Goal: Task Accomplishment & Management: Manage account settings

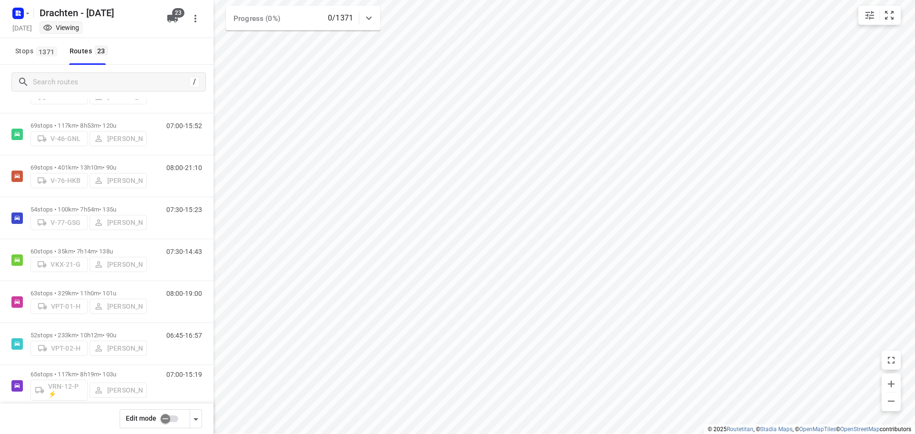
scroll to position [691, 0]
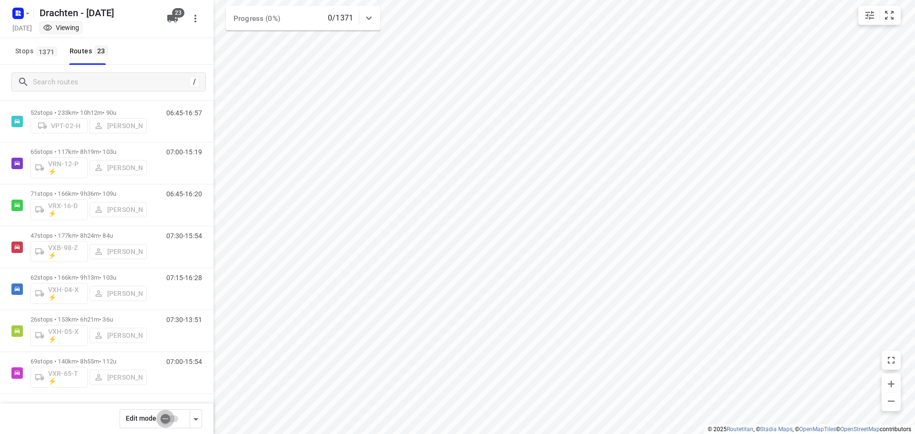
click at [167, 420] on input "checkbox" at bounding box center [165, 419] width 54 height 18
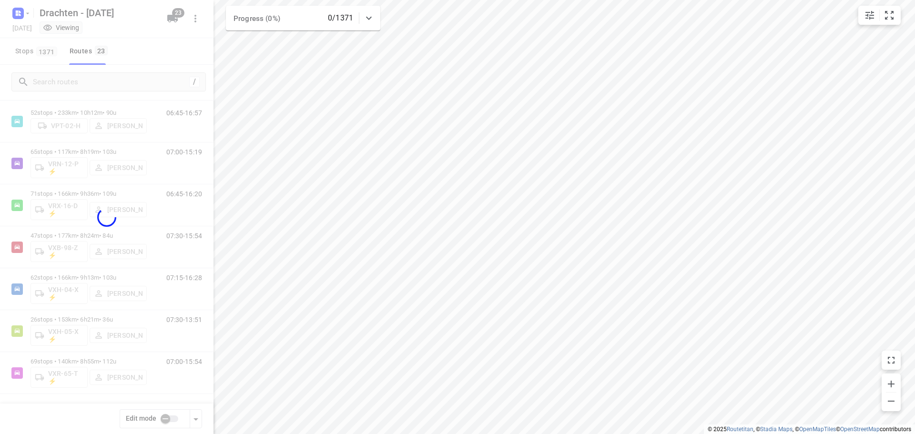
checkbox input "true"
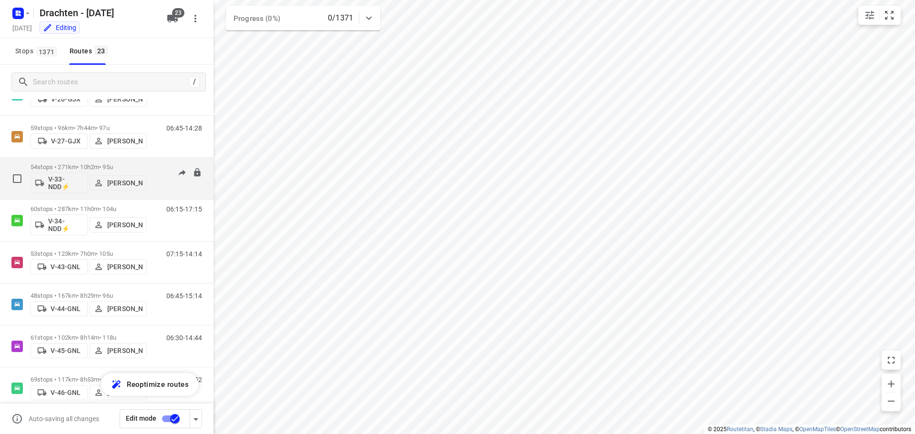
scroll to position [0, 0]
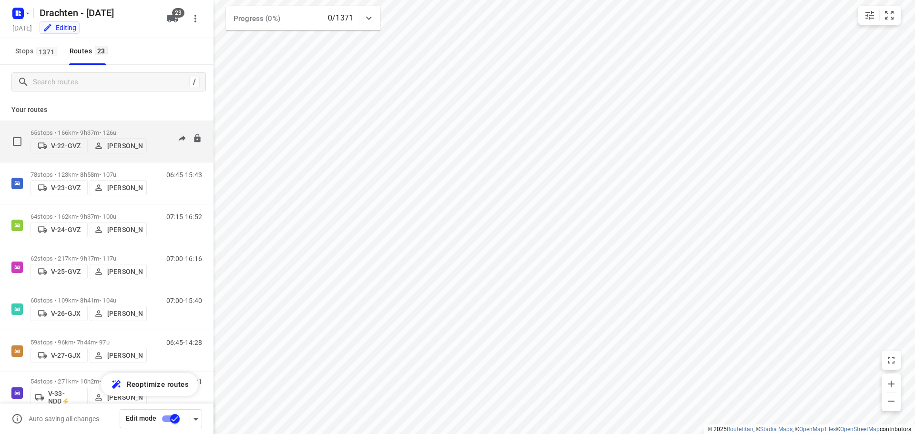
click at [97, 129] on p "65 stops • 166km • 9h37m • 126u" at bounding box center [89, 132] width 116 height 7
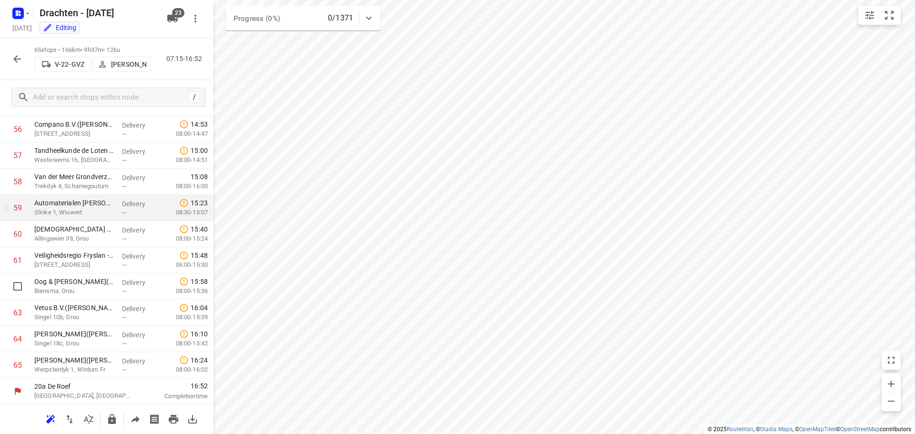
scroll to position [1489, 0]
click at [112, 424] on icon "button" at bounding box center [112, 419] width 8 height 10
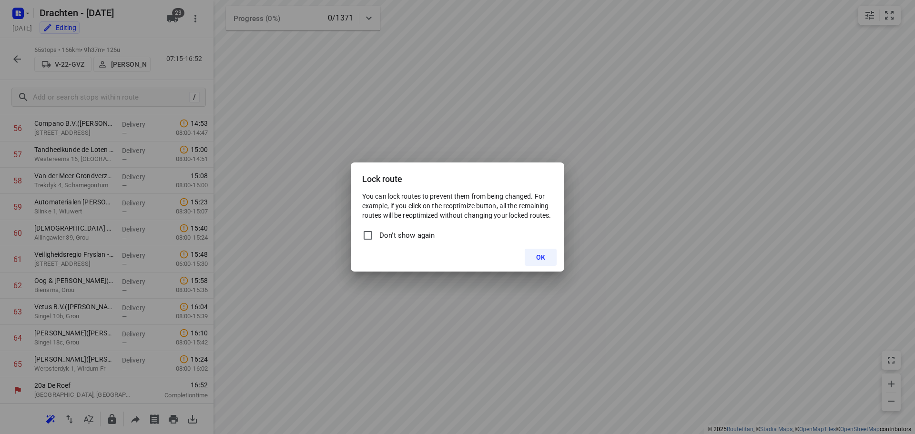
click at [371, 336] on div "Lock route You can lock routes to prevent them from being changed. For example,…" at bounding box center [457, 217] width 915 height 434
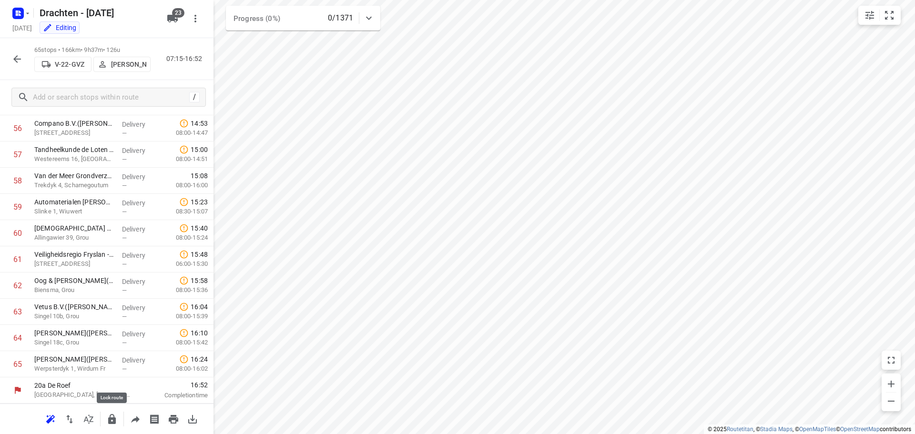
click at [112, 426] on button "button" at bounding box center [111, 419] width 19 height 19
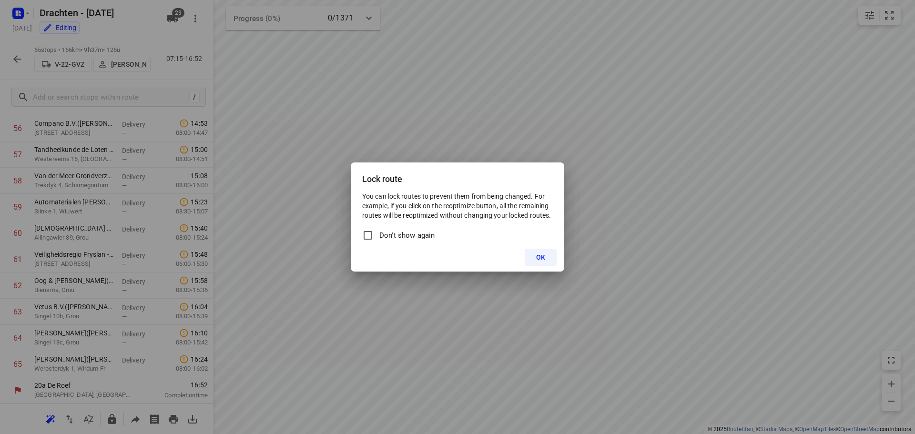
click at [545, 262] on button "OK" at bounding box center [541, 257] width 32 height 17
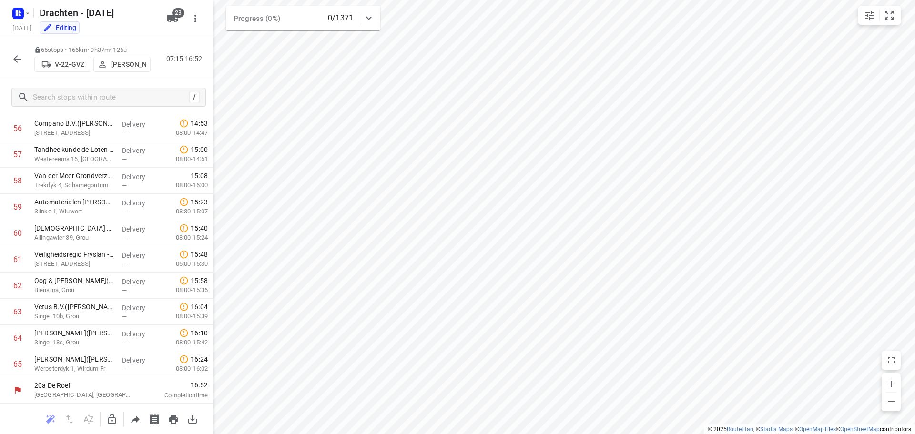
click at [16, 55] on icon "button" at bounding box center [16, 58] width 11 height 11
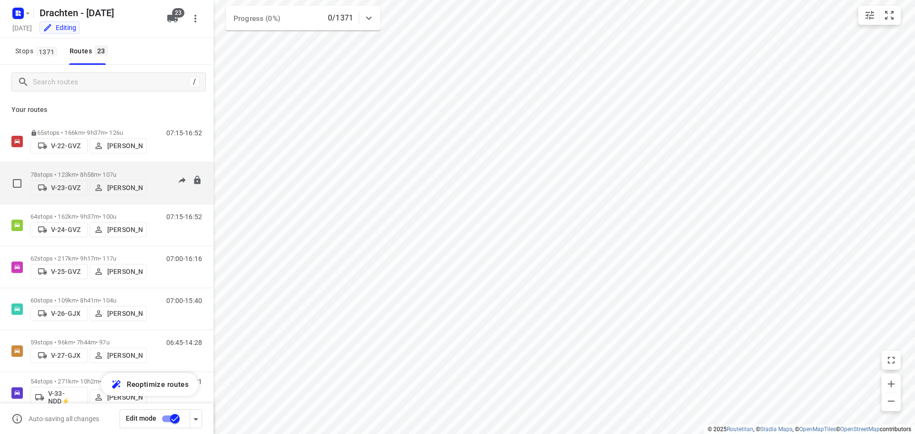
click at [83, 173] on p "78 stops • 123km • 8h58m • 107u" at bounding box center [89, 174] width 116 height 7
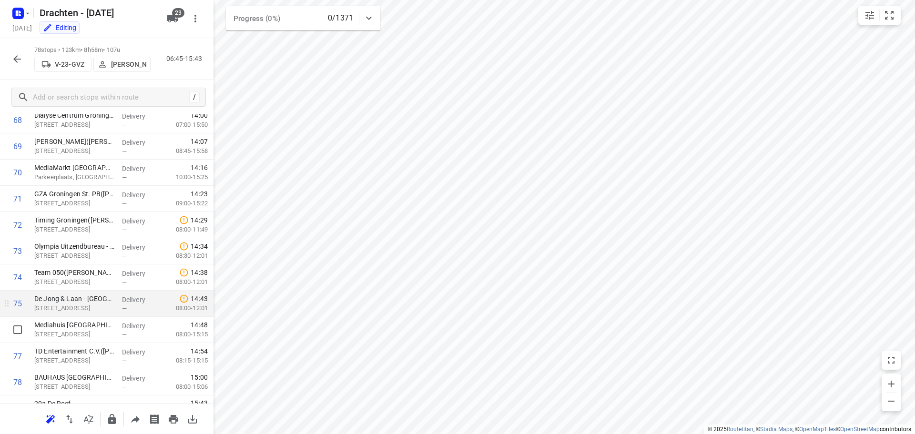
scroll to position [1829, 0]
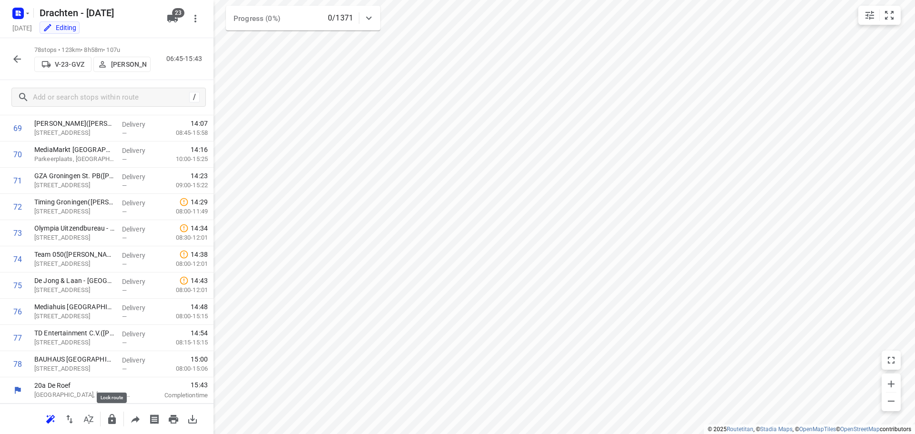
click at [113, 426] on button "button" at bounding box center [111, 419] width 19 height 19
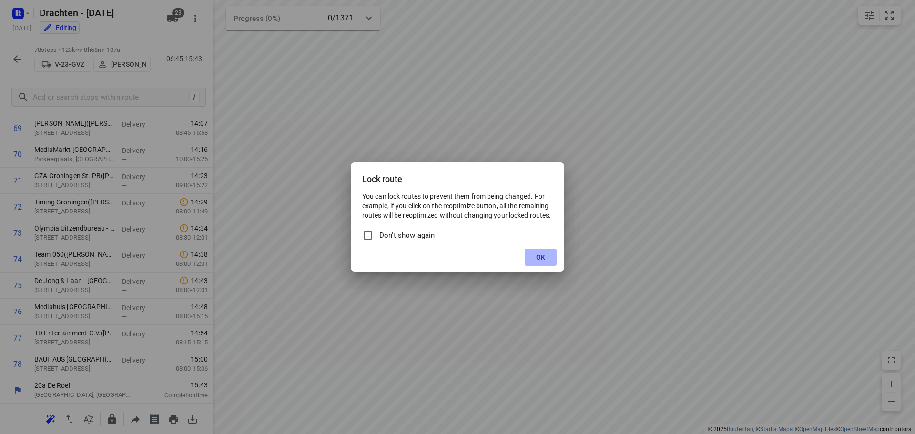
click at [526, 258] on button "OK" at bounding box center [541, 257] width 32 height 17
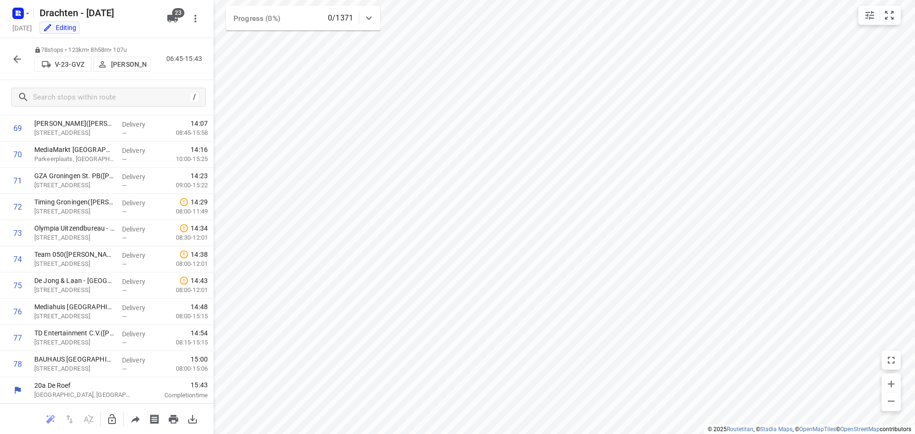
click at [15, 53] on icon "button" at bounding box center [16, 58] width 11 height 11
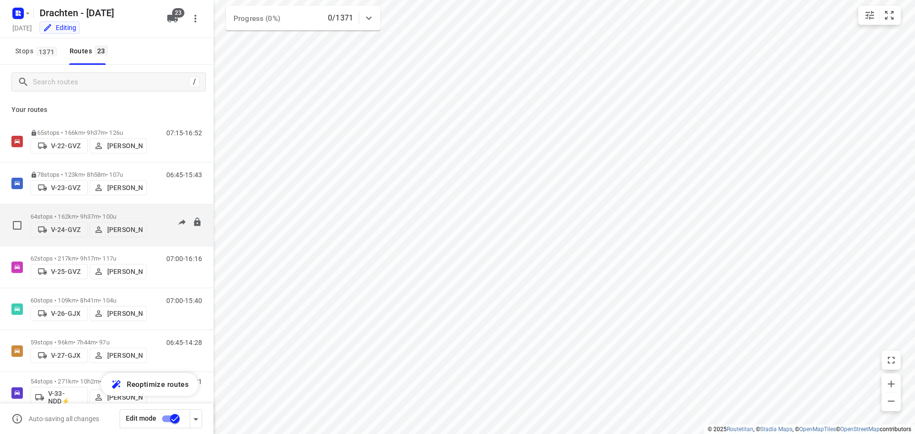
click at [103, 213] on p "64 stops • 162km • 9h37m • 100u" at bounding box center [89, 216] width 116 height 7
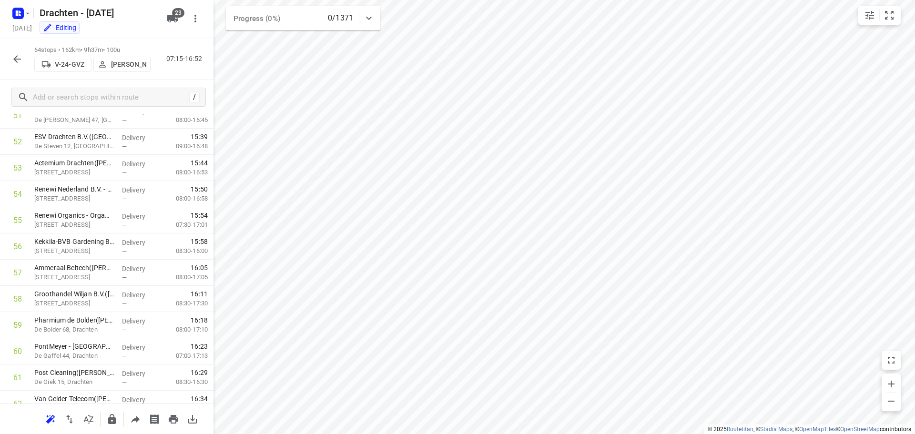
scroll to position [1462, 0]
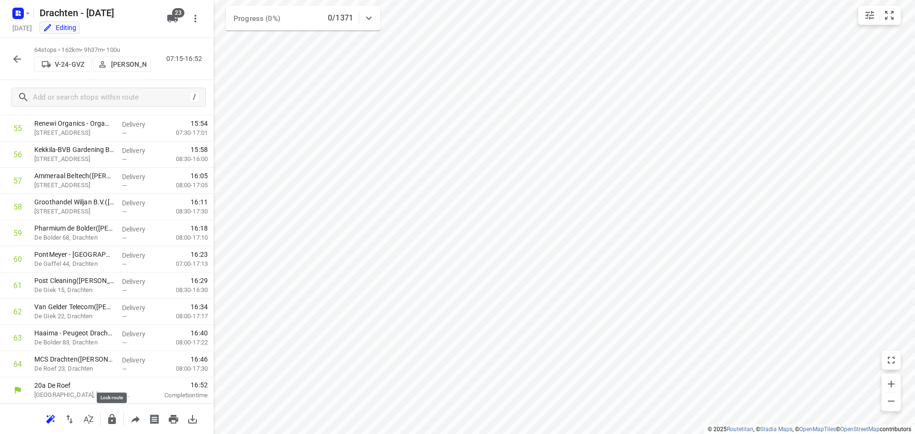
click at [106, 420] on icon "button" at bounding box center [111, 419] width 11 height 11
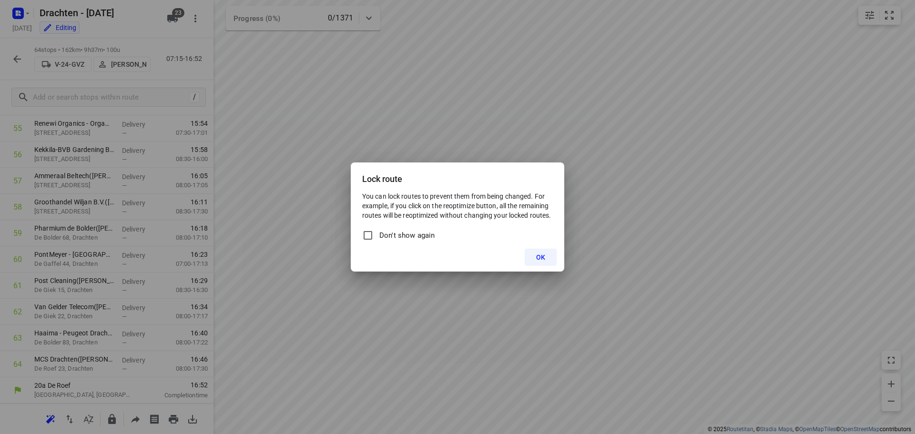
click at [541, 262] on button "OK" at bounding box center [541, 257] width 32 height 17
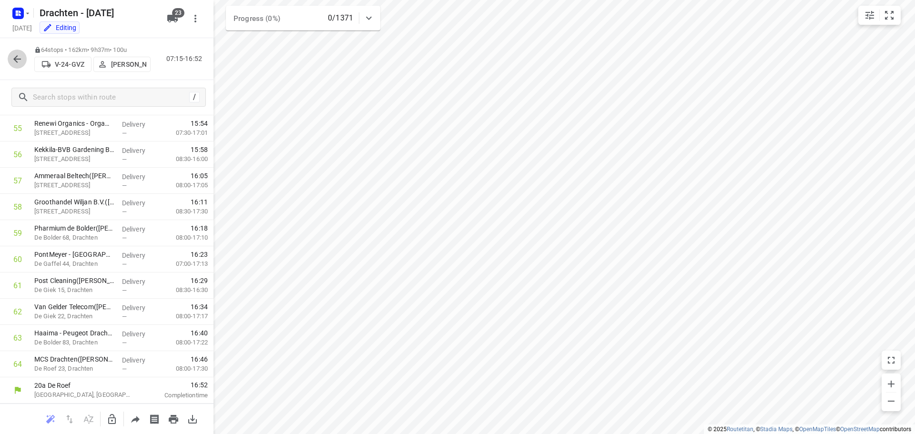
click at [11, 64] on button "button" at bounding box center [17, 59] width 19 height 19
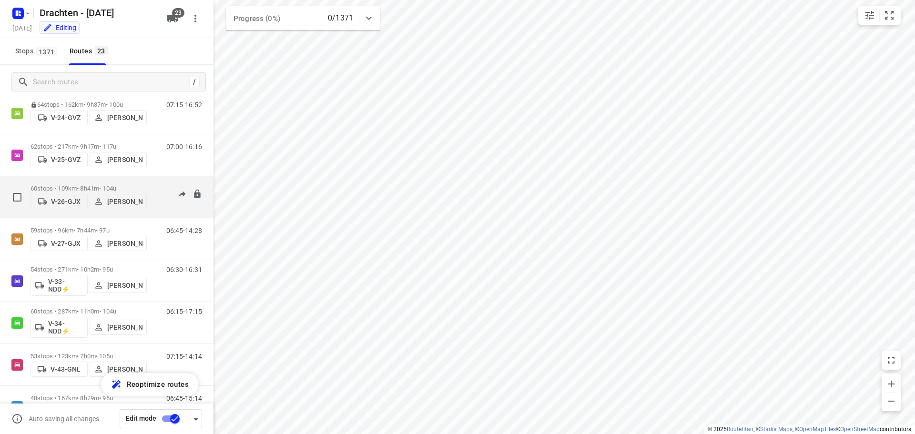
scroll to position [95, 0]
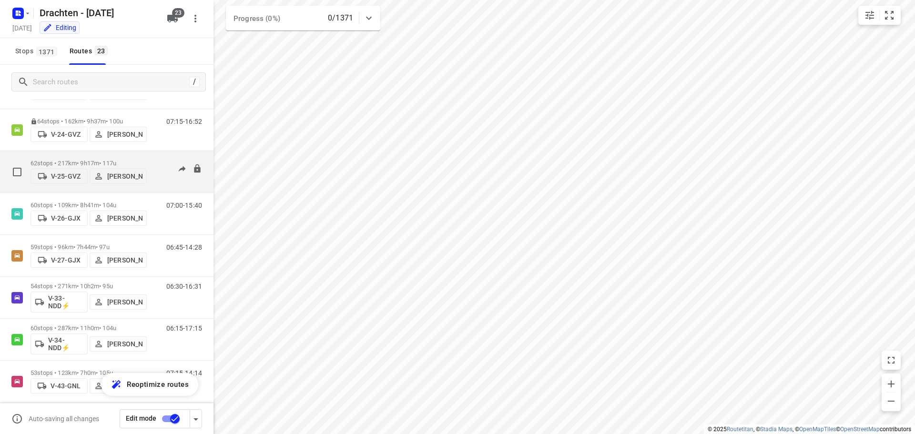
click at [78, 155] on div "62 stops • 217km • 9h17m • 117u V-25-GVZ Judith Wijma" at bounding box center [89, 172] width 116 height 34
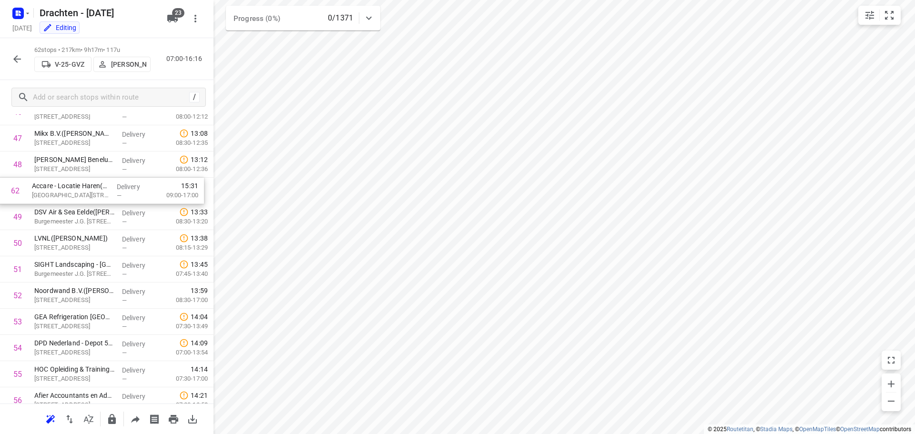
scroll to position [1241, 0]
drag, startPoint x: 89, startPoint y: 370, endPoint x: 87, endPoint y: 194, distance: 175.9
click at [108, 417] on icon "button" at bounding box center [111, 419] width 11 height 11
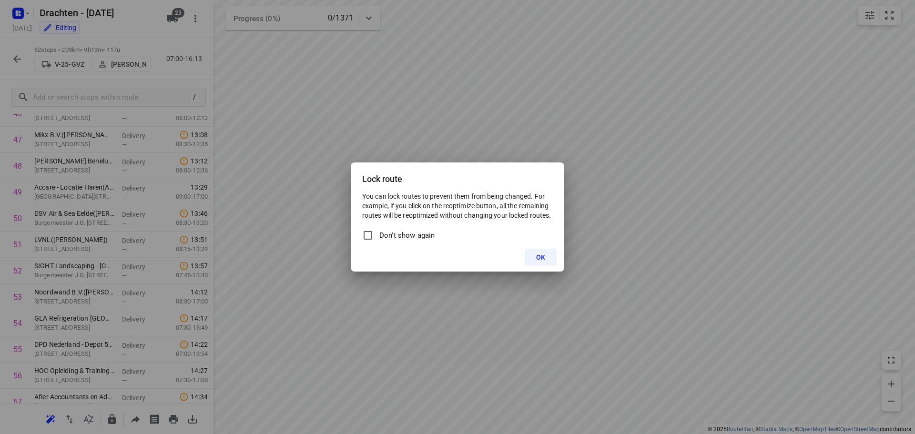
click at [539, 259] on span "OK" at bounding box center [540, 258] width 9 height 8
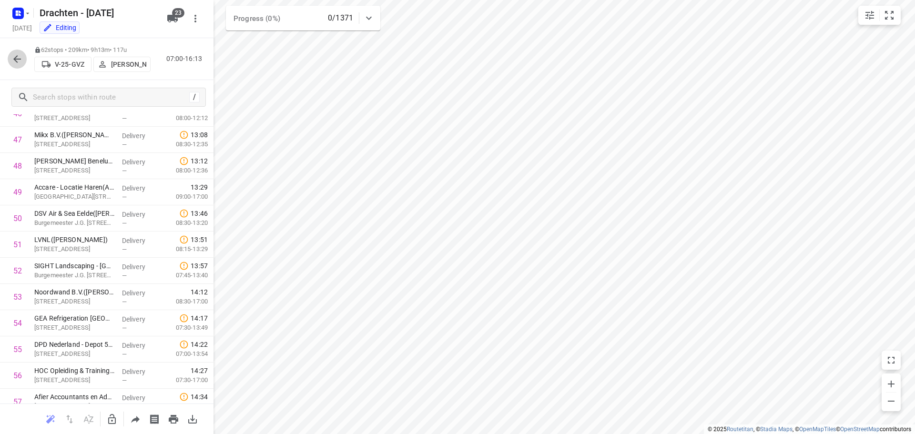
click at [17, 61] on icon "button" at bounding box center [16, 58] width 11 height 11
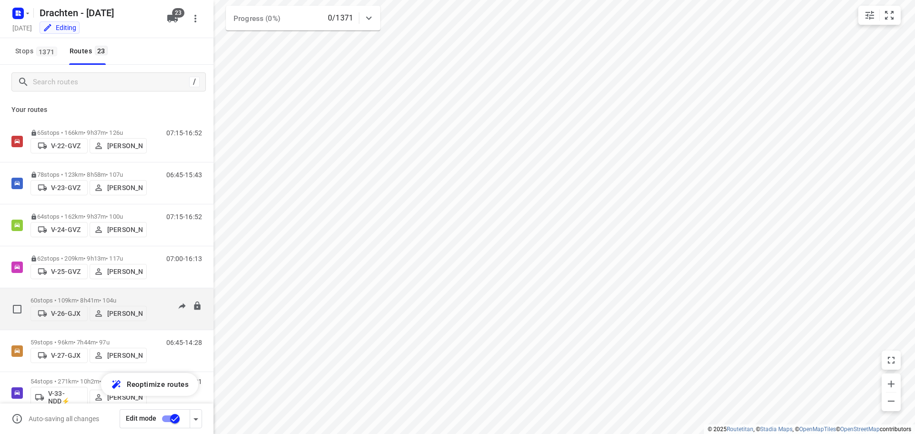
click at [88, 298] on p "60 stops • 109km • 8h41m • 104u" at bounding box center [89, 300] width 116 height 7
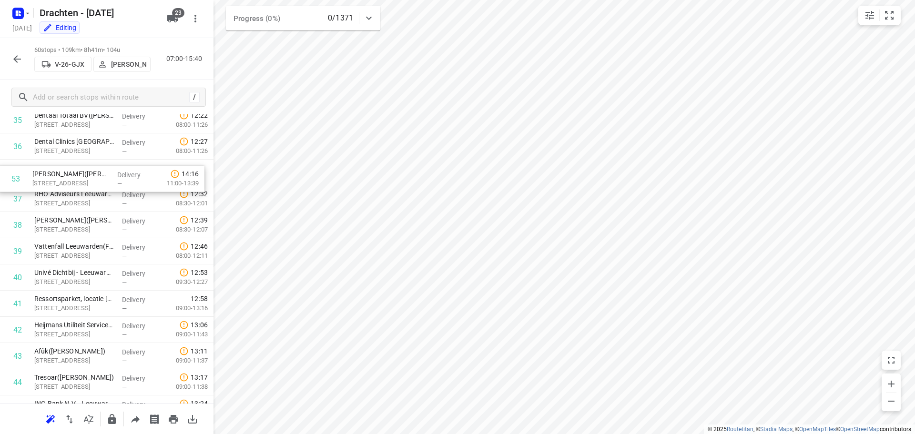
scroll to position [944, 0]
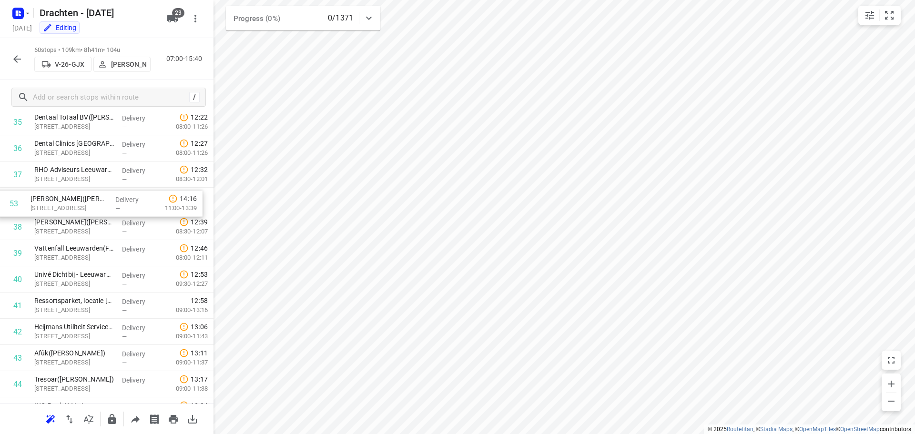
drag, startPoint x: 97, startPoint y: 396, endPoint x: 94, endPoint y: 203, distance: 193.1
click at [94, 203] on div "1 Leeuwarder Beton Centrale(Ronald Van Asperen) Pascalstraat 15, Leeuwarden Del…" at bounding box center [107, 4] width 214 height 1573
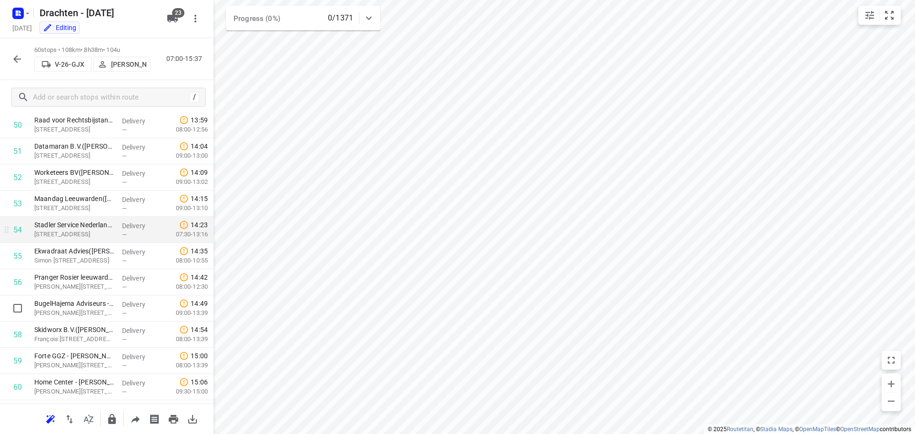
scroll to position [1357, 0]
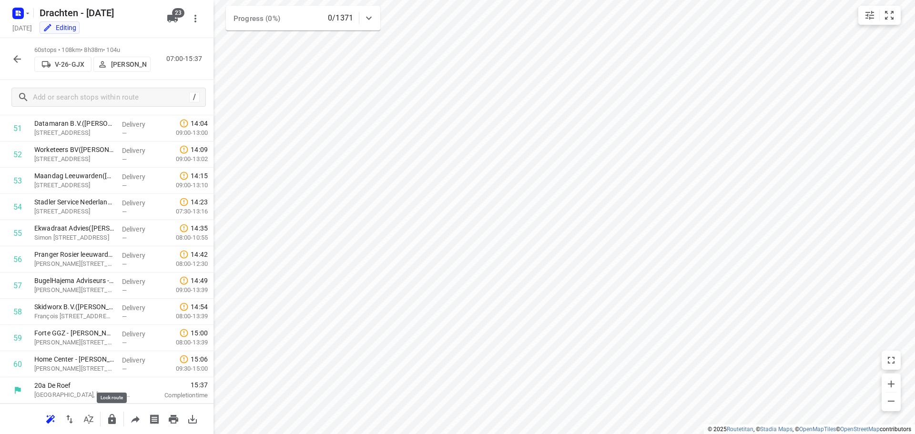
click at [107, 422] on icon "button" at bounding box center [111, 419] width 11 height 11
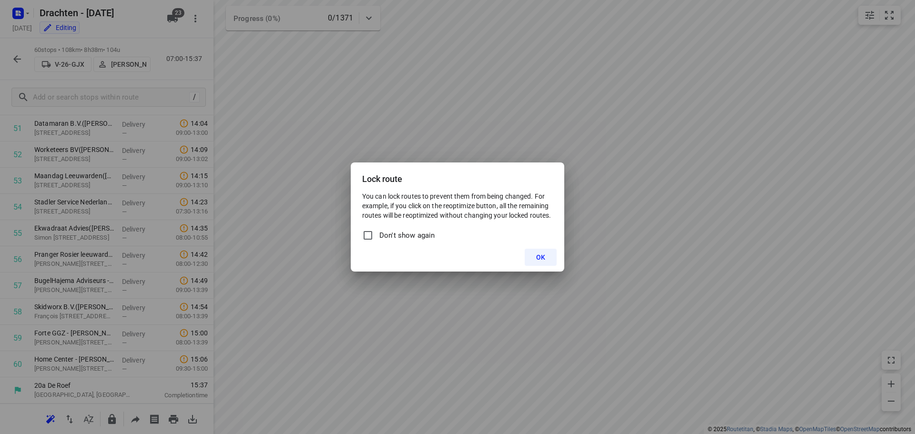
click at [546, 259] on button "OK" at bounding box center [541, 257] width 32 height 17
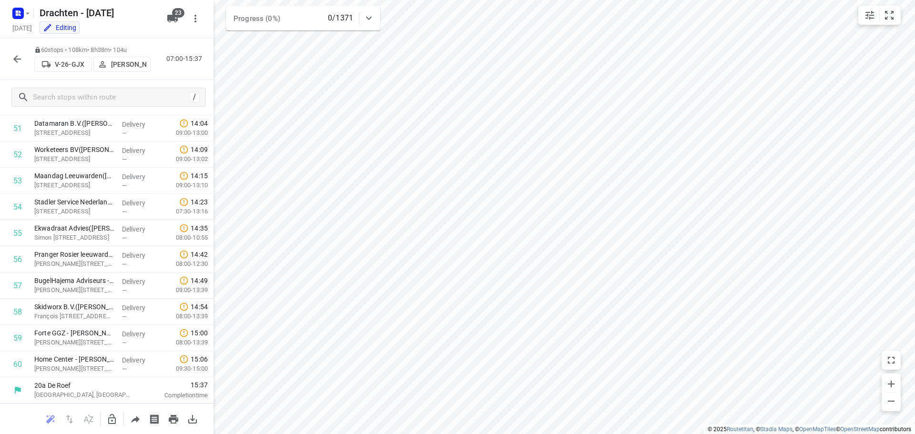
click at [21, 61] on icon "button" at bounding box center [16, 58] width 11 height 11
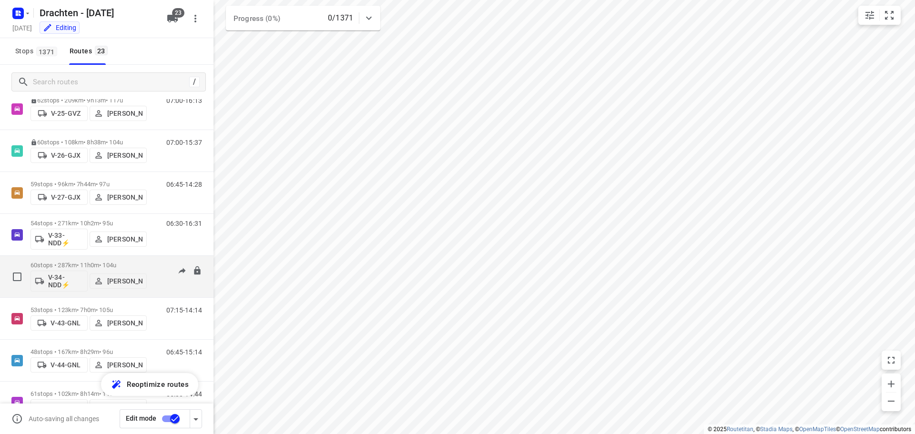
scroll to position [191, 0]
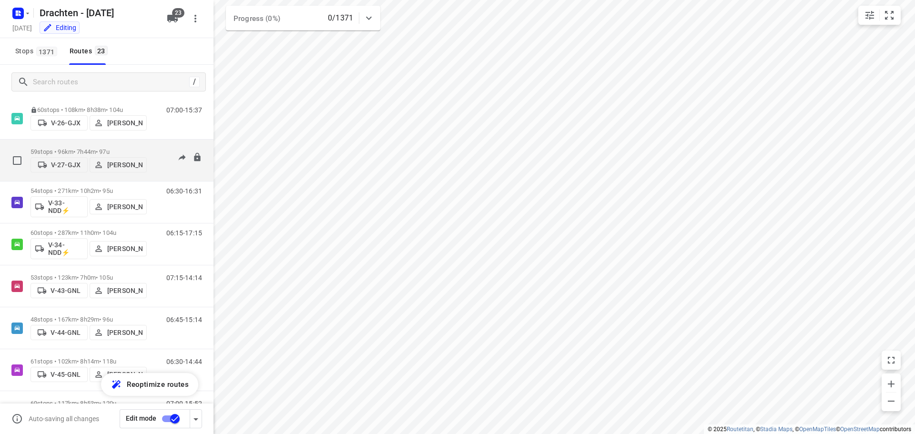
click at [72, 148] on p "59 stops • 96km • 7h44m • 97u" at bounding box center [89, 151] width 116 height 7
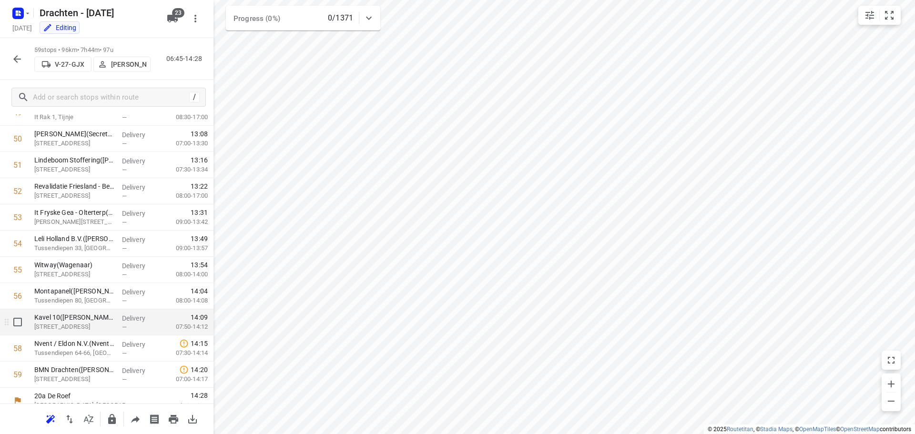
scroll to position [1331, 0]
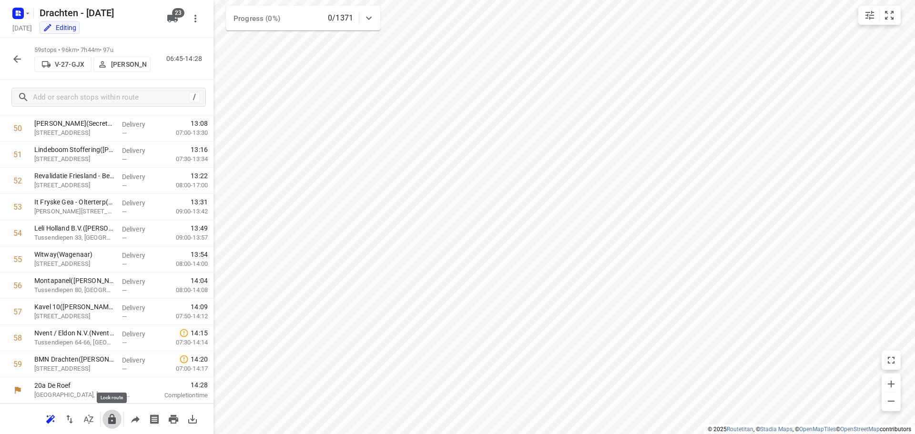
click at [114, 426] on button "button" at bounding box center [111, 419] width 19 height 19
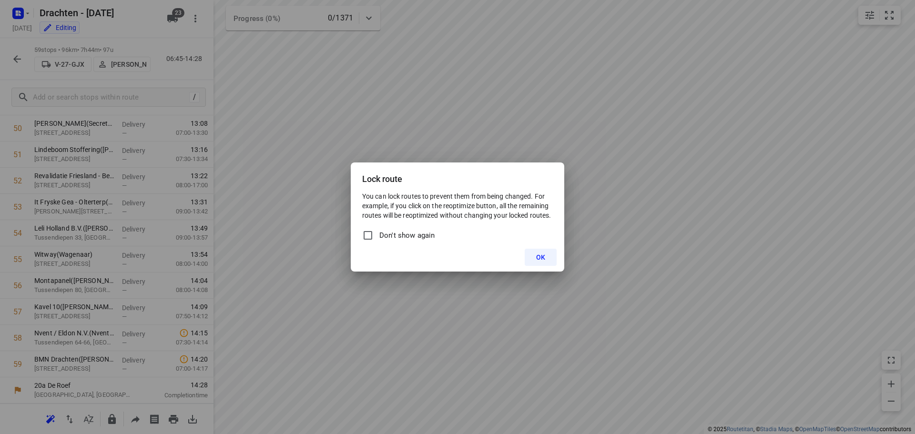
drag, startPoint x: 537, startPoint y: 254, endPoint x: 475, endPoint y: 223, distance: 68.9
click at [536, 254] on button "OK" at bounding box center [541, 257] width 32 height 17
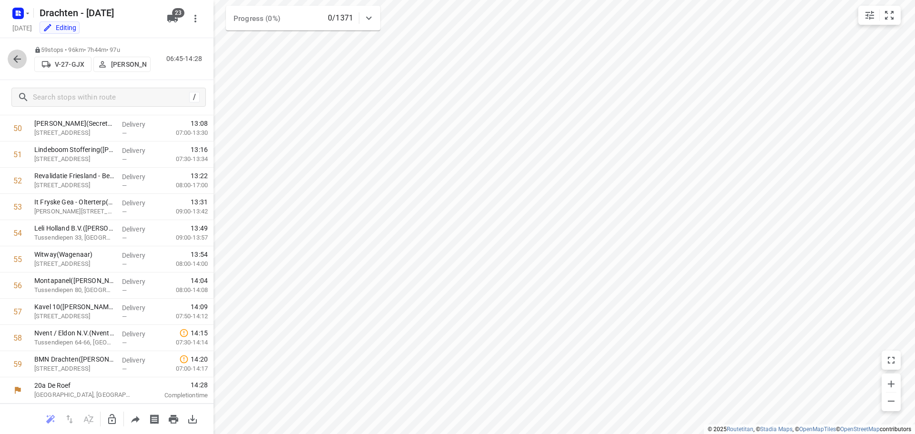
click at [22, 62] on icon "button" at bounding box center [16, 58] width 11 height 11
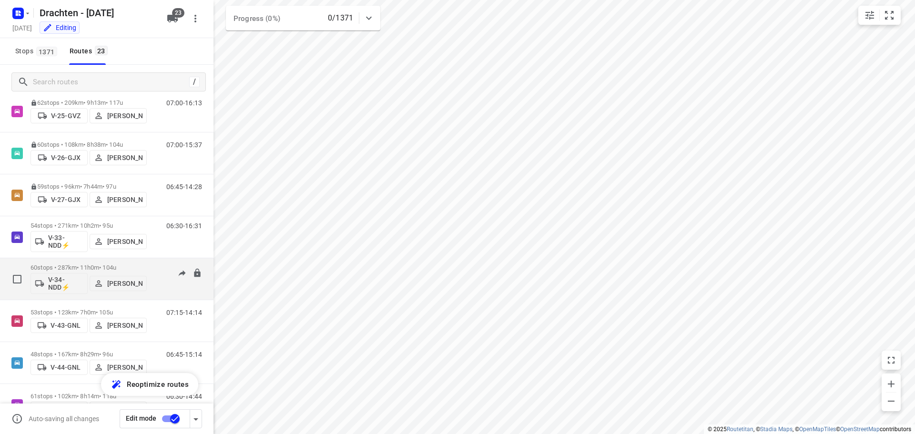
scroll to position [238, 0]
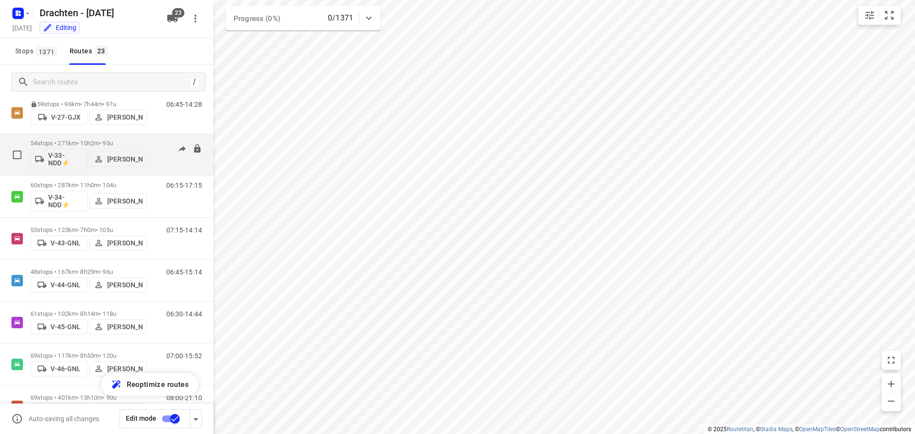
click at [83, 141] on p "54 stops • 271km • 10h2m • 95u" at bounding box center [89, 143] width 116 height 7
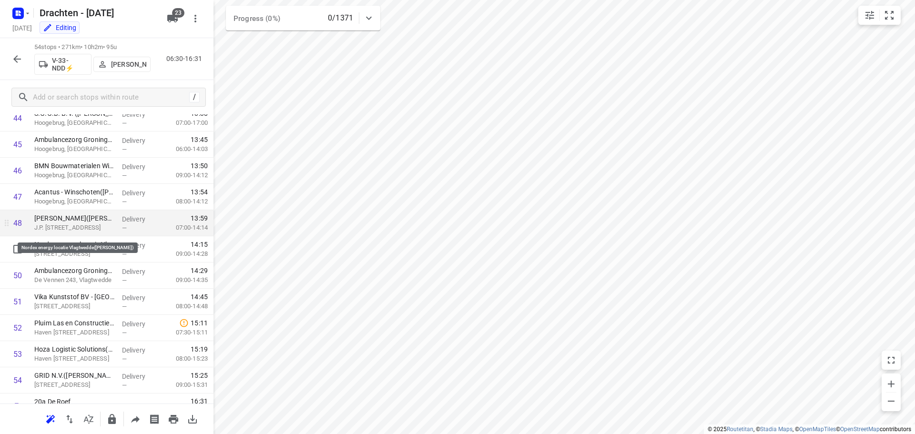
scroll to position [1200, 0]
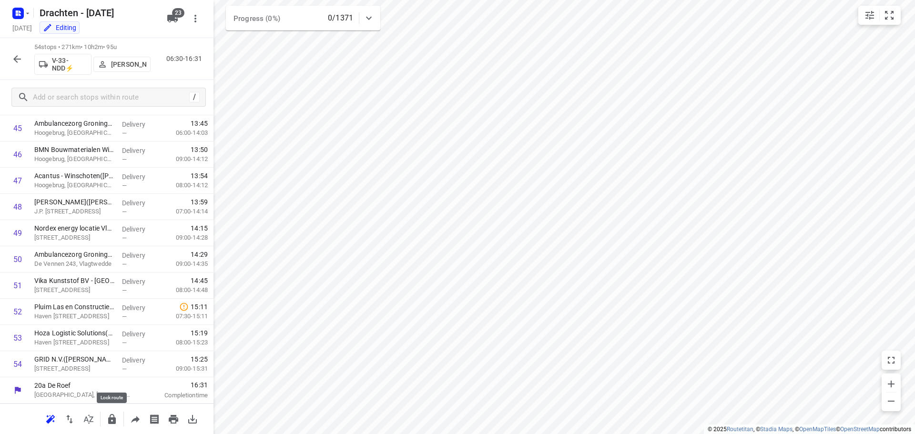
click at [109, 423] on icon "button" at bounding box center [112, 419] width 8 height 10
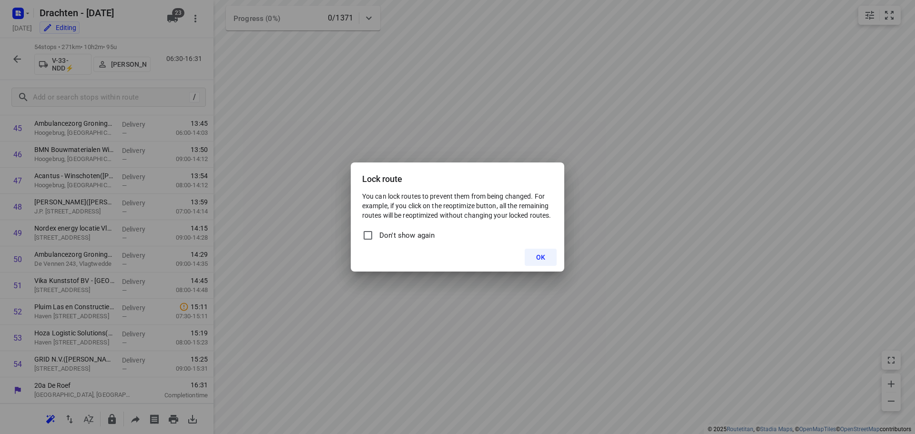
click at [558, 259] on div "OK" at bounding box center [458, 257] width 214 height 29
click at [553, 261] on button "OK" at bounding box center [541, 257] width 32 height 17
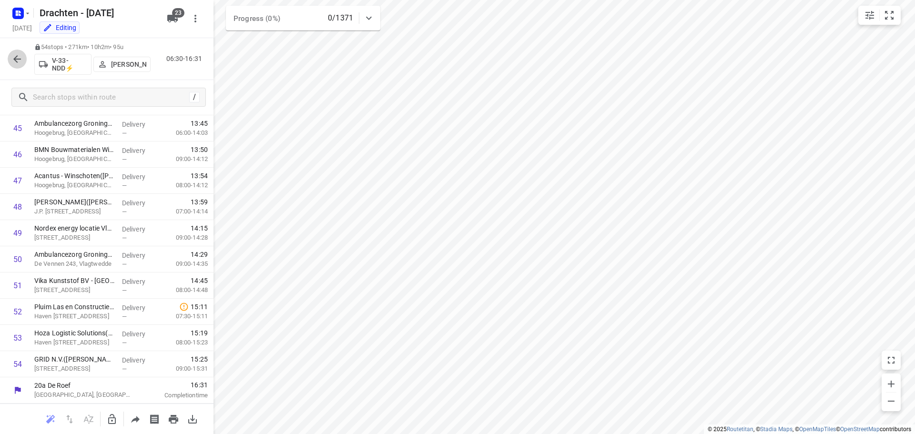
click at [13, 60] on icon "button" at bounding box center [16, 58] width 11 height 11
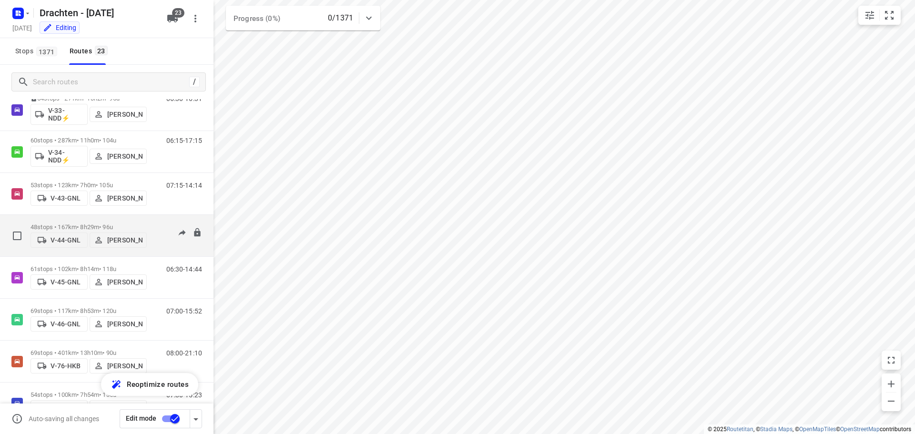
scroll to position [334, 0]
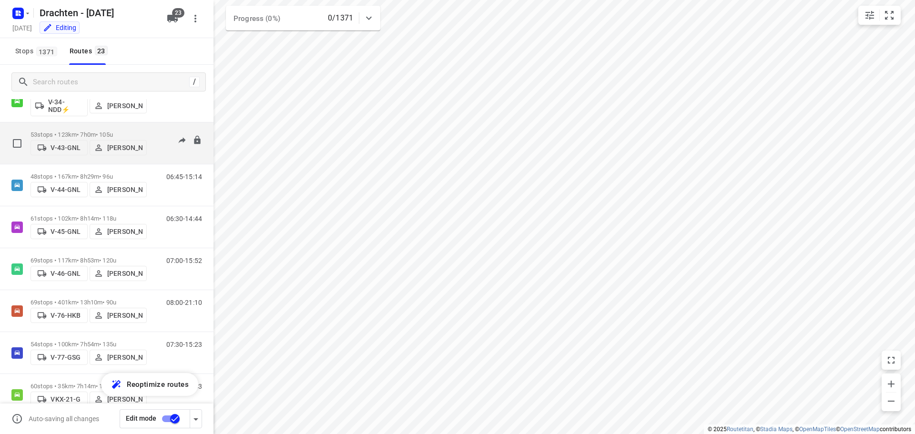
click at [111, 131] on p "53 stops • 123km • 7h0m • 105u" at bounding box center [89, 134] width 116 height 7
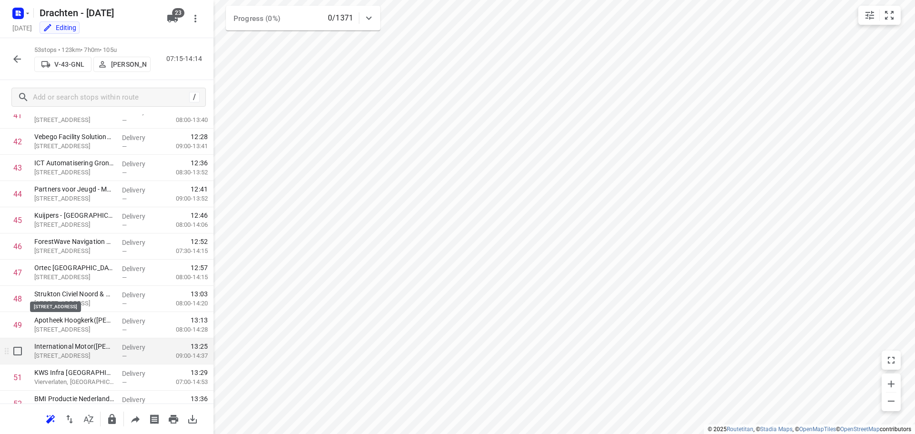
scroll to position [1174, 0]
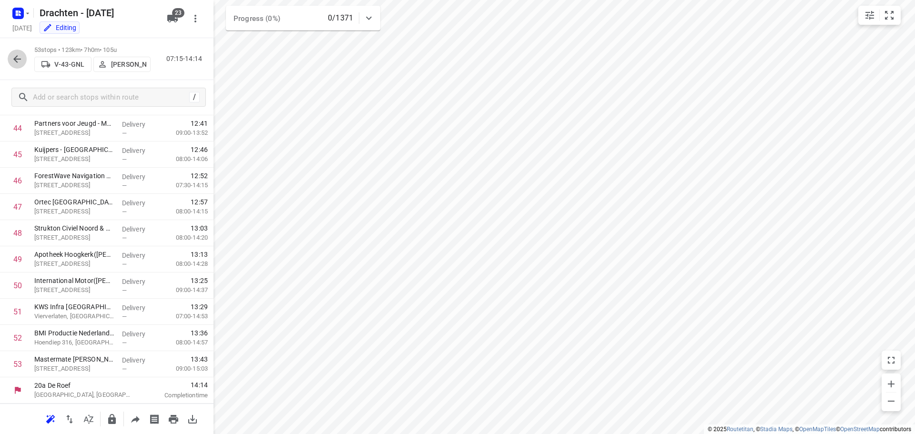
click at [16, 59] on icon "button" at bounding box center [17, 59] width 8 height 8
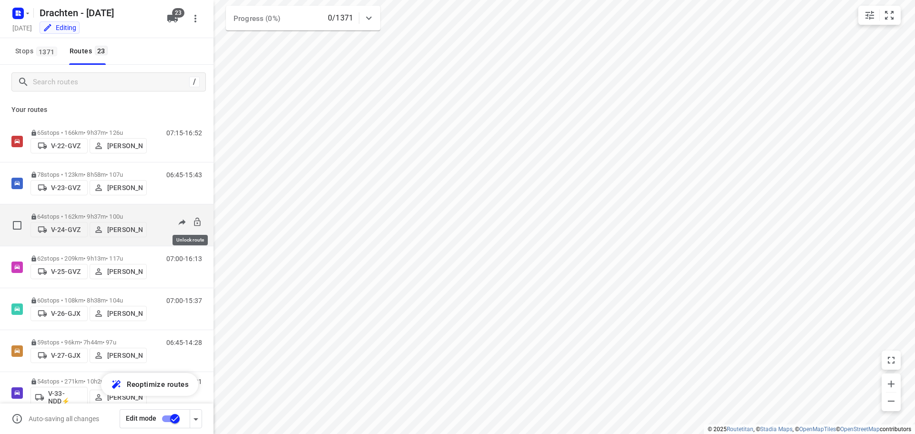
click at [194, 224] on icon at bounding box center [197, 221] width 6 height 9
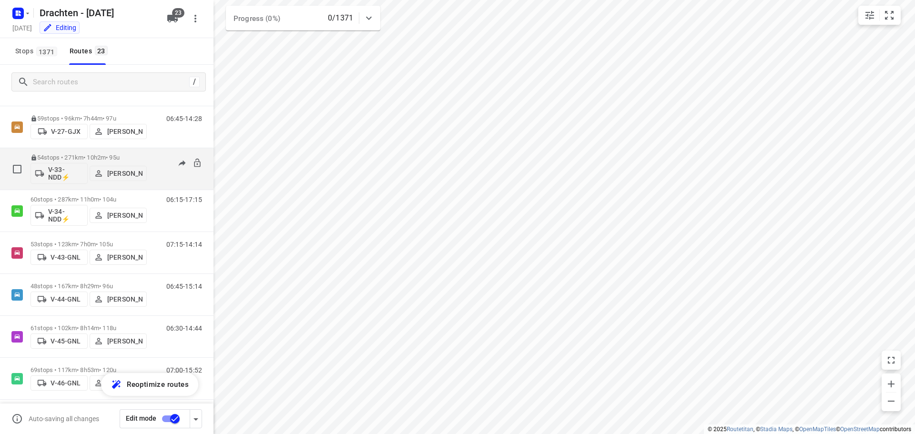
scroll to position [238, 0]
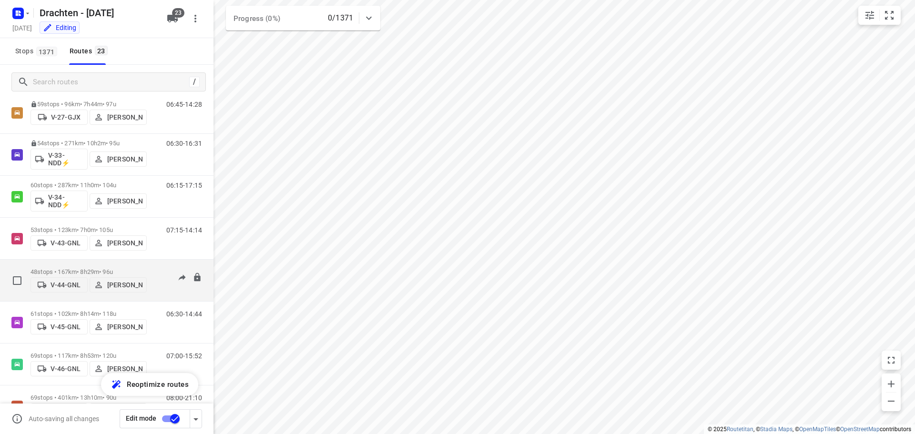
click at [121, 268] on p "48 stops • 167km • 8h29m • 96u" at bounding box center [89, 271] width 116 height 7
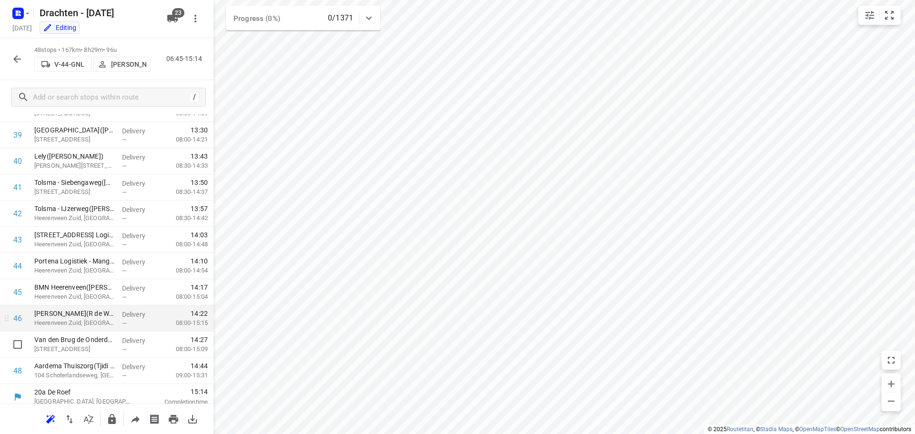
scroll to position [1043, 0]
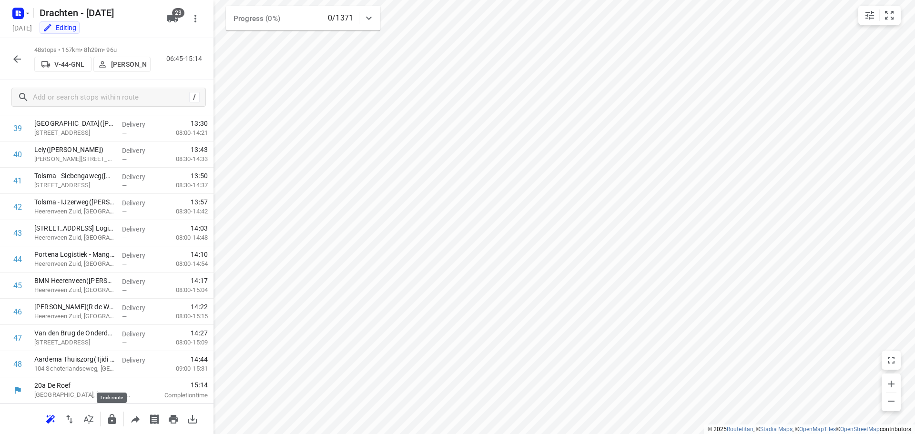
click at [107, 422] on icon "button" at bounding box center [111, 419] width 11 height 11
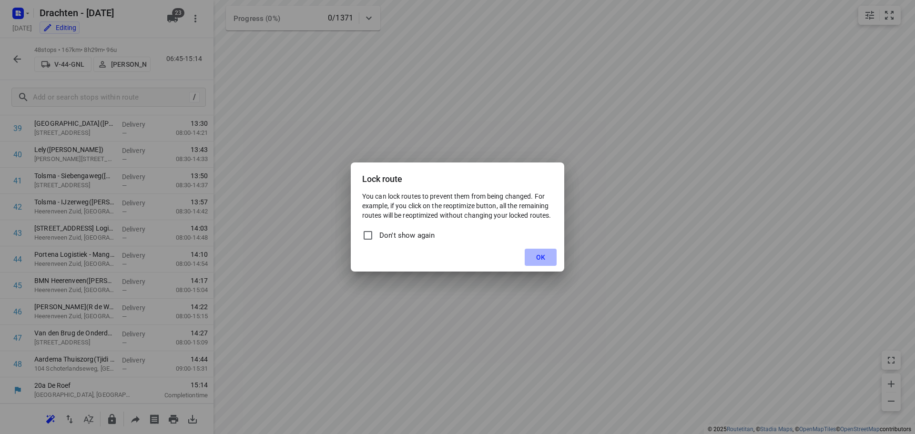
click at [541, 262] on button "OK" at bounding box center [541, 257] width 32 height 17
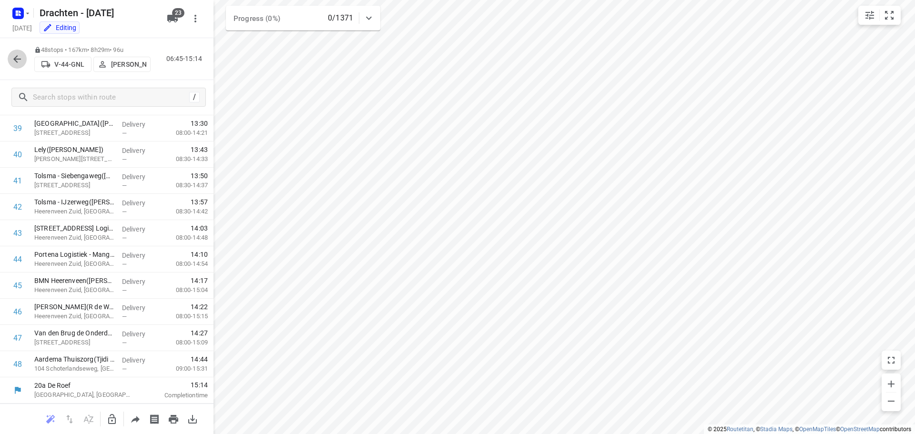
click at [18, 58] on icon "button" at bounding box center [16, 58] width 11 height 11
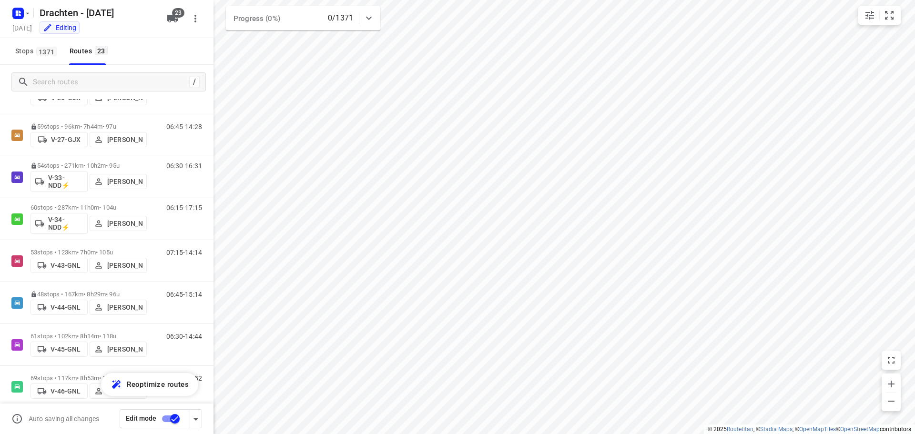
scroll to position [238, 0]
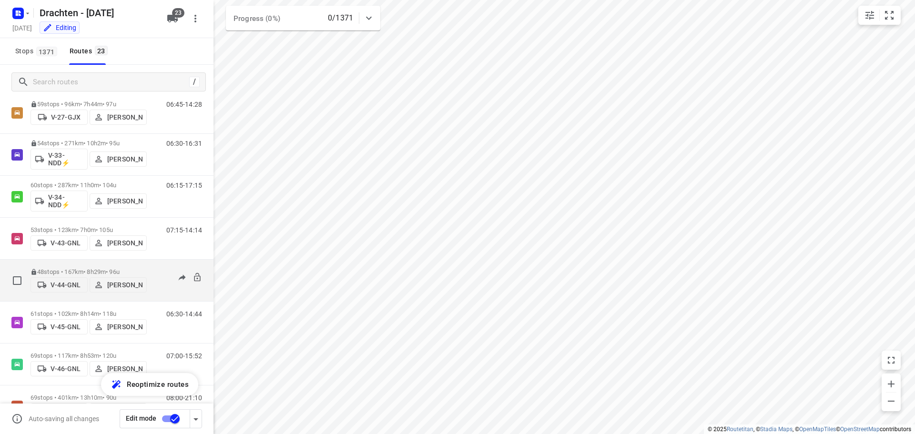
click at [111, 268] on p "48 stops • 167km • 8h29m • 96u" at bounding box center [89, 271] width 116 height 7
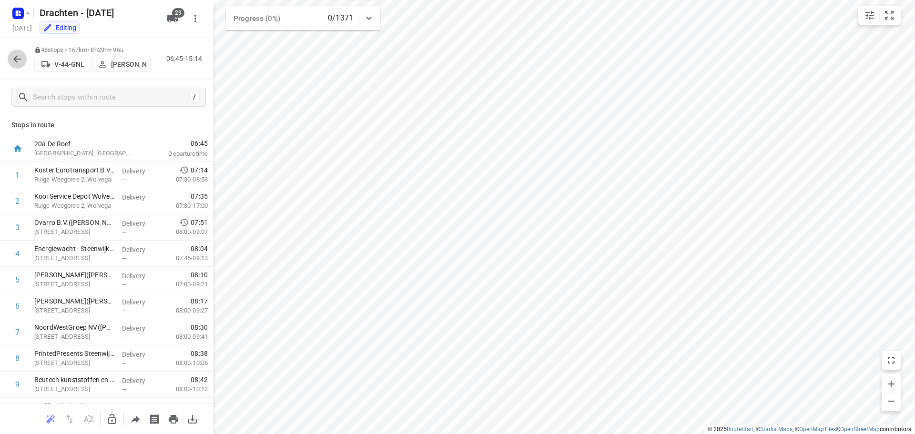
click at [25, 61] on button "button" at bounding box center [17, 59] width 19 height 19
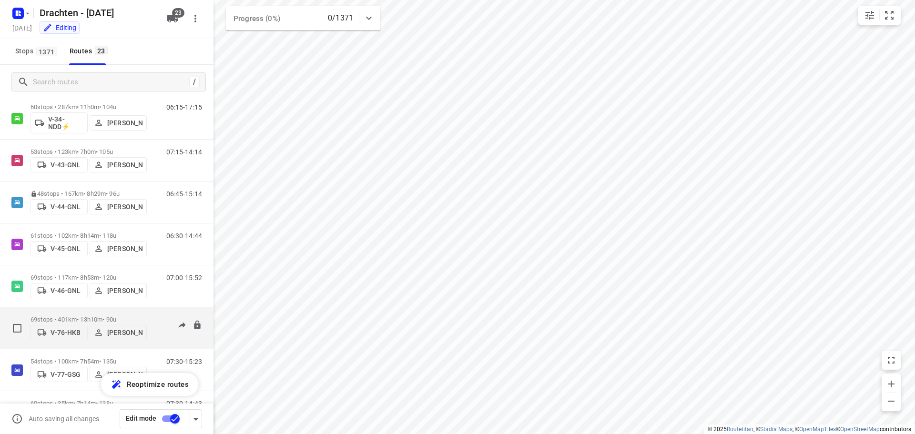
scroll to position [334, 0]
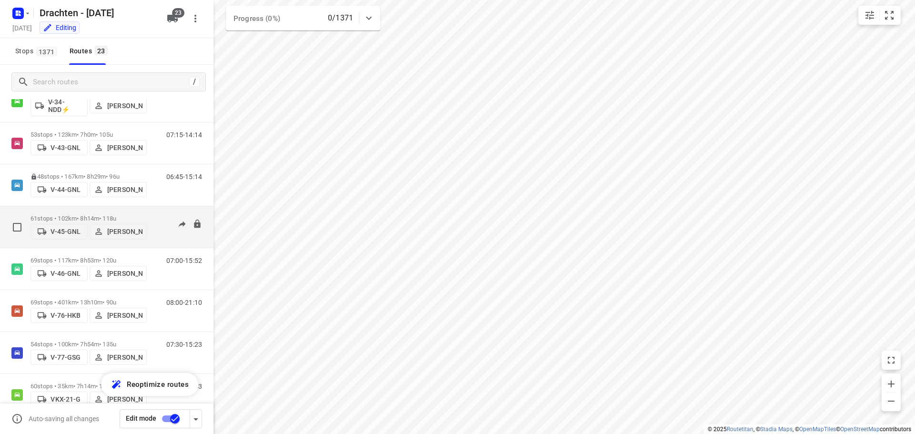
click at [86, 211] on div "61 stops • 102km • 8h14m • 118u V-45-GNL Sjouke Veenstra" at bounding box center [89, 227] width 116 height 34
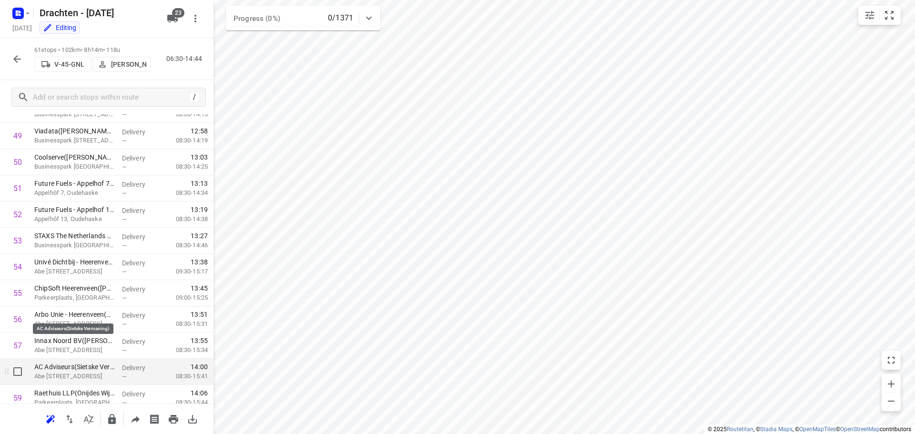
scroll to position [1384, 0]
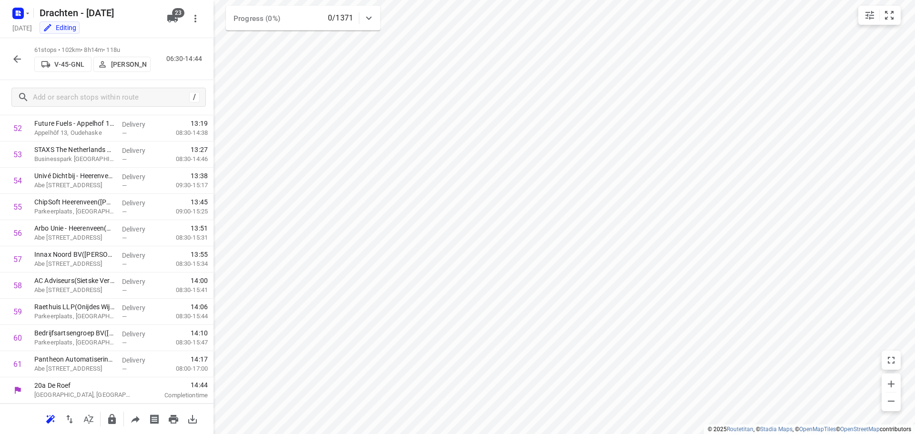
drag, startPoint x: 122, startPoint y: 416, endPoint x: 114, endPoint y: 417, distance: 8.1
click at [122, 416] on div at bounding box center [107, 419] width 214 height 31
click at [109, 418] on icon "button" at bounding box center [112, 419] width 8 height 10
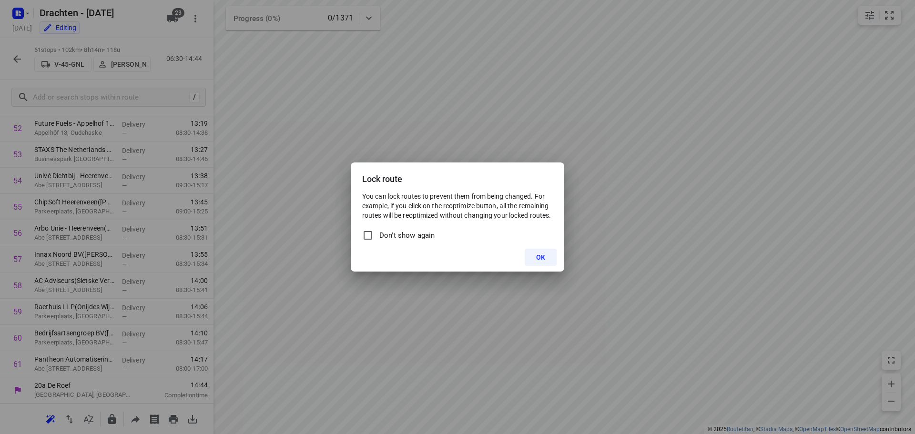
drag, startPoint x: 539, startPoint y: 253, endPoint x: 534, endPoint y: 250, distance: 5.8
click at [539, 253] on button "OK" at bounding box center [541, 257] width 32 height 17
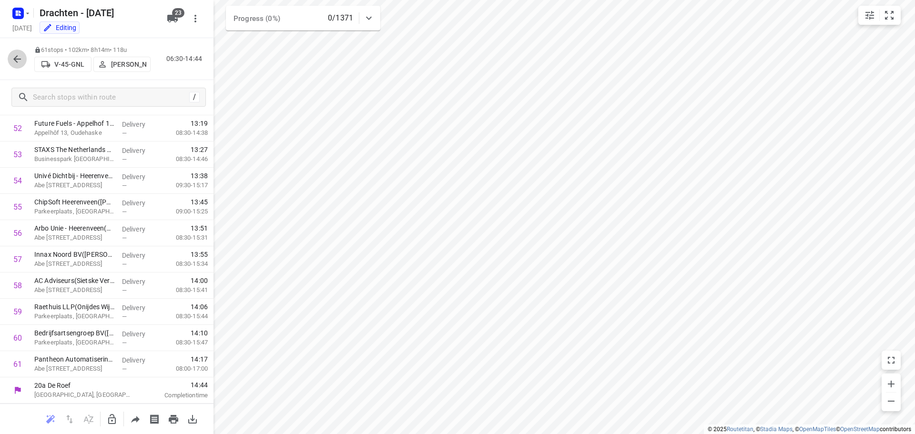
click at [12, 56] on icon "button" at bounding box center [16, 58] width 11 height 11
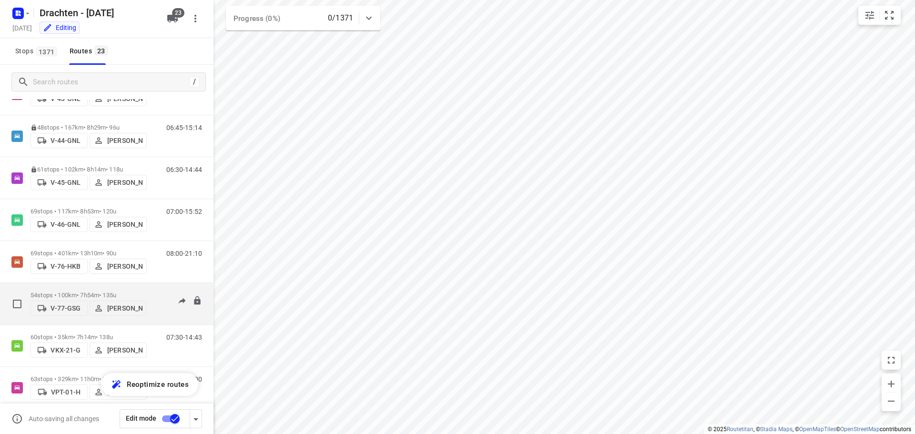
scroll to position [429, 0]
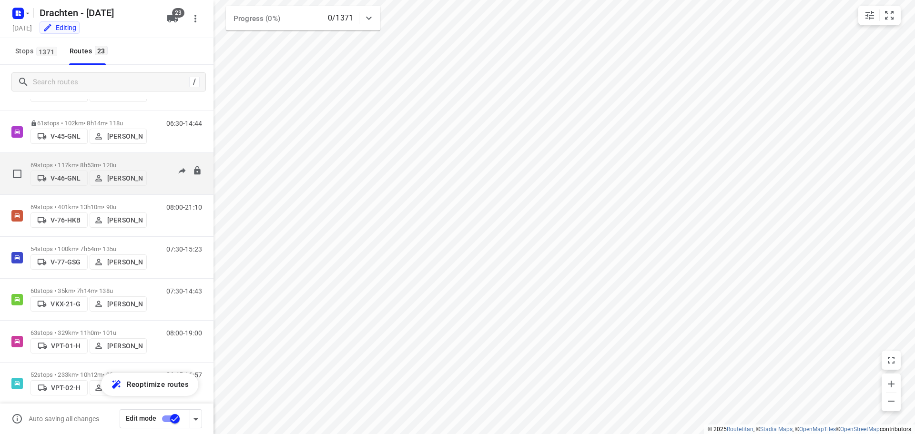
click at [91, 162] on p "69 stops • 117km • 8h53m • 120u" at bounding box center [89, 165] width 116 height 7
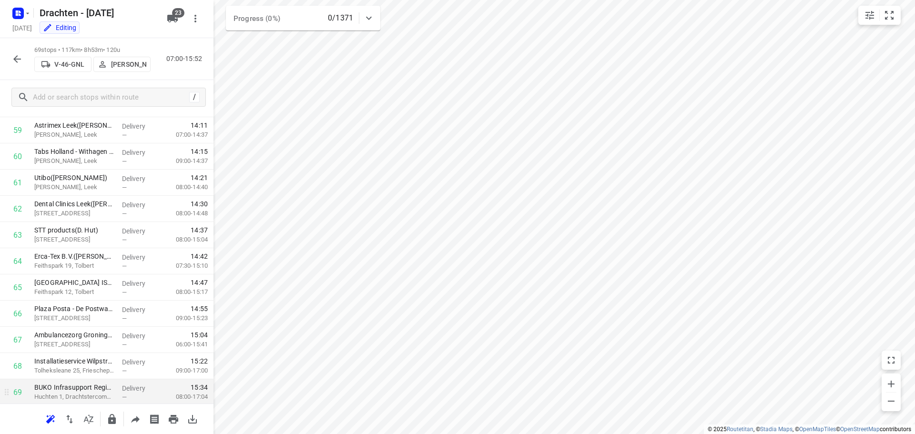
scroll to position [1593, 0]
click at [109, 421] on icon "button" at bounding box center [112, 419] width 8 height 10
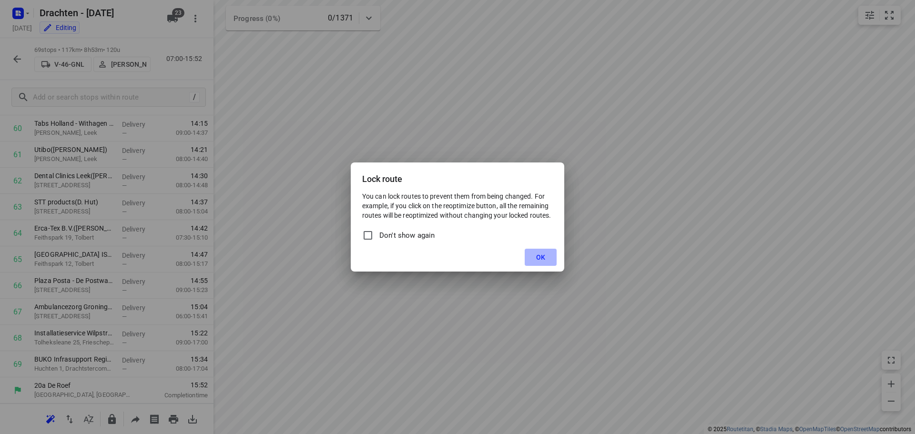
click at [536, 255] on button "OK" at bounding box center [541, 257] width 32 height 17
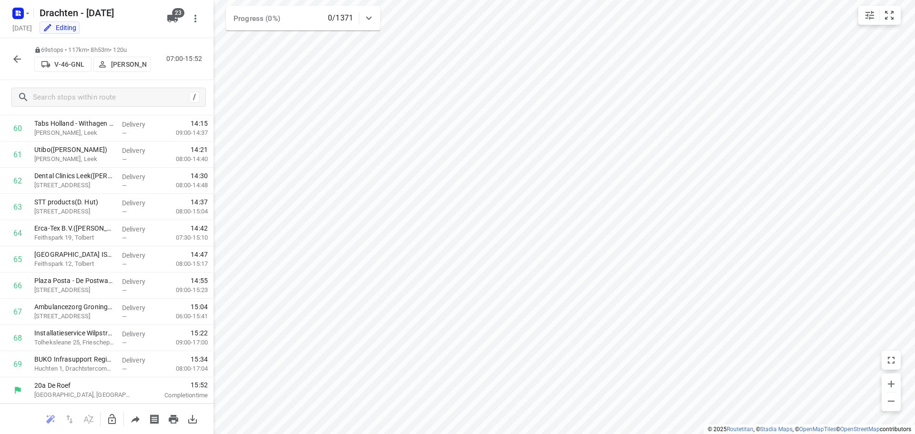
click at [17, 57] on icon "button" at bounding box center [16, 58] width 11 height 11
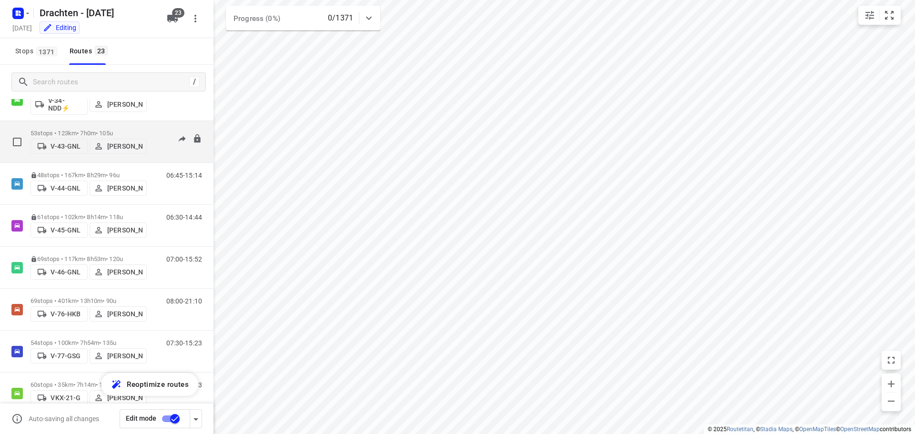
scroll to position [381, 0]
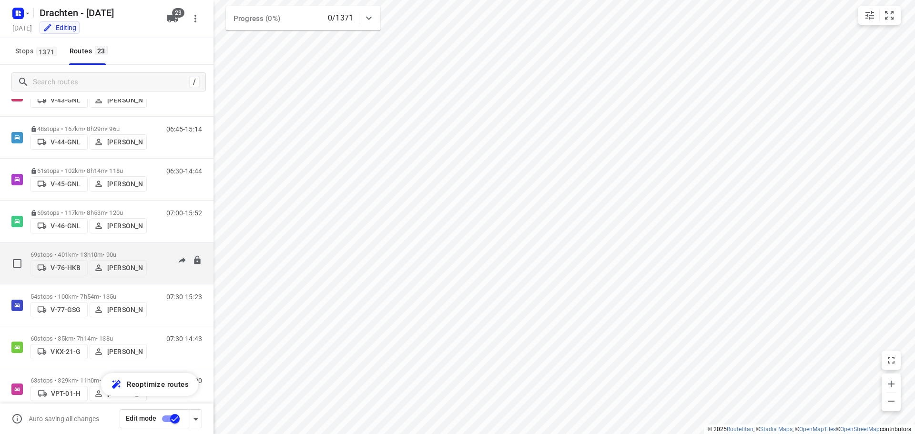
click at [91, 251] on p "69 stops • 401km • 13h10m • 90u" at bounding box center [89, 254] width 116 height 7
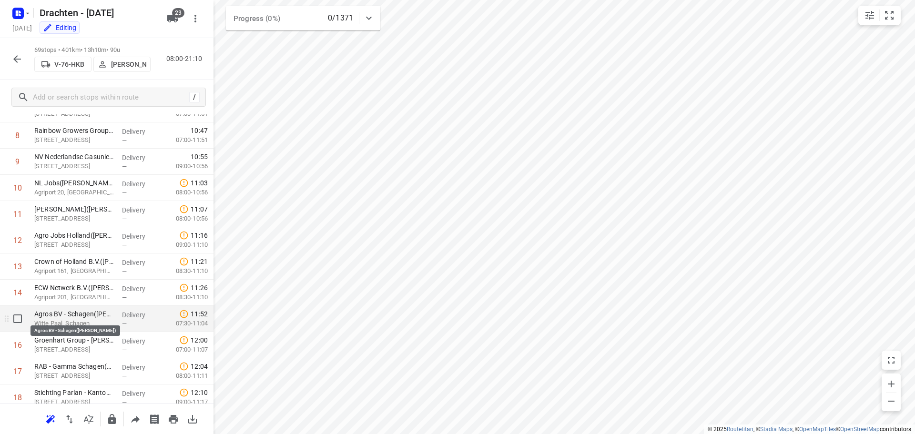
scroll to position [238, 0]
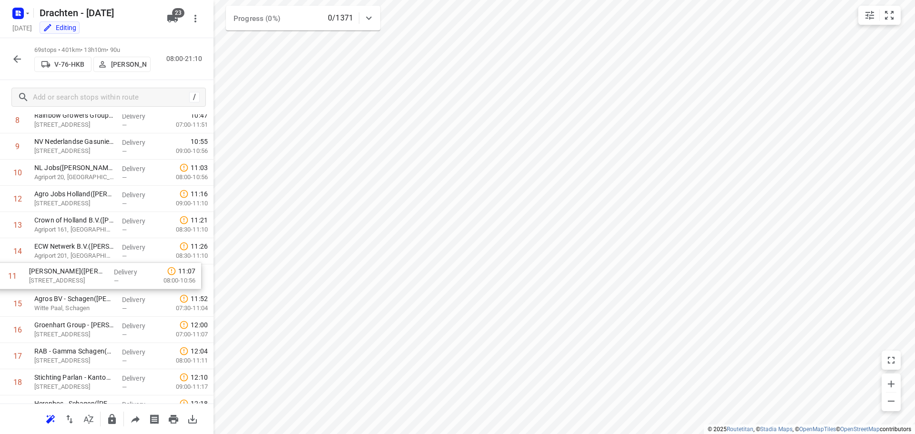
drag, startPoint x: 87, startPoint y: 204, endPoint x: 82, endPoint y: 283, distance: 79.7
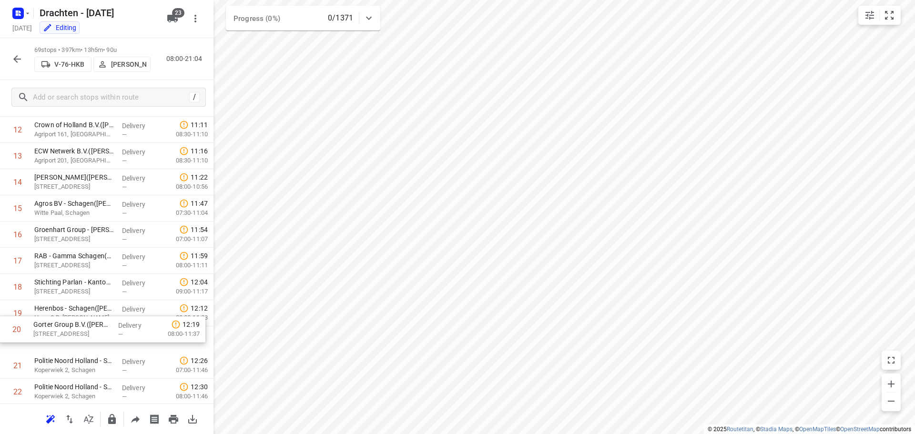
scroll to position [336, 0]
drag, startPoint x: 86, startPoint y: 342, endPoint x: 86, endPoint y: 315, distance: 27.2
drag, startPoint x: 102, startPoint y: 344, endPoint x: 105, endPoint y: 316, distance: 28.2
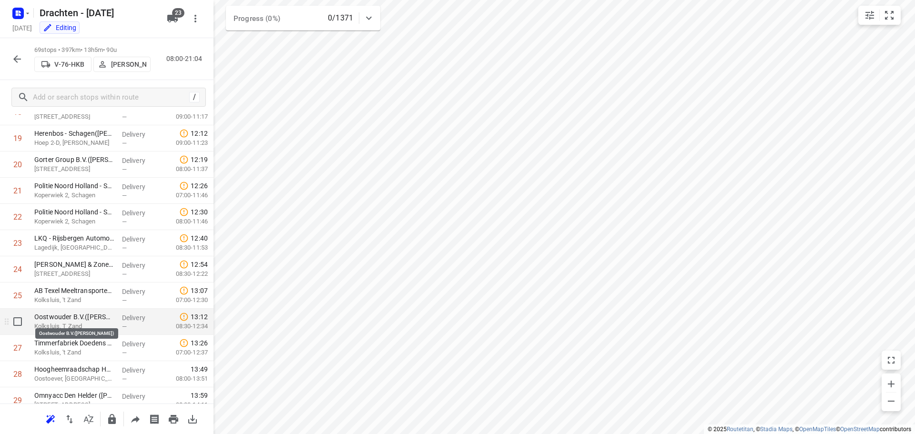
scroll to position [527, 0]
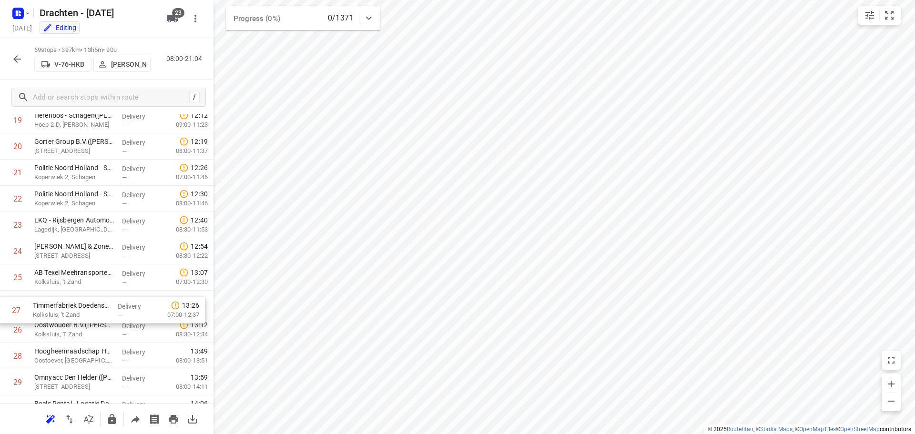
drag, startPoint x: 96, startPoint y: 334, endPoint x: 95, endPoint y: 310, distance: 24.3
drag, startPoint x: 90, startPoint y: 338, endPoint x: 93, endPoint y: 307, distance: 30.6
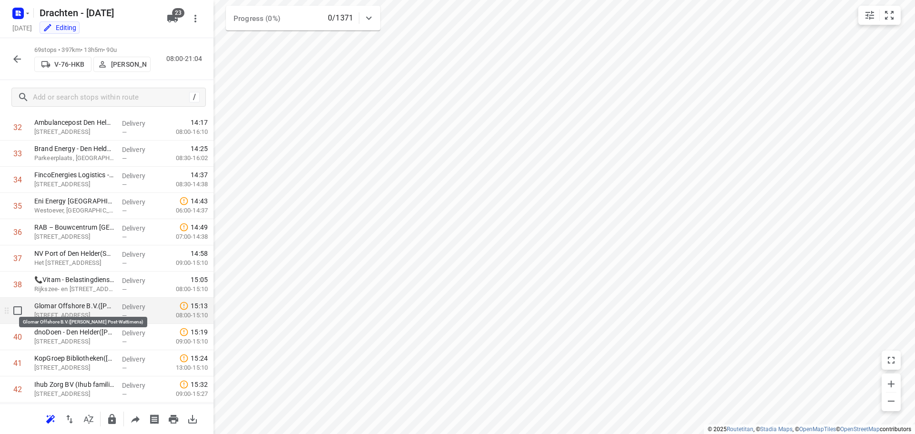
scroll to position [861, 0]
drag, startPoint x: 72, startPoint y: 289, endPoint x: 74, endPoint y: 315, distance: 25.3
click at [74, 315] on div "1 Yondr Netherlands t.a.v. CBRE(Ivana Michels) Tussenweg 8, Middenmeer Delivery…" at bounding box center [107, 205] width 214 height 1809
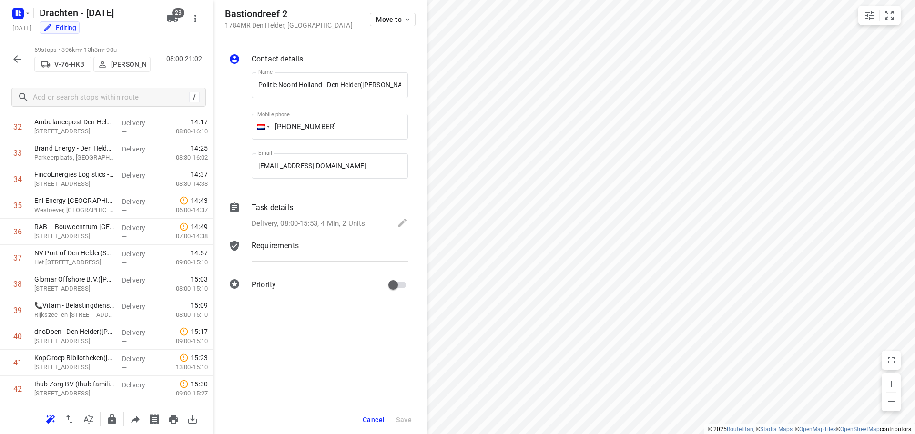
scroll to position [0, 8]
click at [378, 422] on span "Cancel" at bounding box center [374, 420] width 22 height 8
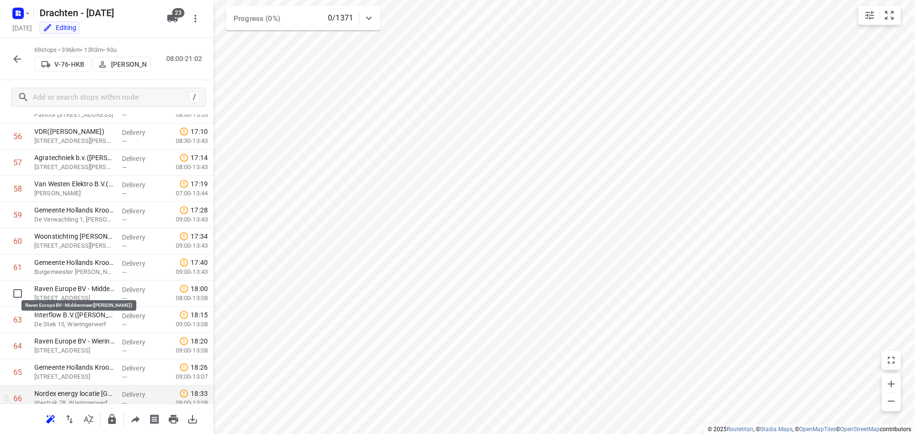
scroll to position [1593, 0]
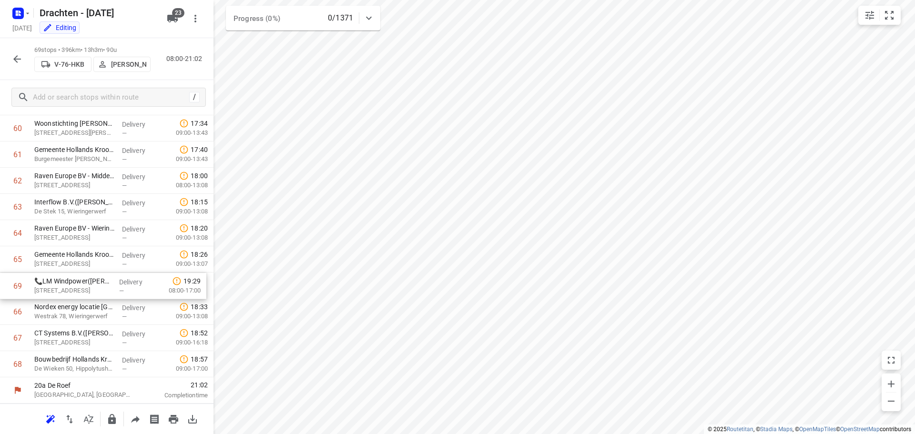
drag, startPoint x: 75, startPoint y: 371, endPoint x: 78, endPoint y: 292, distance: 79.2
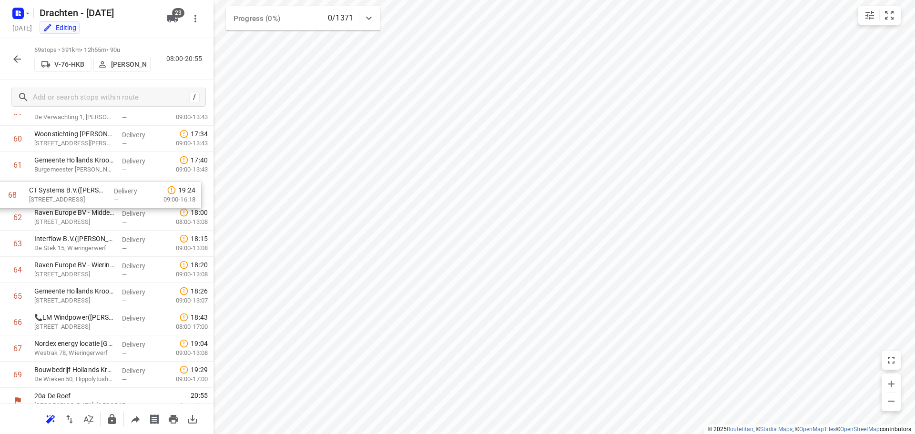
scroll to position [1582, 0]
drag, startPoint x: 76, startPoint y: 345, endPoint x: 71, endPoint y: 199, distance: 145.9
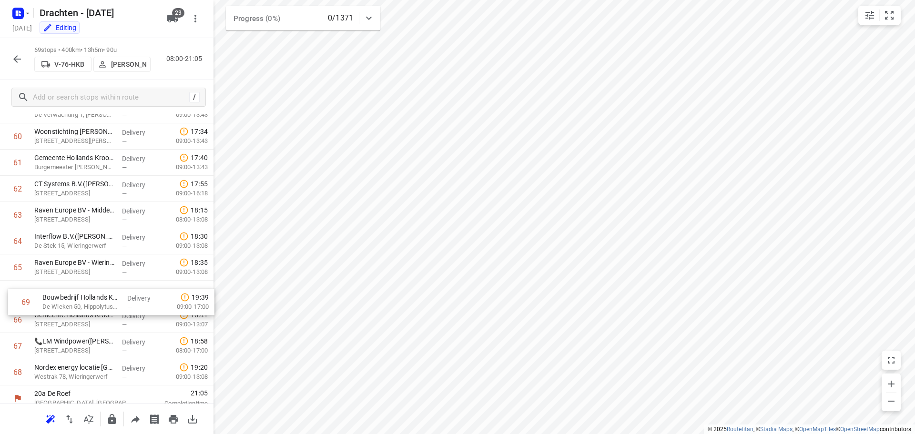
scroll to position [1586, 0]
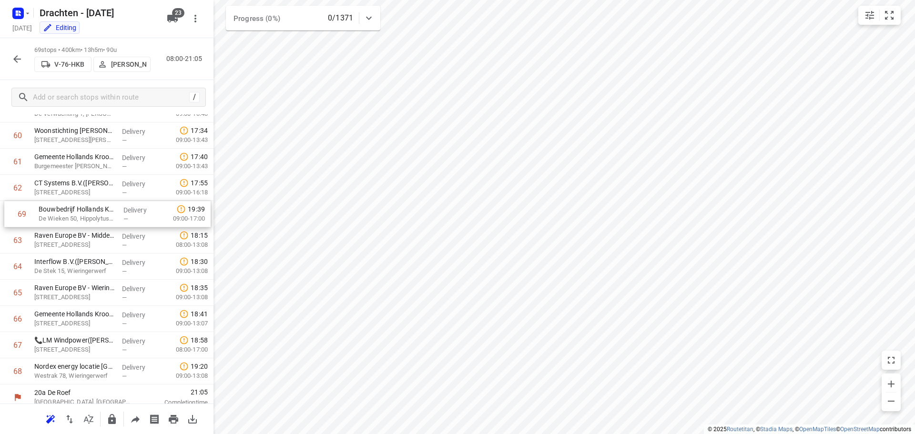
drag, startPoint x: 67, startPoint y: 379, endPoint x: 71, endPoint y: 212, distance: 166.9
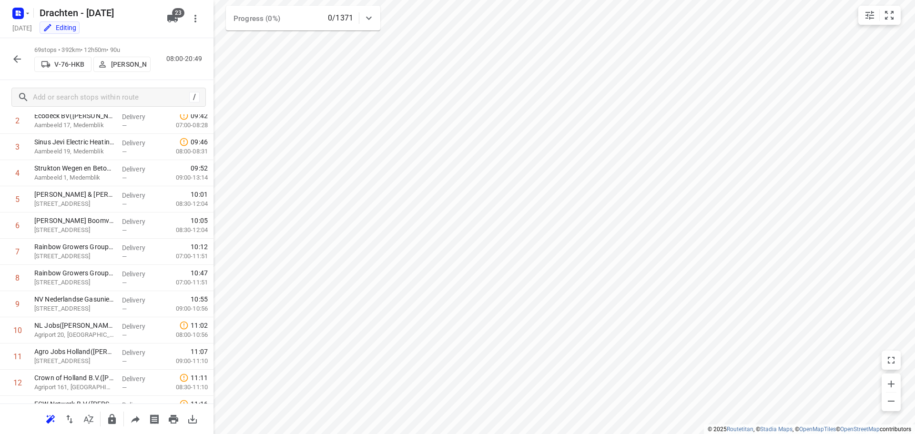
scroll to position [0, 0]
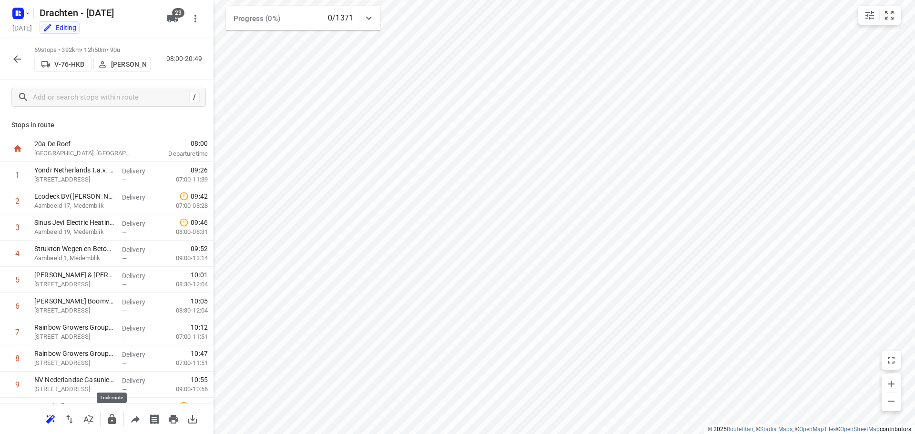
click at [112, 424] on icon "button" at bounding box center [111, 419] width 11 height 11
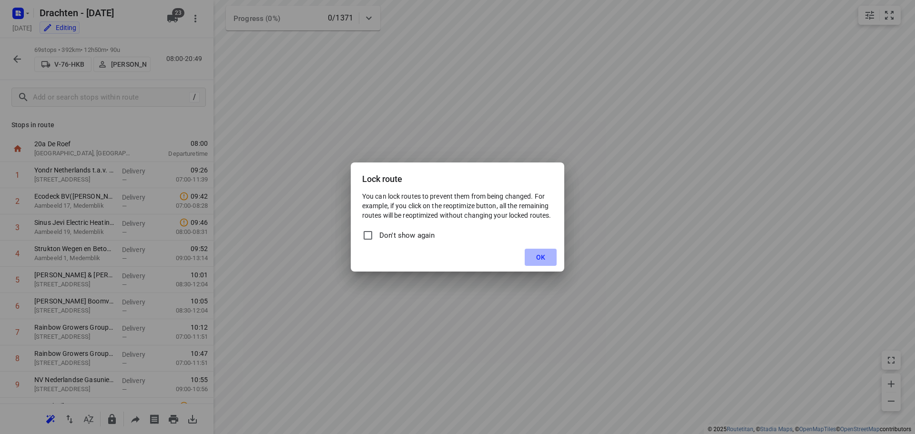
drag, startPoint x: 542, startPoint y: 262, endPoint x: 543, endPoint y: 254, distance: 7.8
click at [542, 261] on button "OK" at bounding box center [541, 257] width 32 height 17
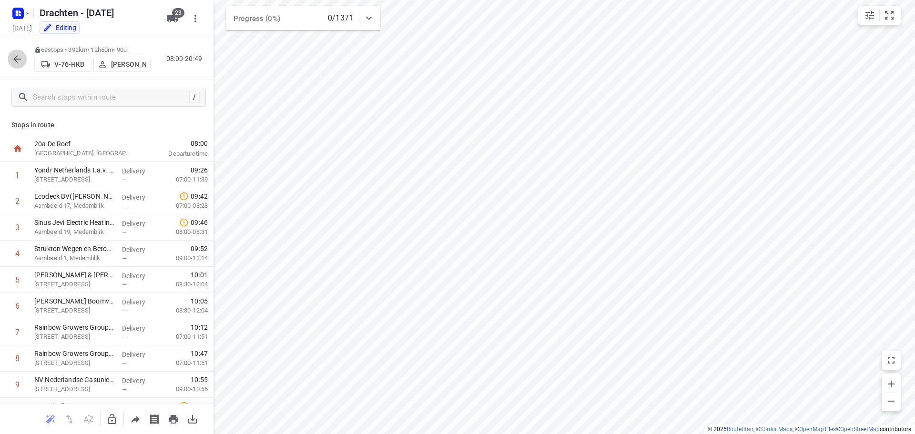
click at [22, 60] on icon "button" at bounding box center [16, 58] width 11 height 11
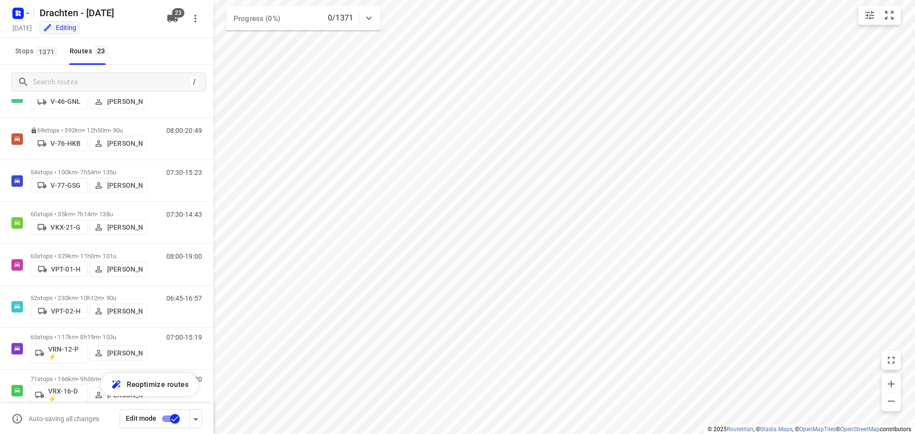
scroll to position [524, 0]
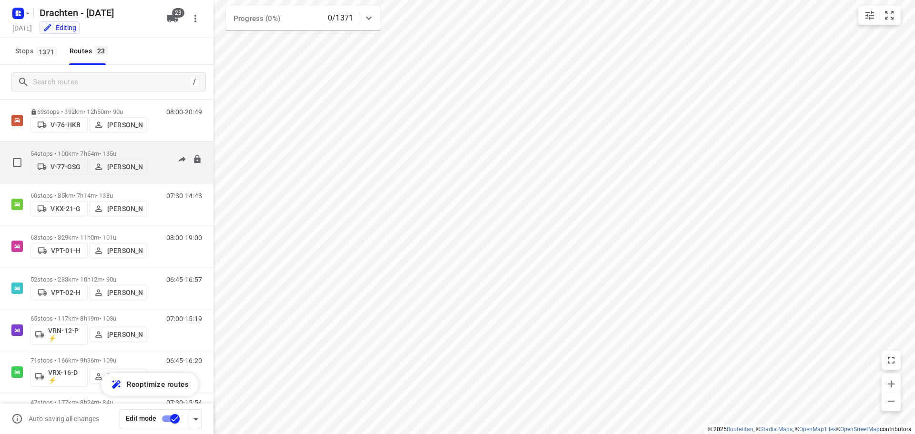
click at [92, 150] on p "54 stops • 100km • 7h54m • 135u" at bounding box center [89, 153] width 116 height 7
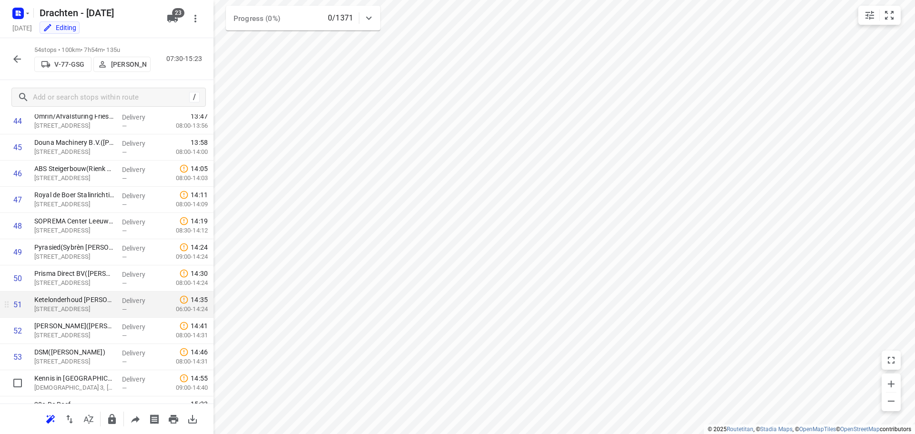
scroll to position [1200, 0]
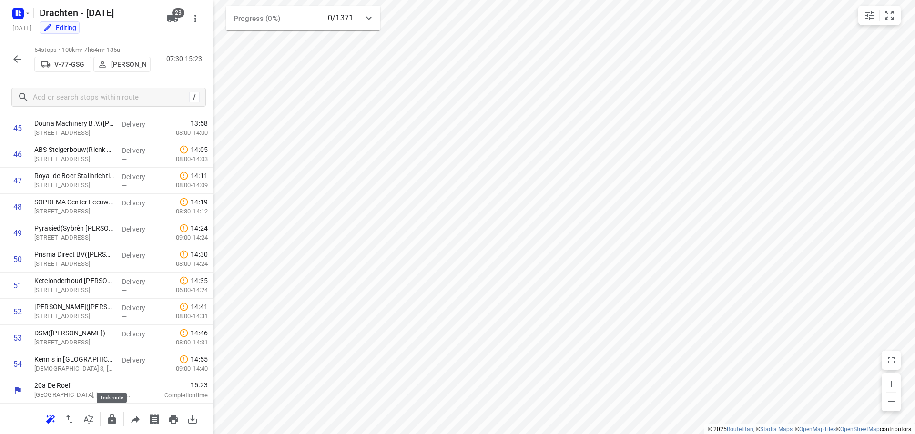
click at [105, 419] on button "button" at bounding box center [111, 419] width 19 height 19
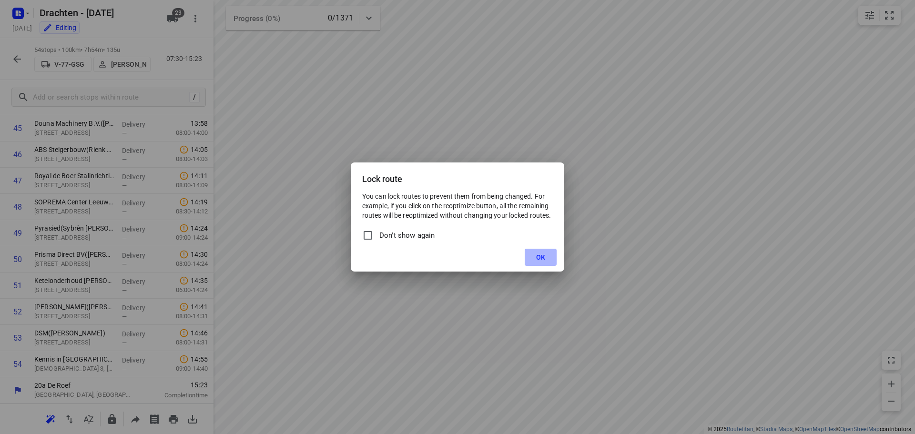
click at [536, 262] on button "OK" at bounding box center [541, 257] width 32 height 17
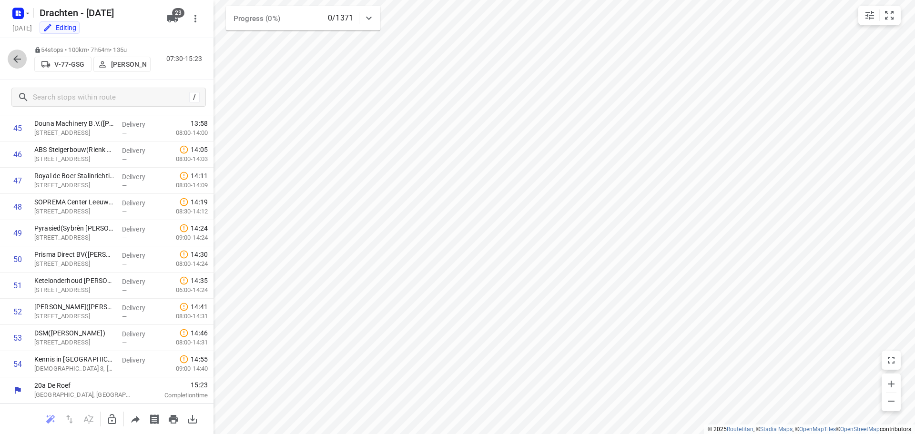
click at [18, 55] on icon "button" at bounding box center [16, 58] width 11 height 11
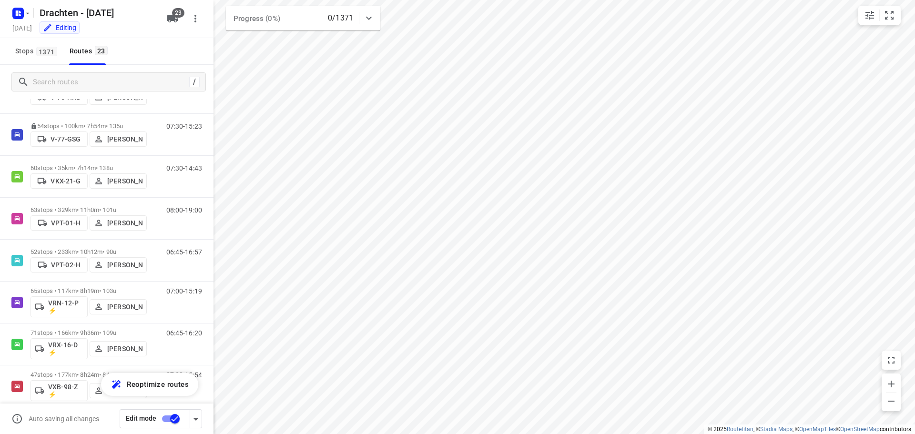
scroll to position [596, 0]
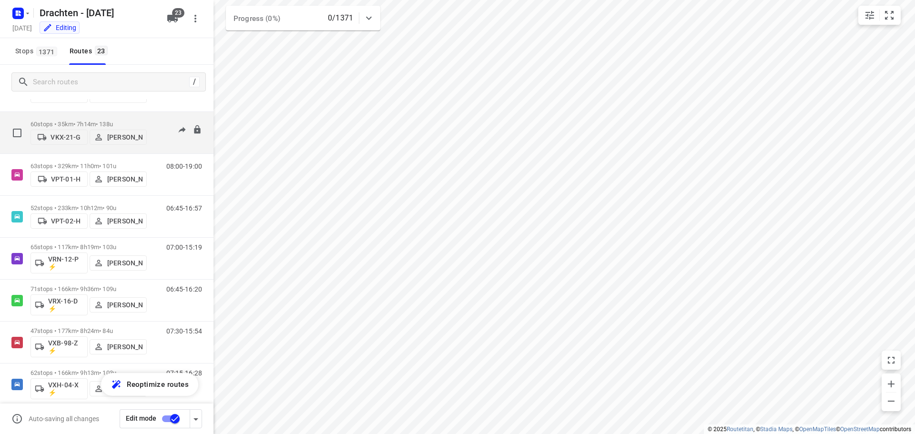
click at [86, 122] on p "60 stops • 35km • 7h14m • 138u" at bounding box center [89, 124] width 116 height 7
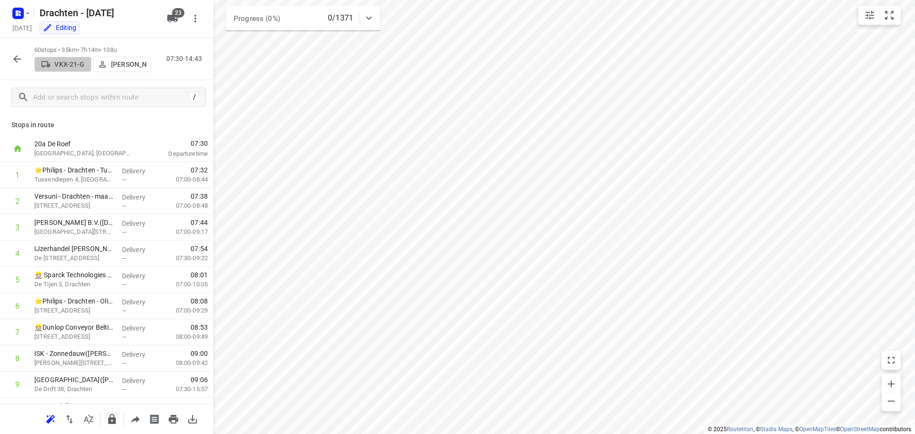
click at [66, 63] on p "VKX-21-G" at bounding box center [69, 65] width 30 height 8
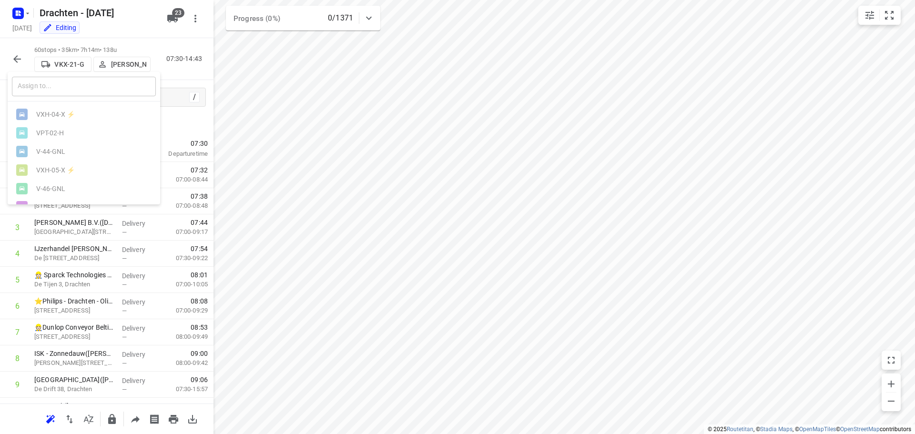
click at [65, 82] on input "text" at bounding box center [84, 87] width 144 height 20
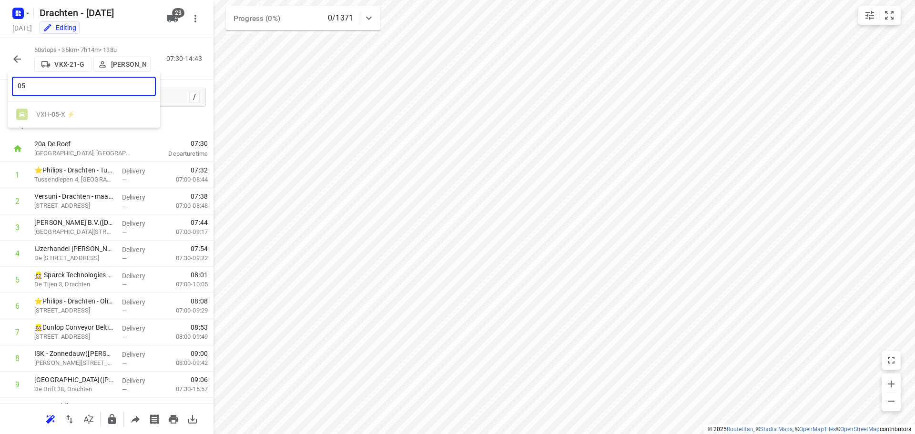
type input "05"
drag, startPoint x: 60, startPoint y: 109, endPoint x: 49, endPoint y: 116, distance: 12.8
click at [59, 110] on ul "VXH- 05 -X ⚡" at bounding box center [84, 114] width 153 height 19
click at [49, 116] on ul "VXH- 05 -X ⚡" at bounding box center [84, 114] width 153 height 19
click at [175, 98] on div at bounding box center [457, 217] width 915 height 434
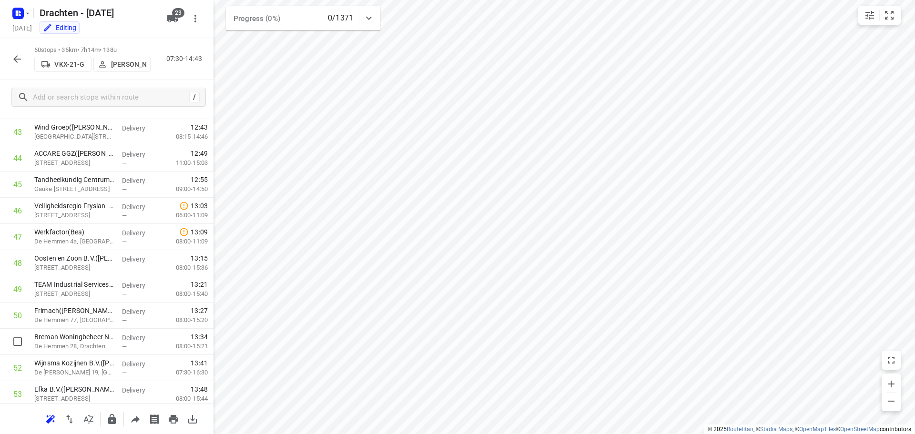
scroll to position [1146, 0]
drag, startPoint x: 92, startPoint y: 346, endPoint x: 90, endPoint y: 260, distance: 86.3
drag, startPoint x: 90, startPoint y: 262, endPoint x: 85, endPoint y: 314, distance: 52.2
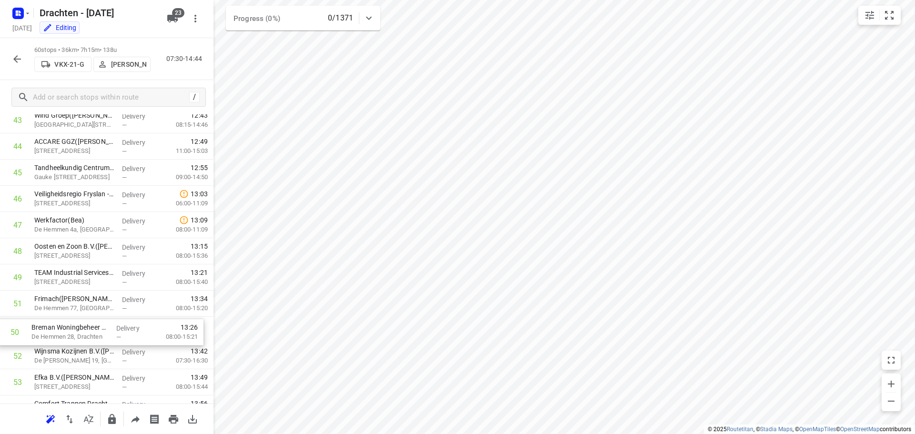
scroll to position [1161, 0]
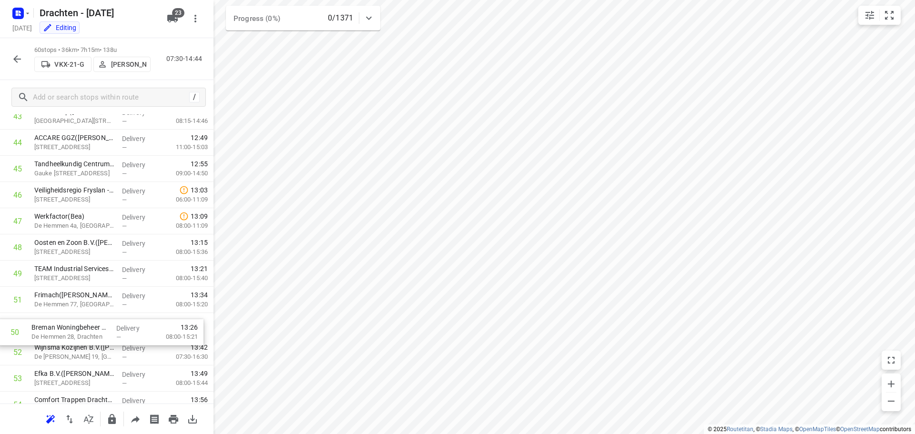
drag, startPoint x: 94, startPoint y: 319, endPoint x: 92, endPoint y: 340, distance: 21.1
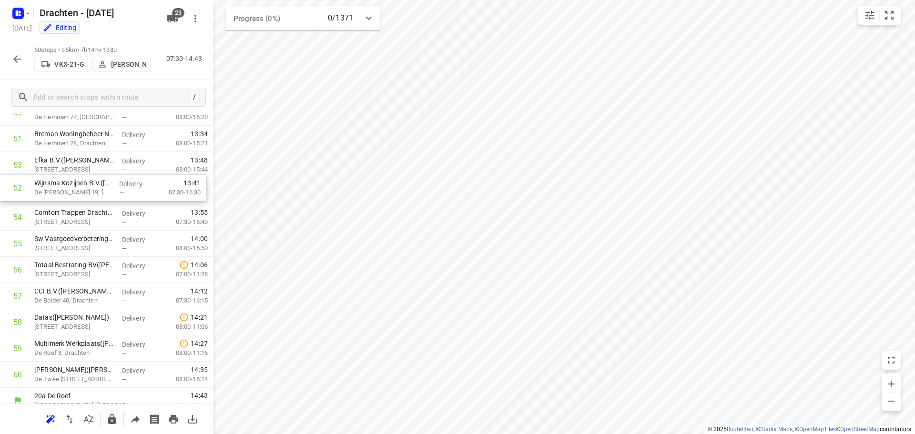
scroll to position [1347, 0]
drag, startPoint x: 81, startPoint y: 163, endPoint x: 81, endPoint y: 198, distance: 35.3
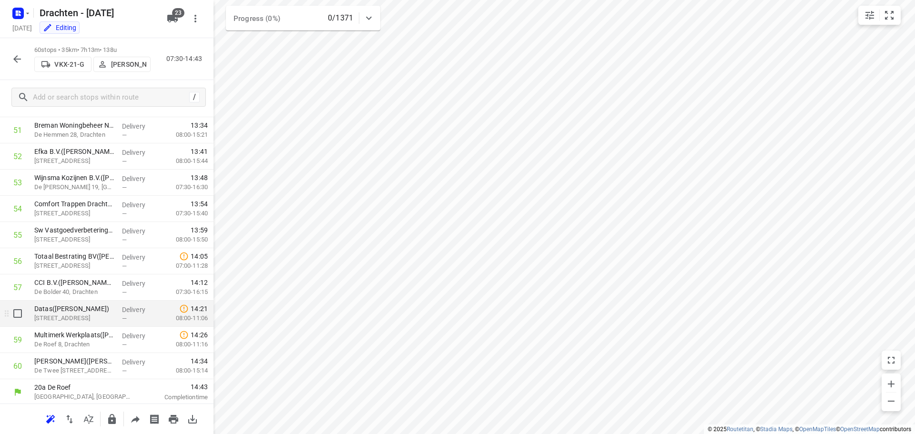
scroll to position [1357, 0]
click at [108, 424] on icon "button" at bounding box center [111, 419] width 11 height 11
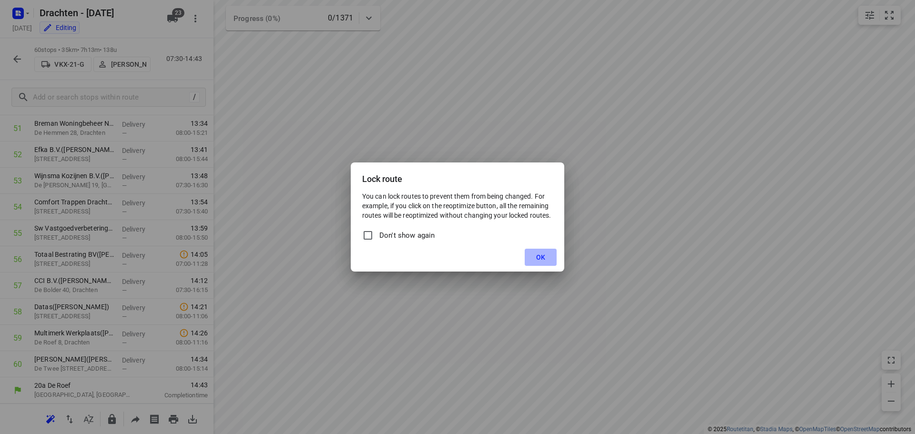
click at [536, 258] on button "OK" at bounding box center [541, 257] width 32 height 17
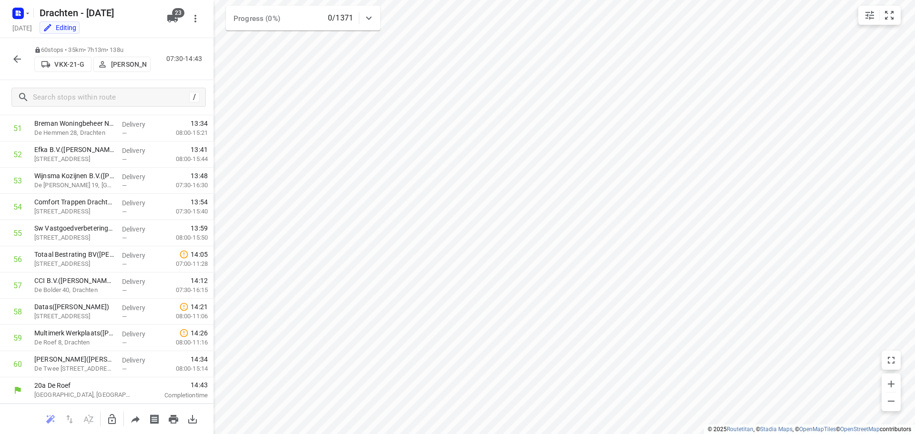
click at [19, 55] on icon "button" at bounding box center [16, 58] width 11 height 11
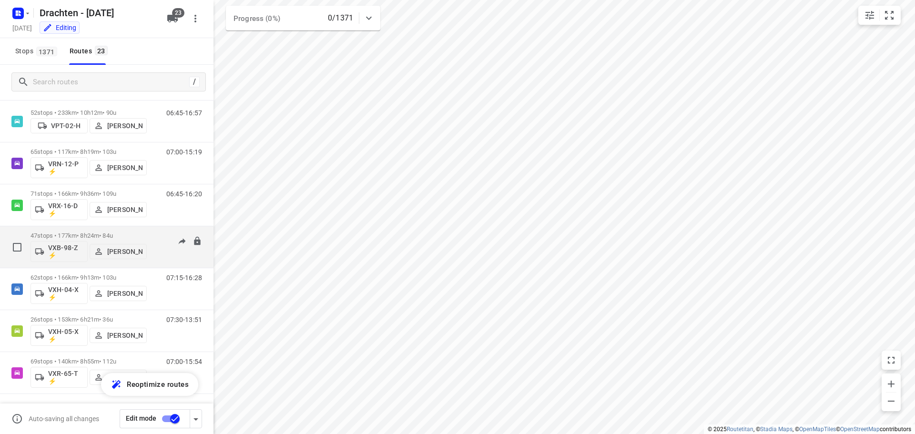
scroll to position [596, 0]
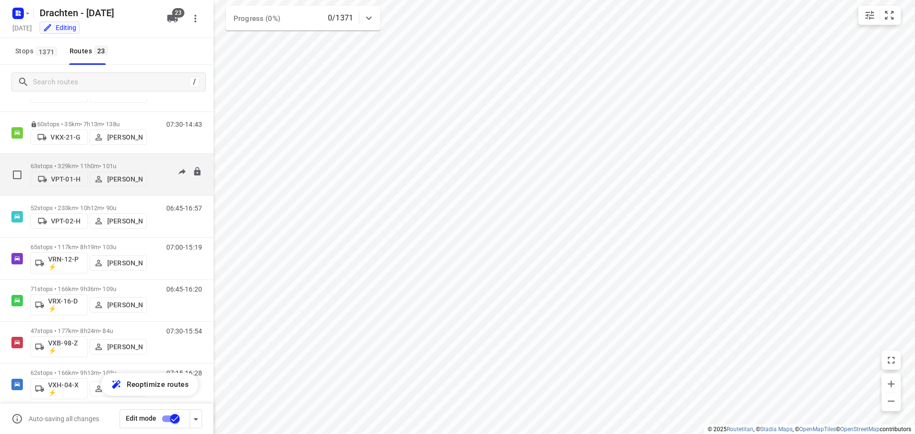
click at [89, 164] on p "63 stops • 329km • 11h0m • 101u" at bounding box center [89, 166] width 116 height 7
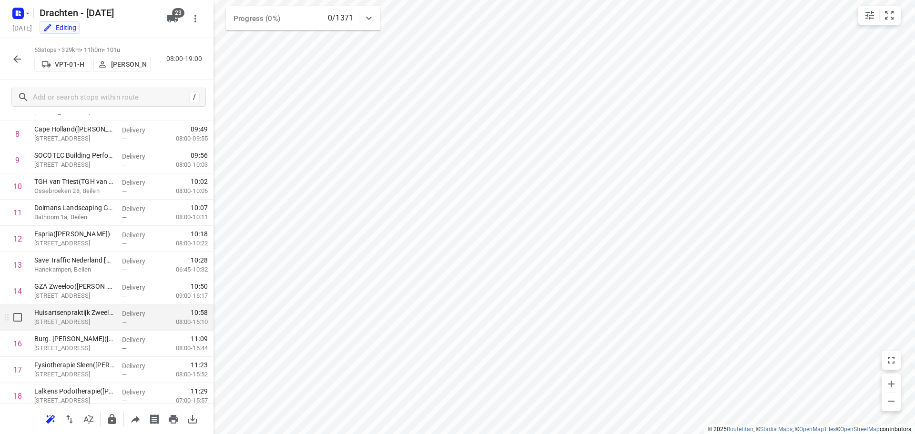
scroll to position [238, 0]
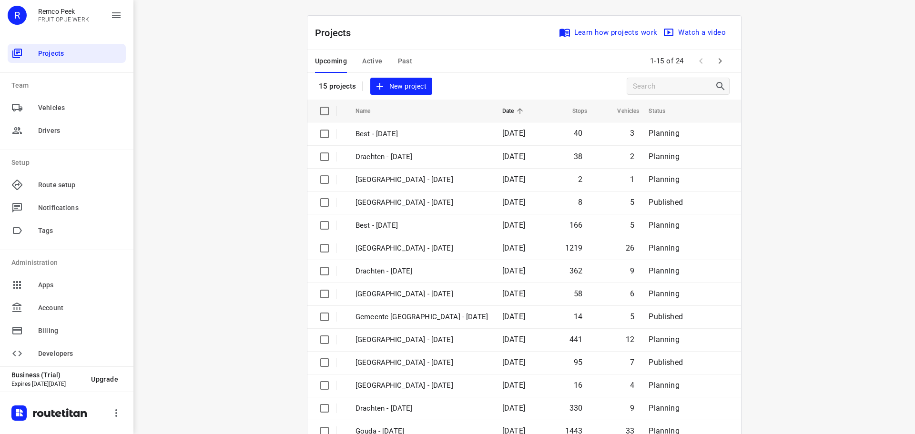
click at [375, 62] on span "Active" at bounding box center [372, 61] width 20 height 12
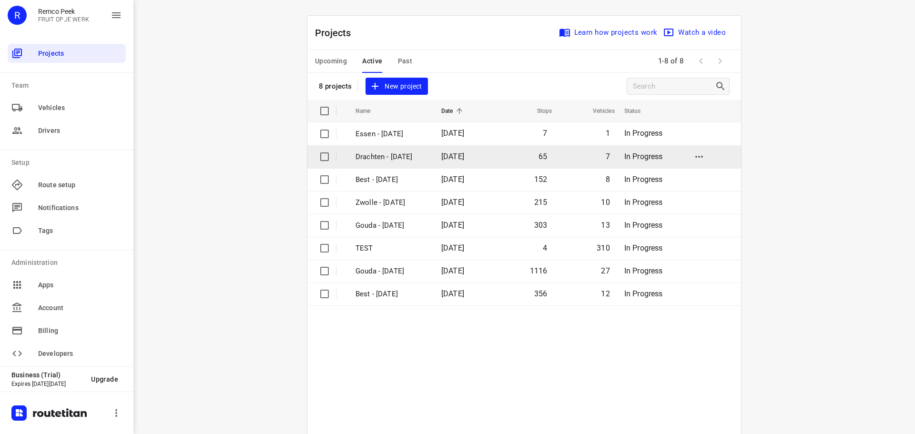
click at [388, 155] on p "Drachten - [DATE]" at bounding box center [391, 157] width 71 height 11
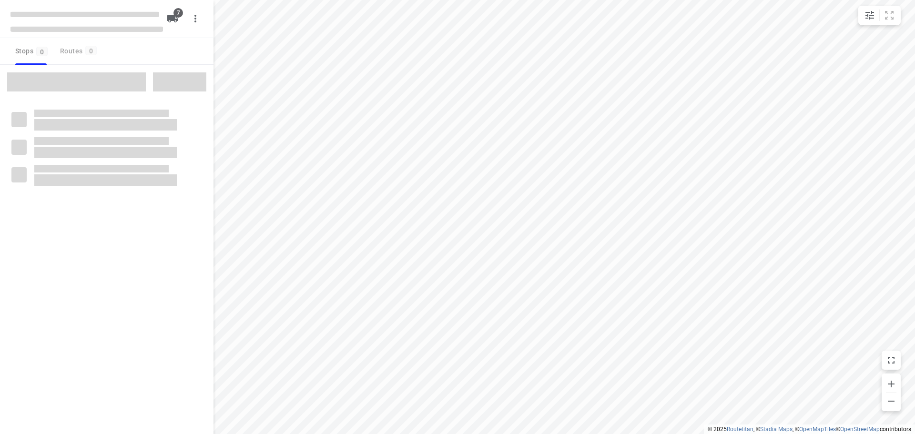
checkbox input "true"
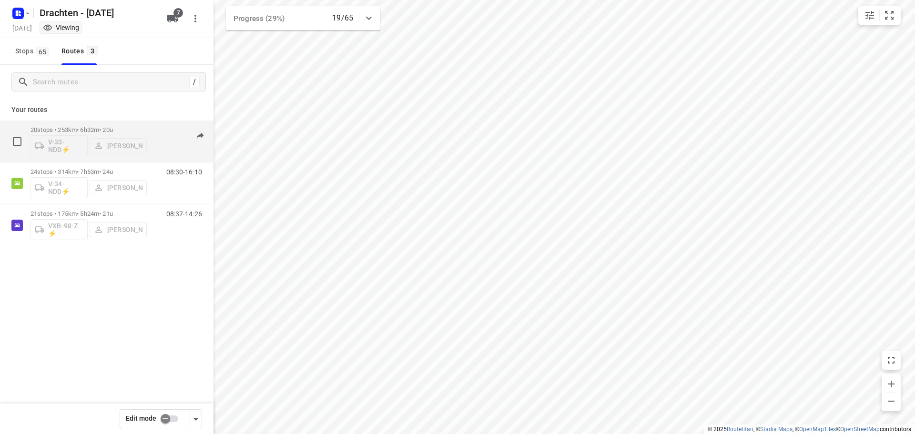
click at [102, 127] on p "20 stops • 253km • 6h32m • 20u" at bounding box center [89, 129] width 116 height 7
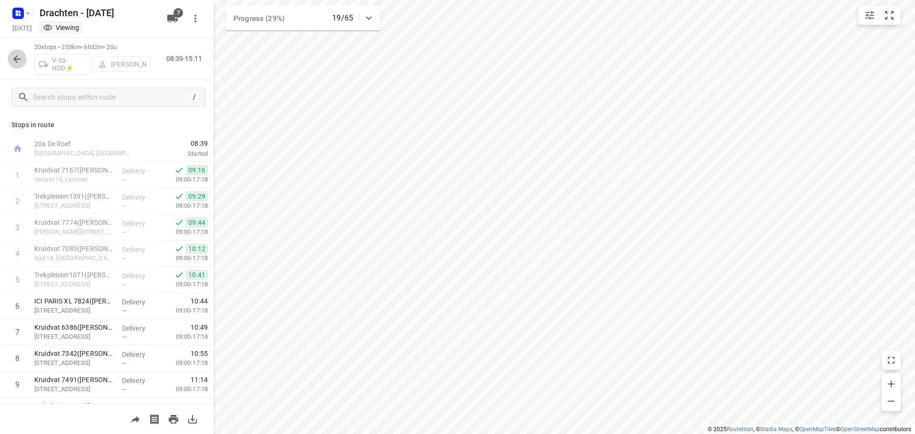
click at [24, 62] on button "button" at bounding box center [17, 59] width 19 height 19
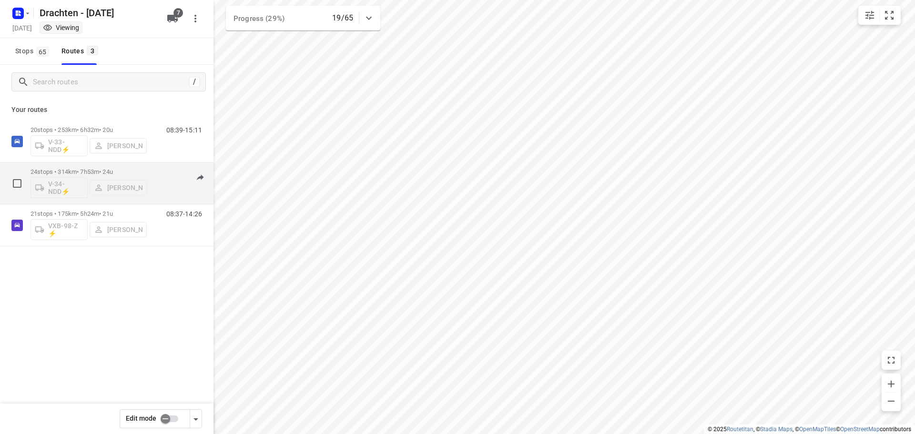
click at [82, 171] on p "24 stops • 314km • 7h53m • 24u" at bounding box center [89, 171] width 116 height 7
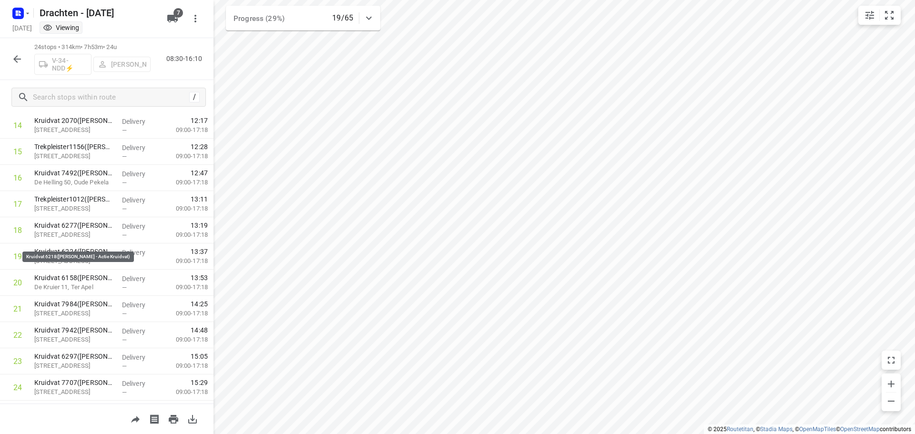
scroll to position [414, 0]
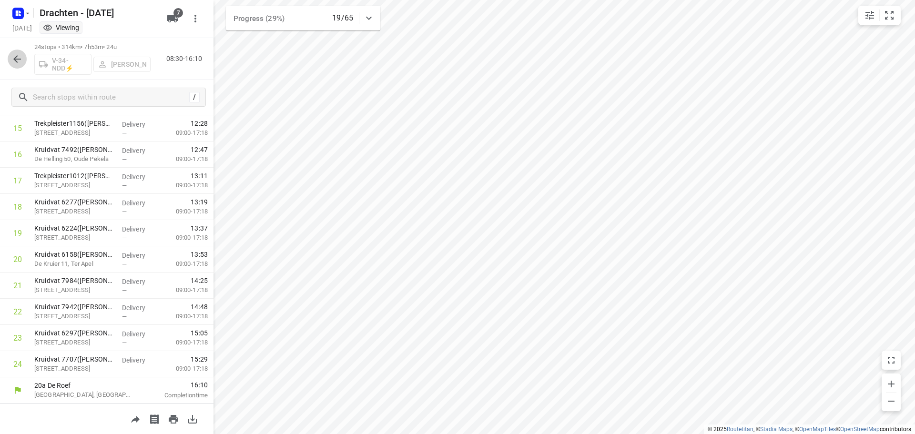
click at [20, 61] on icon "button" at bounding box center [16, 58] width 11 height 11
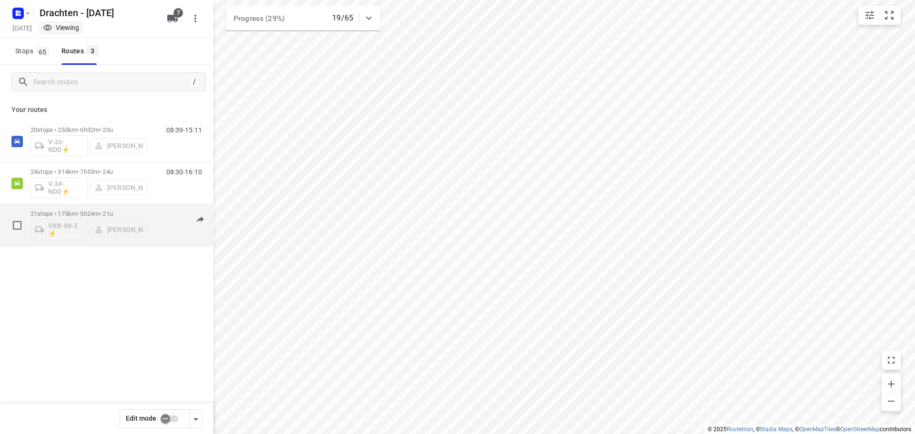
click at [85, 209] on div "21 stops • 175km • 5h24m • 21u VXB-98-Z ⚡ Benny van der Woude" at bounding box center [89, 225] width 116 height 40
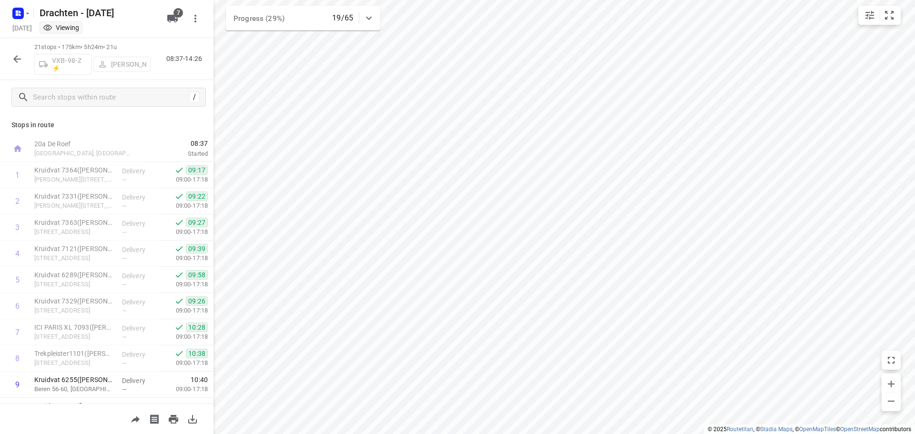
click at [15, 59] on icon "button" at bounding box center [17, 59] width 8 height 8
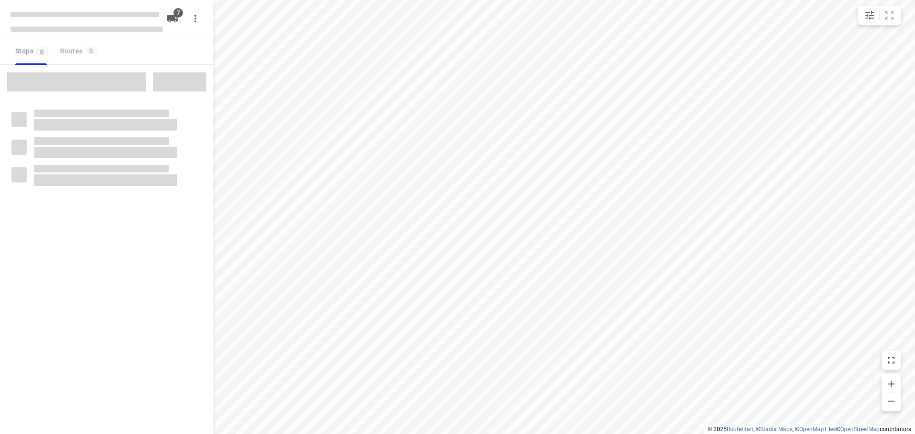
checkbox input "true"
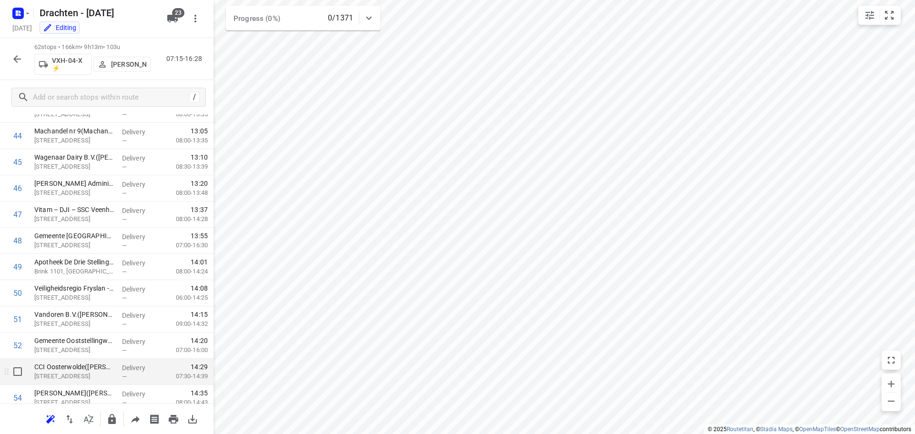
scroll to position [1124, 0]
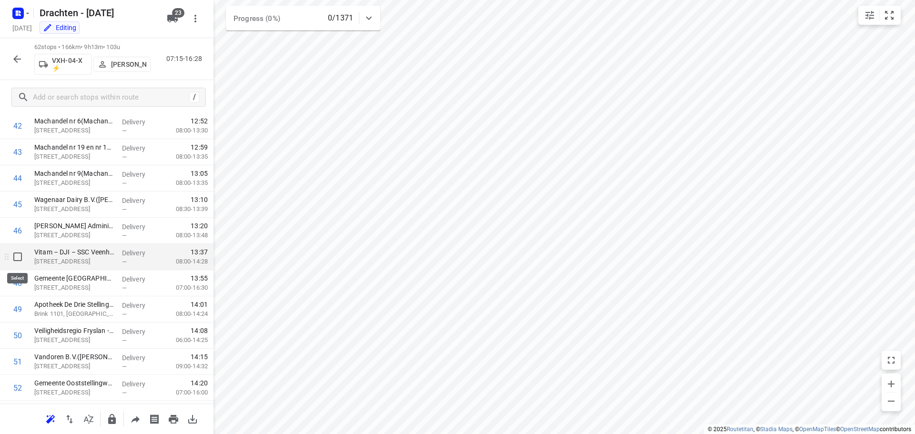
click at [20, 261] on input "checkbox" at bounding box center [17, 256] width 19 height 19
checkbox input "true"
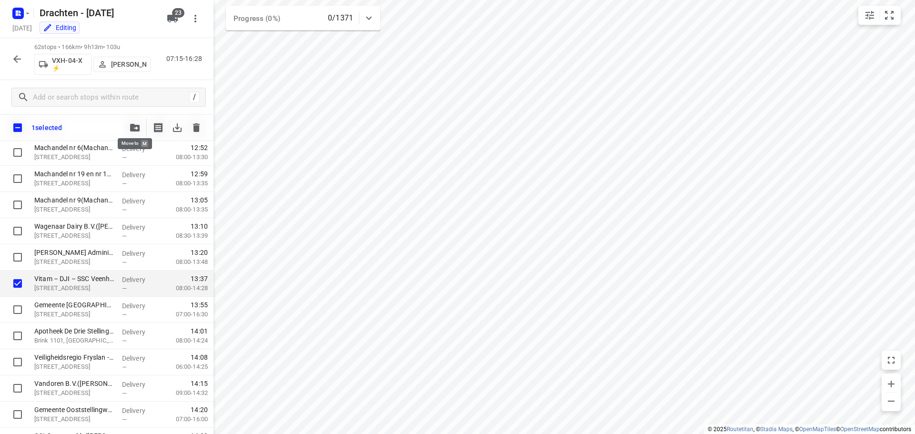
click at [135, 127] on icon "button" at bounding box center [135, 128] width 10 height 8
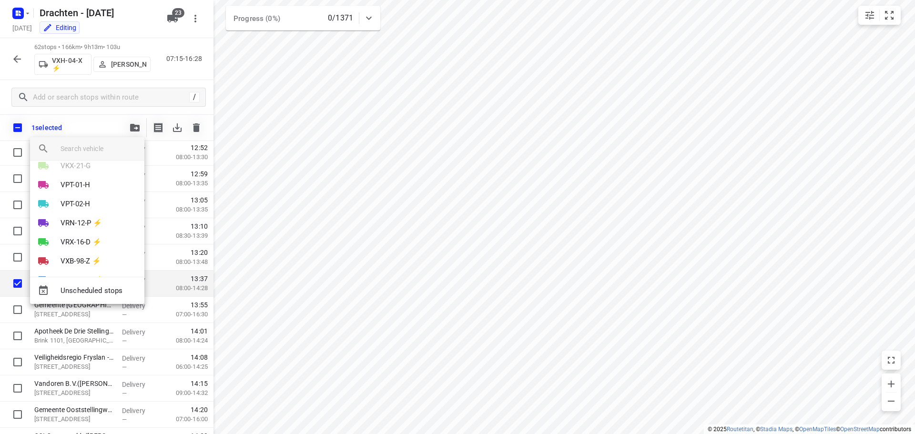
scroll to position [334, 0]
click at [92, 188] on p "VRX-16-D ⚡" at bounding box center [81, 187] width 41 height 11
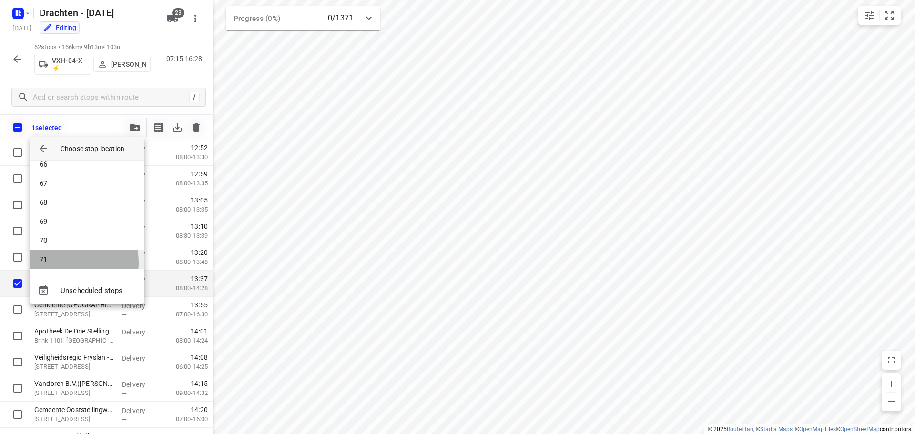
click at [67, 263] on li "71" at bounding box center [87, 259] width 114 height 19
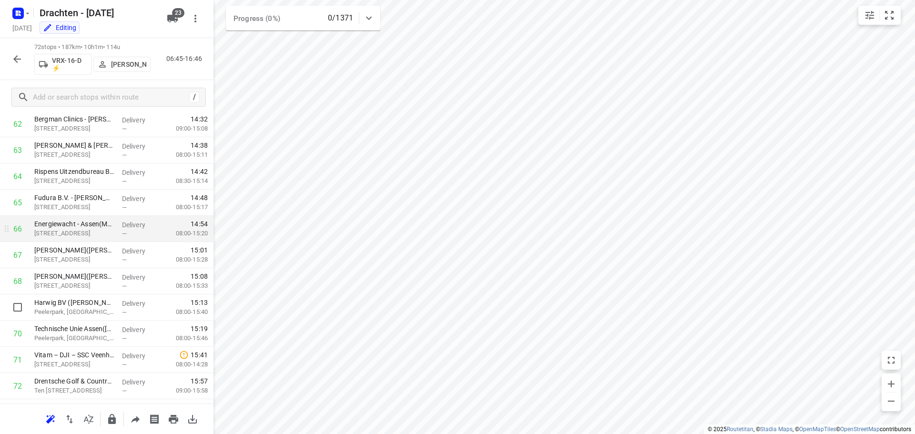
scroll to position [1672, 0]
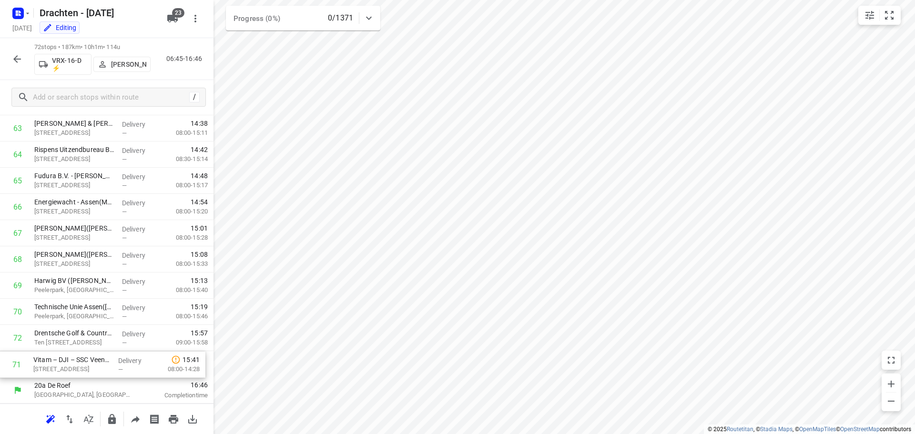
drag, startPoint x: 107, startPoint y: 344, endPoint x: 107, endPoint y: 373, distance: 29.1
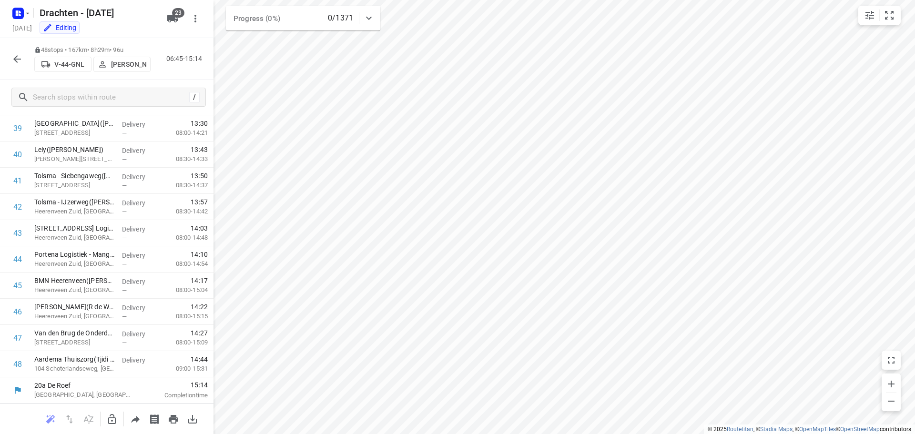
scroll to position [1043, 0]
click at [112, 423] on icon "button" at bounding box center [111, 419] width 11 height 11
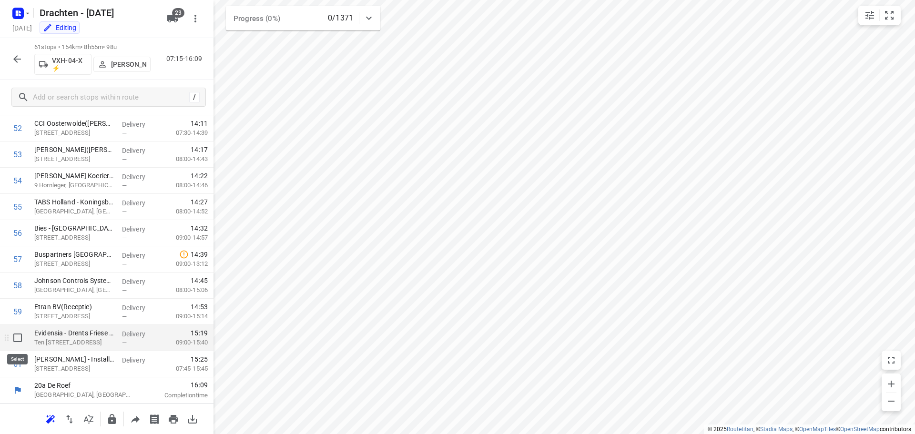
click at [21, 343] on input "checkbox" at bounding box center [17, 337] width 19 height 19
checkbox input "true"
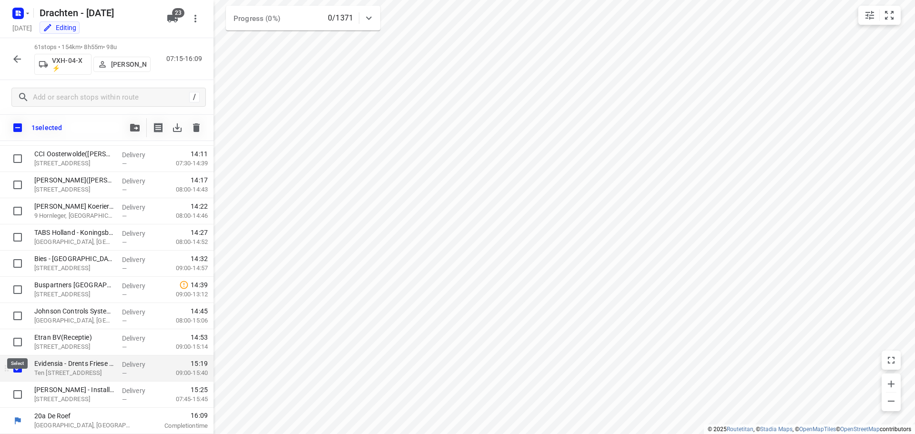
scroll to position [1380, 0]
click at [19, 395] on input "checkbox" at bounding box center [17, 394] width 19 height 19
checkbox input "true"
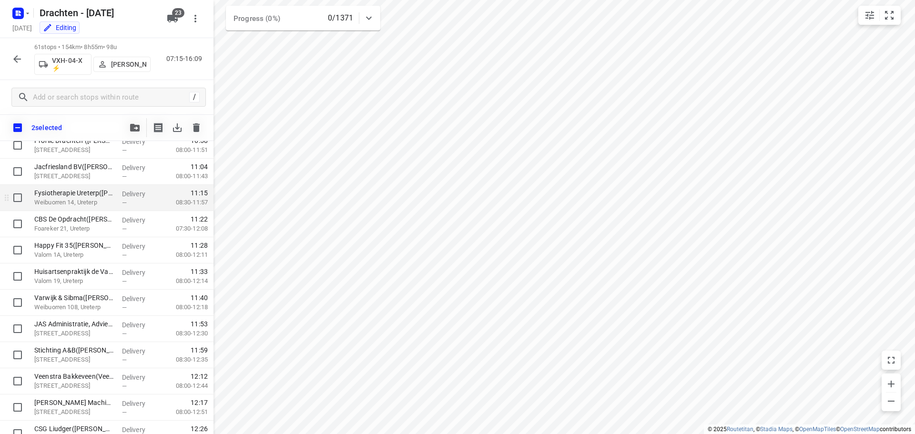
scroll to position [1039, 0]
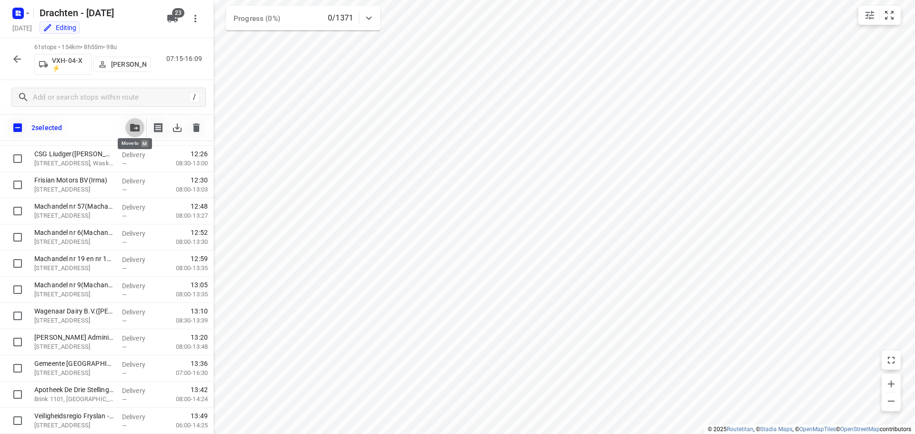
click at [132, 128] on icon "button" at bounding box center [135, 128] width 10 height 8
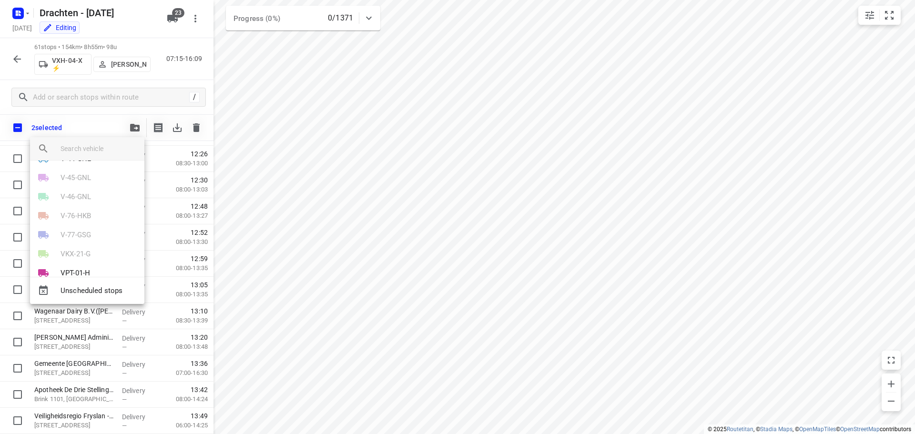
scroll to position [143, 0]
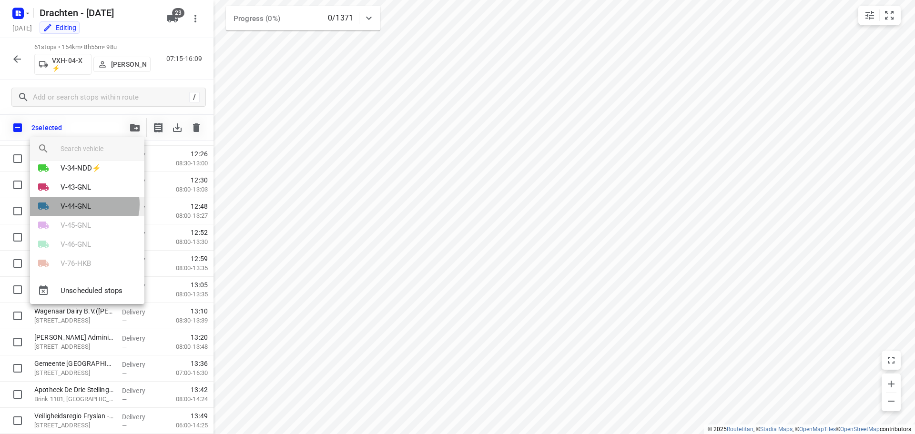
click at [84, 204] on p "V-44-GNL" at bounding box center [76, 206] width 31 height 11
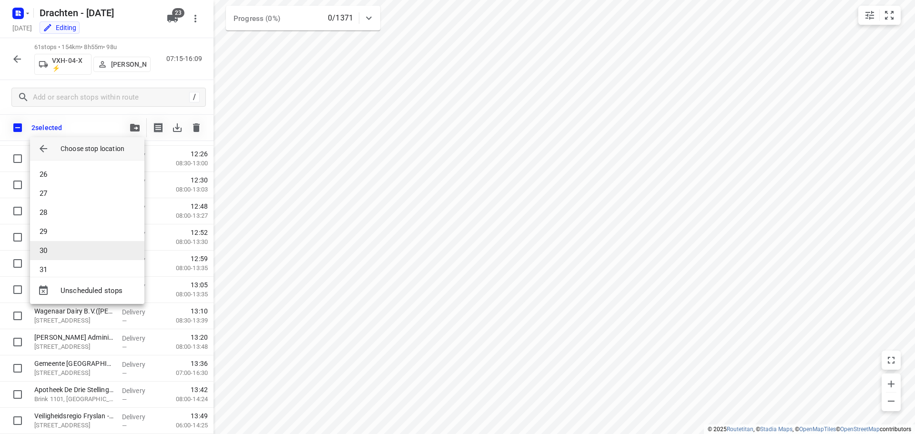
scroll to position [477, 0]
click at [63, 244] on li "30" at bounding box center [87, 250] width 114 height 19
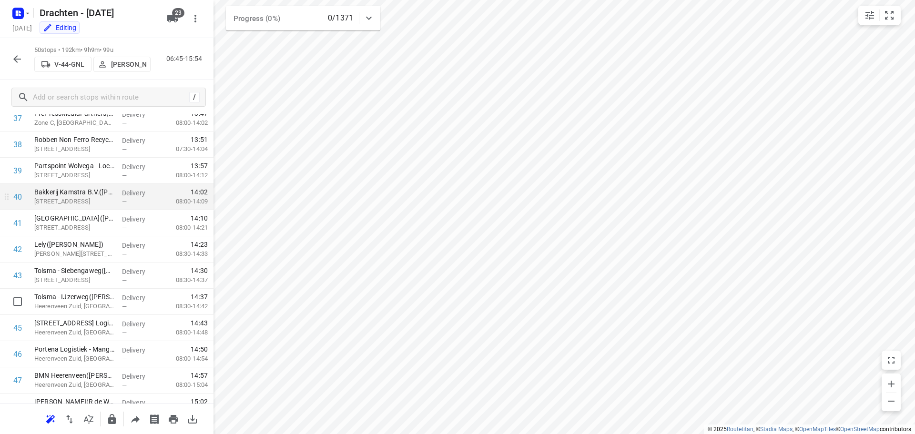
scroll to position [952, 0]
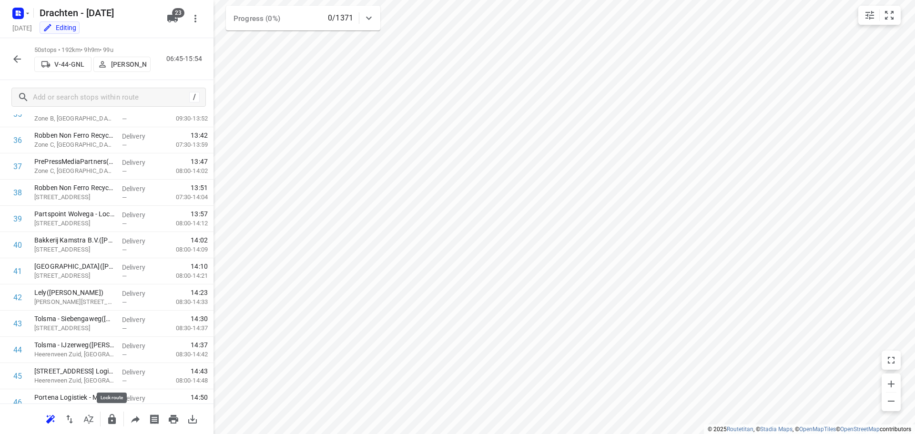
click at [114, 419] on icon "button" at bounding box center [112, 419] width 8 height 10
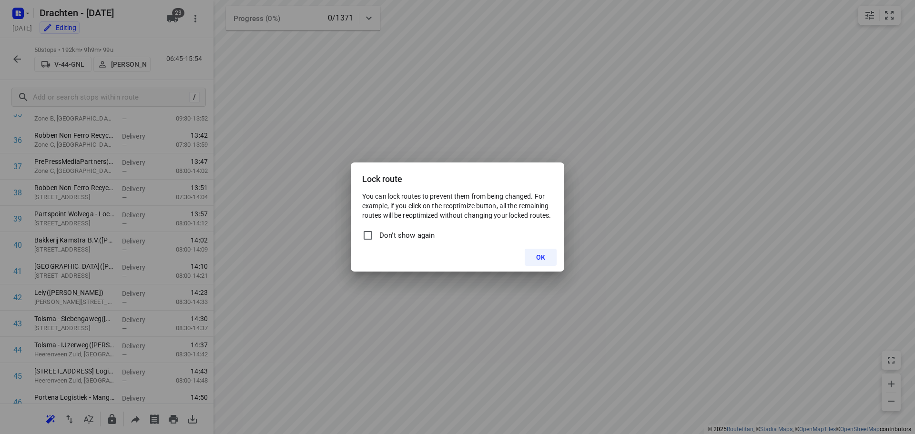
click at [542, 260] on span "OK" at bounding box center [540, 258] width 9 height 8
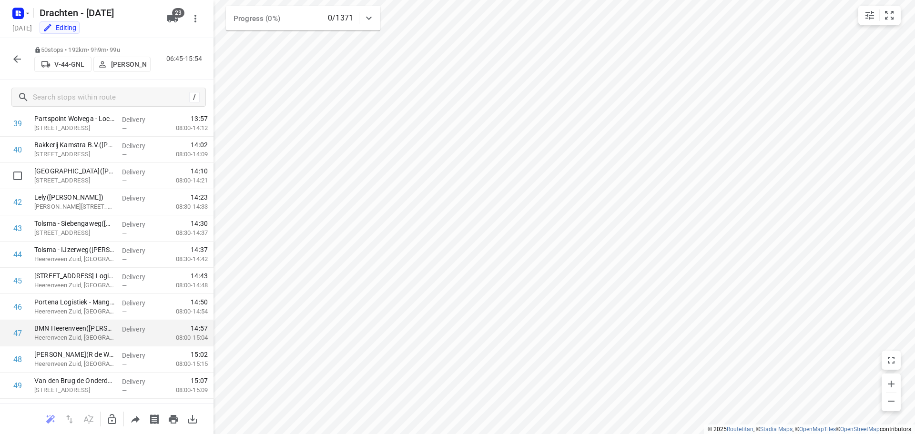
scroll to position [1095, 0]
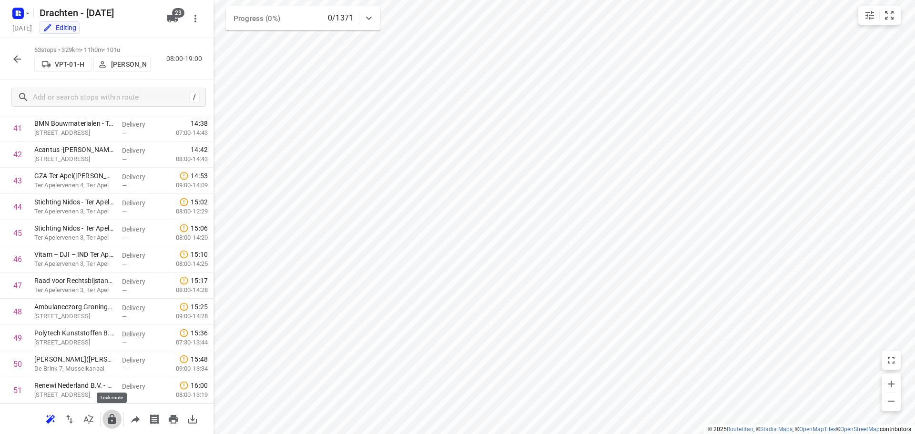
click at [112, 417] on icon "button" at bounding box center [111, 419] width 11 height 11
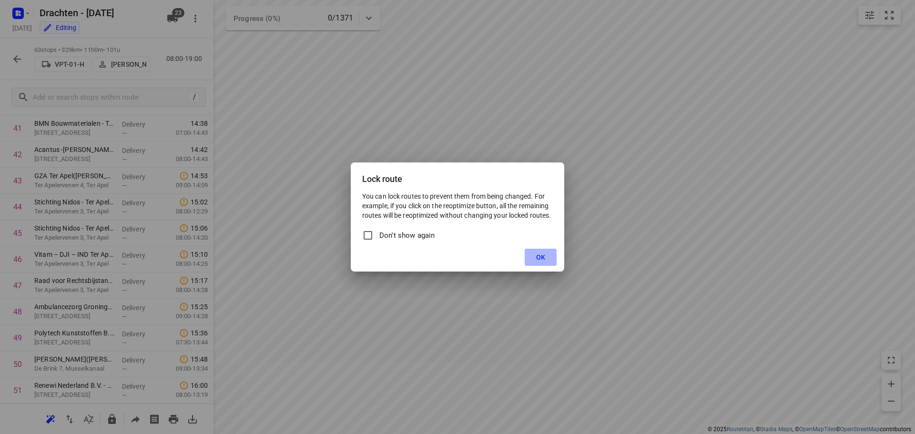
click at [530, 260] on button "OK" at bounding box center [541, 257] width 32 height 17
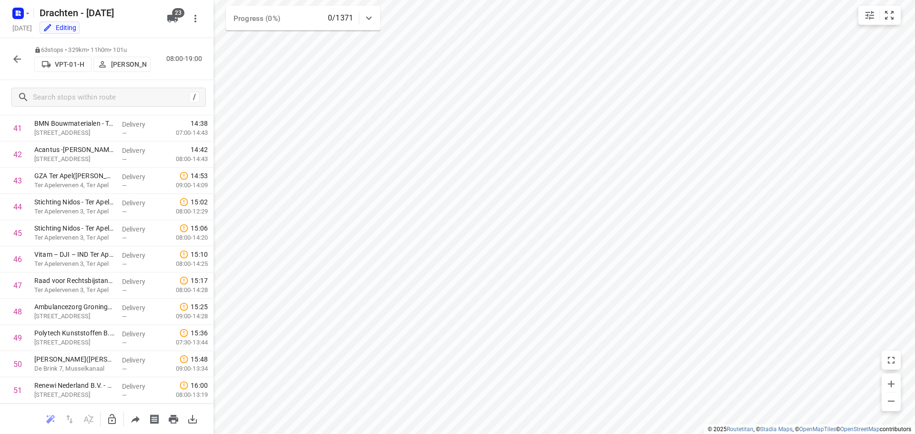
click at [16, 57] on icon "button" at bounding box center [17, 59] width 8 height 8
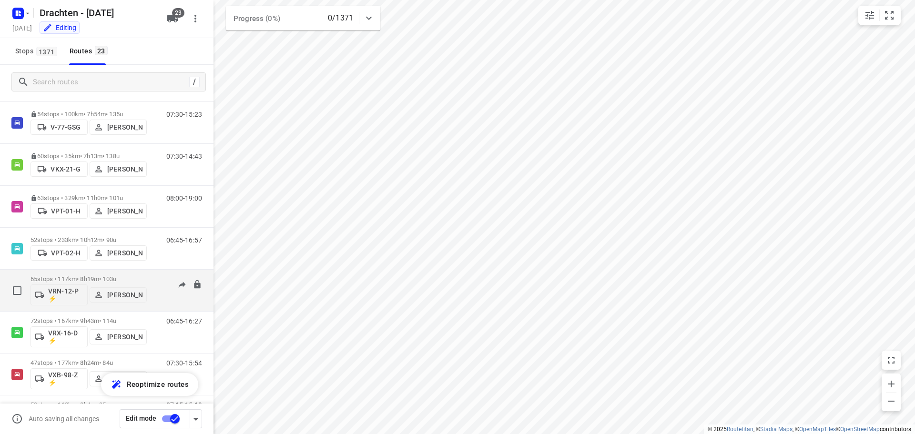
scroll to position [548, 0]
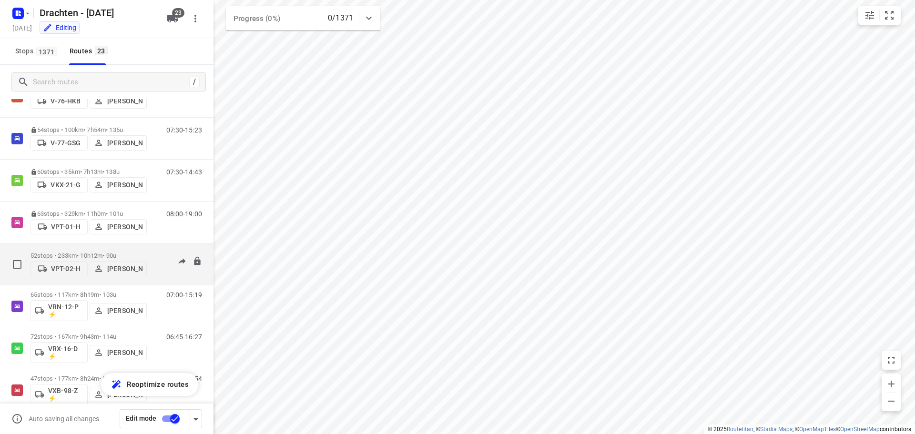
click at [142, 255] on p "52 stops • 233km • 10h12m • 90u" at bounding box center [89, 255] width 116 height 7
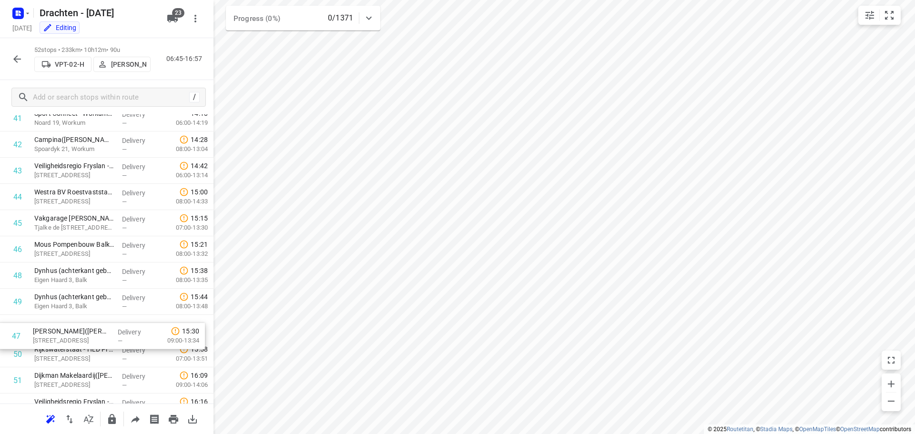
scroll to position [1107, 0]
drag, startPoint x: 70, startPoint y: 382, endPoint x: 66, endPoint y: 322, distance: 60.1
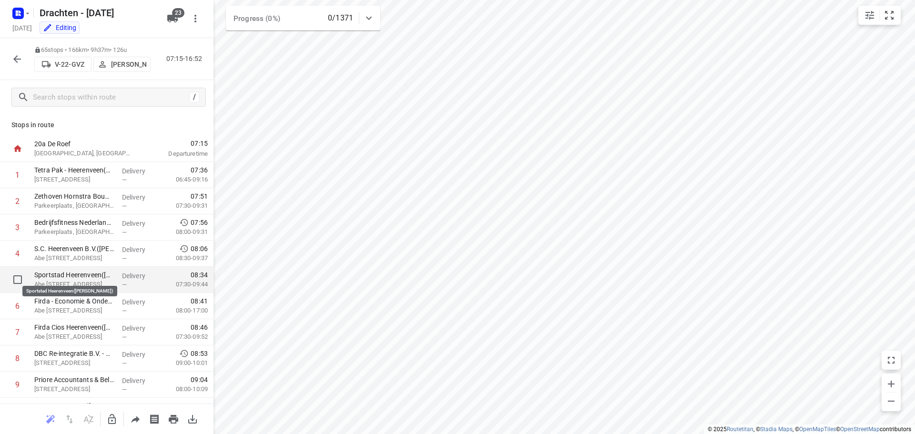
scroll to position [95, 0]
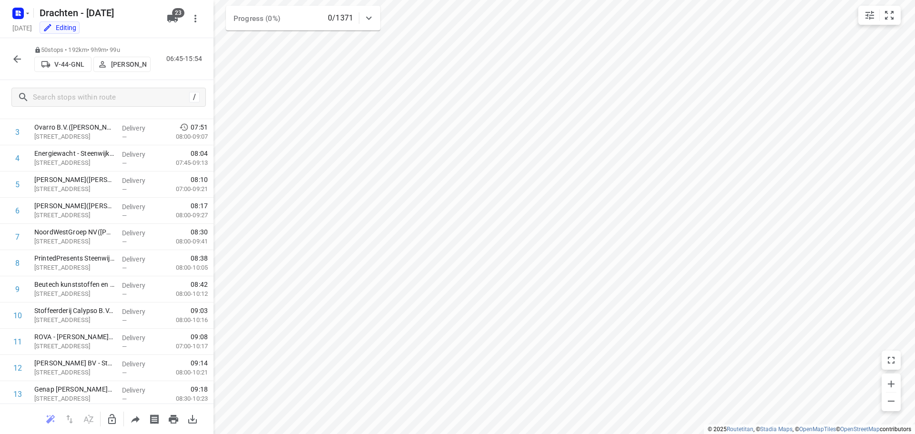
click at [19, 61] on icon "button" at bounding box center [16, 58] width 11 height 11
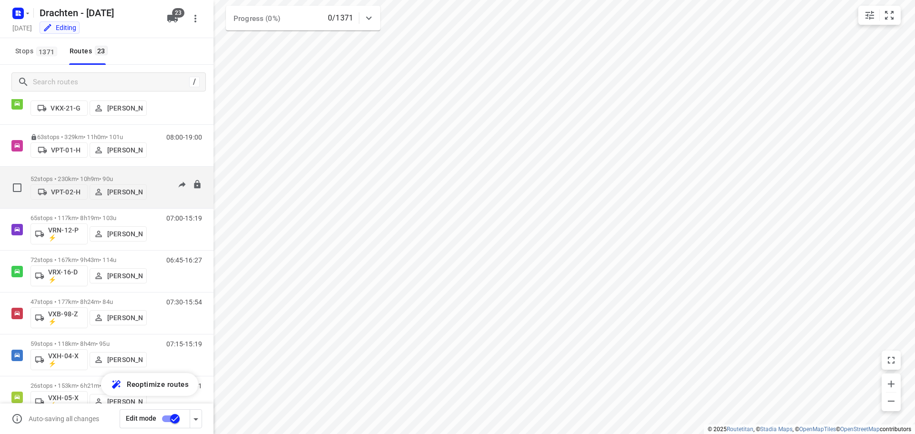
scroll to position [596, 0]
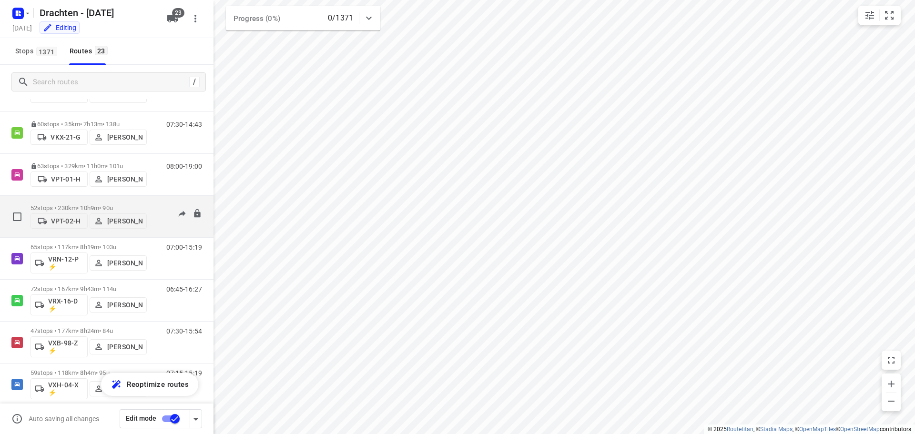
click at [154, 218] on div "06:45-16:54" at bounding box center [178, 218] width 48 height 29
click at [194, 212] on icon at bounding box center [197, 213] width 6 height 9
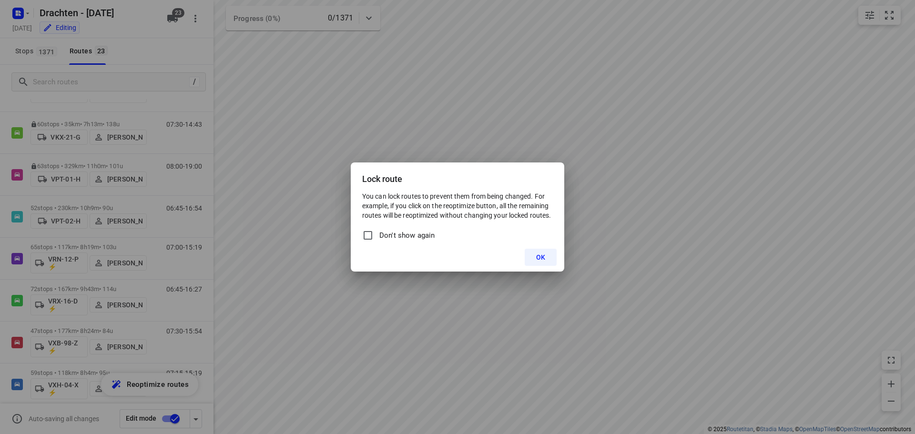
click at [549, 255] on button "OK" at bounding box center [541, 257] width 32 height 17
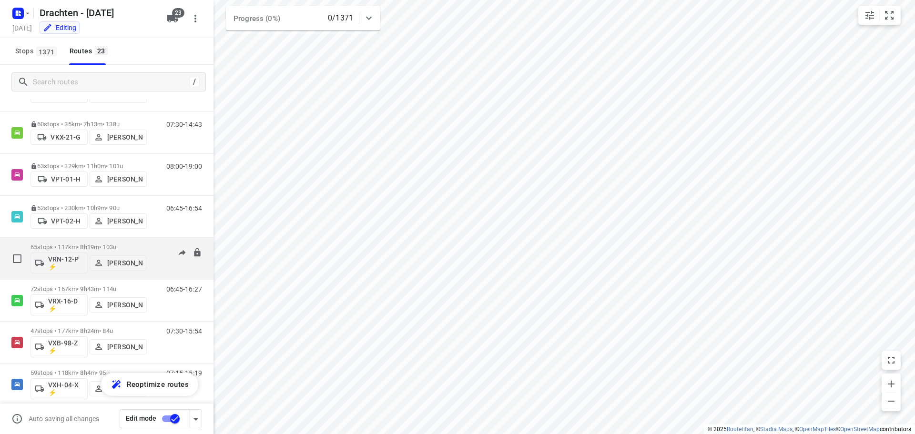
click at [86, 249] on p "65 stops • 117km • 8h19m • 103u" at bounding box center [89, 247] width 116 height 7
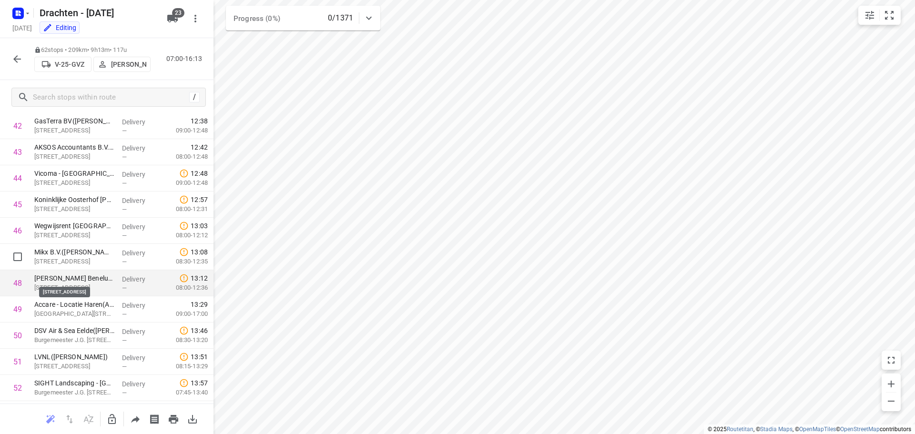
scroll to position [1029, 0]
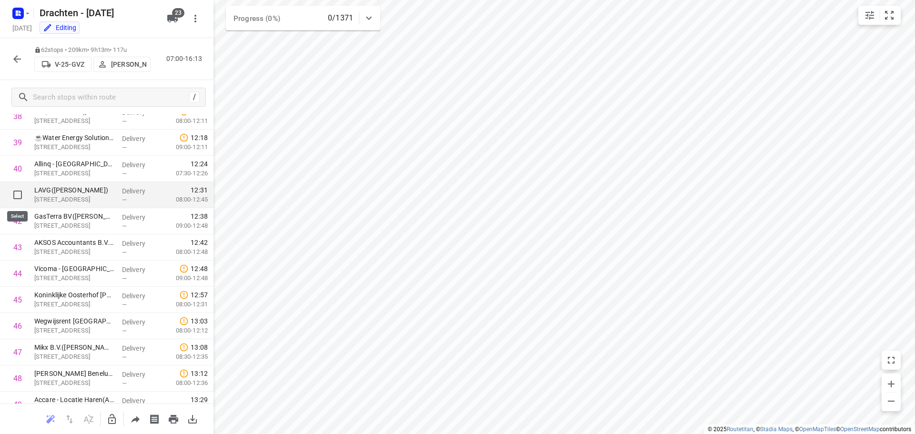
click at [18, 195] on input "checkbox" at bounding box center [17, 194] width 19 height 19
checkbox input "true"
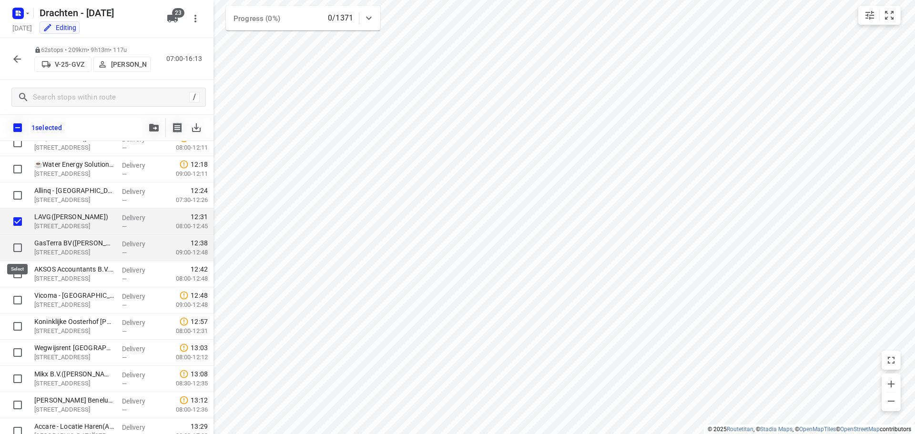
click at [17, 246] on input "checkbox" at bounding box center [17, 247] width 19 height 19
checkbox input "true"
click at [18, 276] on input "checkbox" at bounding box center [17, 274] width 19 height 19
checkbox input "true"
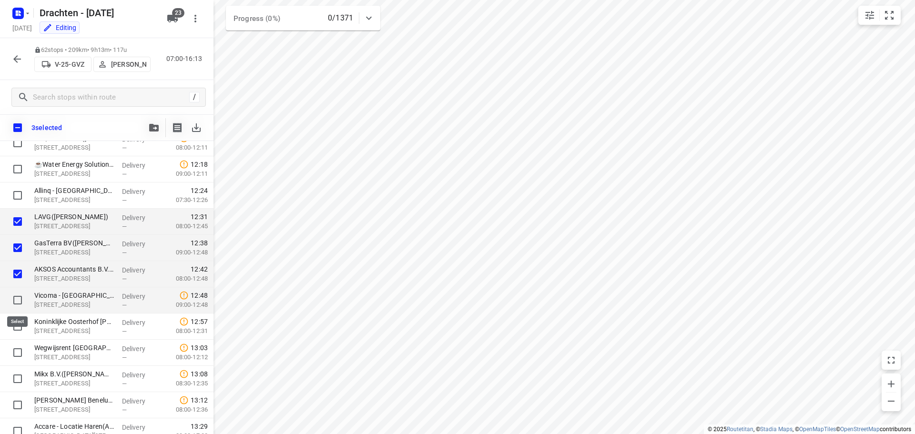
click at [17, 299] on input "checkbox" at bounding box center [17, 300] width 19 height 19
checkbox input "true"
click at [153, 126] on icon "button" at bounding box center [154, 128] width 10 height 8
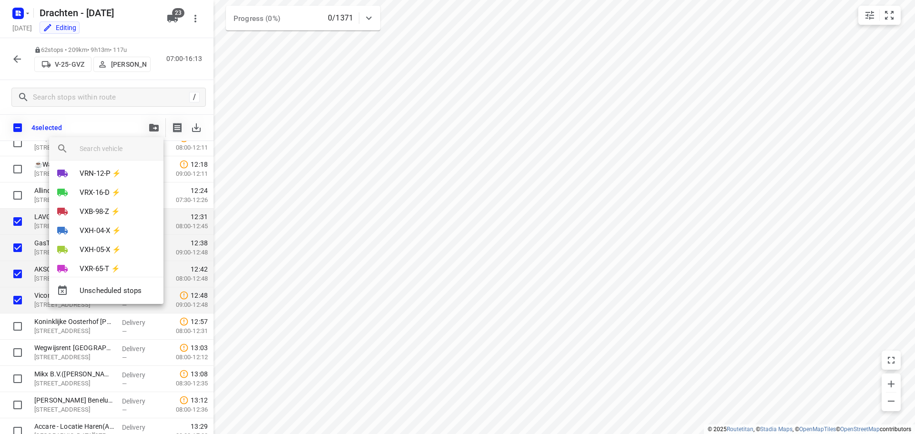
scroll to position [334, 0]
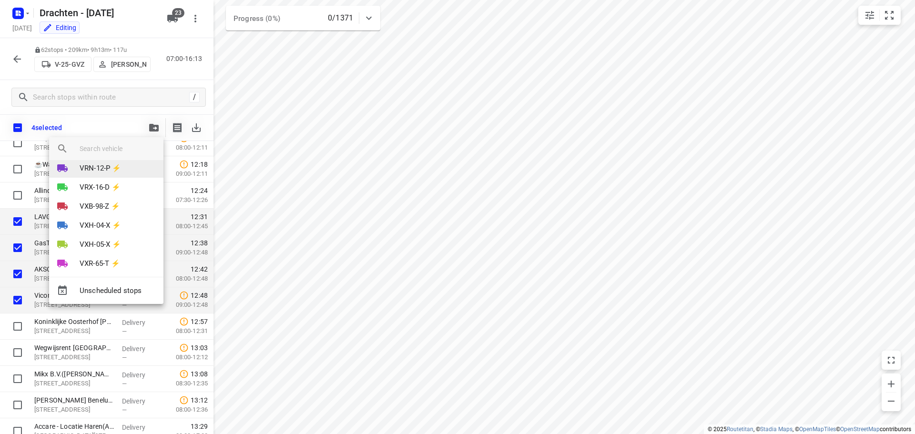
click at [106, 169] on p "VRN-12-P ⚡" at bounding box center [100, 168] width 41 height 11
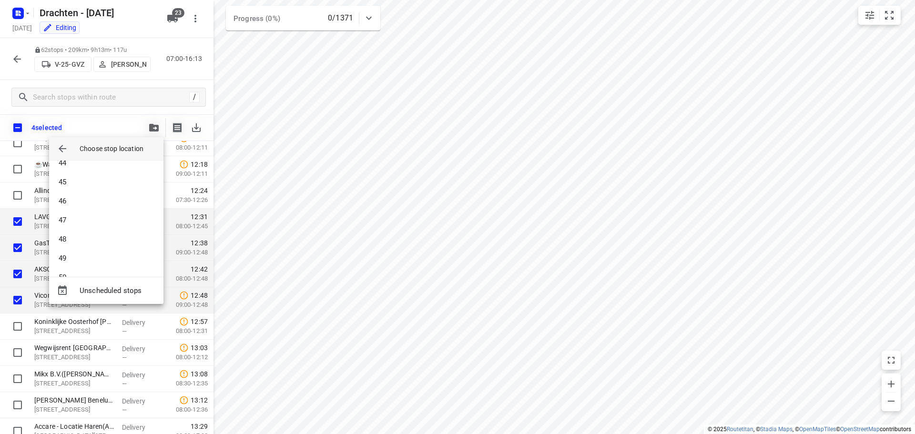
scroll to position [906, 0]
click at [87, 216] on li "51" at bounding box center [106, 221] width 114 height 19
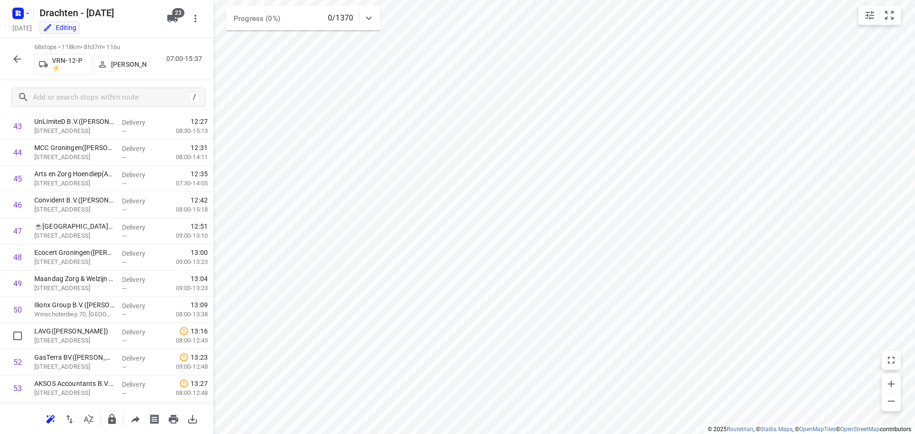
scroll to position [1267, 0]
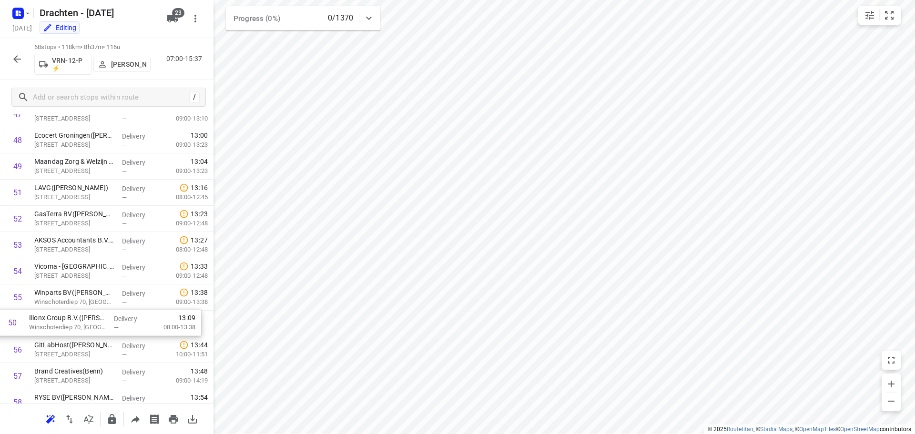
drag, startPoint x: 89, startPoint y: 197, endPoint x: 84, endPoint y: 331, distance: 134.5
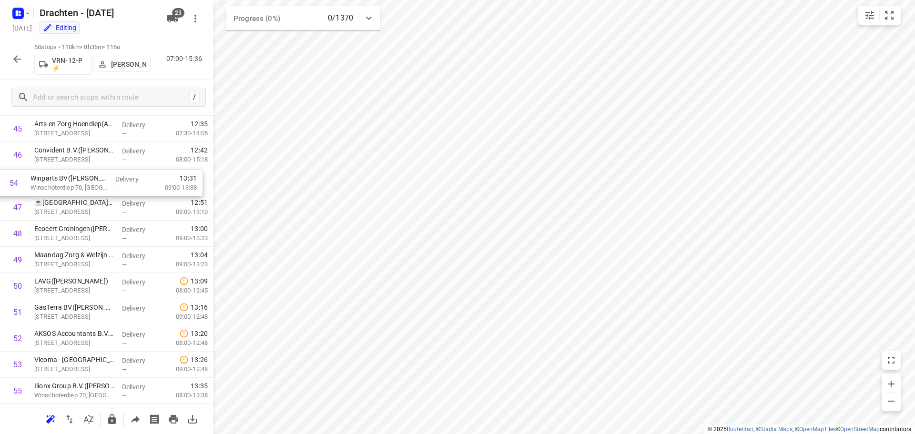
scroll to position [1197, 0]
drag, startPoint x: 76, startPoint y: 301, endPoint x: 73, endPoint y: 209, distance: 92.1
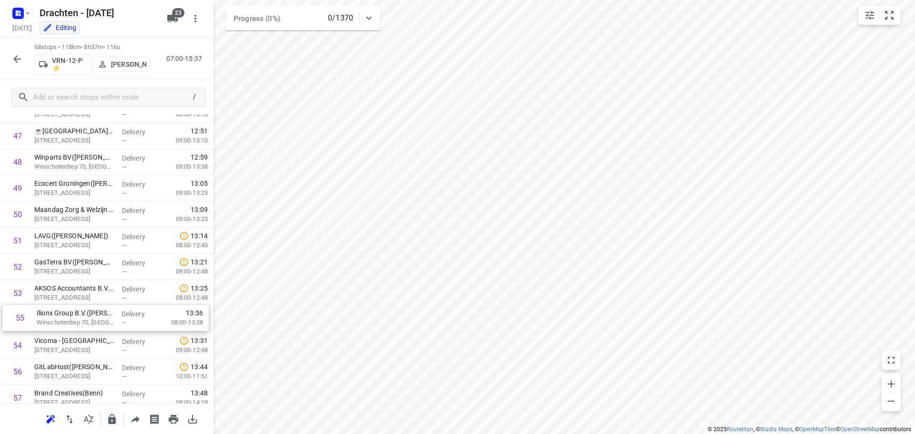
scroll to position [1246, 0]
drag, startPoint x: 73, startPoint y: 350, endPoint x: 82, endPoint y: 189, distance: 161.8
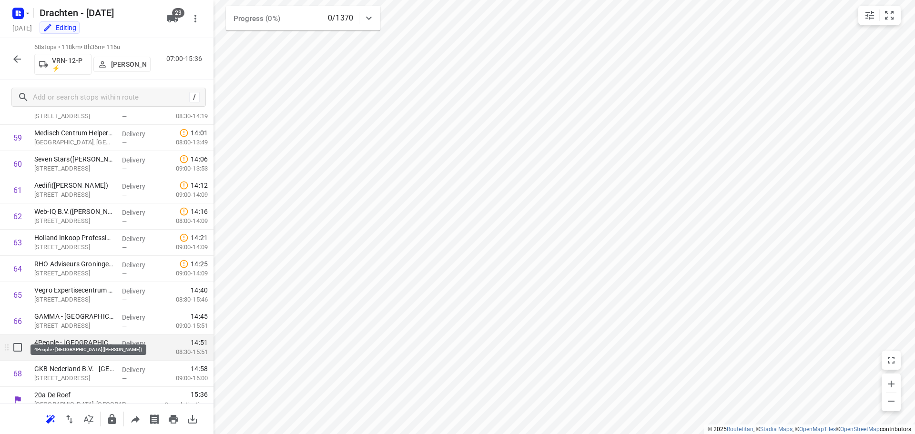
scroll to position [1567, 0]
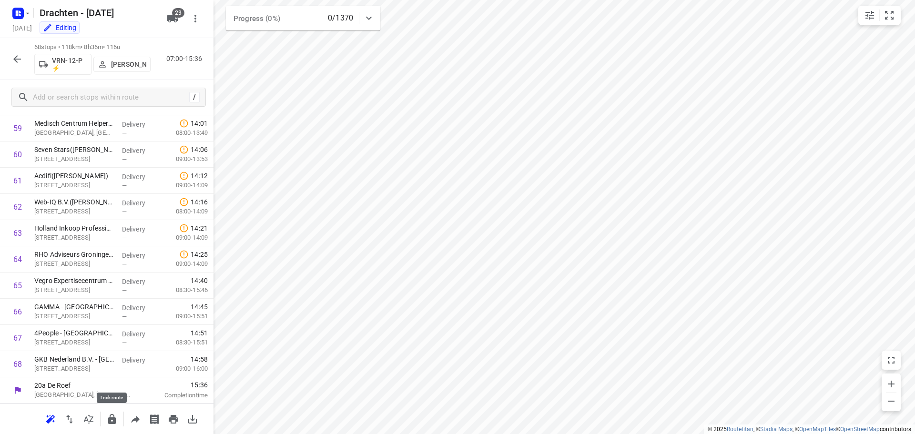
click at [110, 414] on icon "button" at bounding box center [111, 419] width 11 height 11
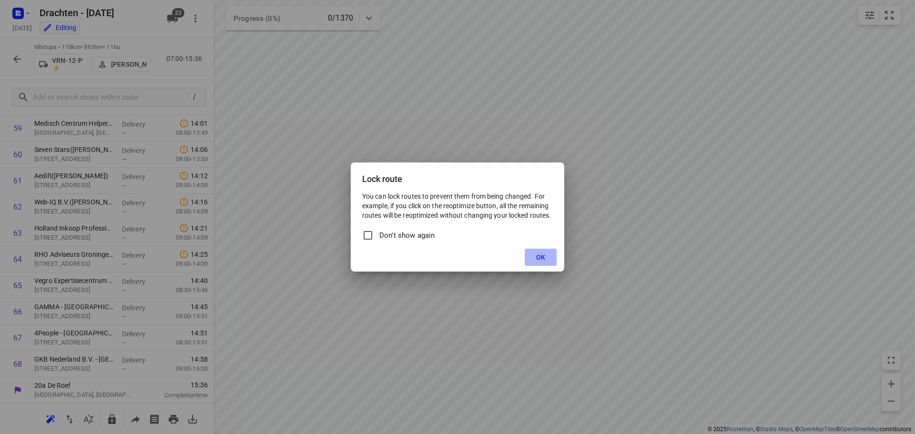
drag, startPoint x: 532, startPoint y: 256, endPoint x: 525, endPoint y: 251, distance: 9.3
click at [533, 255] on button "OK" at bounding box center [541, 257] width 32 height 17
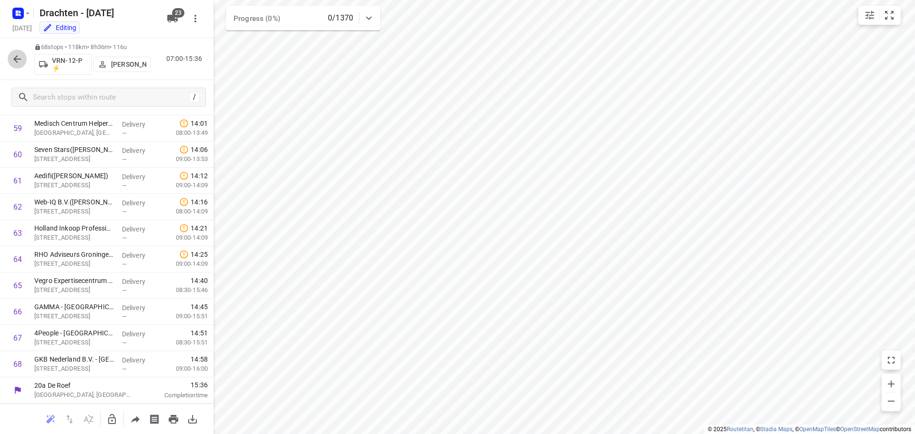
click at [19, 57] on icon "button" at bounding box center [16, 58] width 11 height 11
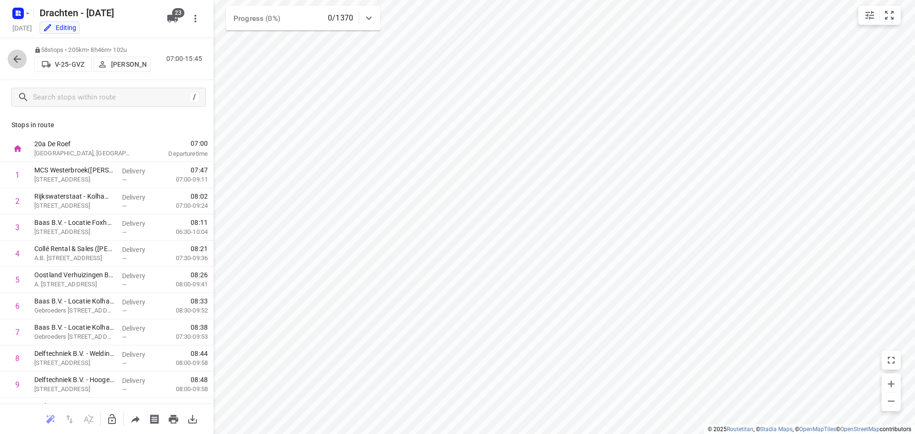
click at [22, 64] on icon "button" at bounding box center [16, 58] width 11 height 11
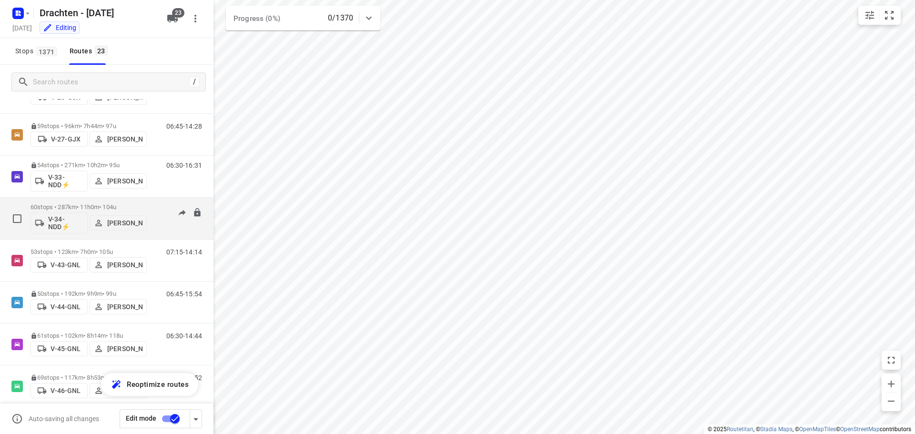
scroll to position [238, 0]
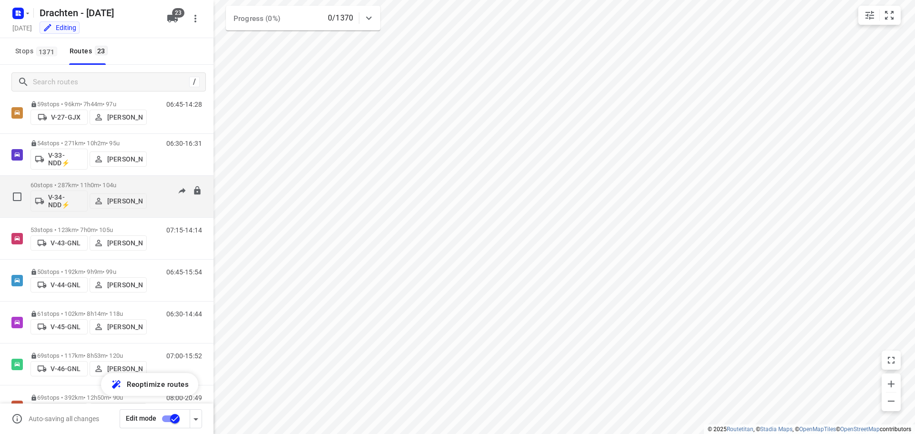
click at [100, 180] on div "60 stops • 287km • 11h0m • 104u V-34-NDD⚡ Jos Kaspers" at bounding box center [89, 197] width 116 height 40
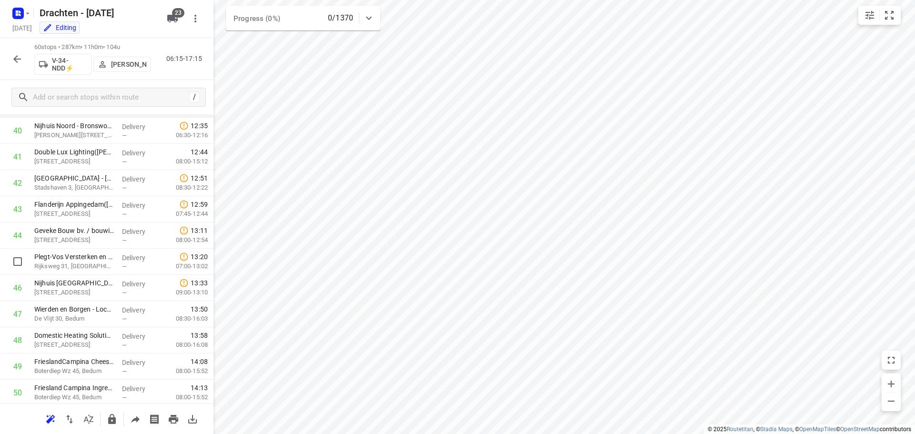
scroll to position [1144, 0]
click at [114, 417] on icon "button" at bounding box center [112, 419] width 8 height 10
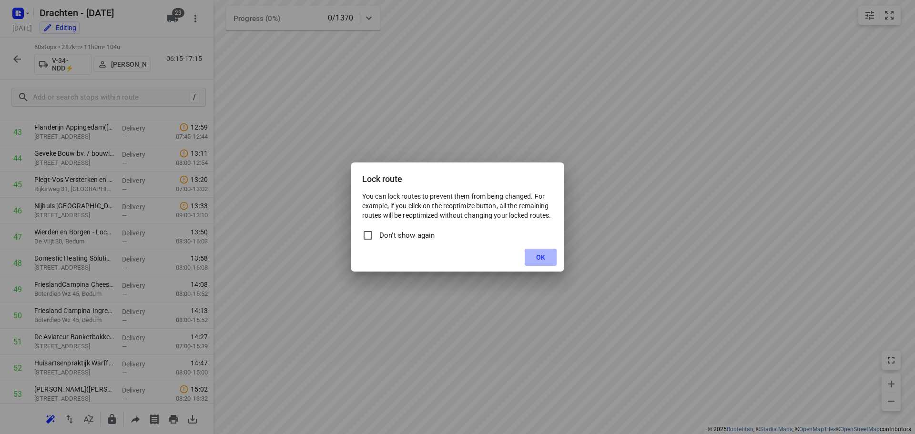
click at [540, 252] on button "OK" at bounding box center [541, 257] width 32 height 17
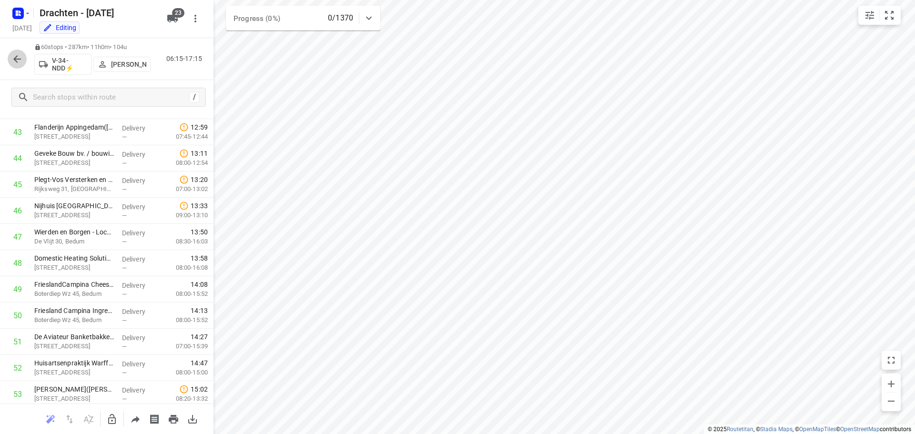
click at [9, 57] on button "button" at bounding box center [17, 59] width 19 height 19
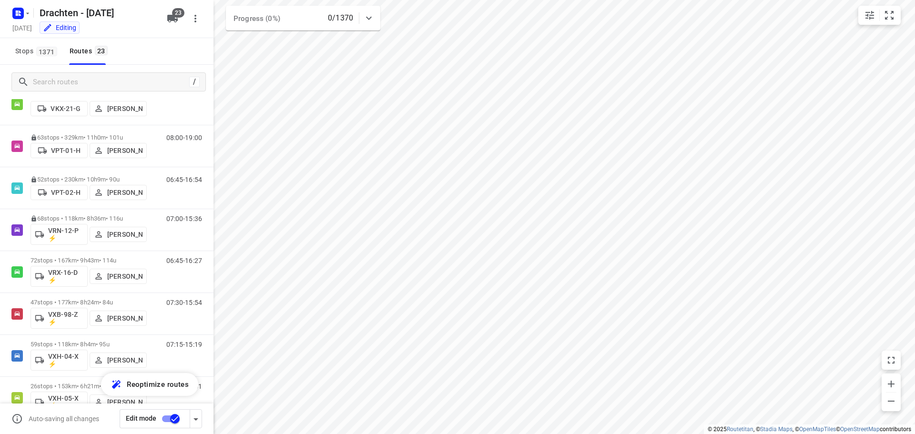
scroll to position [691, 0]
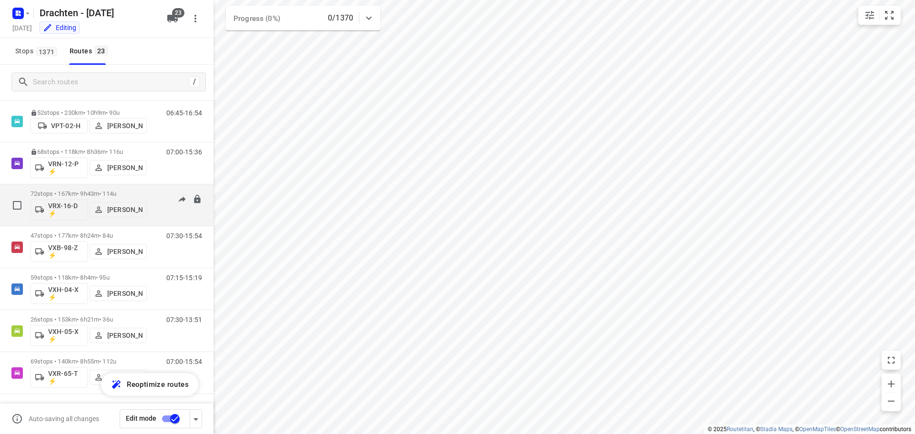
click at [154, 197] on div "06:45-16:27" at bounding box center [178, 207] width 48 height 35
click at [154, 200] on div "06:45-16:27" at bounding box center [178, 207] width 48 height 35
click at [104, 190] on p "72 stops • 167km • 9h43m • 114u" at bounding box center [89, 193] width 116 height 7
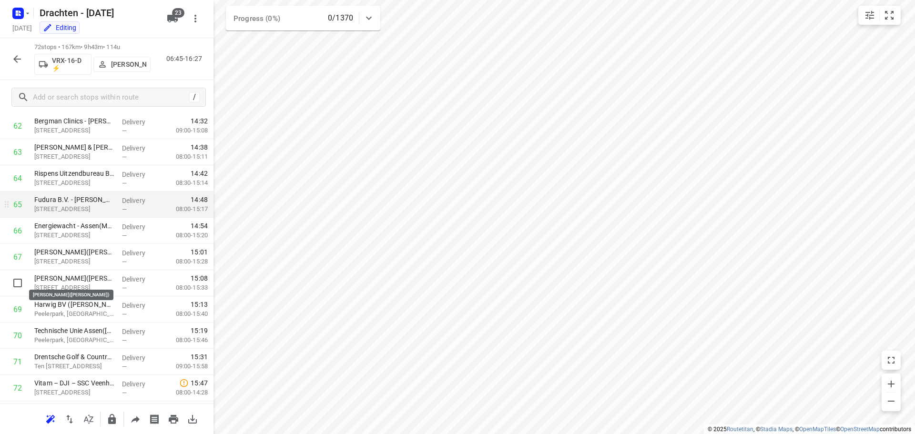
scroll to position [1672, 0]
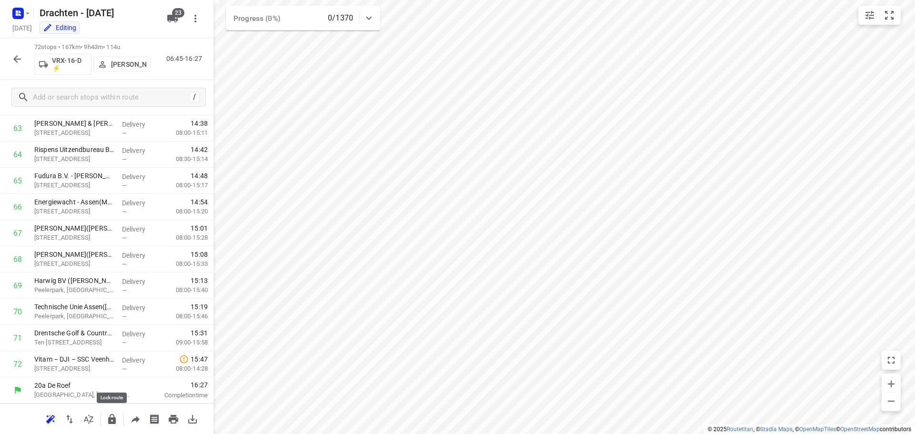
click at [117, 424] on icon "button" at bounding box center [111, 419] width 11 height 11
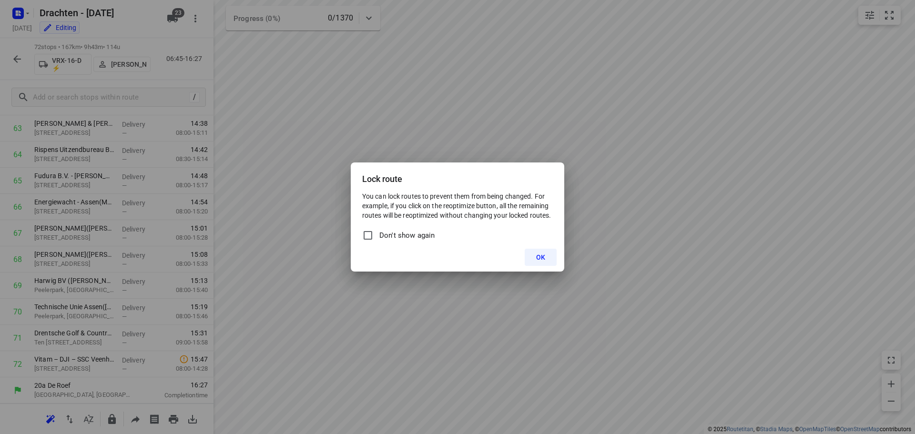
click at [534, 261] on button "OK" at bounding box center [541, 257] width 32 height 17
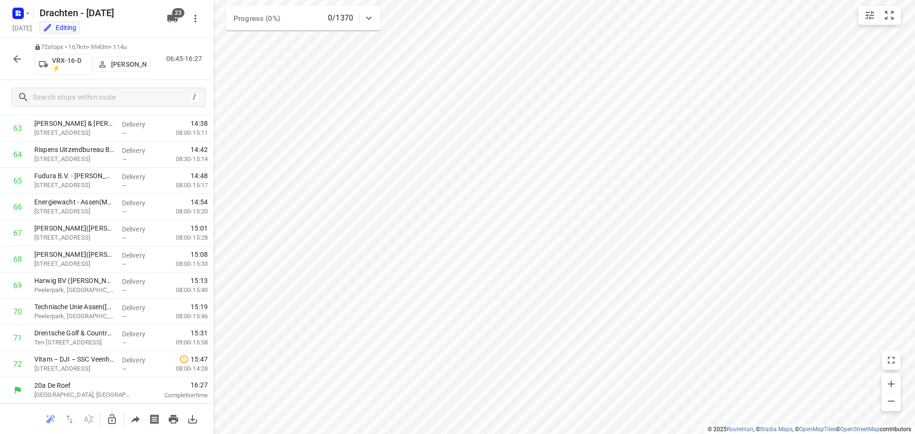
click at [23, 57] on button "button" at bounding box center [17, 59] width 19 height 19
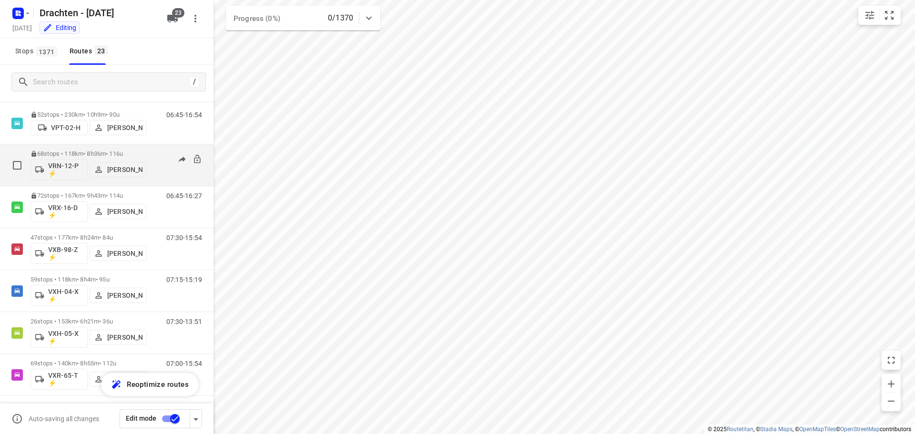
scroll to position [691, 0]
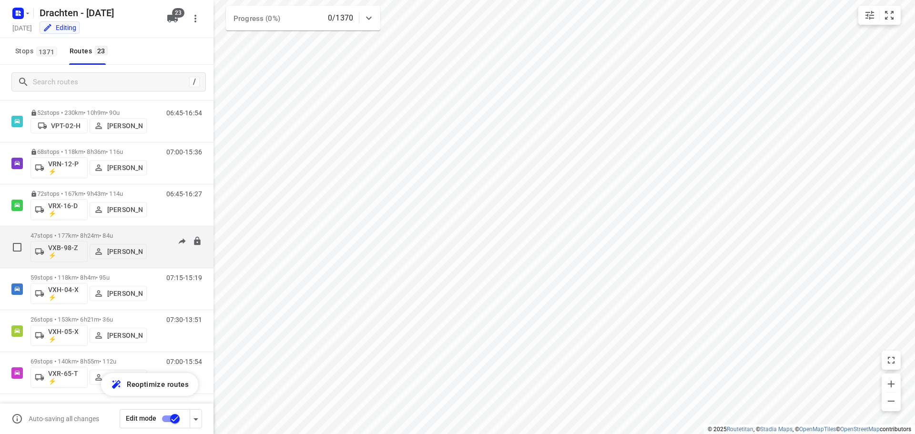
click at [154, 240] on div "07:30-15:54" at bounding box center [178, 249] width 48 height 35
click at [89, 235] on p "47 stops • 177km • 8h24m • 84u" at bounding box center [89, 235] width 116 height 7
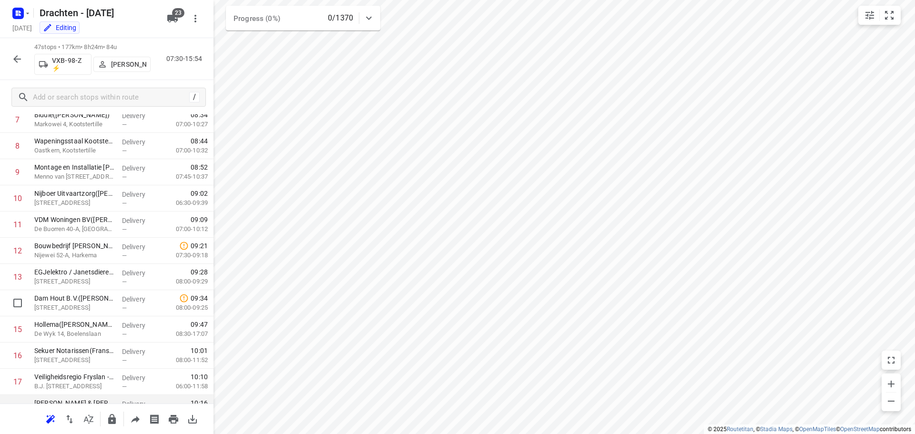
scroll to position [191, 0]
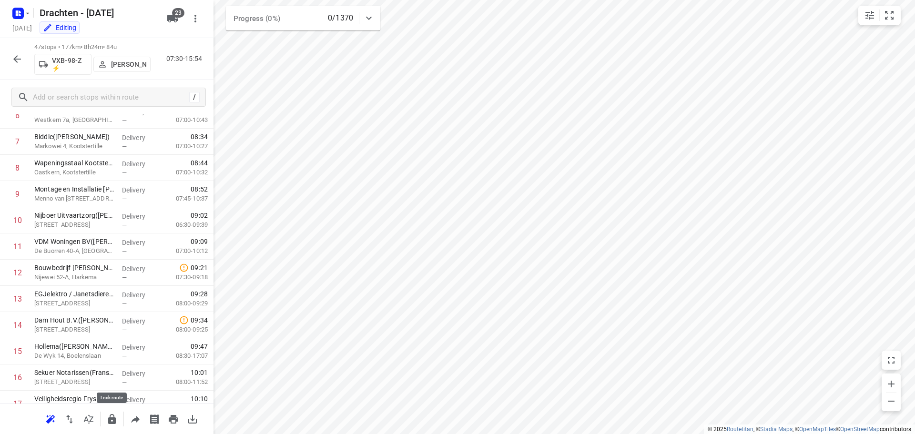
click at [109, 420] on icon "button" at bounding box center [112, 419] width 8 height 10
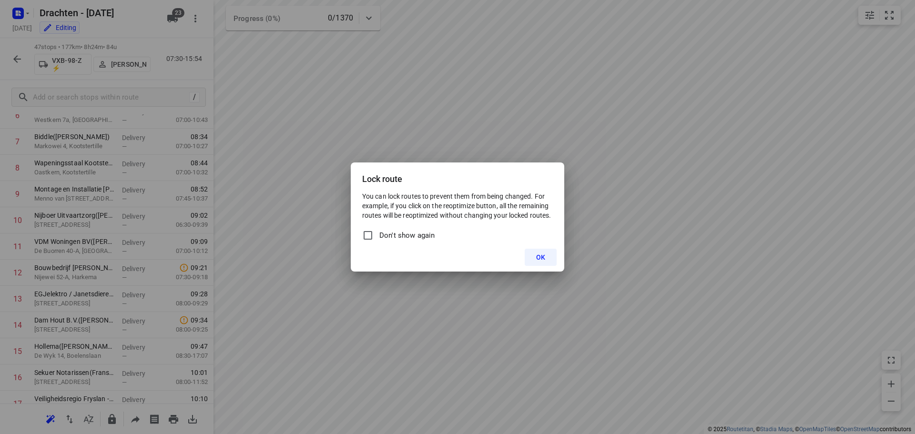
click at [540, 258] on span "OK" at bounding box center [540, 258] width 9 height 8
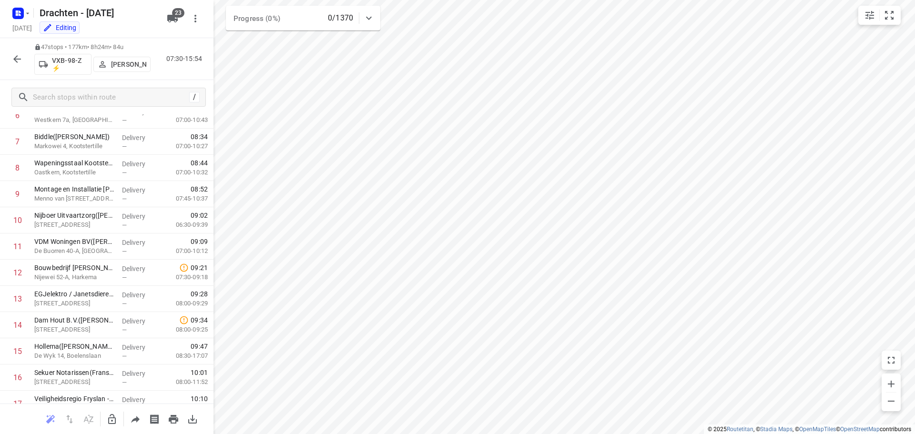
click at [11, 57] on icon "button" at bounding box center [16, 58] width 11 height 11
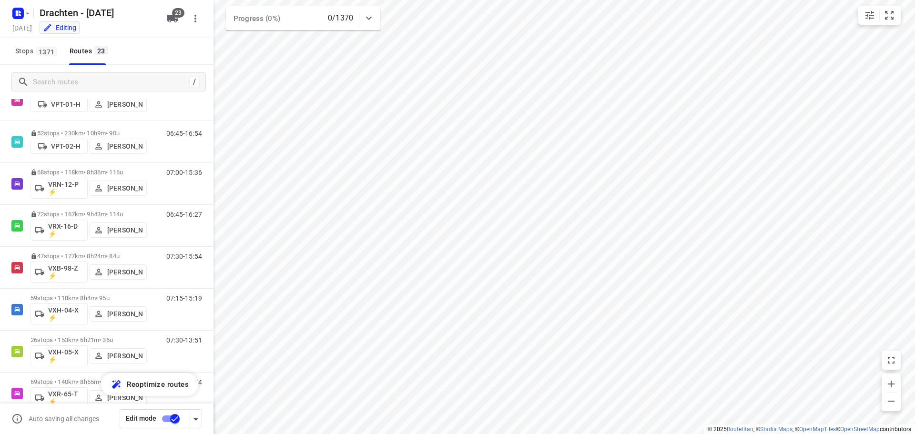
scroll to position [691, 0]
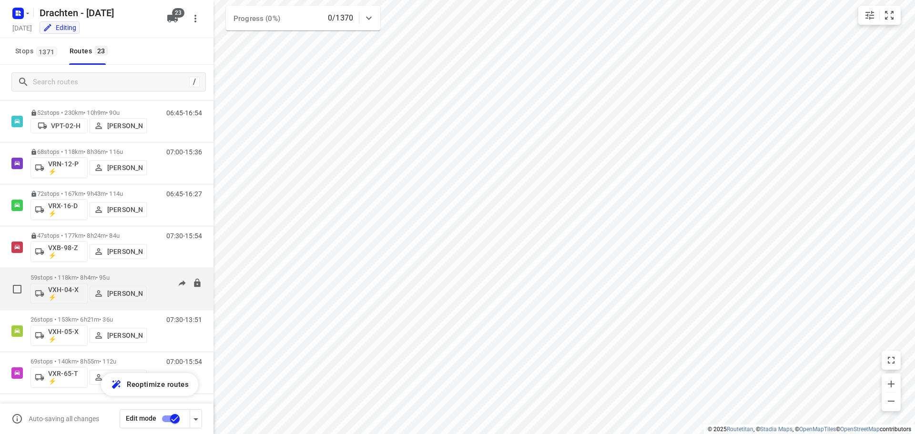
click at [100, 276] on p "59 stops • 118km • 8h4m • 95u" at bounding box center [89, 277] width 116 height 7
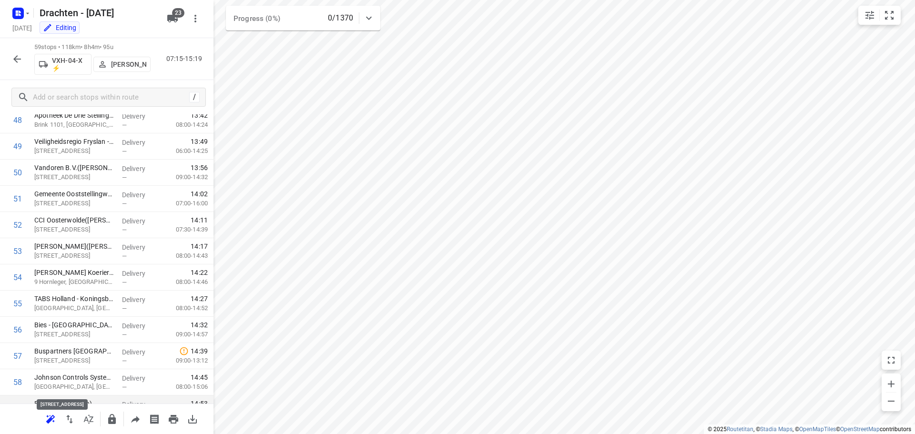
scroll to position [1331, 0]
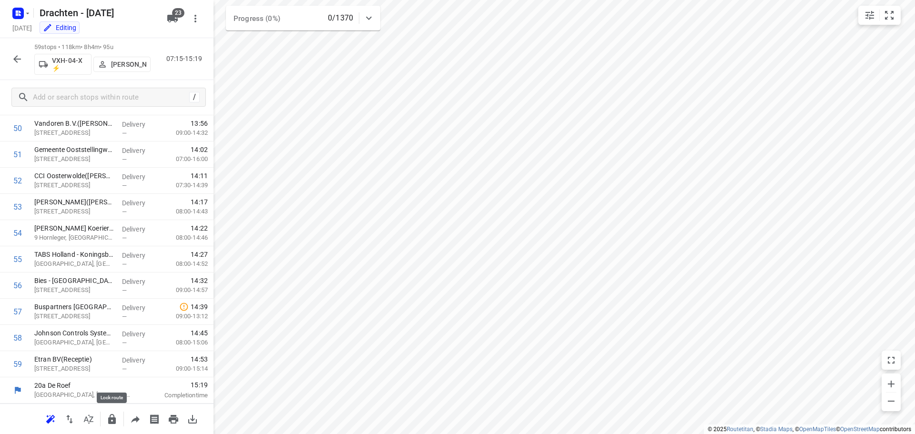
click at [113, 425] on button "button" at bounding box center [111, 419] width 19 height 19
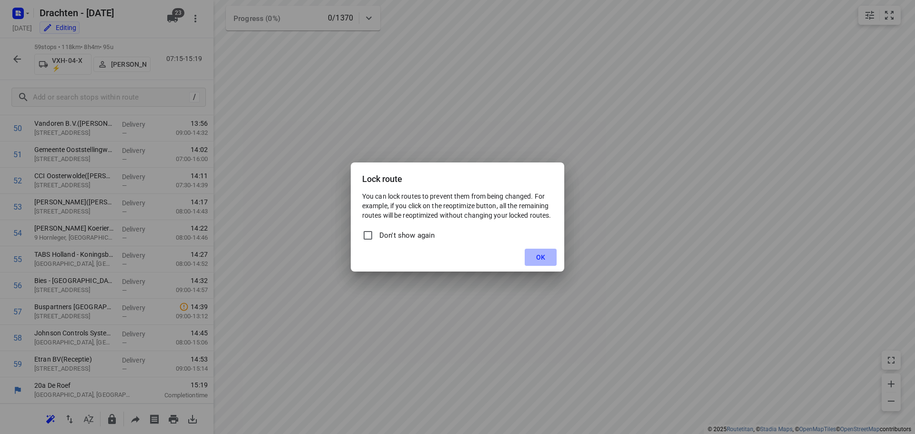
click at [533, 262] on button "OK" at bounding box center [541, 257] width 32 height 17
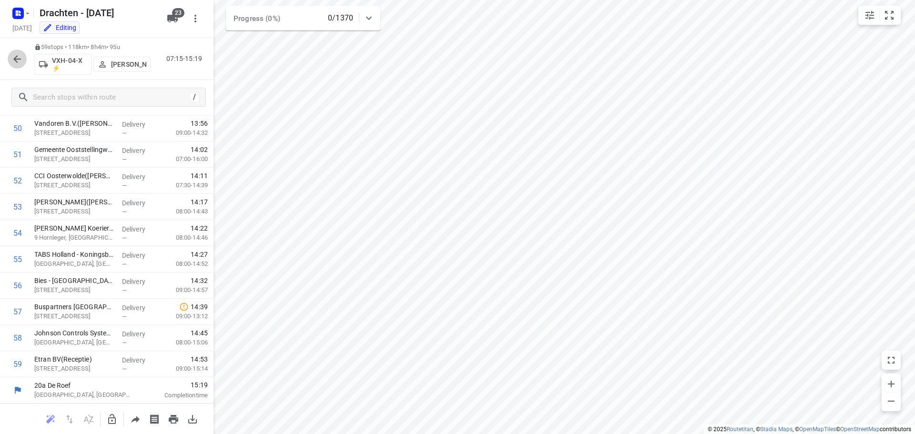
click at [18, 58] on icon "button" at bounding box center [16, 58] width 11 height 11
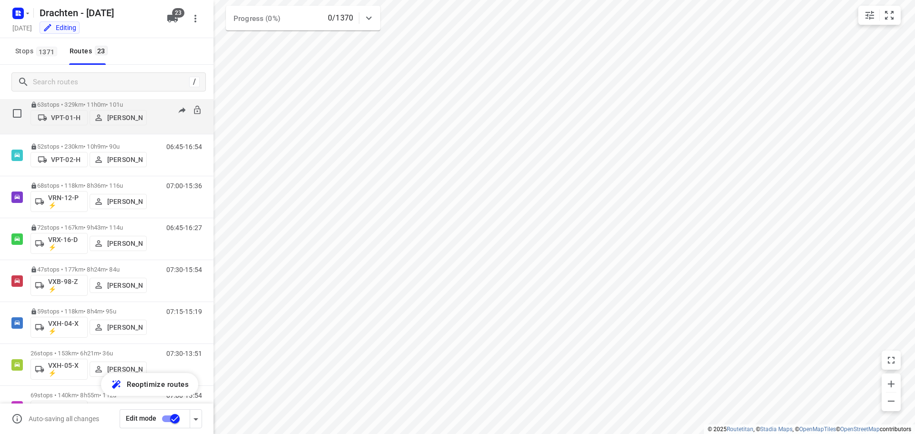
scroll to position [691, 0]
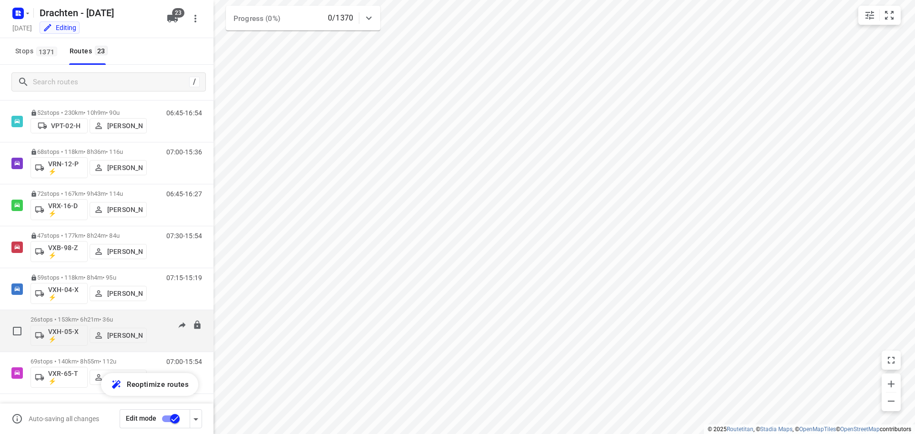
click at [119, 317] on p "26 stops • 153km • 6h21m • 36u" at bounding box center [89, 319] width 116 height 7
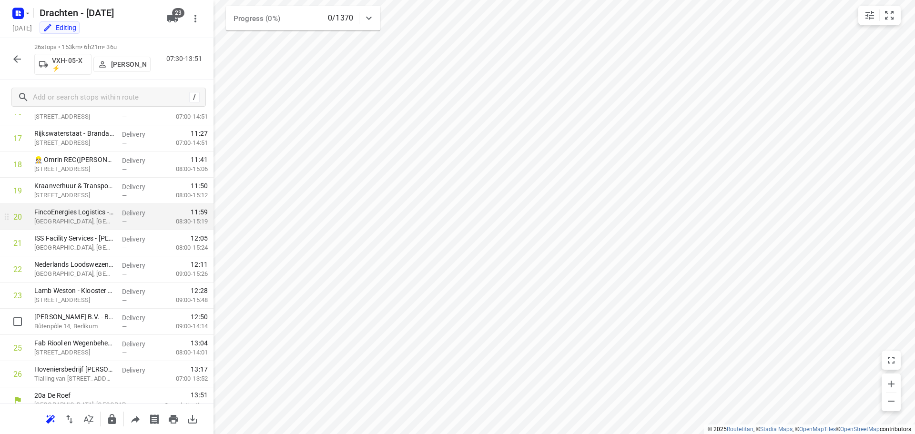
scroll to position [466, 0]
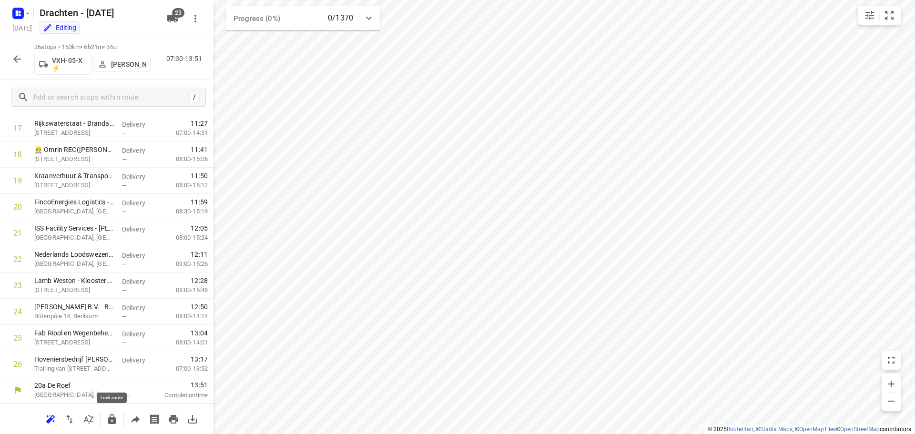
click at [116, 421] on icon "button" at bounding box center [112, 419] width 8 height 10
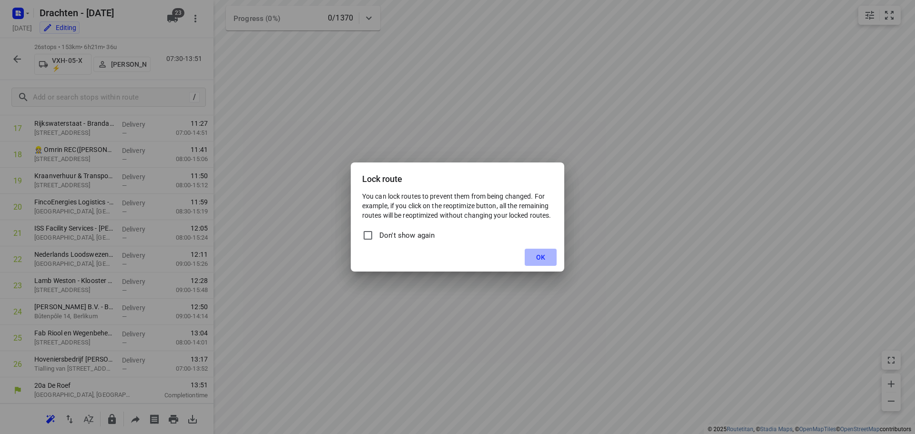
click at [535, 260] on button "OK" at bounding box center [541, 257] width 32 height 17
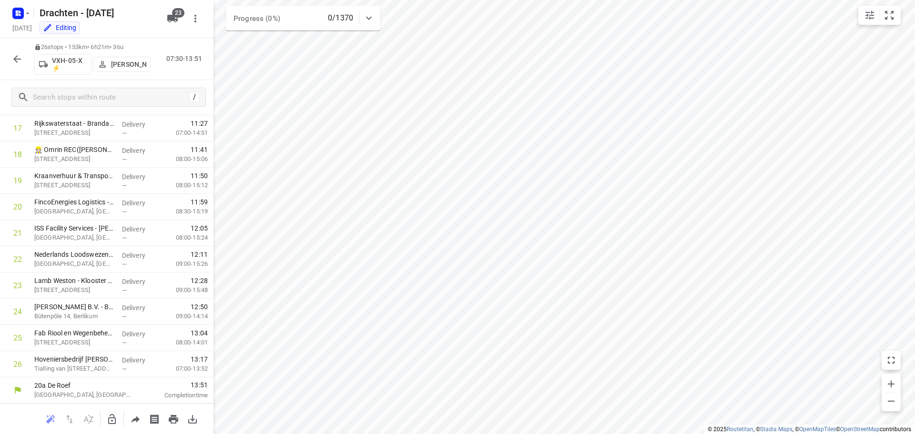
click at [18, 65] on button "button" at bounding box center [17, 59] width 19 height 19
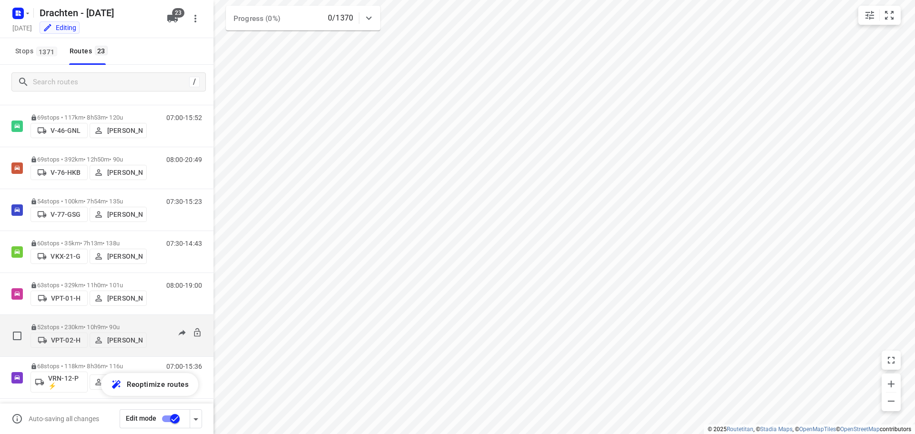
scroll to position [691, 0]
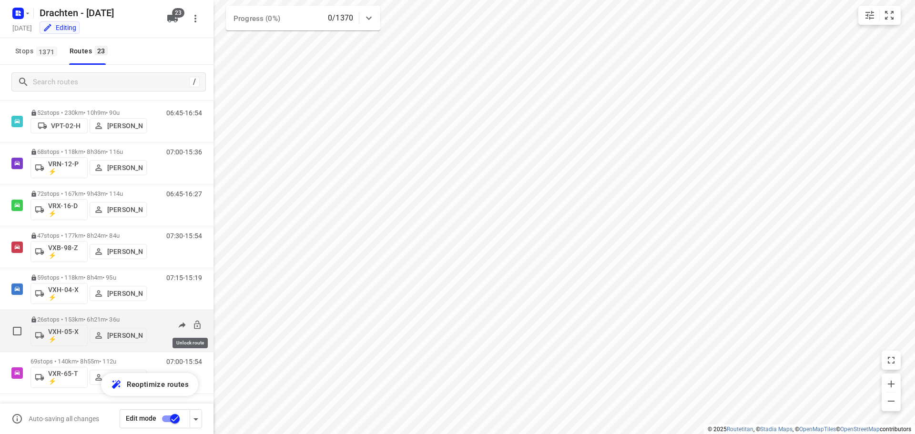
click at [193, 324] on icon at bounding box center [198, 325] width 10 height 10
click at [127, 360] on p "69 stops • 140km • 8h55m • 112u" at bounding box center [89, 361] width 116 height 7
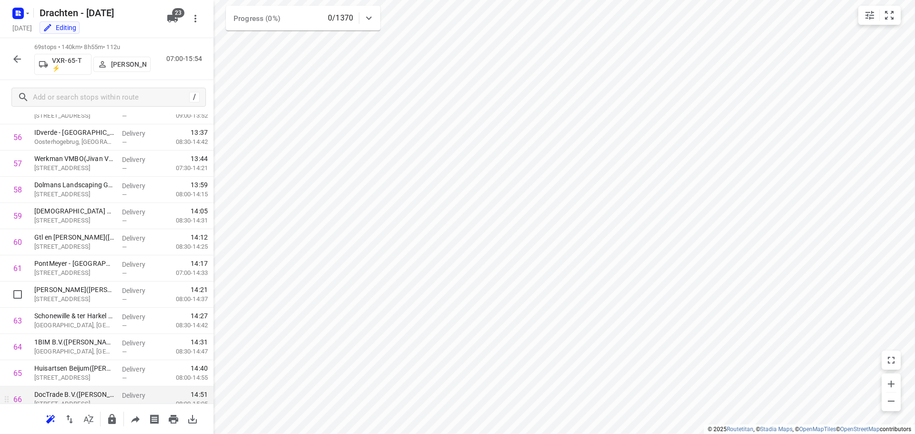
scroll to position [1593, 0]
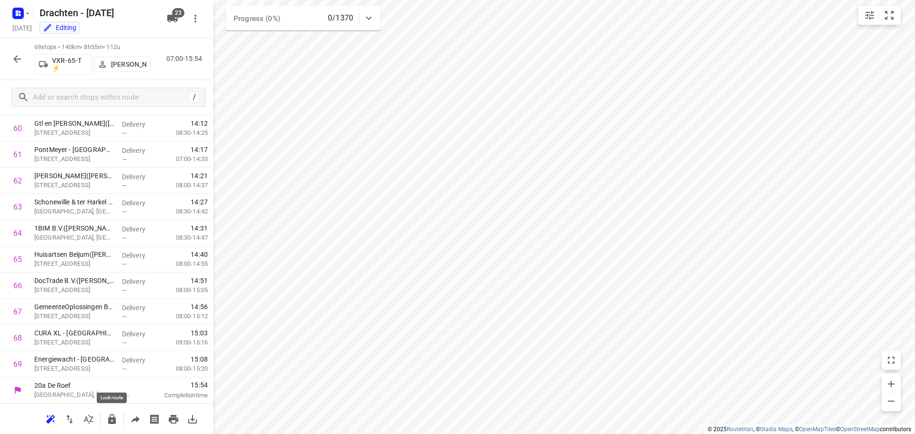
click at [113, 420] on icon "button" at bounding box center [112, 419] width 8 height 10
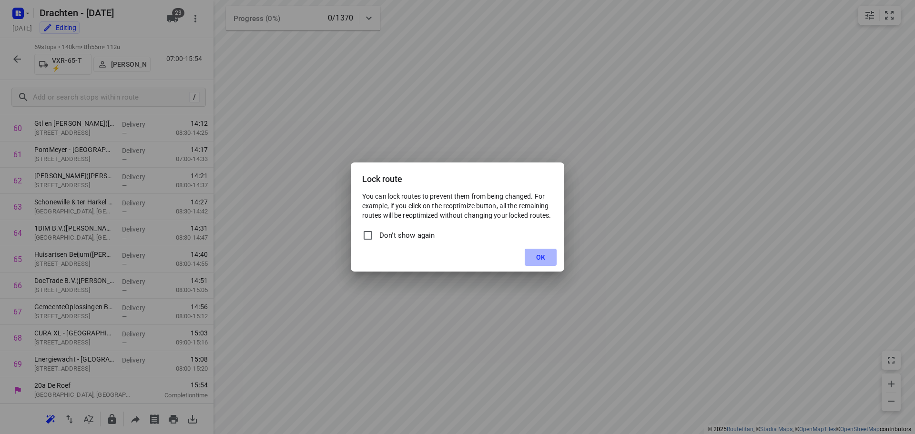
click at [530, 255] on button "OK" at bounding box center [541, 257] width 32 height 17
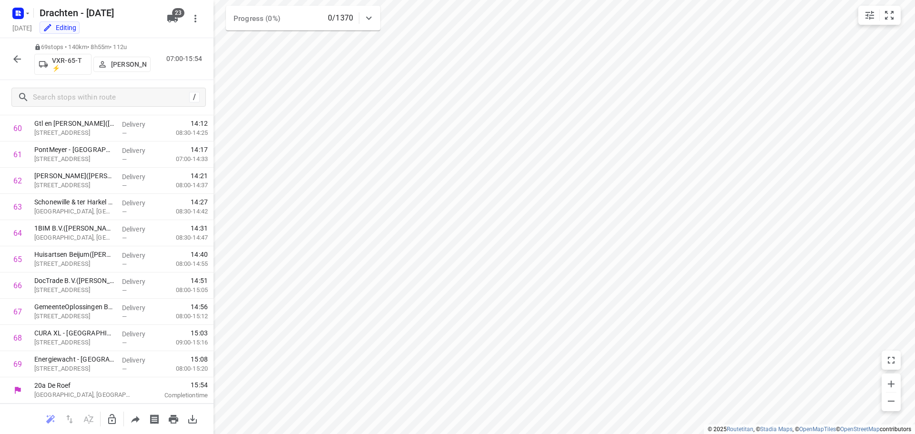
click at [19, 60] on icon "button" at bounding box center [16, 58] width 11 height 11
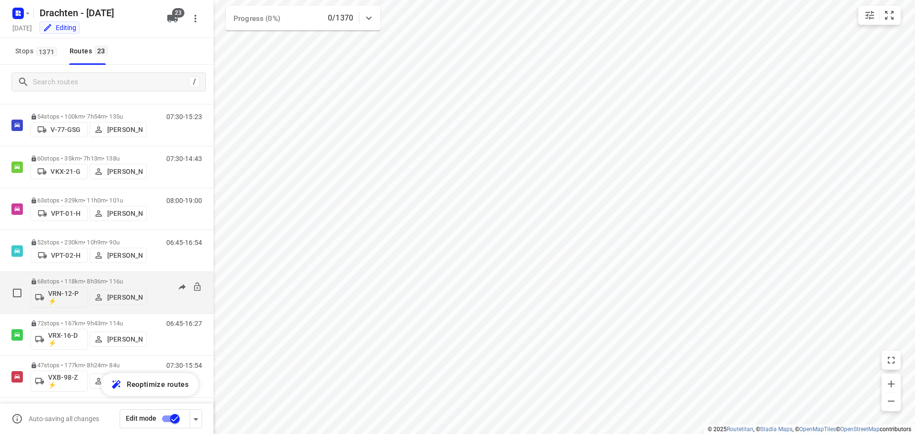
scroll to position [691, 0]
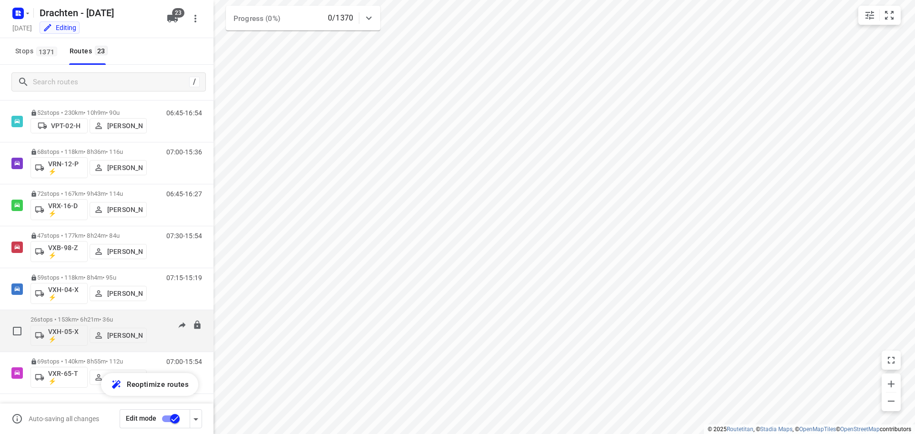
click at [156, 322] on div "07:30-13:51" at bounding box center [178, 333] width 48 height 35
click at [106, 319] on p "26 stops • 153km • 6h21m • 36u" at bounding box center [89, 319] width 116 height 7
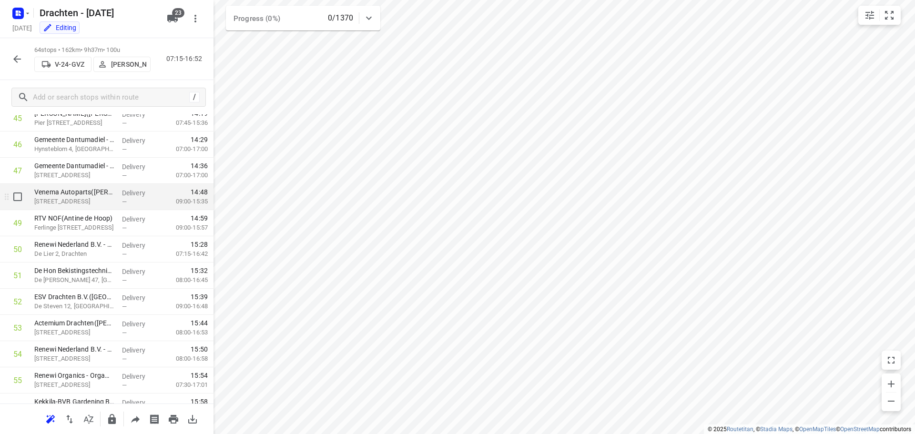
scroll to position [1239, 0]
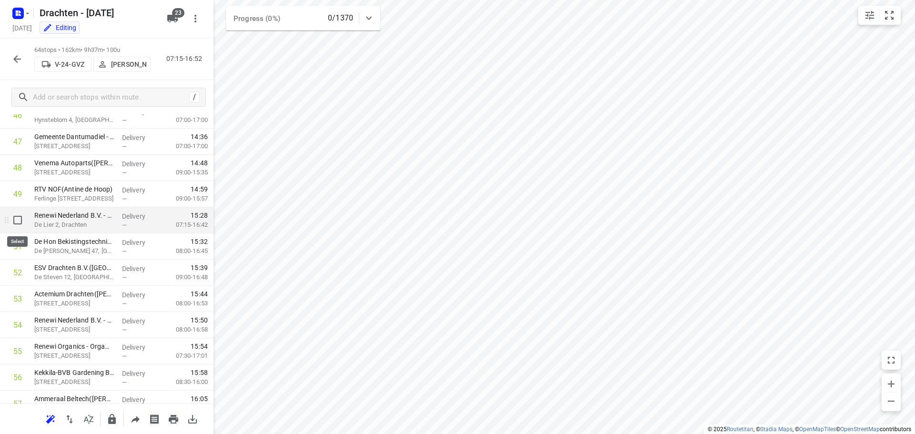
click at [20, 216] on input "checkbox" at bounding box center [17, 220] width 19 height 19
checkbox input "true"
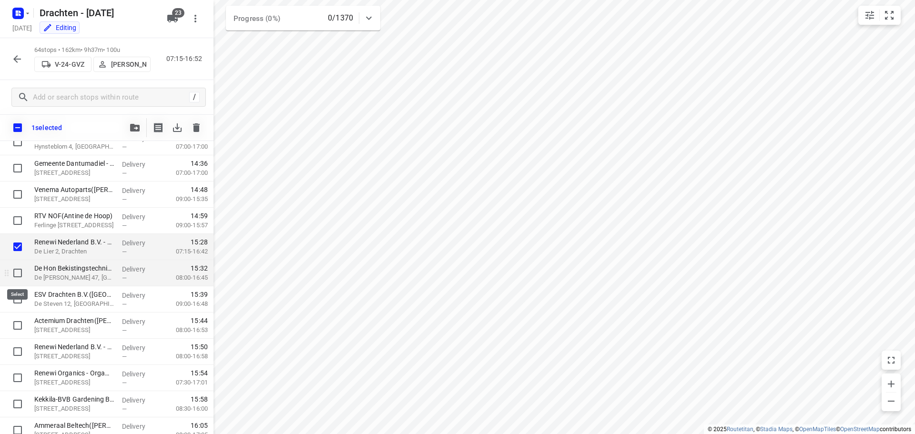
click at [15, 272] on input "checkbox" at bounding box center [17, 273] width 19 height 19
checkbox input "true"
click at [17, 298] on input "checkbox" at bounding box center [17, 299] width 19 height 19
checkbox input "true"
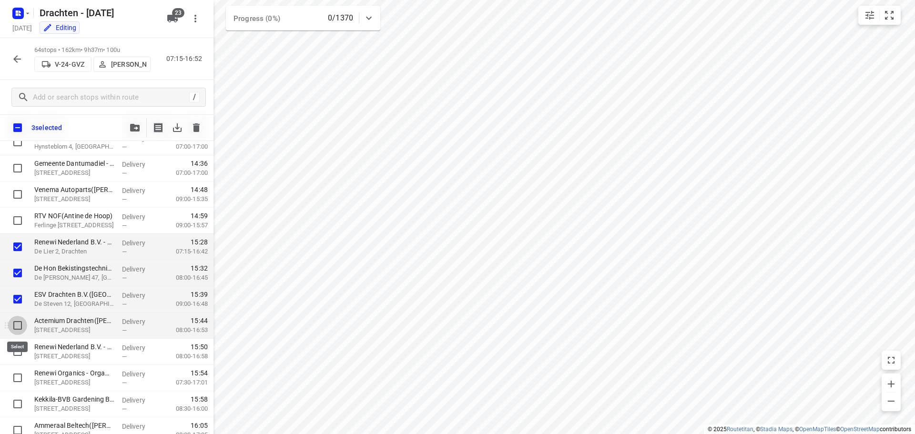
click at [17, 324] on input "checkbox" at bounding box center [17, 325] width 19 height 19
checkbox input "true"
click at [18, 350] on input "checkbox" at bounding box center [17, 351] width 19 height 19
checkbox input "true"
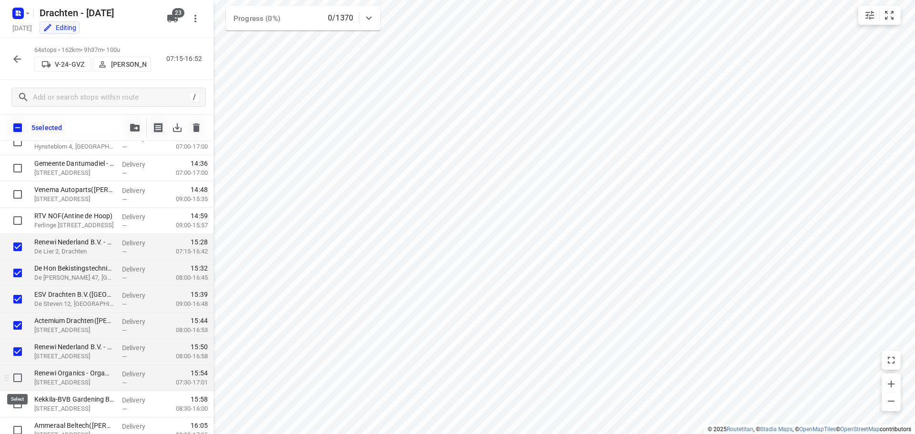
click at [17, 380] on input "checkbox" at bounding box center [17, 377] width 19 height 19
checkbox input "true"
click at [18, 402] on input "checkbox" at bounding box center [17, 404] width 19 height 19
checkbox input "true"
click at [131, 128] on icon "button" at bounding box center [135, 128] width 10 height 8
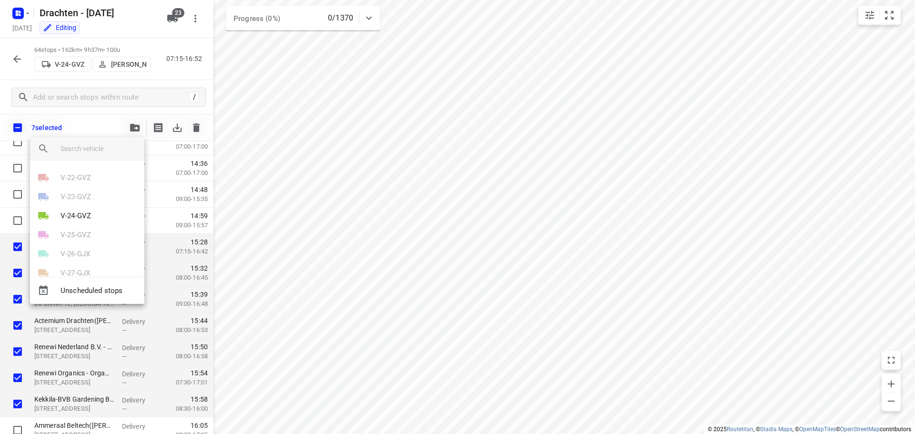
click at [363, 171] on div at bounding box center [457, 217] width 915 height 434
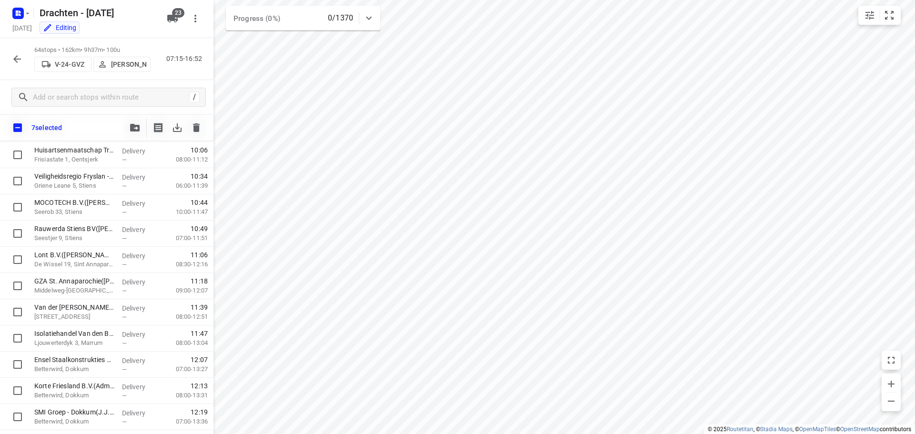
scroll to position [462, 0]
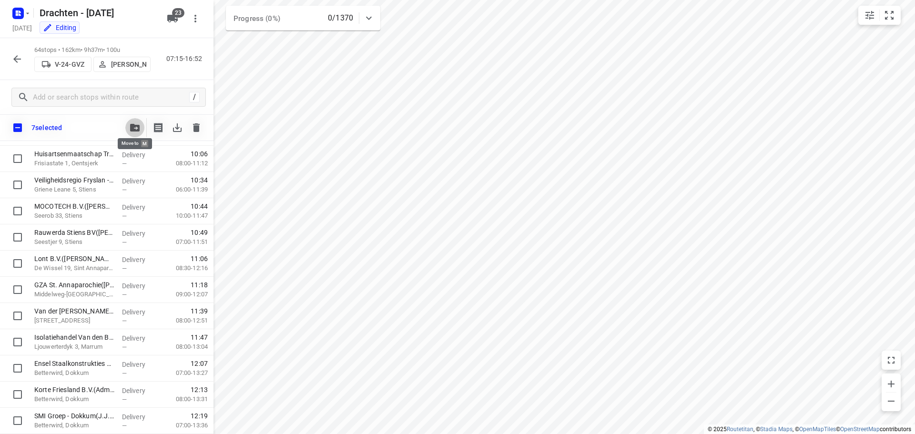
click at [131, 132] on button "button" at bounding box center [134, 127] width 19 height 19
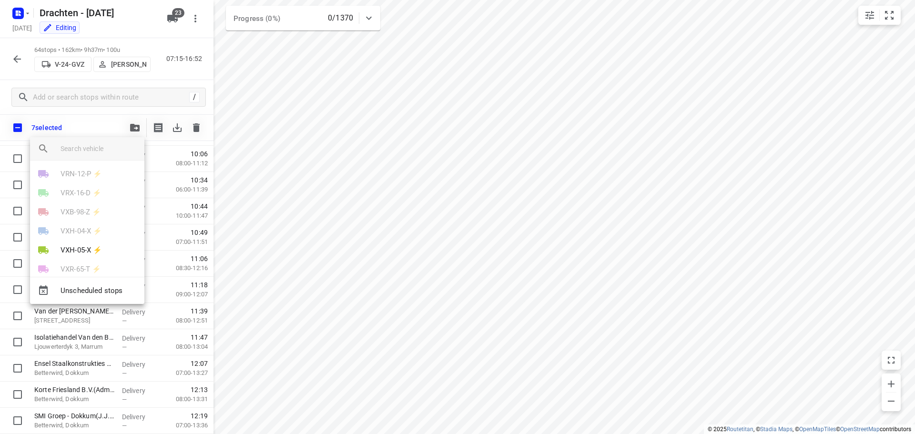
scroll to position [334, 0]
click at [88, 241] on p "VXH-05-X ⚡" at bounding box center [81, 244] width 41 height 11
click at [73, 265] on li "26" at bounding box center [87, 259] width 114 height 19
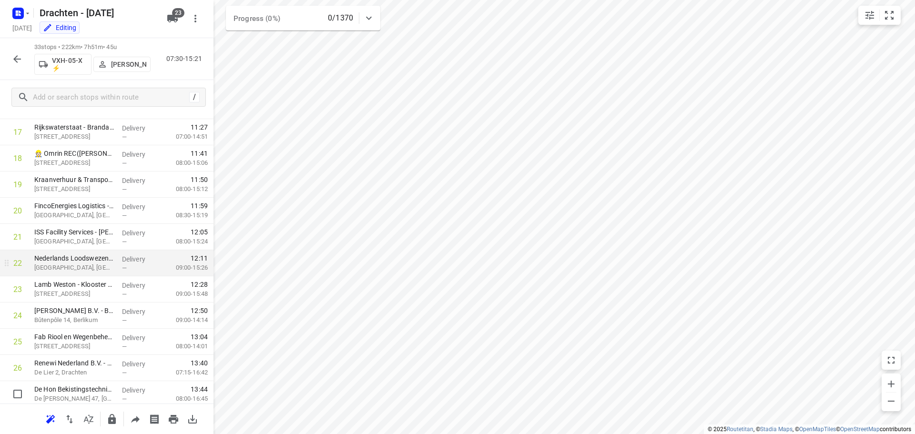
scroll to position [650, 0]
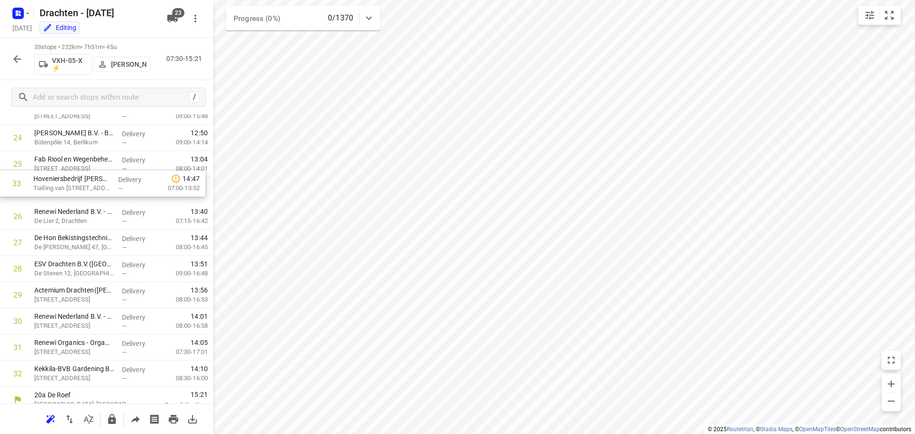
drag, startPoint x: 85, startPoint y: 370, endPoint x: 83, endPoint y: 186, distance: 184.5
click at [112, 420] on icon "button" at bounding box center [111, 419] width 11 height 11
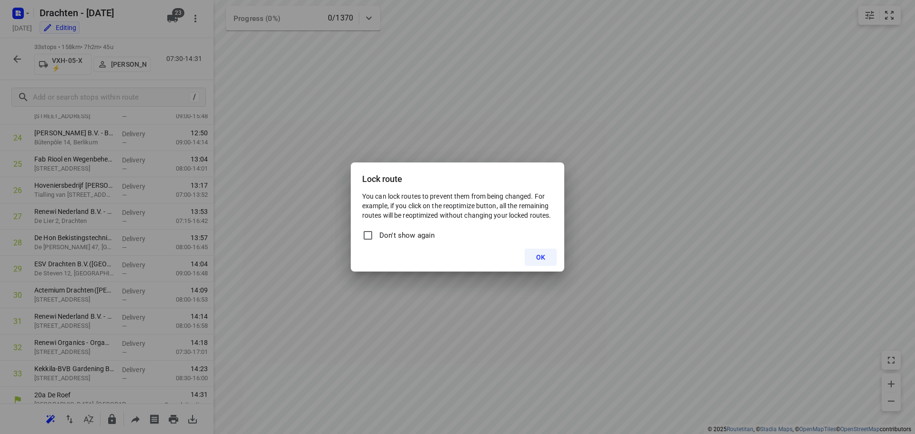
click at [530, 257] on button "OK" at bounding box center [541, 257] width 32 height 17
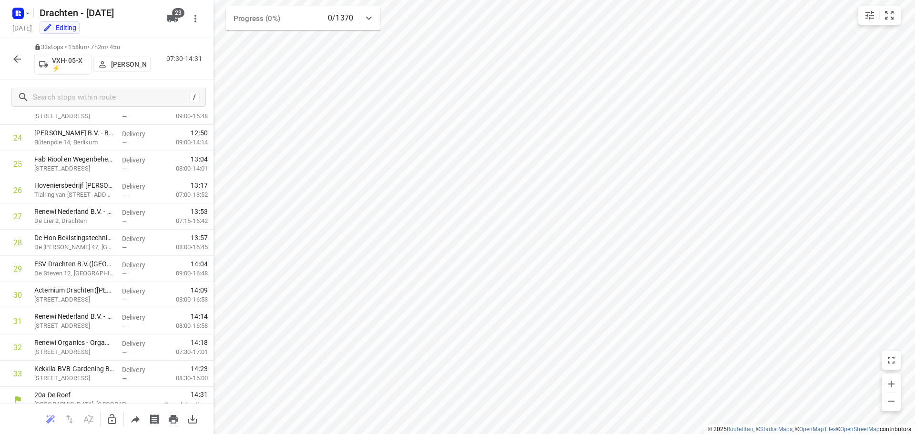
click at [16, 59] on icon "button" at bounding box center [17, 59] width 8 height 8
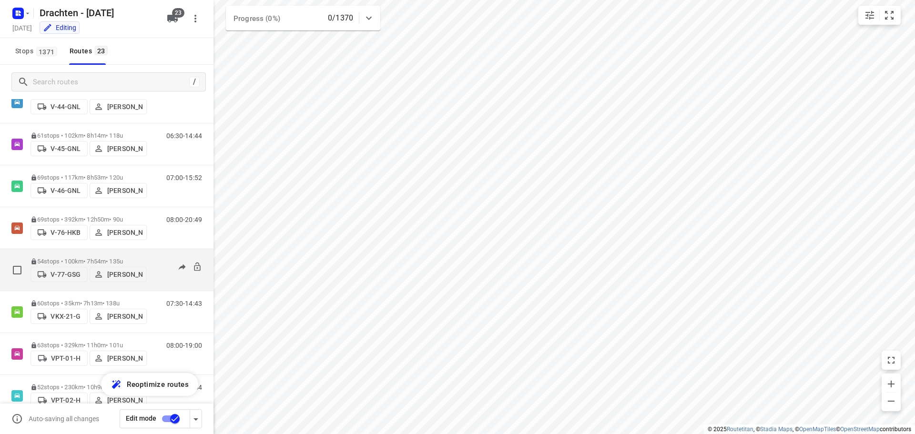
scroll to position [405, 0]
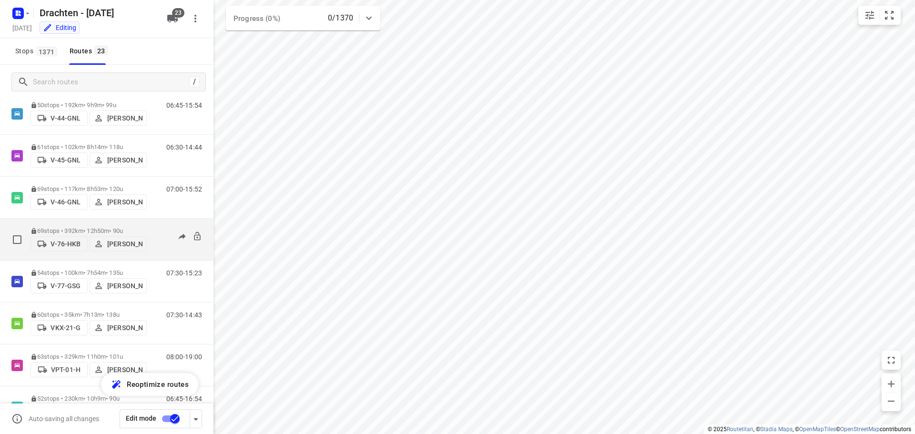
click at [90, 227] on p "69 stops • 392km • 12h50m • 90u" at bounding box center [89, 230] width 116 height 7
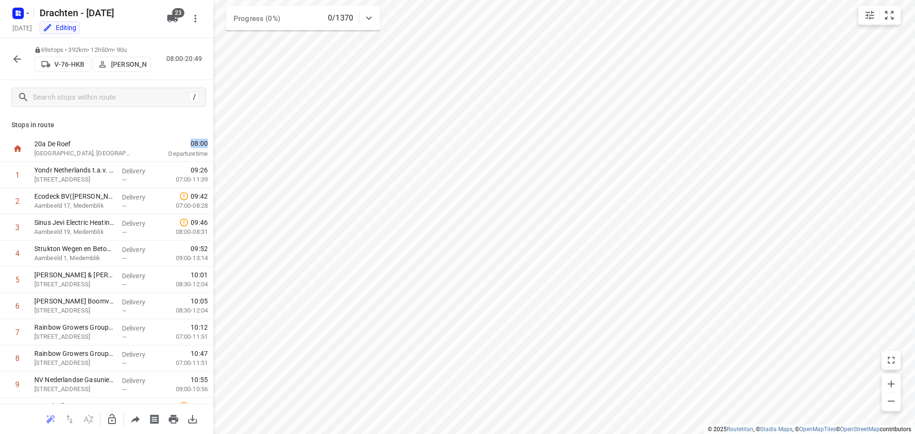
click at [182, 144] on span "08:00" at bounding box center [176, 144] width 63 height 10
click at [166, 145] on span "08:00" at bounding box center [176, 144] width 63 height 10
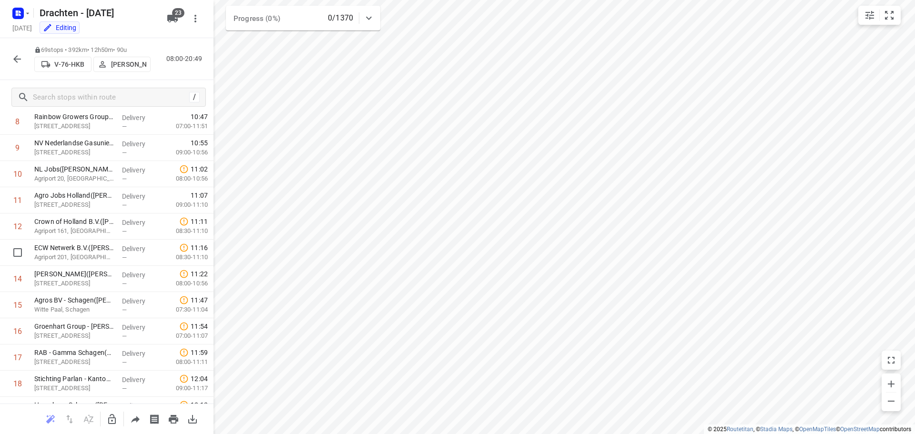
scroll to position [238, 0]
click at [17, 59] on icon "button" at bounding box center [17, 59] width 8 height 8
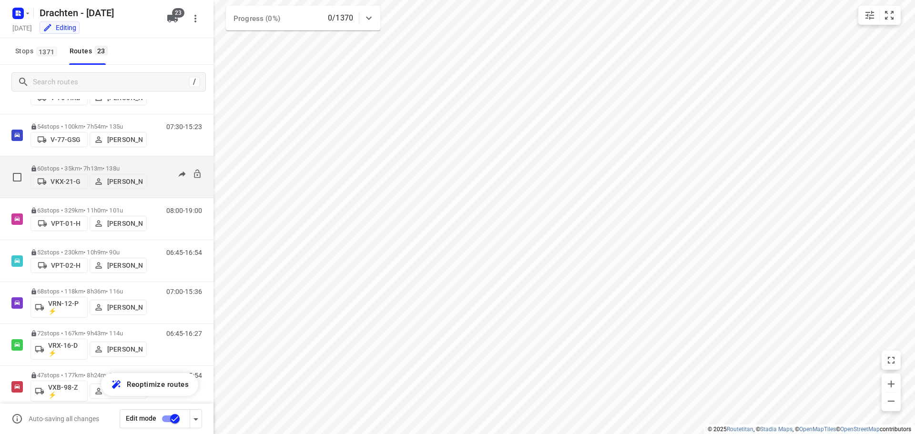
scroll to position [572, 0]
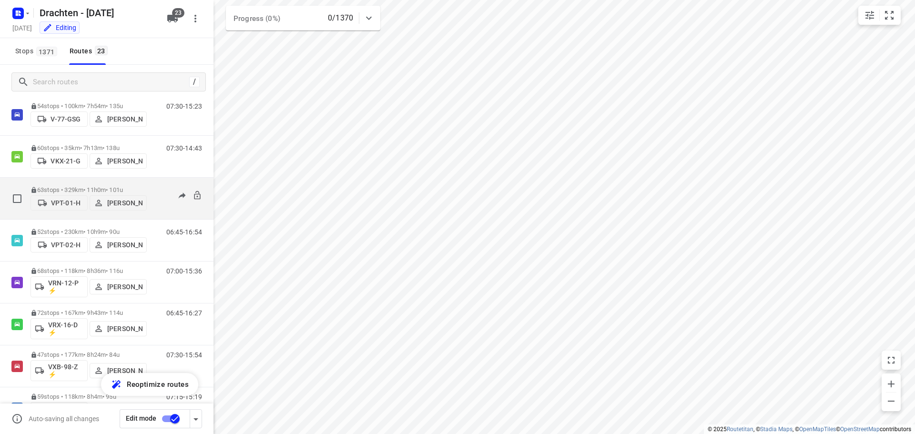
click at [89, 186] on p "63 stops • 329km • 11h0m • 101u" at bounding box center [89, 189] width 116 height 7
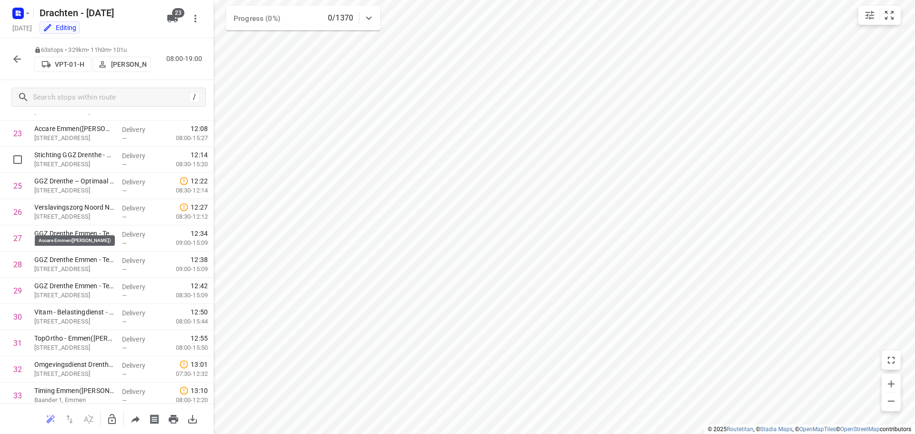
scroll to position [667, 0]
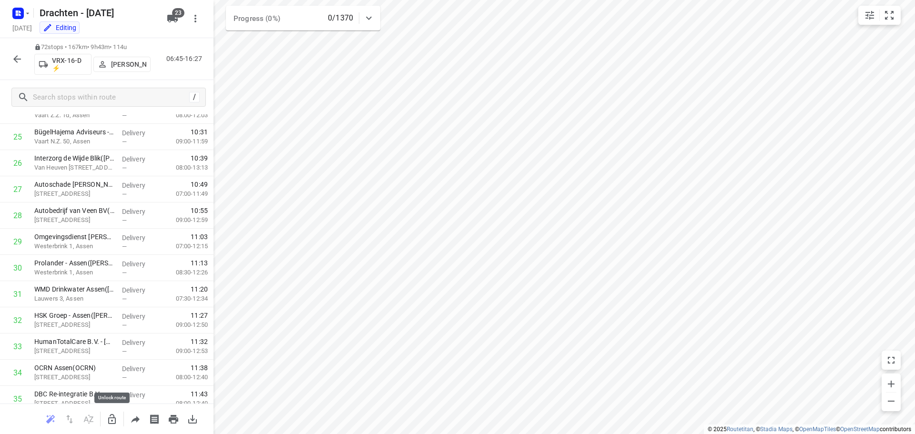
click at [117, 424] on icon "button" at bounding box center [111, 419] width 11 height 11
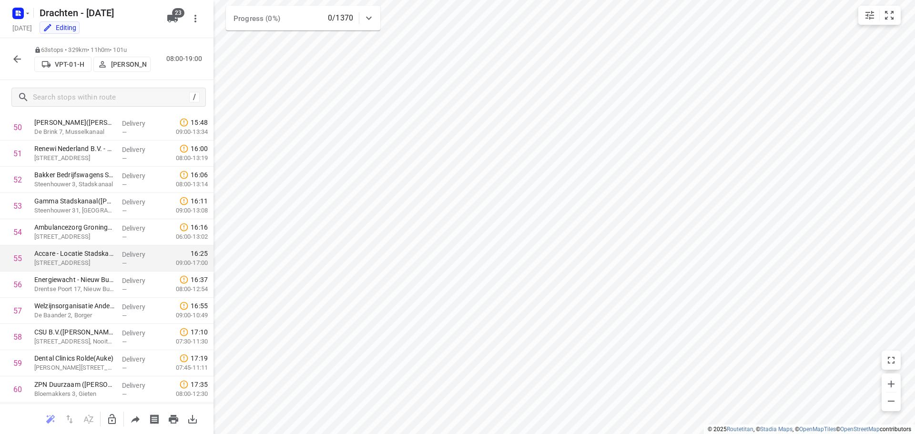
scroll to position [1335, 0]
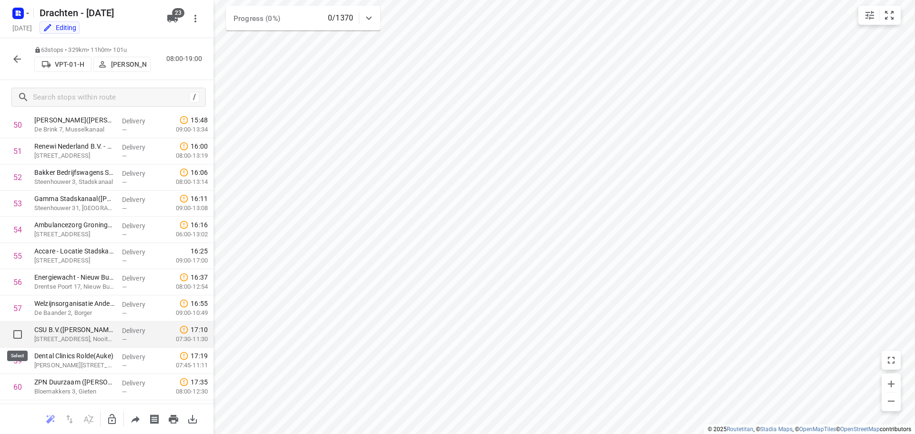
click at [20, 334] on input "checkbox" at bounding box center [17, 334] width 19 height 19
checkbox input "true"
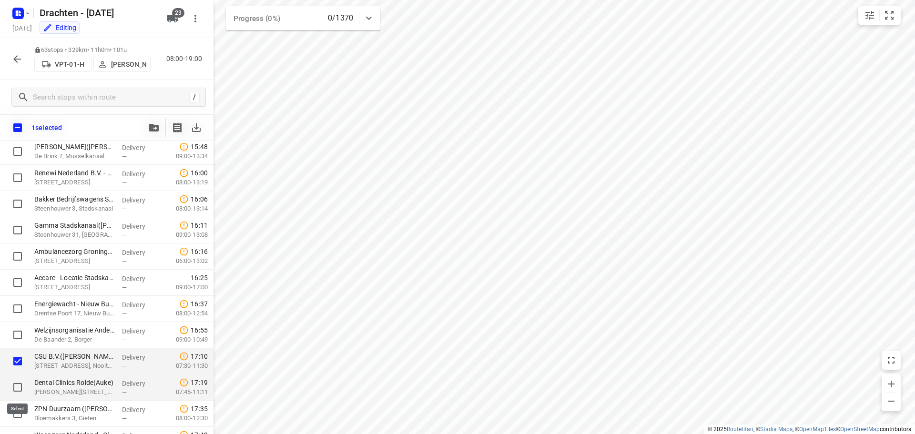
drag, startPoint x: 20, startPoint y: 389, endPoint x: 38, endPoint y: 365, distance: 30.0
click at [20, 389] on input "checkbox" at bounding box center [17, 387] width 19 height 19
checkbox input "true"
click at [156, 130] on icon "button" at bounding box center [154, 128] width 10 height 8
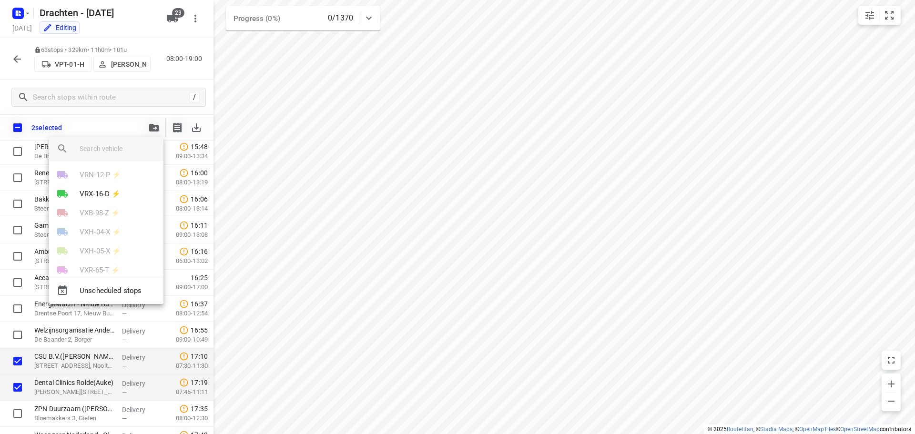
scroll to position [341, 0]
click at [103, 180] on p "VRX-16-D ⚡" at bounding box center [100, 179] width 41 height 11
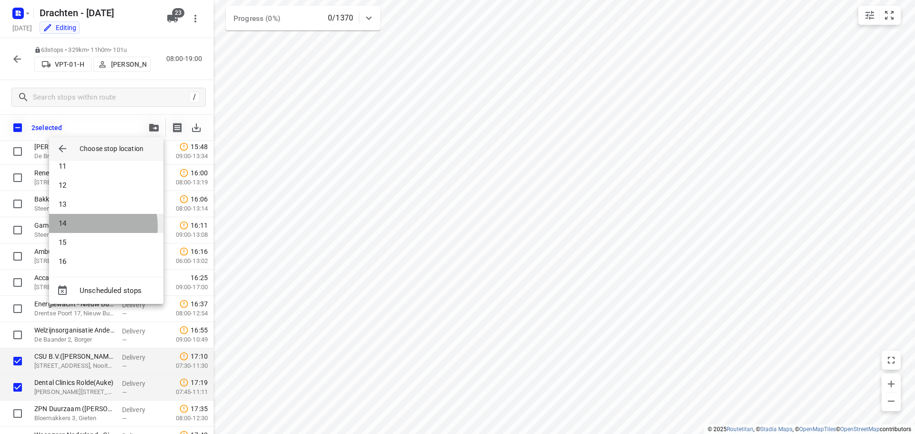
click at [84, 226] on li "14" at bounding box center [106, 223] width 114 height 19
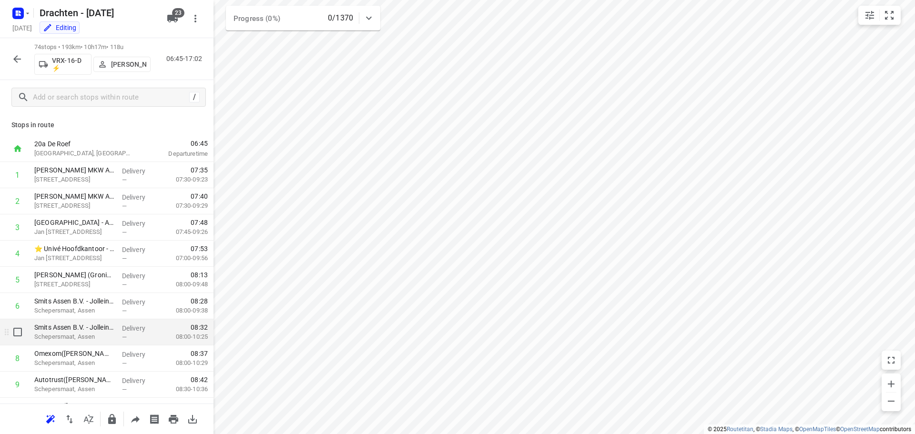
scroll to position [191, 0]
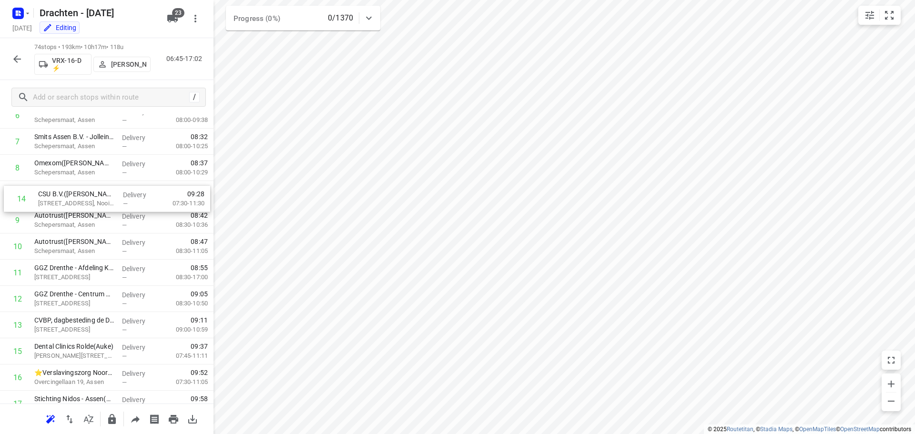
drag, startPoint x: 59, startPoint y: 331, endPoint x: 65, endPoint y: 203, distance: 128.4
drag, startPoint x: 76, startPoint y: 356, endPoint x: 73, endPoint y: 201, distance: 154.9
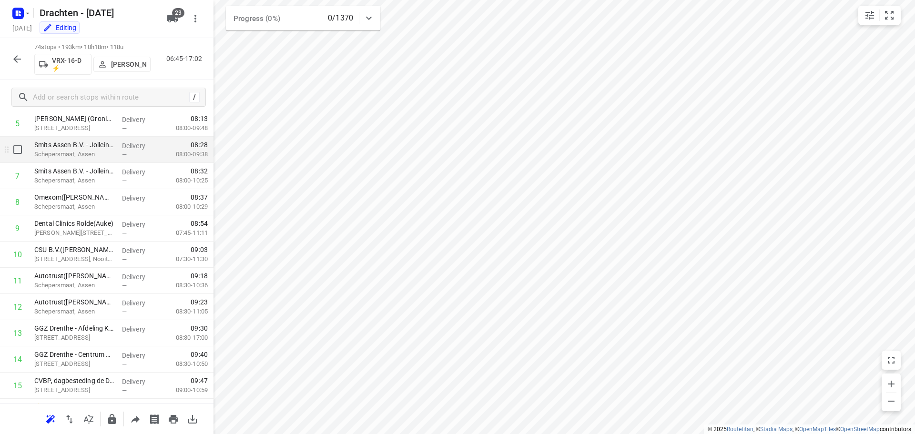
scroll to position [141, 0]
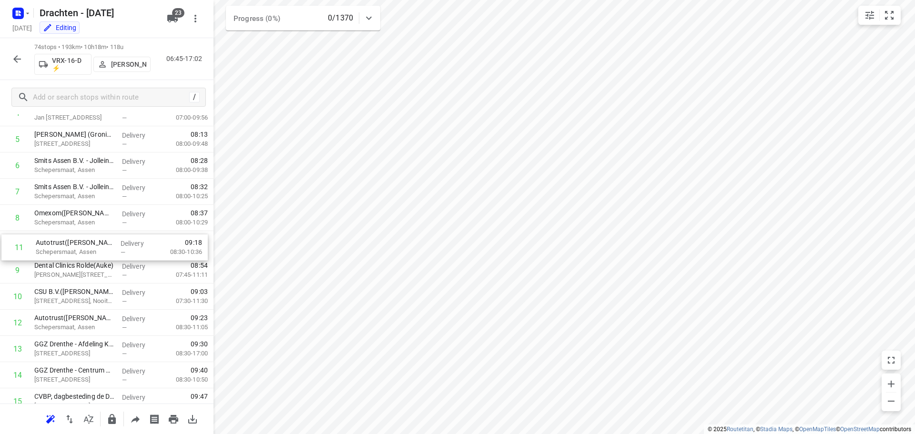
drag, startPoint x: 84, startPoint y: 299, endPoint x: 85, endPoint y: 246, distance: 52.9
drag, startPoint x: 83, startPoint y: 329, endPoint x: 81, endPoint y: 275, distance: 53.9
click at [113, 419] on icon "button" at bounding box center [112, 419] width 8 height 10
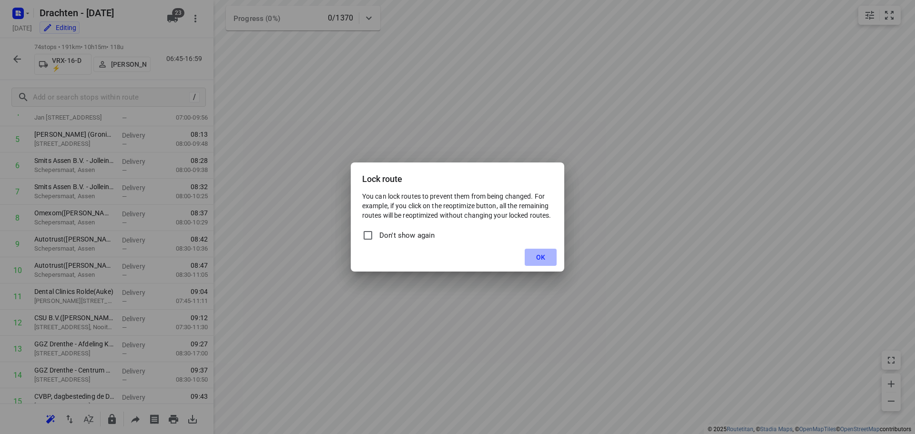
click at [541, 258] on span "OK" at bounding box center [540, 258] width 9 height 8
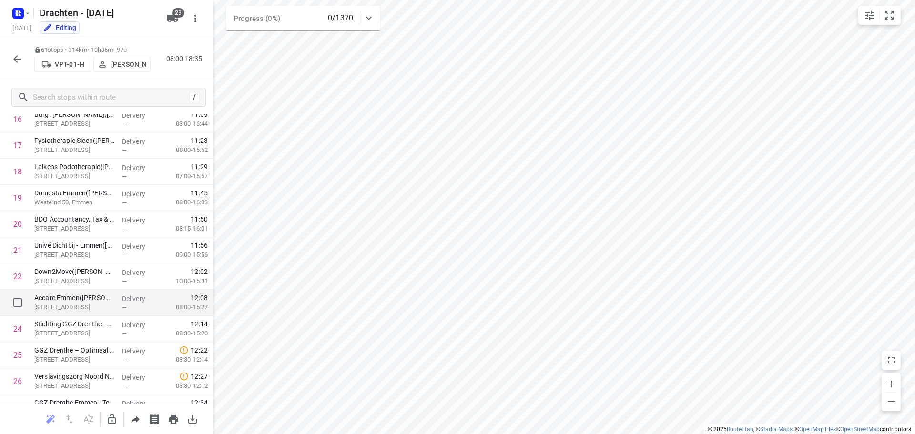
scroll to position [477, 0]
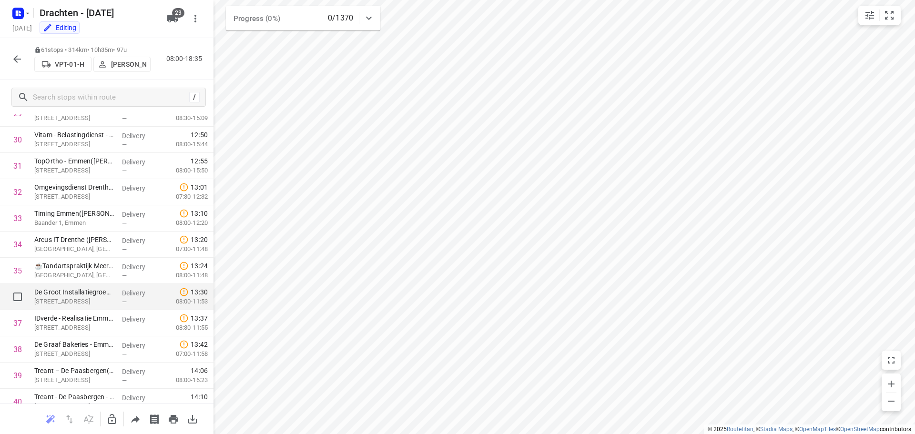
scroll to position [810, 0]
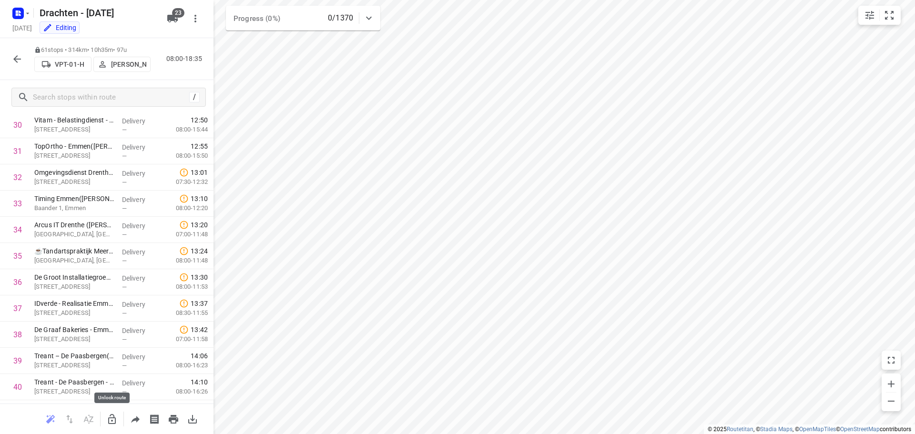
click at [111, 419] on icon "button" at bounding box center [111, 419] width 11 height 11
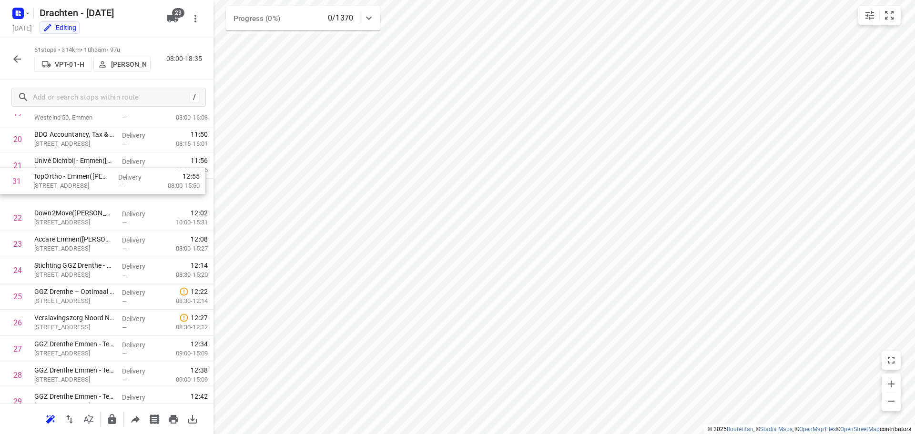
scroll to position [533, 0]
drag, startPoint x: 99, startPoint y: 397, endPoint x: 99, endPoint y: 199, distance: 197.8
click at [99, 199] on div "1 Bork Sloop & Milieu BV - Drijberseweg([PERSON_NAME]) [STREET_ADDRESS], Stuifz…" at bounding box center [107, 428] width 214 height 1599
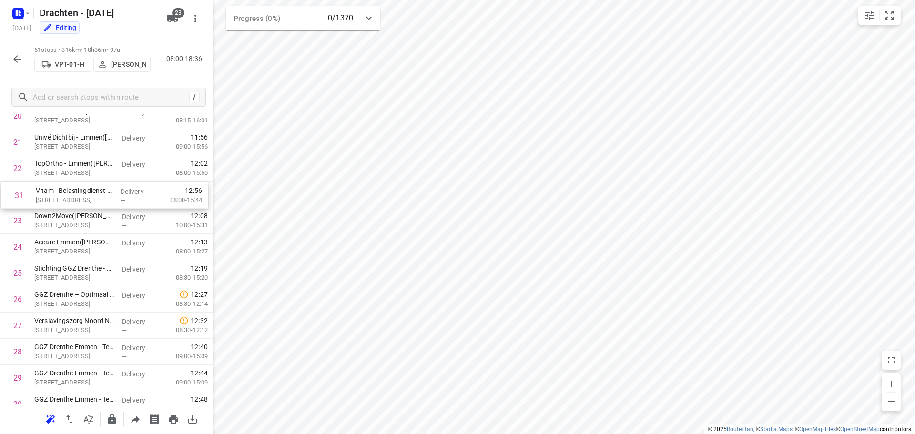
drag, startPoint x: 71, startPoint y: 384, endPoint x: 71, endPoint y: 196, distance: 187.8
click at [71, 196] on div "1 Bork Sloop & Milieu BV - Drijberseweg([PERSON_NAME]) [STREET_ADDRESS], Stuifz…" at bounding box center [107, 404] width 214 height 1599
drag, startPoint x: 62, startPoint y: 250, endPoint x: 62, endPoint y: 224, distance: 25.7
click at [62, 224] on div "1 Bork Sloop & Milieu BV - Drijberseweg([PERSON_NAME]) [STREET_ADDRESS], Stuifz…" at bounding box center [107, 404] width 214 height 1599
drag, startPoint x: 61, startPoint y: 278, endPoint x: 64, endPoint y: 226, distance: 52.0
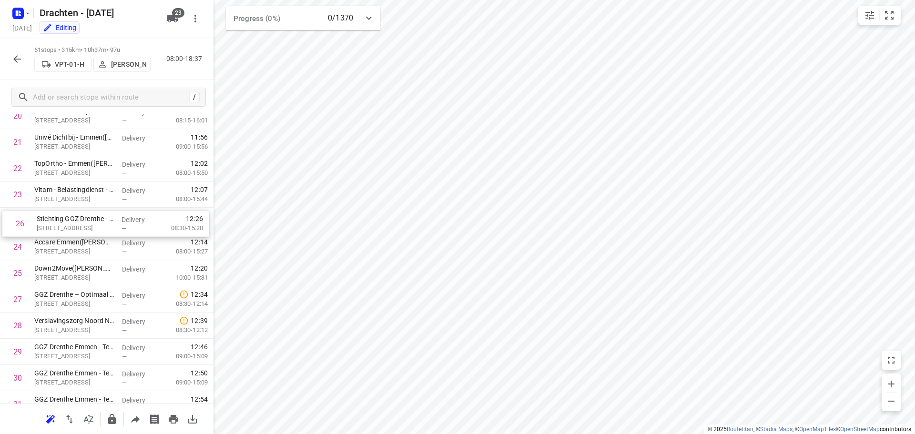
click at [64, 226] on div "1 Bork Sloop & Milieu BV - Drijberseweg([PERSON_NAME]) [STREET_ADDRESS], Stuifz…" at bounding box center [107, 404] width 214 height 1599
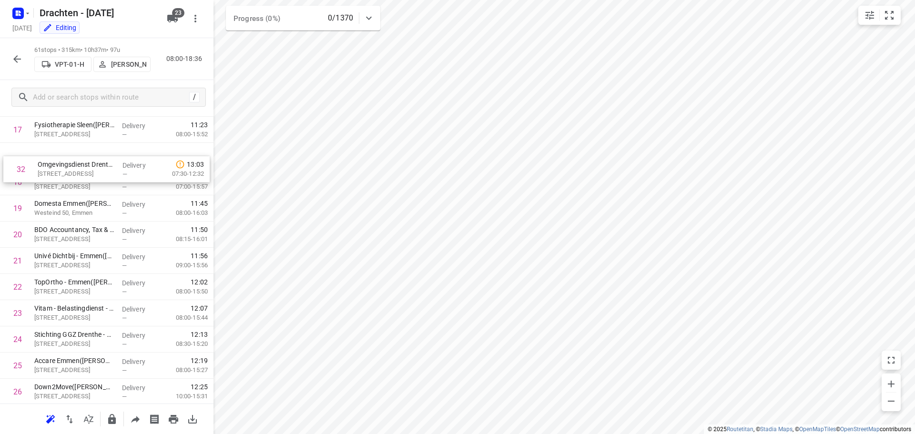
scroll to position [458, 0]
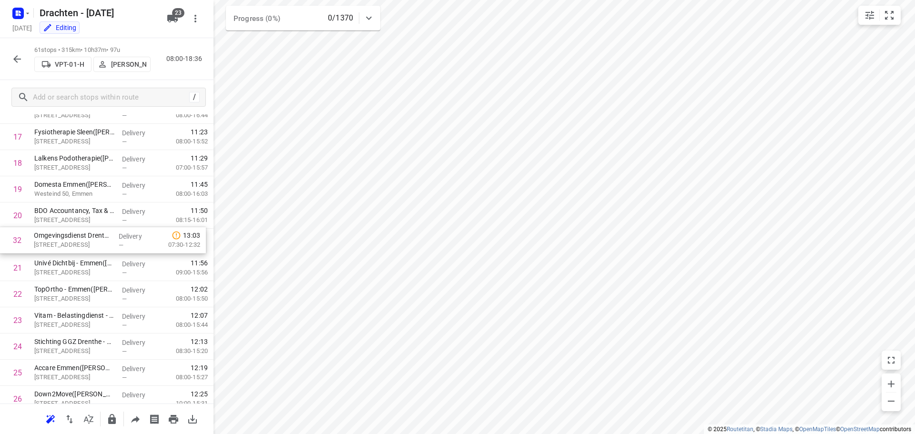
drag, startPoint x: 77, startPoint y: 340, endPoint x: 77, endPoint y: 243, distance: 97.2
drag, startPoint x: 90, startPoint y: 372, endPoint x: 91, endPoint y: 251, distance: 121.1
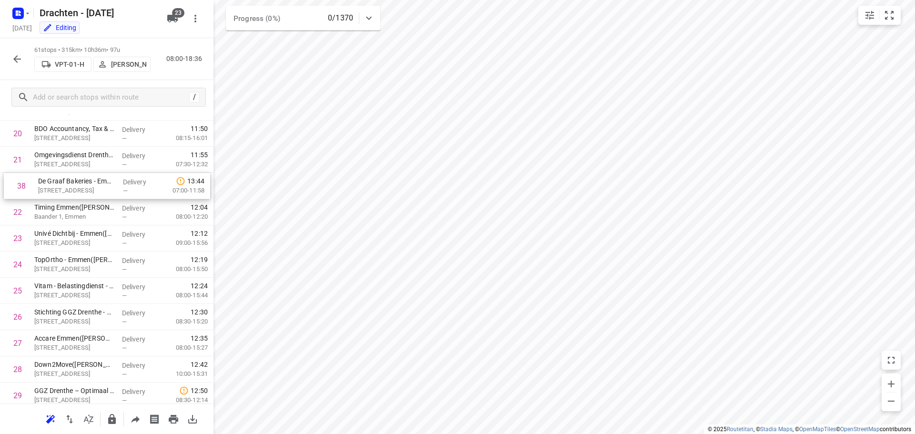
scroll to position [538, 0]
drag, startPoint x: 99, startPoint y: 382, endPoint x: 99, endPoint y: 220, distance: 162.5
click at [99, 220] on div "1 Bork Sloop & Milieu BV - Drijberseweg(Sarah van Heugten) Drijberseweg 9, Stui…" at bounding box center [107, 423] width 214 height 1599
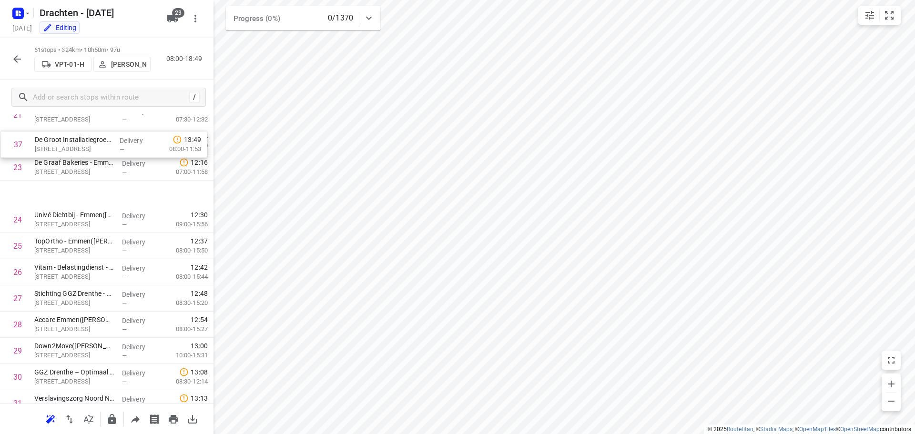
scroll to position [581, 0]
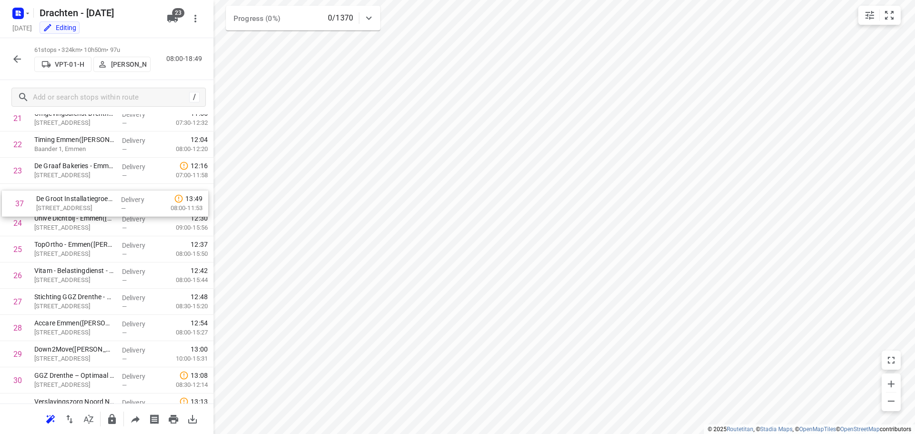
drag, startPoint x: 79, startPoint y: 347, endPoint x: 81, endPoint y: 203, distance: 144.4
click at [81, 203] on div "1 Bork Sloop & Milieu BV - Drijberseweg(Sarah van Heugten) Drijberseweg 9, Stui…" at bounding box center [107, 380] width 214 height 1599
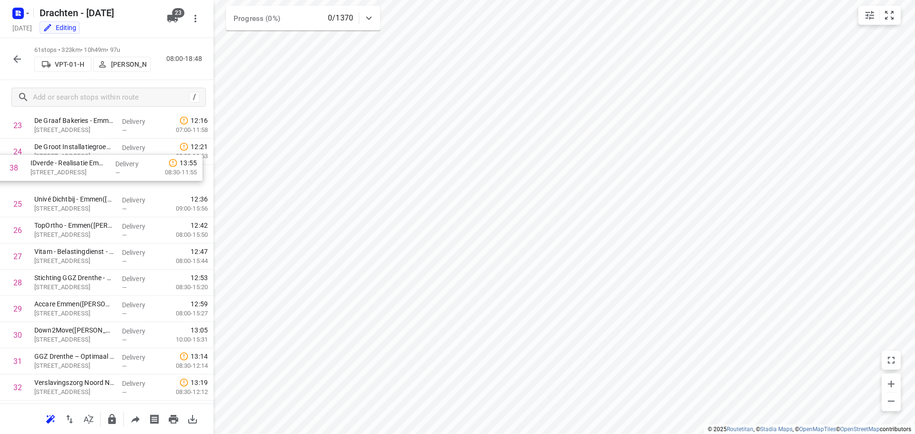
scroll to position [623, 0]
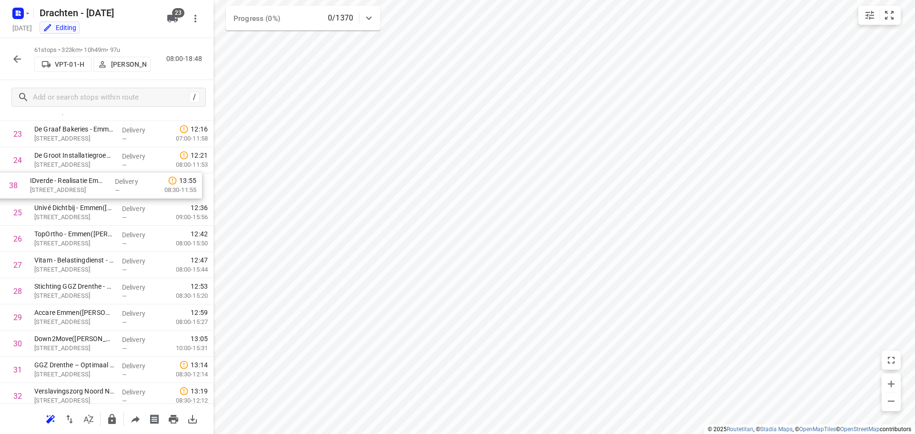
drag, startPoint x: 89, startPoint y: 380, endPoint x: 86, endPoint y: 190, distance: 190.7
click at [86, 190] on div "1 Bork Sloop & Milieu BV - Drijberseweg(Sarah van Heugten) Drijberseweg 9, Stui…" at bounding box center [107, 343] width 214 height 1599
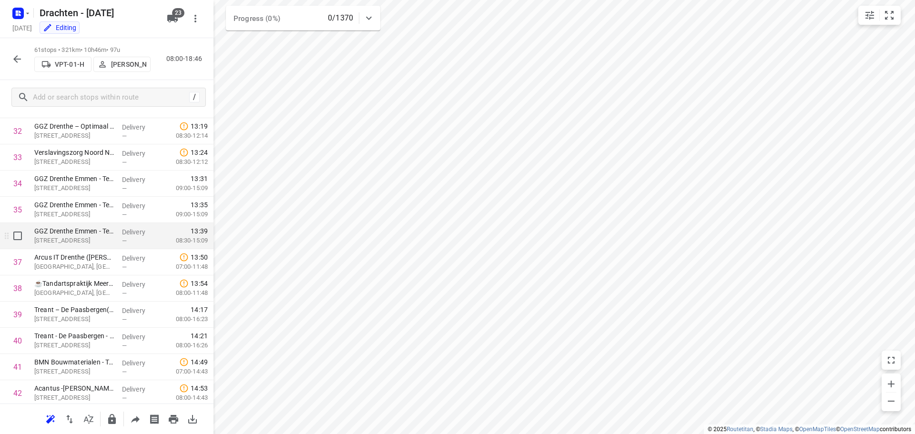
scroll to position [855, 0]
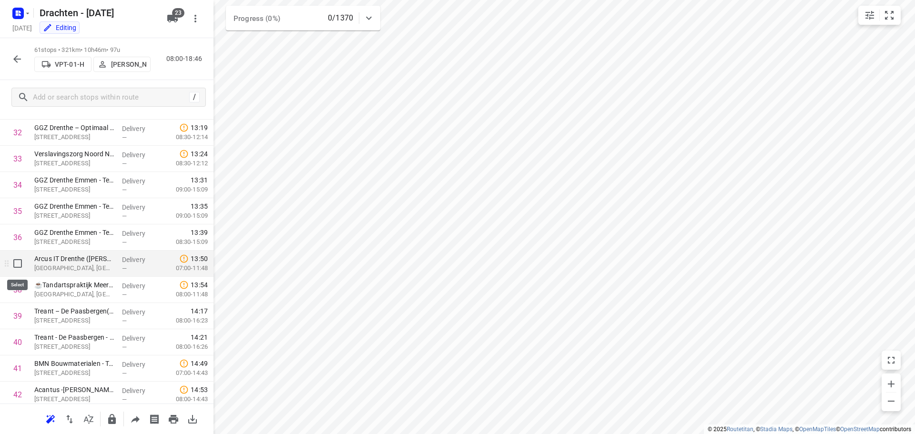
click at [21, 267] on input "checkbox" at bounding box center [17, 263] width 19 height 19
checkbox input "true"
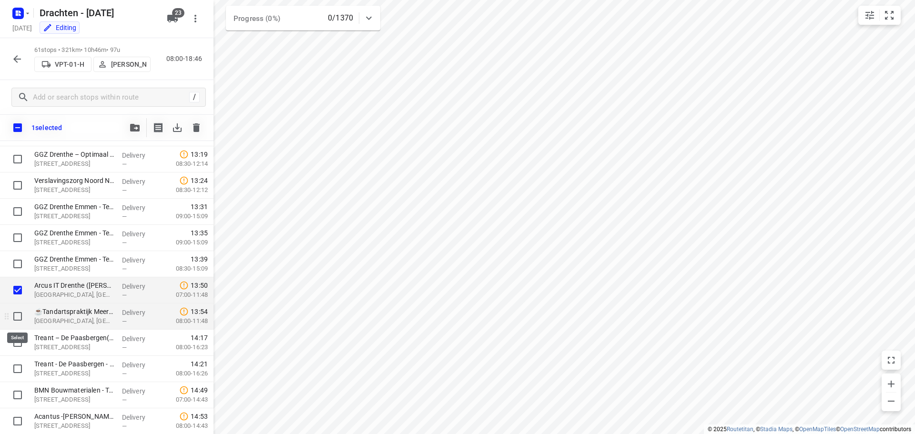
drag, startPoint x: 18, startPoint y: 318, endPoint x: 39, endPoint y: 311, distance: 22.5
click at [18, 317] on input "checkbox" at bounding box center [17, 316] width 19 height 19
checkbox input "true"
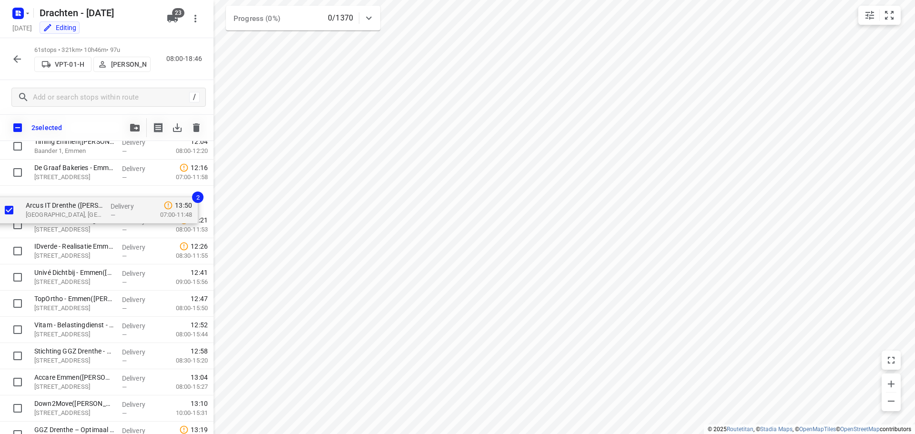
scroll to position [605, 0]
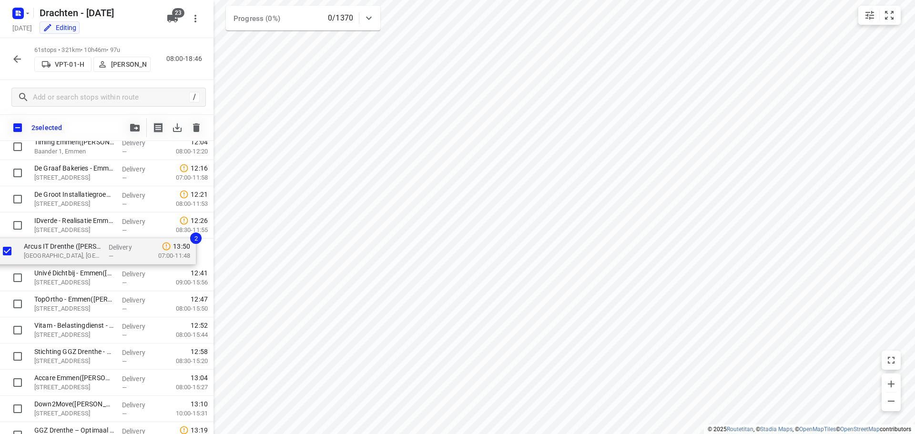
drag, startPoint x: 99, startPoint y: 293, endPoint x: 88, endPoint y: 251, distance: 43.4
click at [88, 251] on div "Bork Sloop & Milieu BV - Drijberseweg(Sarah van Heugten) Drijberseweg 9, Stuifz…" at bounding box center [107, 382] width 214 height 1599
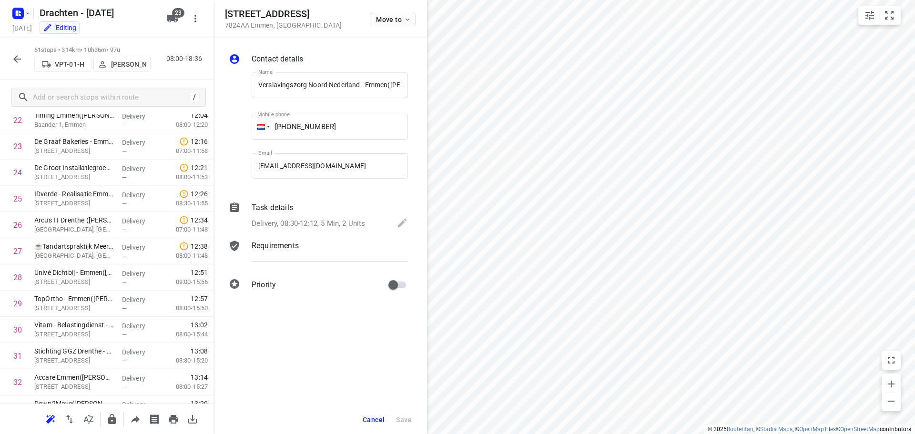
scroll to position [0, 96]
click at [373, 418] on span "Cancel" at bounding box center [374, 420] width 22 height 8
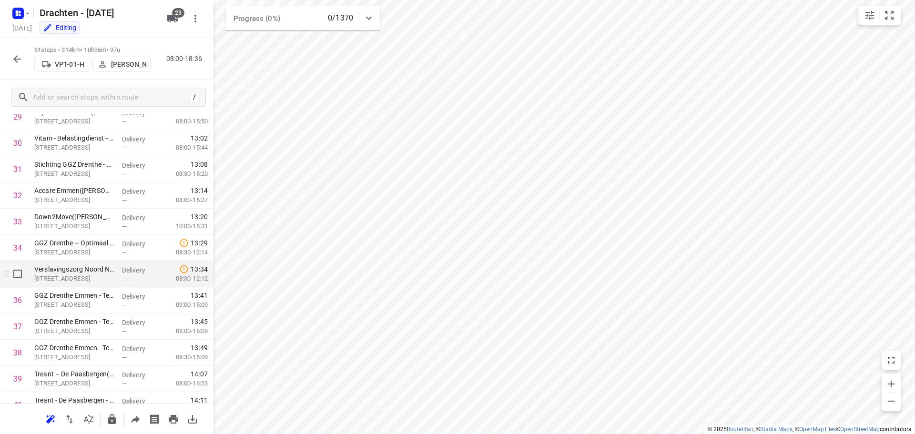
scroll to position [796, 0]
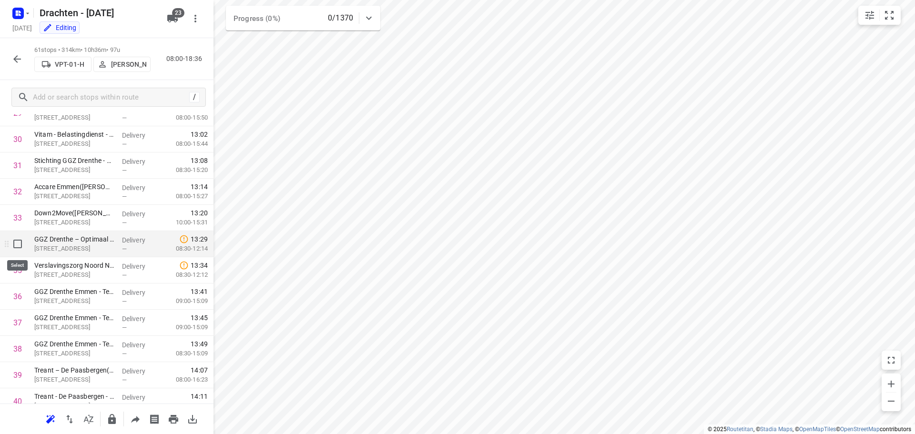
click at [19, 247] on input "checkbox" at bounding box center [17, 244] width 19 height 19
checkbox input "true"
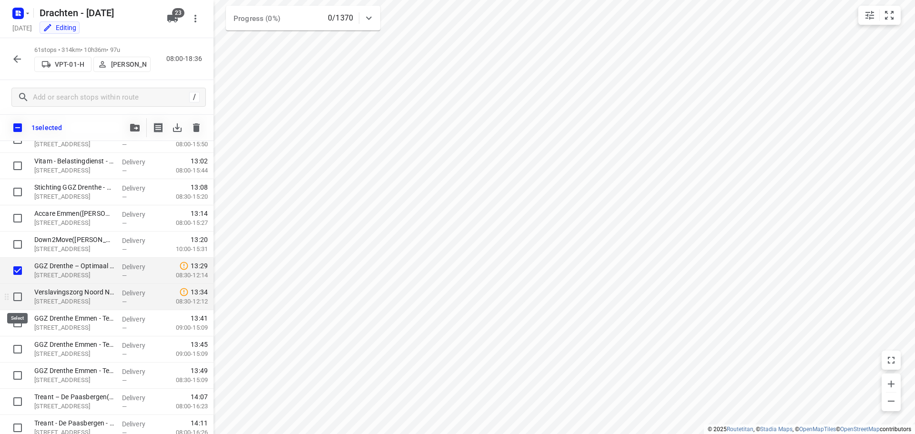
click at [19, 296] on input "checkbox" at bounding box center [17, 296] width 19 height 19
checkbox input "true"
click at [19, 324] on input "checkbox" at bounding box center [17, 323] width 19 height 19
checkbox input "true"
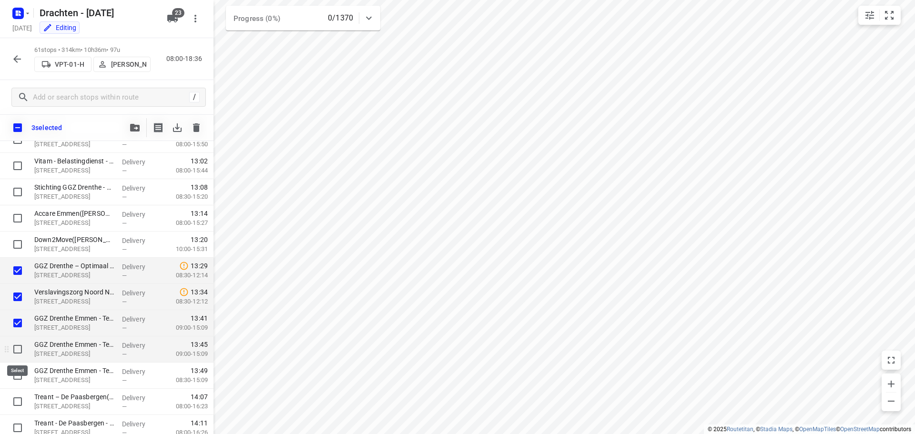
click at [14, 354] on input "checkbox" at bounding box center [17, 349] width 19 height 19
checkbox input "true"
click at [11, 378] on input "checkbox" at bounding box center [17, 375] width 19 height 19
checkbox input "true"
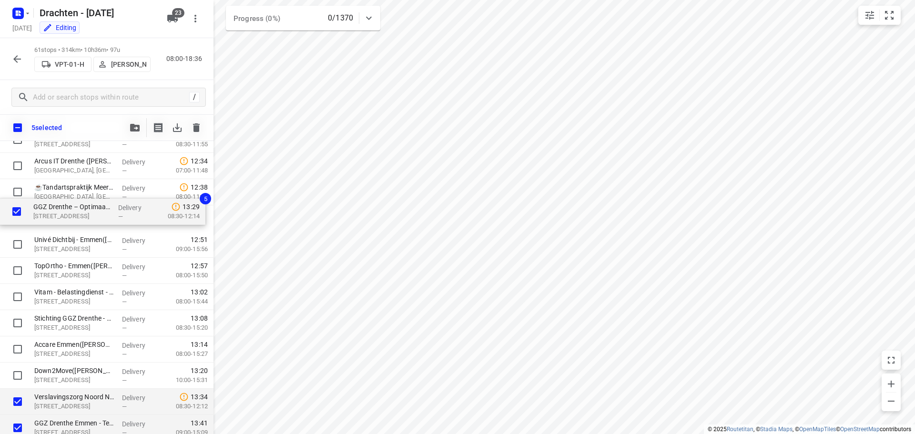
scroll to position [691, 0]
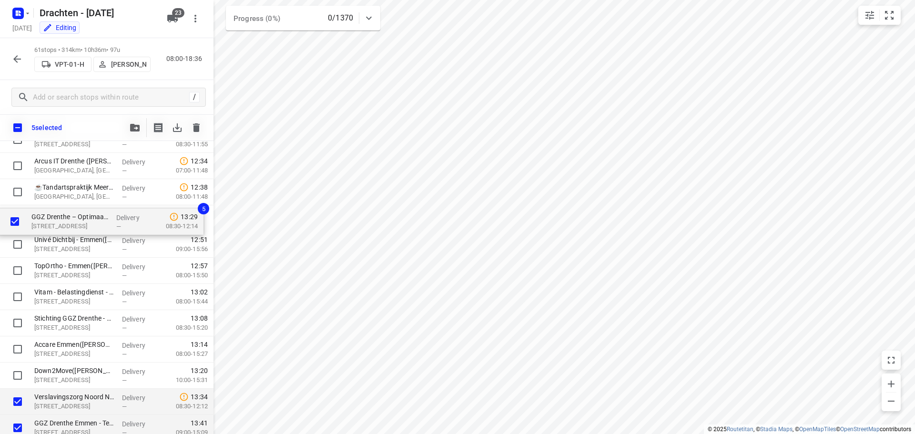
drag, startPoint x: 78, startPoint y: 364, endPoint x: 75, endPoint y: 215, distance: 148.3
click at [75, 215] on div "Bork Sloop & Milieu BV - Drijberseweg(Sarah van Heugten) Drijberseweg 9, Stuifz…" at bounding box center [107, 297] width 214 height 1599
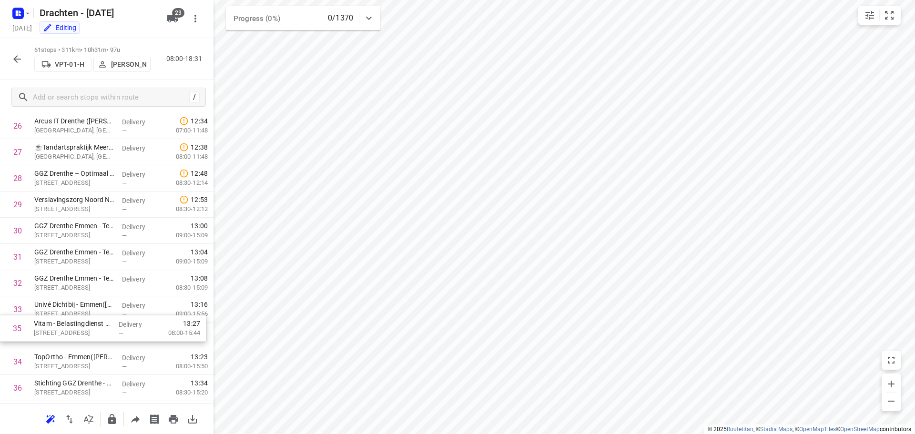
scroll to position [705, 0]
drag, startPoint x: 87, startPoint y: 377, endPoint x: 90, endPoint y: 304, distance: 73.0
click at [90, 304] on div "1 Bork Sloop & Milieu BV - Drijberseweg(Sarah van Heugten) Drijberseweg 9, Stui…" at bounding box center [107, 256] width 214 height 1599
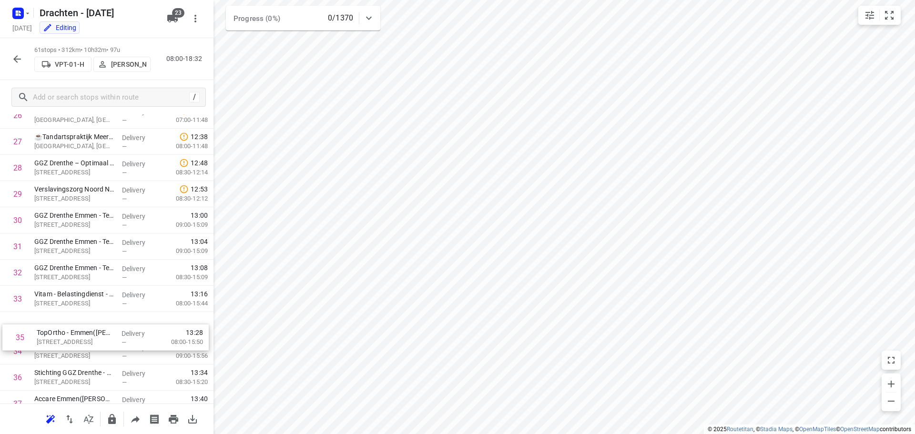
scroll to position [715, 0]
drag, startPoint x: 89, startPoint y: 366, endPoint x: 89, endPoint y: 327, distance: 39.6
click at [89, 327] on div "1 Bork Sloop & Milieu BV - Drijberseweg(Sarah van Heugten) Drijberseweg 9, Stui…" at bounding box center [107, 246] width 214 height 1599
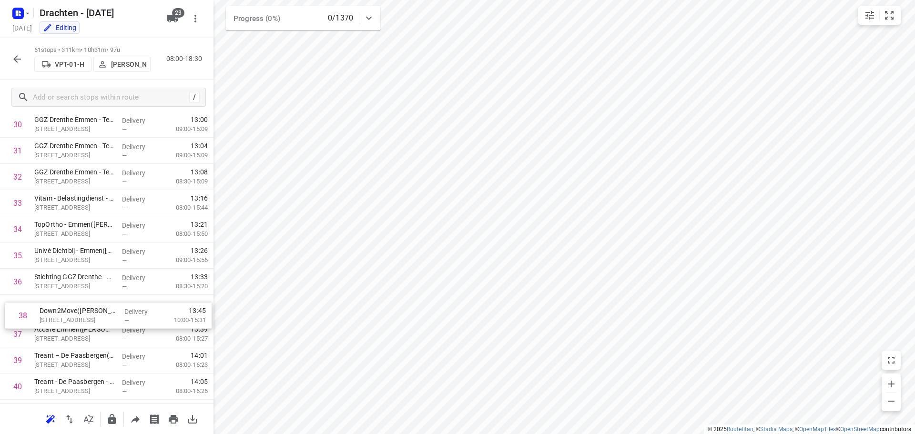
scroll to position [812, 0]
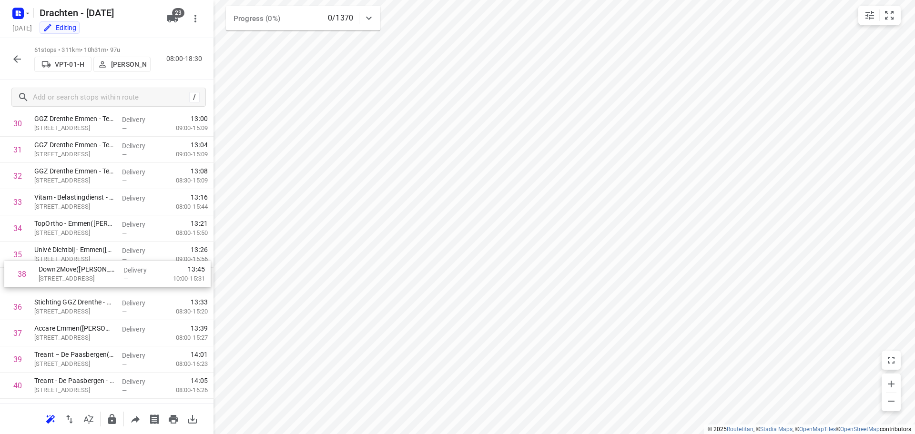
drag, startPoint x: 84, startPoint y: 337, endPoint x: 90, endPoint y: 275, distance: 62.7
click at [90, 275] on div "1 Bork Sloop & Milieu BV - Drijberseweg(Sarah van Heugten) Drijberseweg 9, Stui…" at bounding box center [107, 149] width 214 height 1599
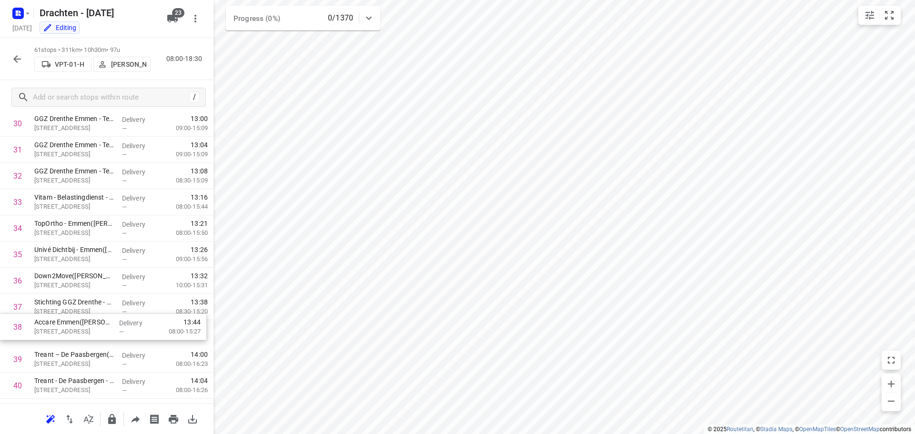
scroll to position [812, 0]
drag, startPoint x: 93, startPoint y: 335, endPoint x: 93, endPoint y: 308, distance: 26.2
click at [93, 308] on div "1 Bork Sloop & Milieu BV - Drijberseweg(Sarah van Heugten) Drijberseweg 9, Stui…" at bounding box center [107, 149] width 214 height 1599
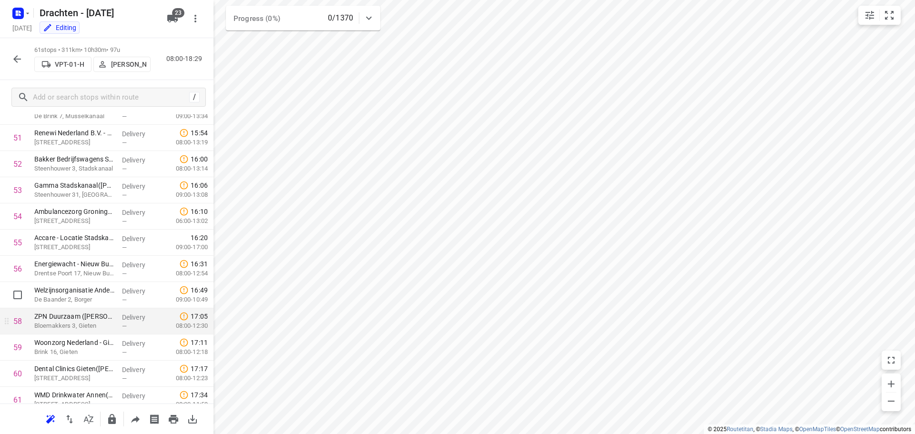
scroll to position [1384, 0]
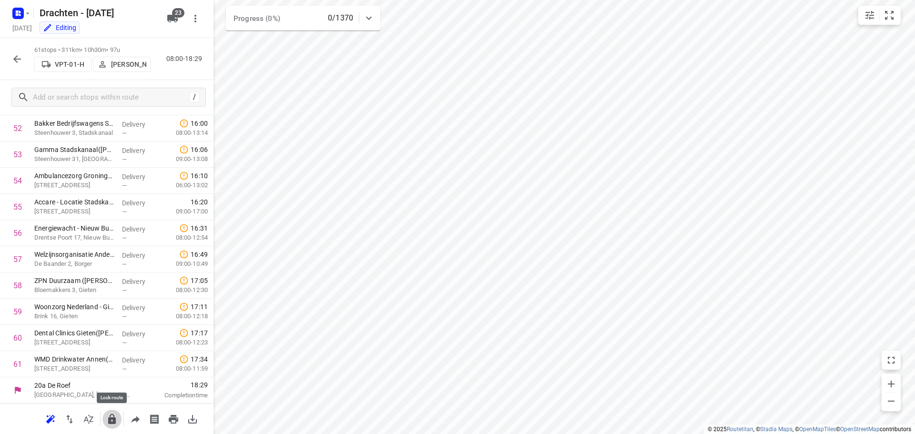
click at [113, 424] on icon "button" at bounding box center [111, 419] width 11 height 11
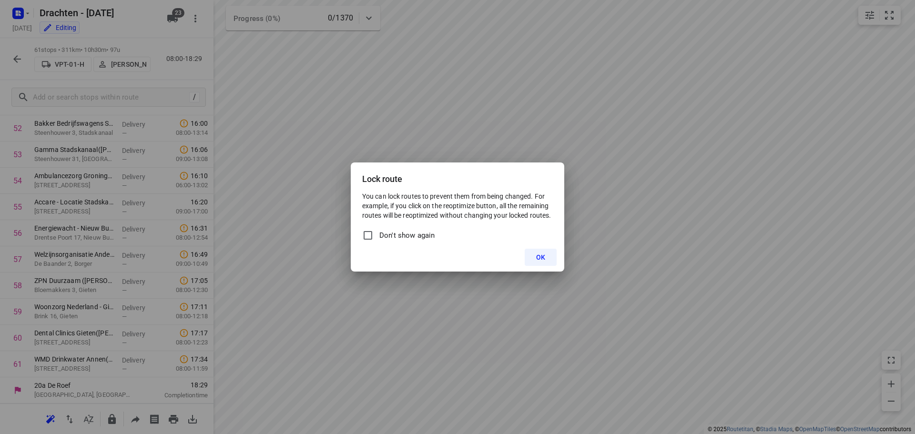
click at [542, 261] on span "OK" at bounding box center [540, 258] width 9 height 8
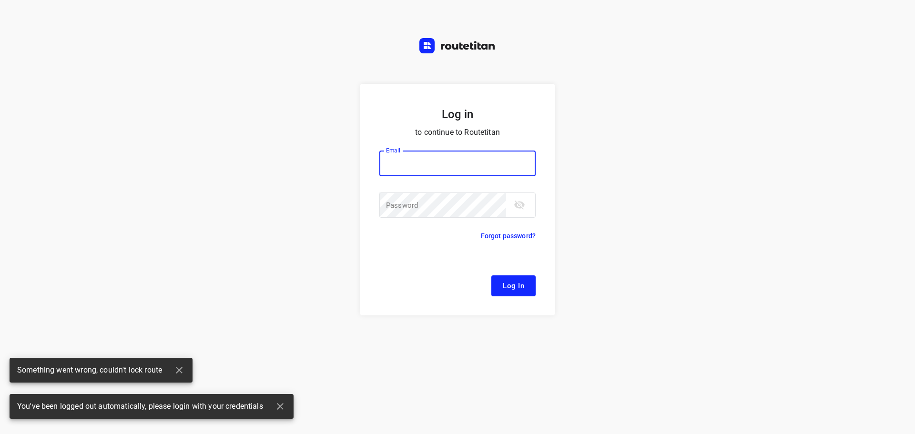
type input "remco@fruitopjewerk.nl"
click at [526, 289] on button "Log In" at bounding box center [513, 285] width 44 height 21
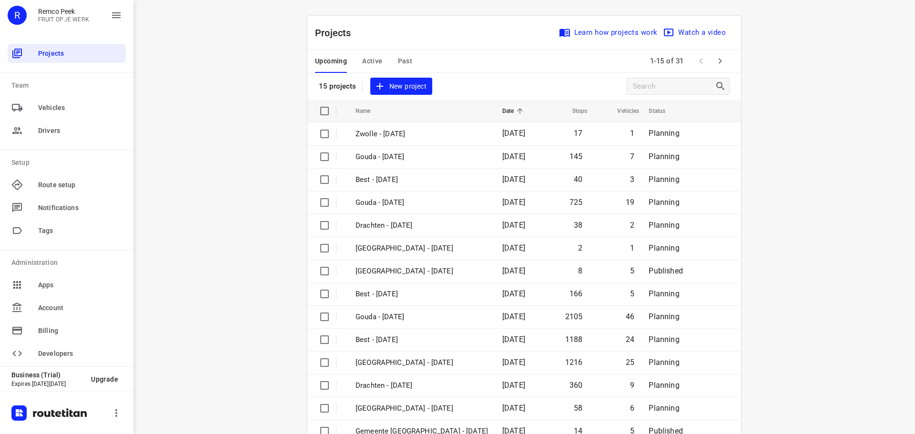
click at [716, 61] on icon "button" at bounding box center [719, 60] width 11 height 11
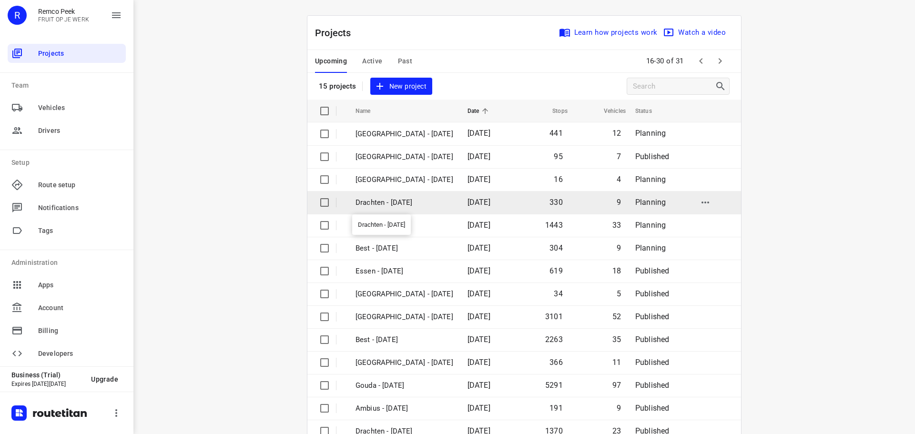
scroll to position [48, 0]
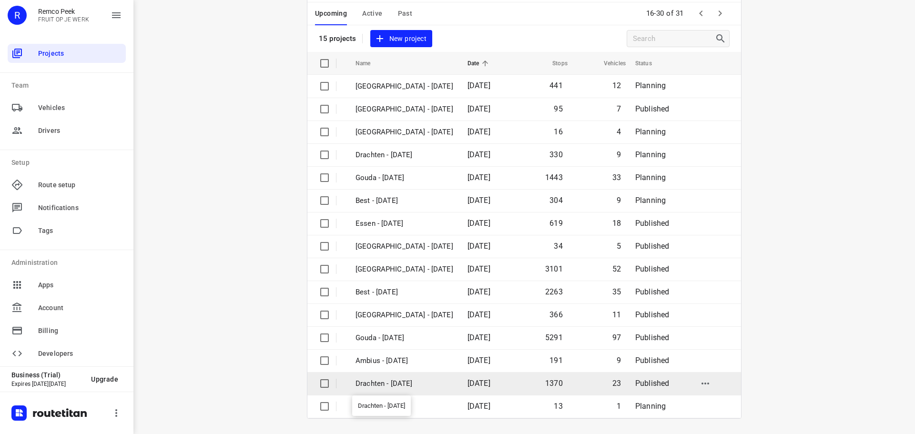
click at [385, 380] on p "Drachten - Monday" at bounding box center [405, 383] width 98 height 11
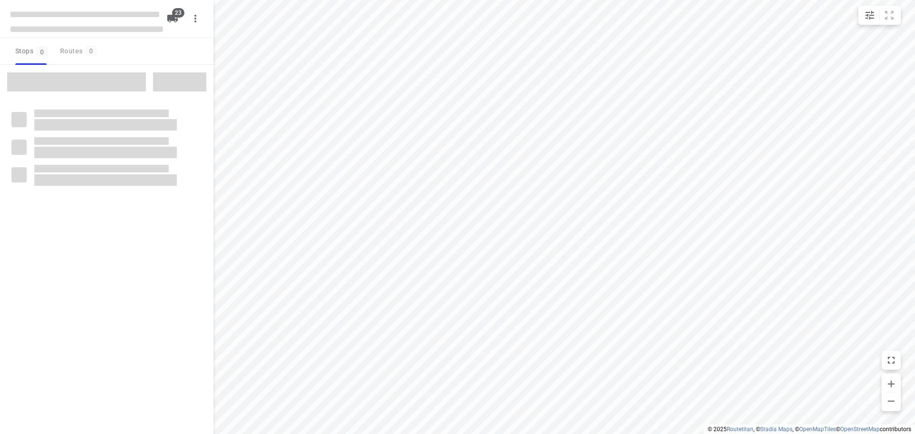
checkbox input "true"
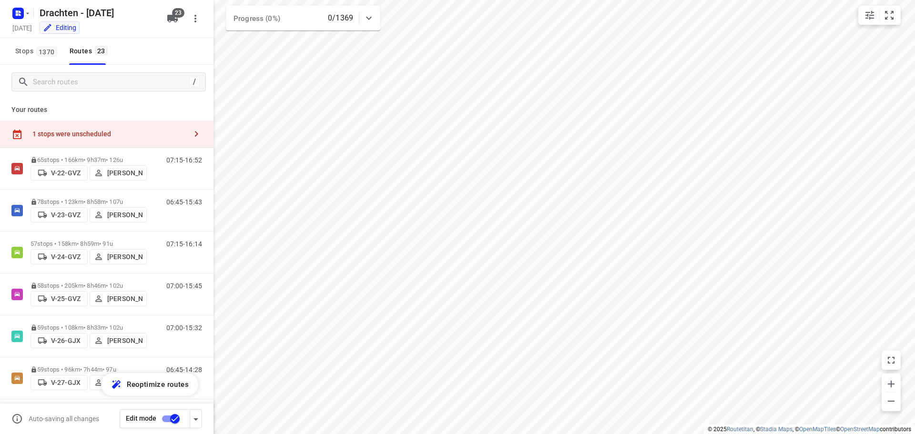
click at [122, 132] on div "1 stops were unscheduled" at bounding box center [109, 134] width 154 height 8
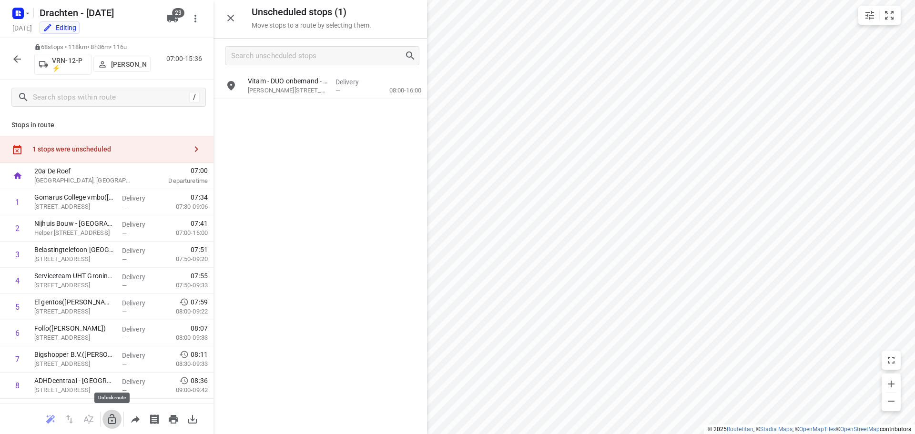
click at [115, 418] on icon "button" at bounding box center [112, 419] width 8 height 10
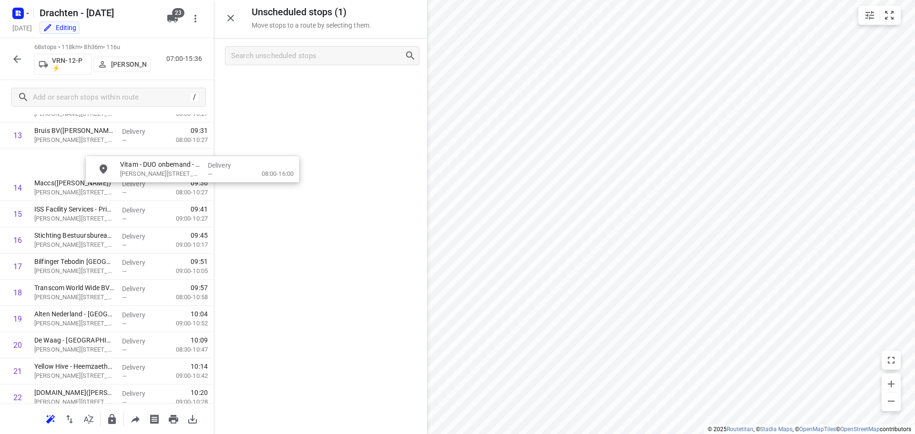
scroll to position [377, 0]
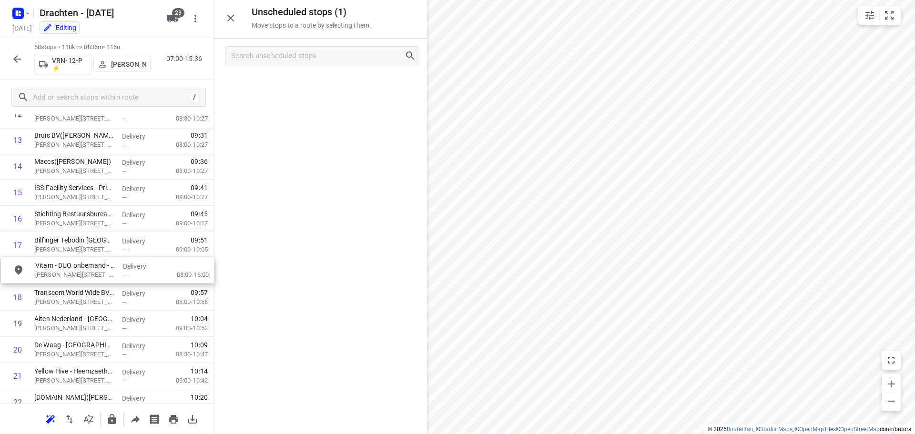
drag, startPoint x: 278, startPoint y: 90, endPoint x: 80, endPoint y: 271, distance: 268.6
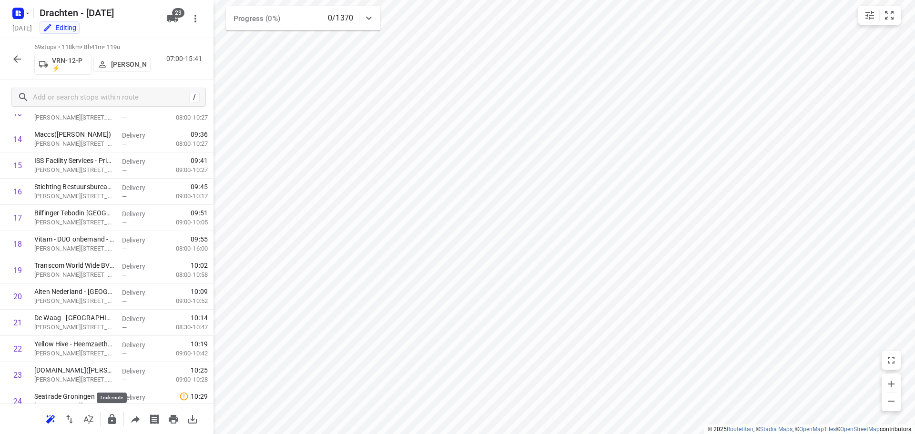
click at [112, 418] on icon "button" at bounding box center [112, 419] width 8 height 10
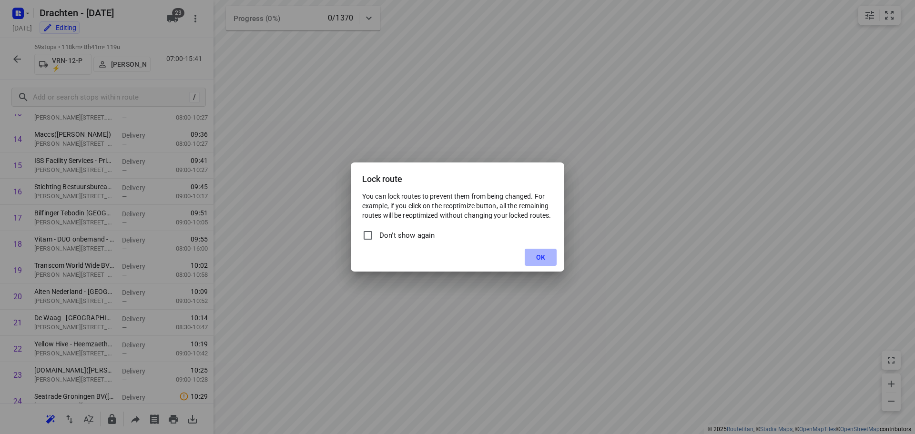
click at [539, 261] on span "OK" at bounding box center [540, 258] width 9 height 8
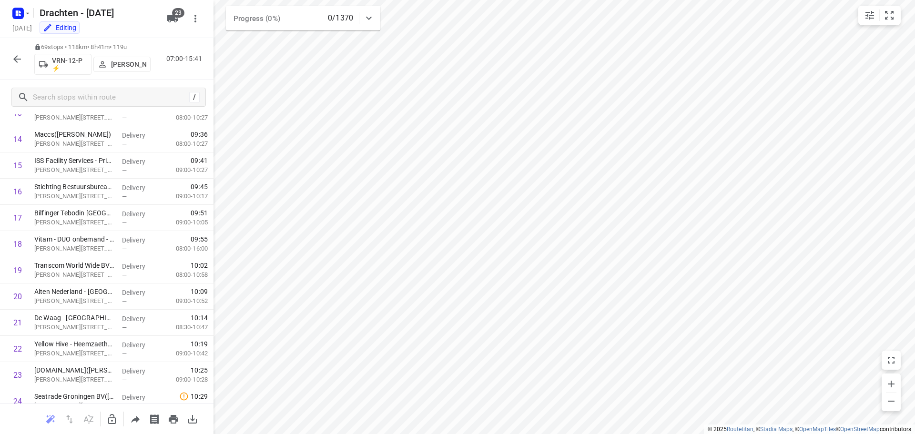
click at [14, 59] on icon "button" at bounding box center [17, 59] width 8 height 8
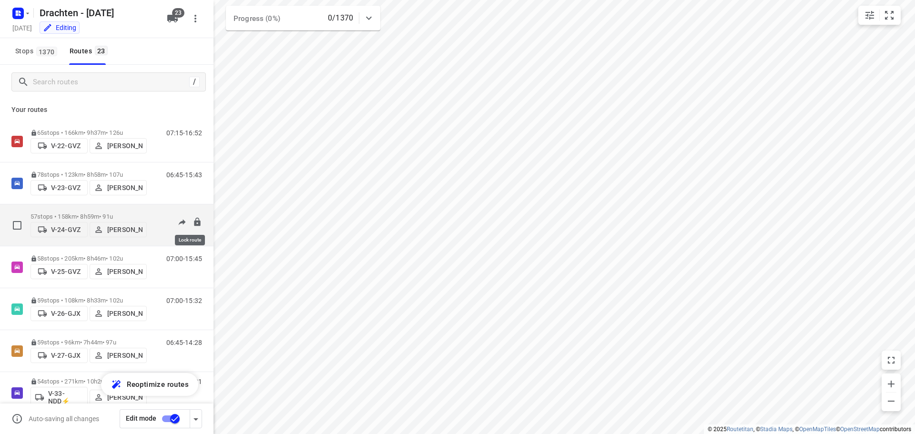
click at [194, 223] on icon at bounding box center [197, 221] width 6 height 9
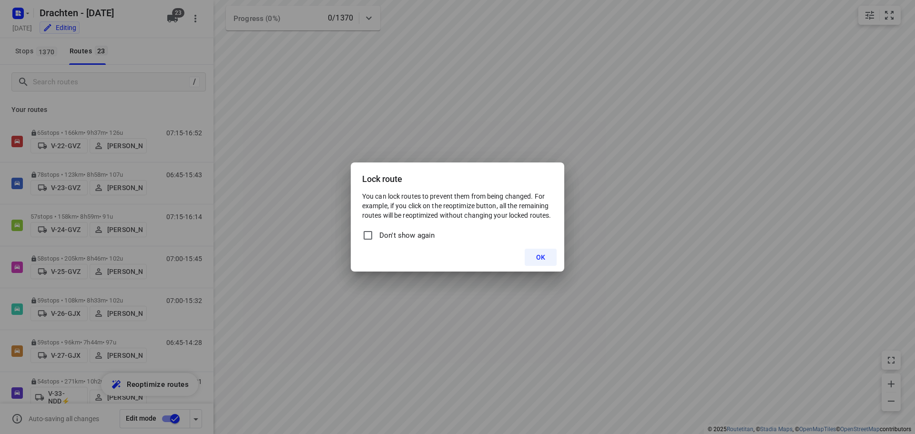
click at [543, 254] on span "OK" at bounding box center [540, 258] width 9 height 8
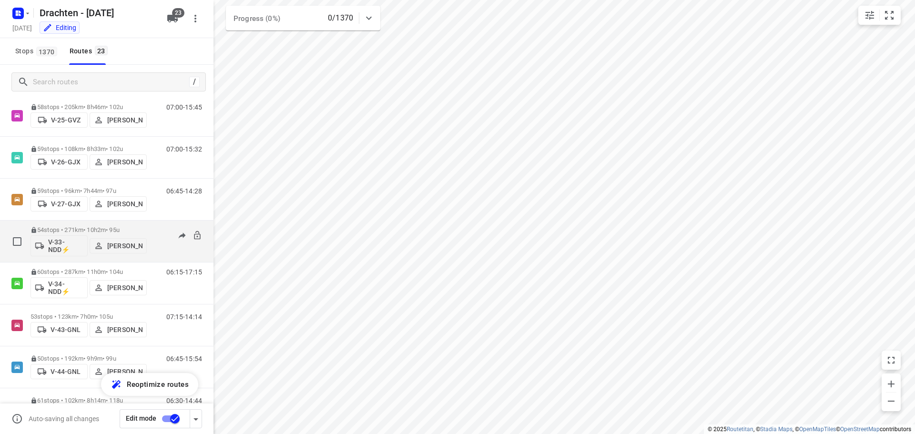
scroll to position [143, 0]
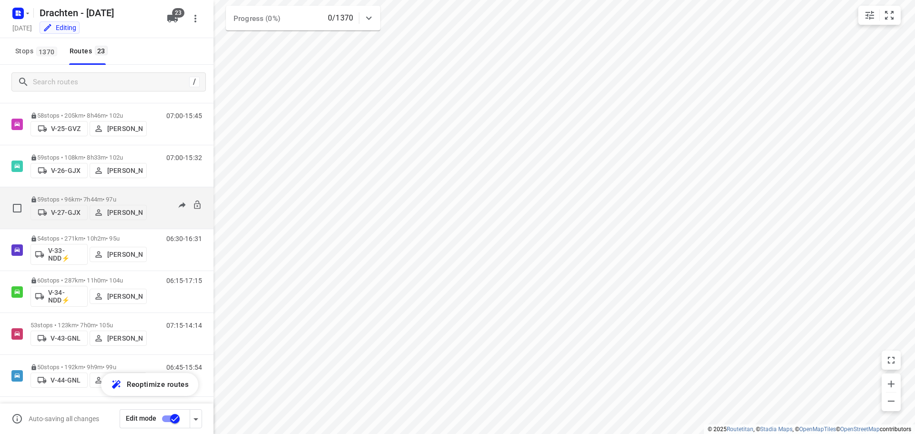
click at [90, 196] on p "59 stops • 96km • 7h44m • 97u" at bounding box center [89, 199] width 116 height 7
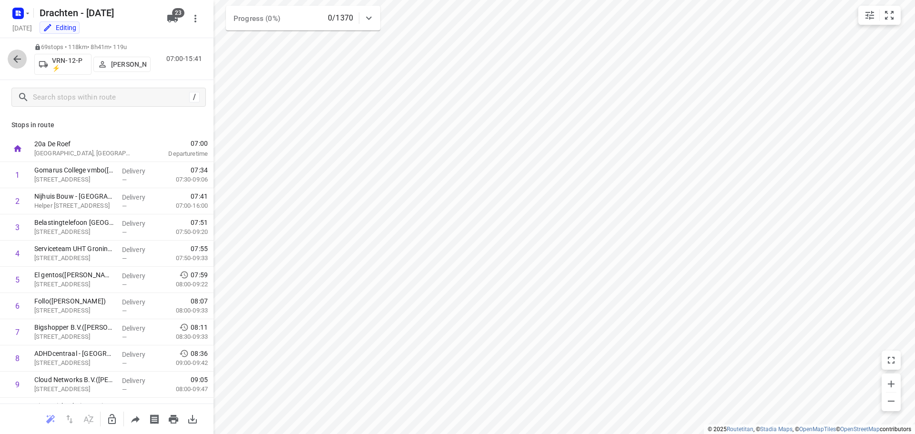
click at [16, 55] on icon "button" at bounding box center [16, 58] width 11 height 11
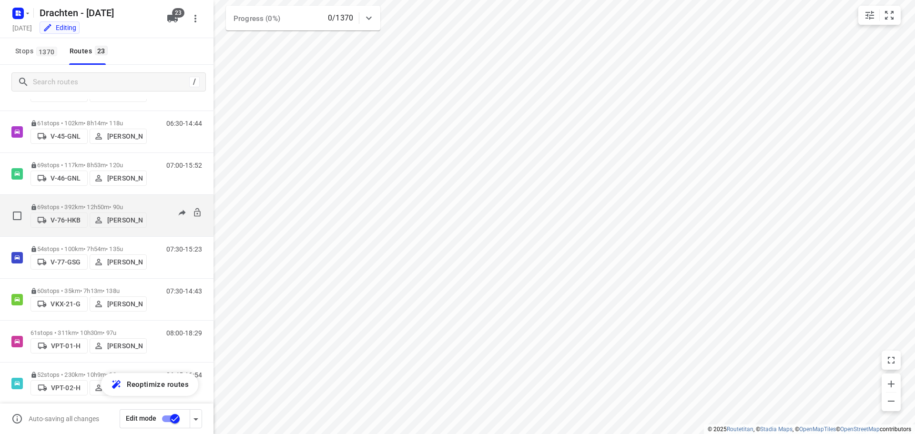
scroll to position [477, 0]
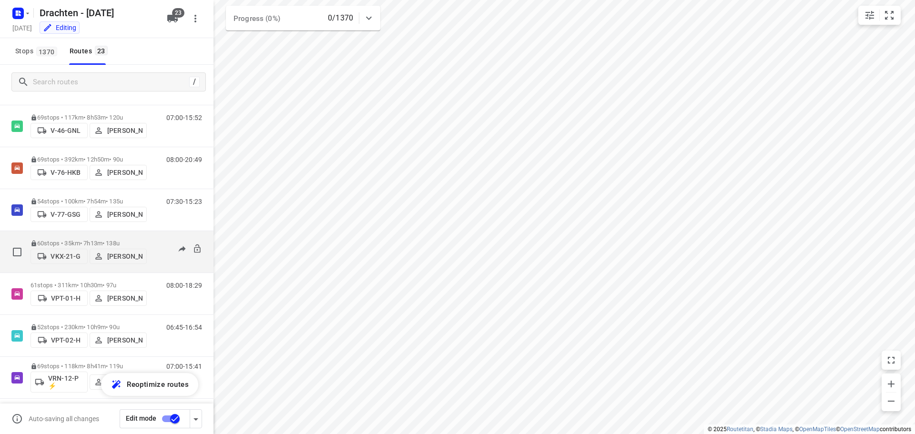
click at [94, 239] on div "60 stops • 35km • 7h13m • 138u VKX-21-G Joran Smit" at bounding box center [89, 252] width 116 height 34
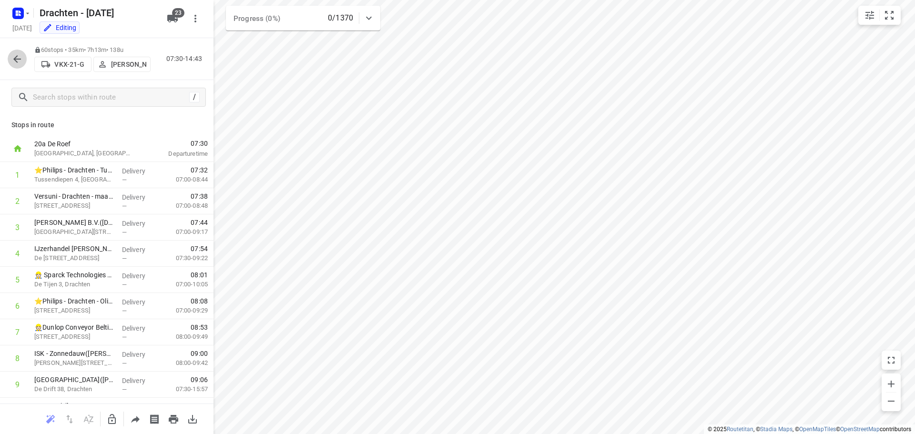
click at [14, 63] on icon "button" at bounding box center [16, 58] width 11 height 11
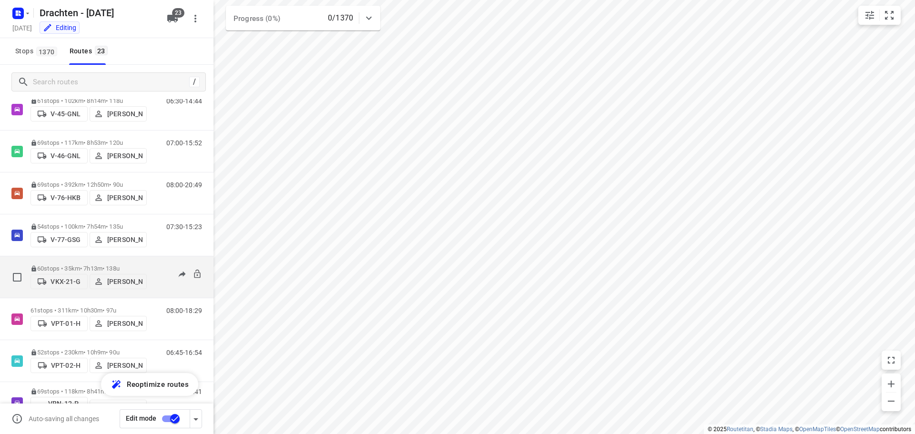
scroll to position [500, 0]
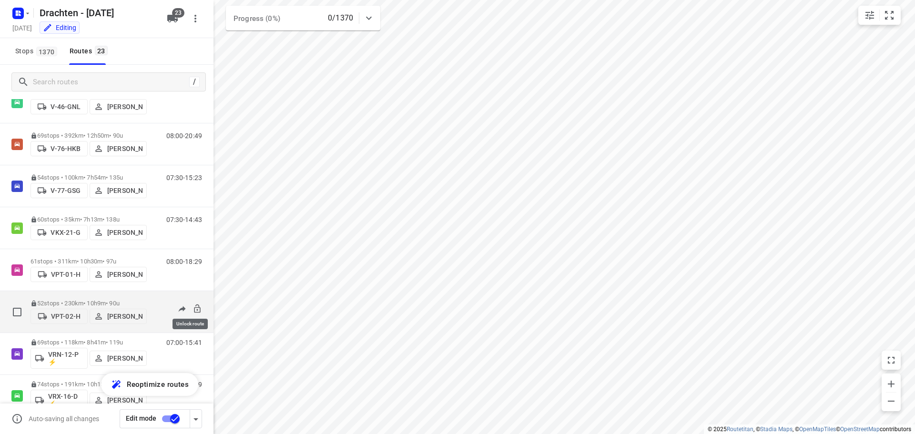
click at [193, 310] on icon at bounding box center [198, 309] width 10 height 10
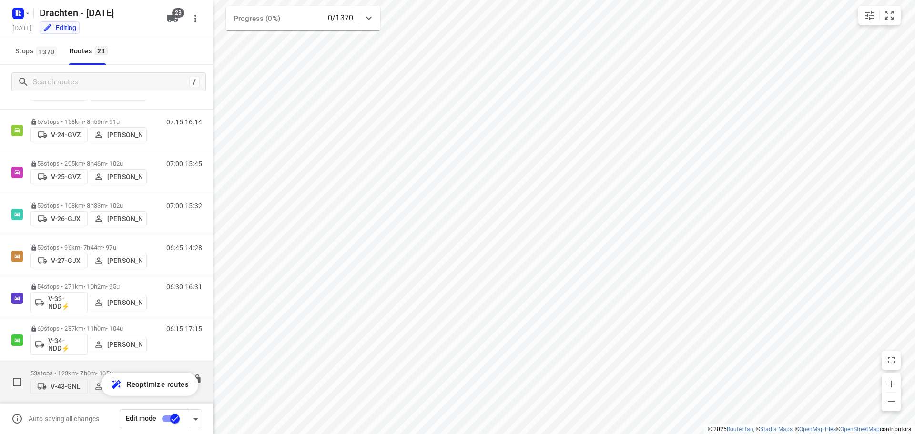
scroll to position [71, 0]
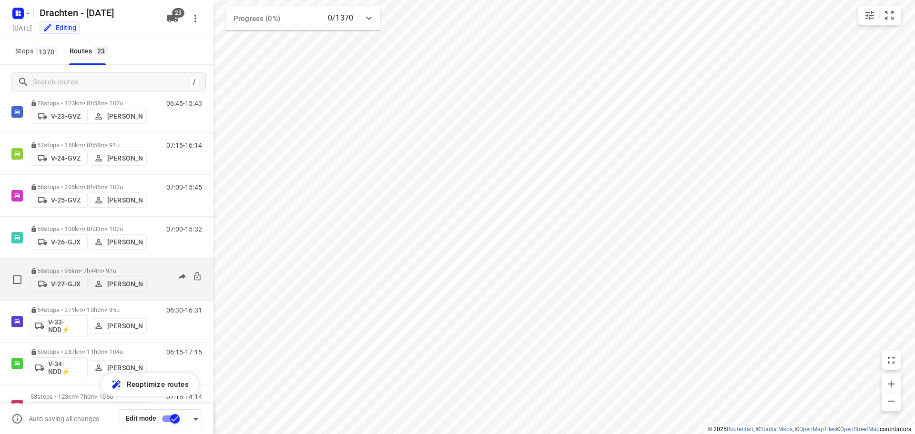
click at [114, 286] on p "Ruben Kommerie" at bounding box center [124, 284] width 35 height 8
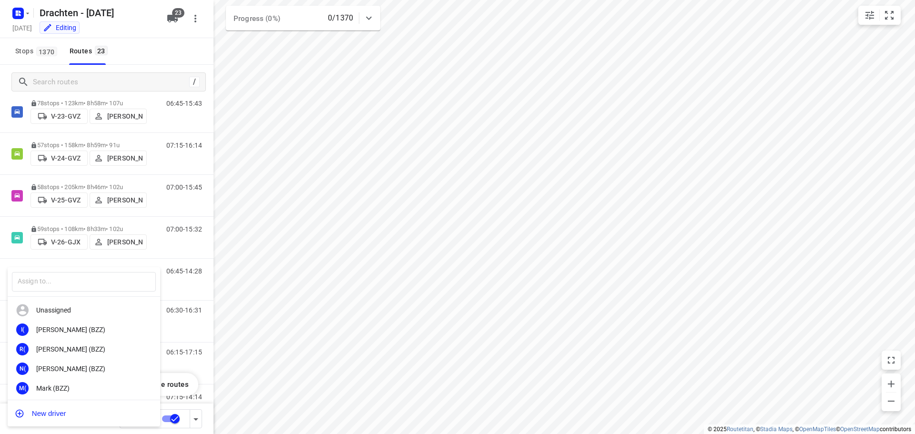
click at [280, 282] on div at bounding box center [457, 217] width 915 height 434
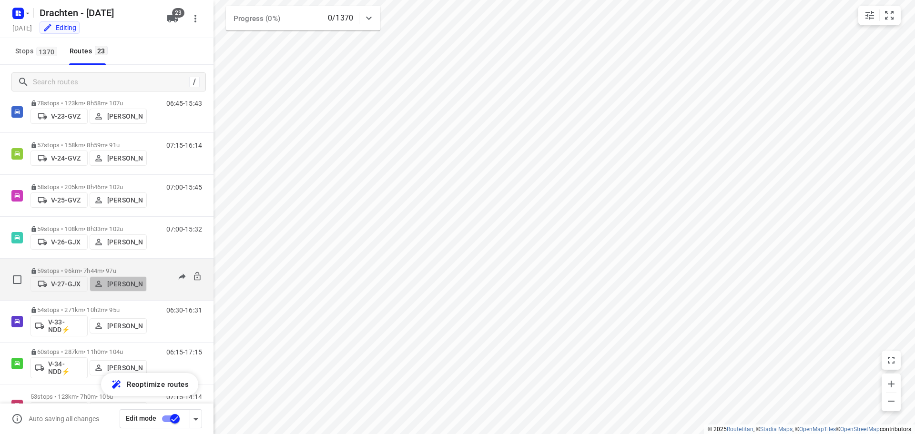
click at [115, 286] on p "Ruben Kommerie" at bounding box center [124, 284] width 35 height 8
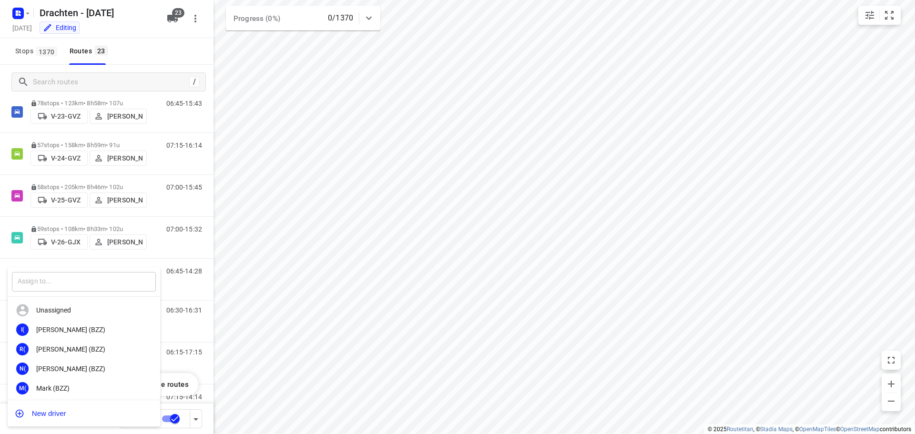
click at [46, 279] on input "text" at bounding box center [84, 282] width 144 height 20
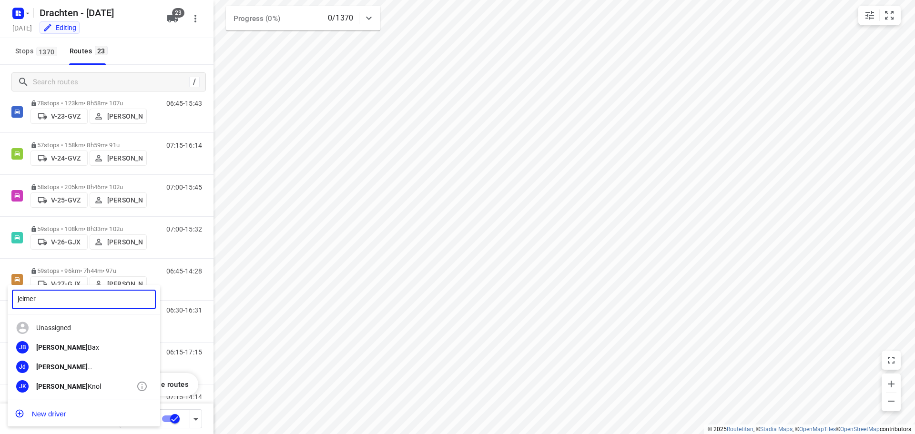
type input "jelmer"
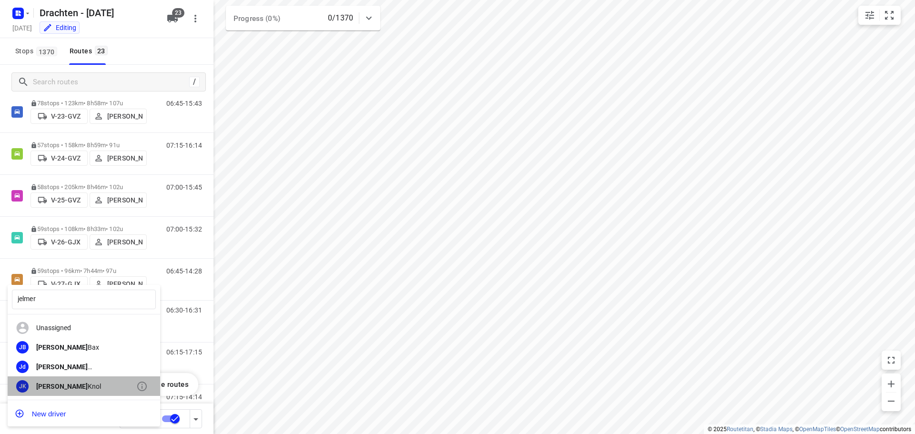
click at [77, 388] on div "Jelmer Knol" at bounding box center [86, 387] width 100 height 8
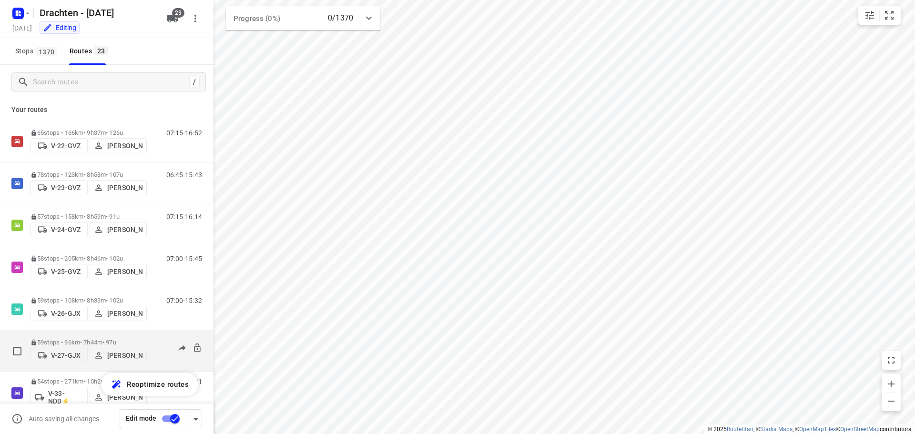
scroll to position [143, 0]
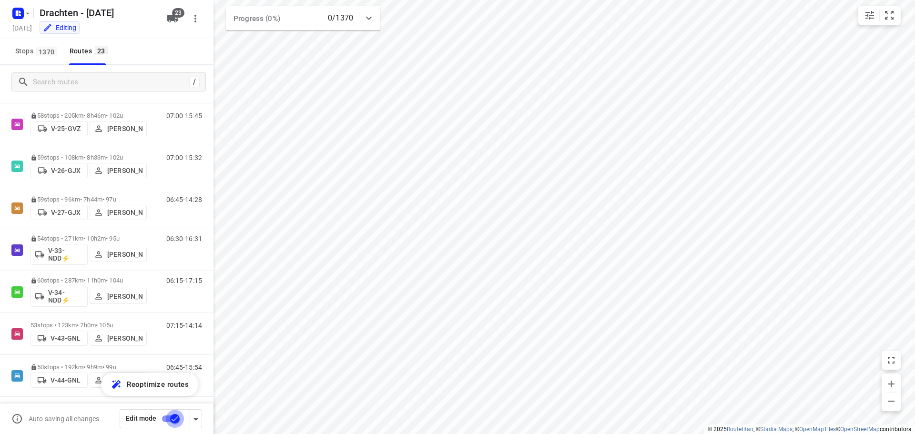
click at [170, 418] on input "checkbox" at bounding box center [175, 419] width 54 height 18
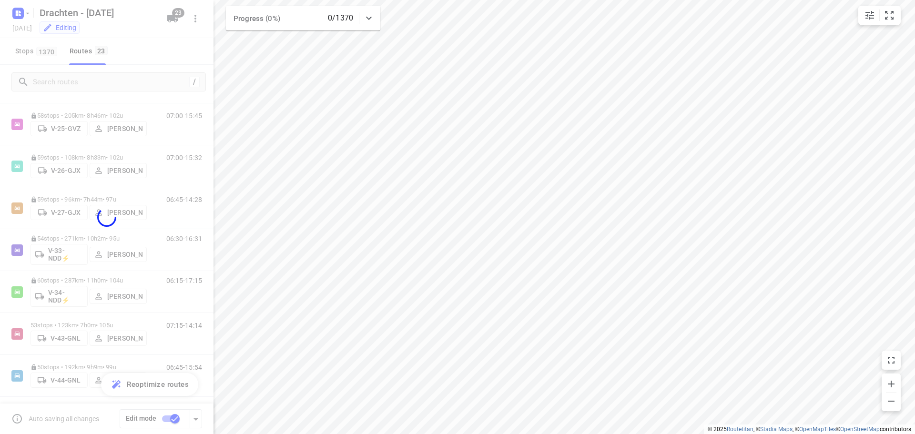
checkbox input "false"
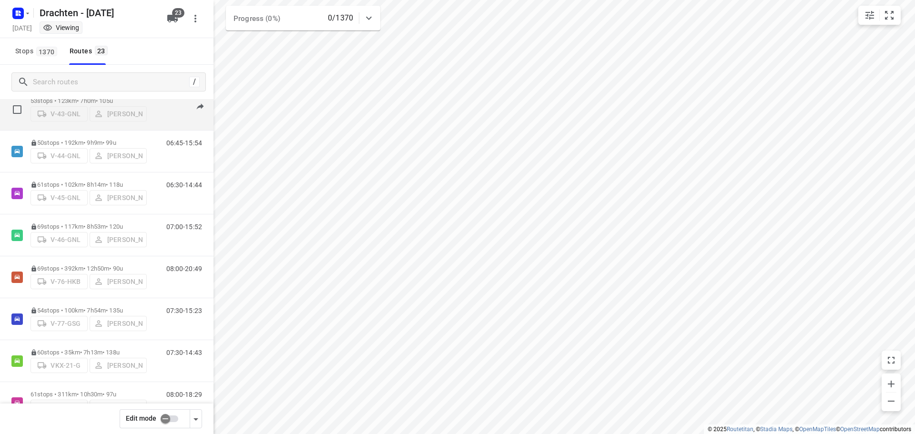
scroll to position [548, 0]
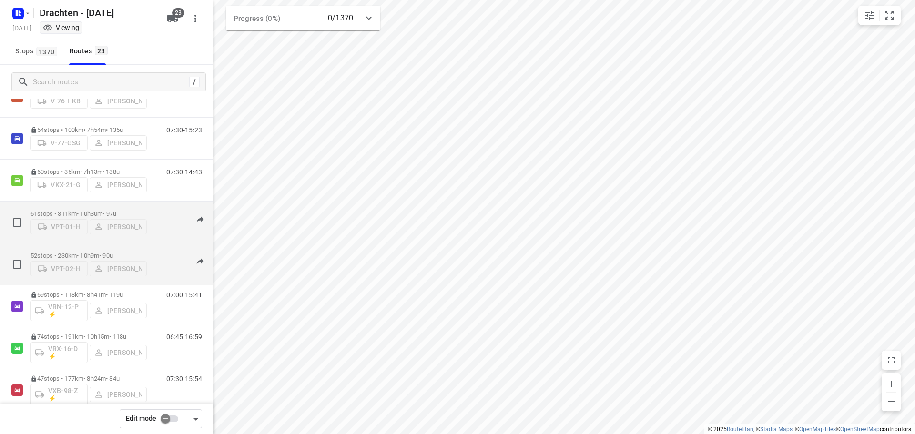
click at [101, 210] on p "61 stops • 311km • 10h30m • 97u" at bounding box center [89, 213] width 116 height 7
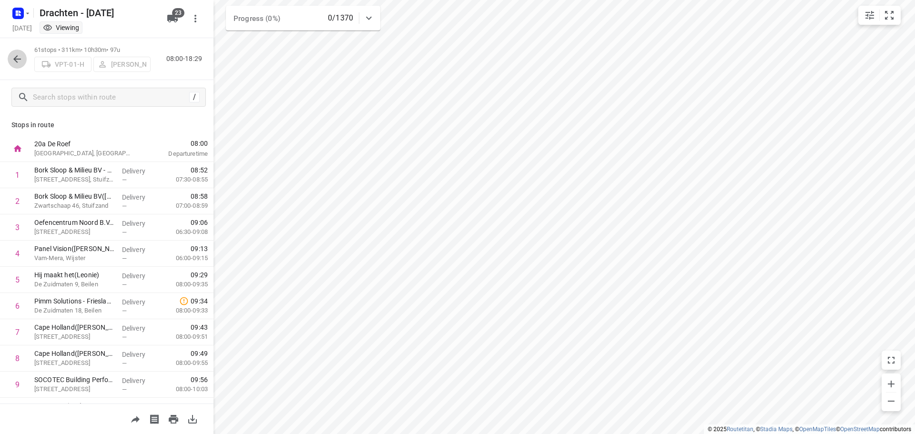
click at [19, 61] on icon "button" at bounding box center [16, 58] width 11 height 11
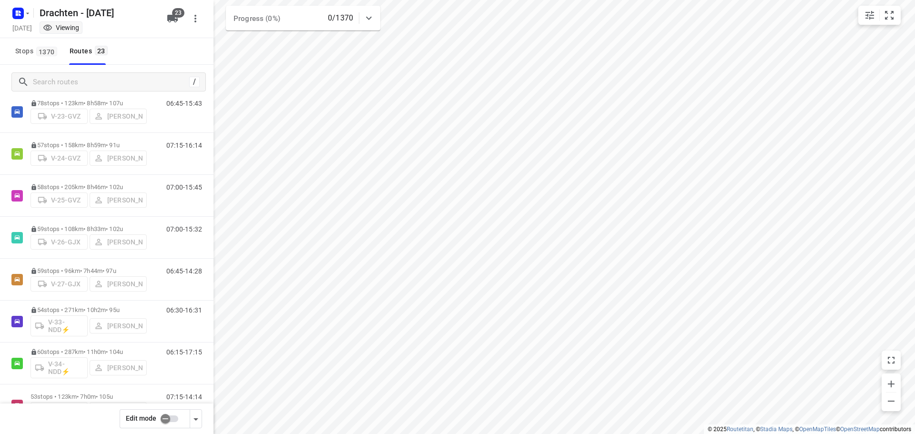
scroll to position [0, 0]
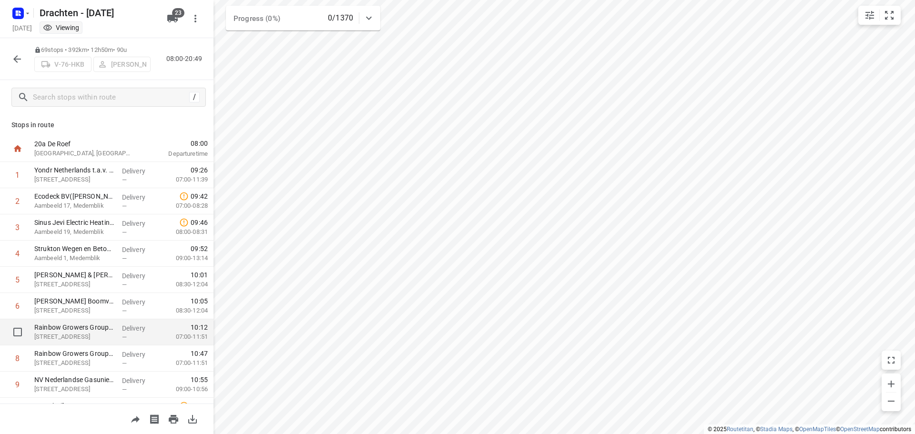
click at [124, 328] on p "Delivery" at bounding box center [139, 329] width 35 height 10
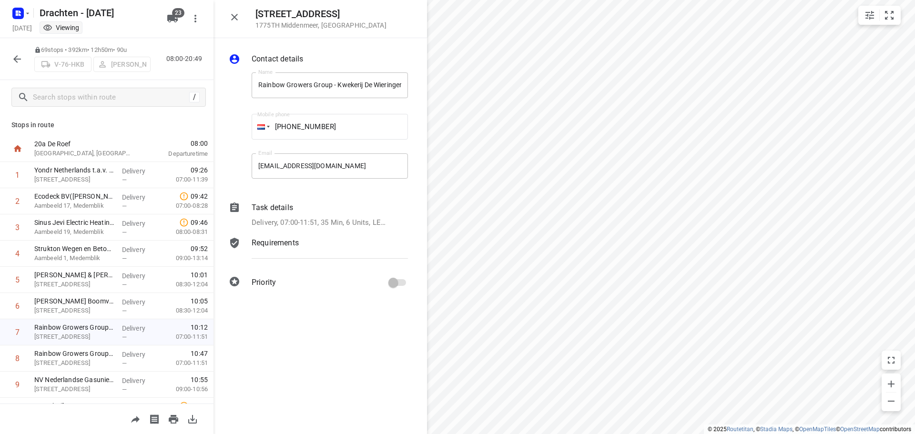
click at [369, 220] on p "Delivery, 07:00-11:51, 35 Min, 6 Units, LET OP!!!! KLANT MAG ECHT GEEN SNACKGRO…" at bounding box center [320, 222] width 136 height 11
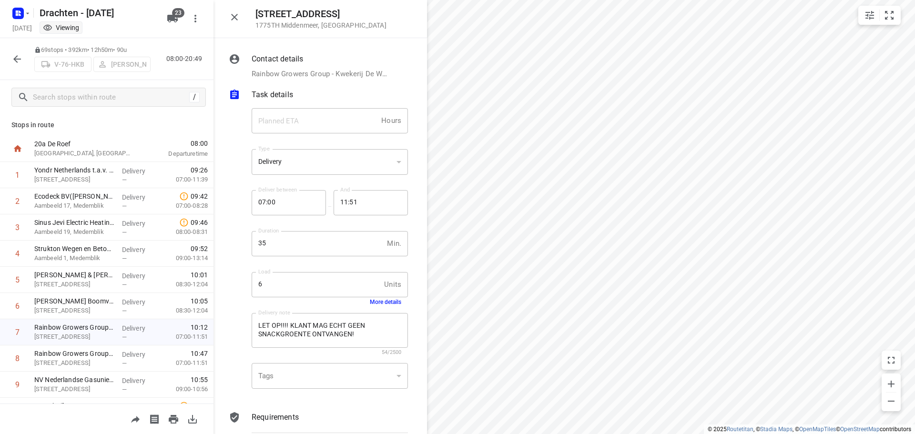
click at [386, 301] on button "More details" at bounding box center [385, 302] width 31 height 7
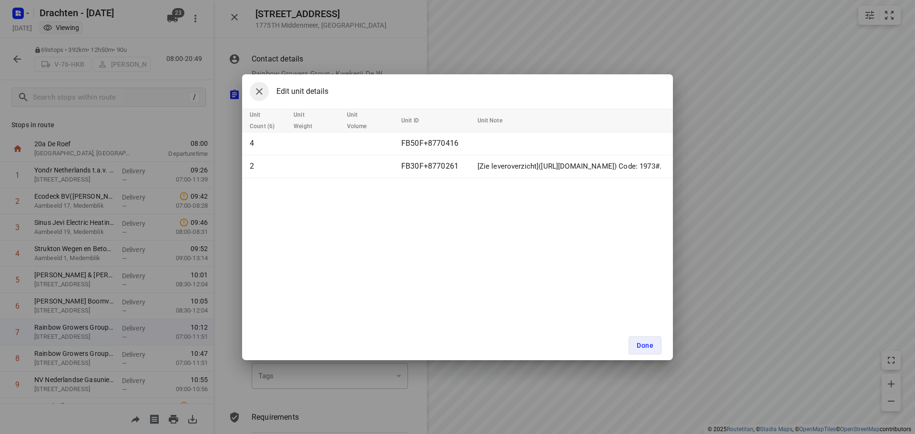
click at [258, 92] on icon "button" at bounding box center [259, 91] width 11 height 11
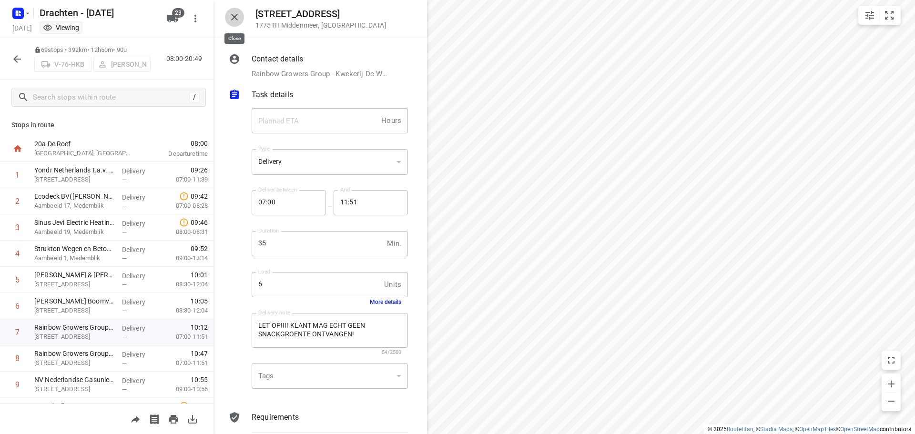
click at [240, 19] on icon "button" at bounding box center [234, 16] width 11 height 11
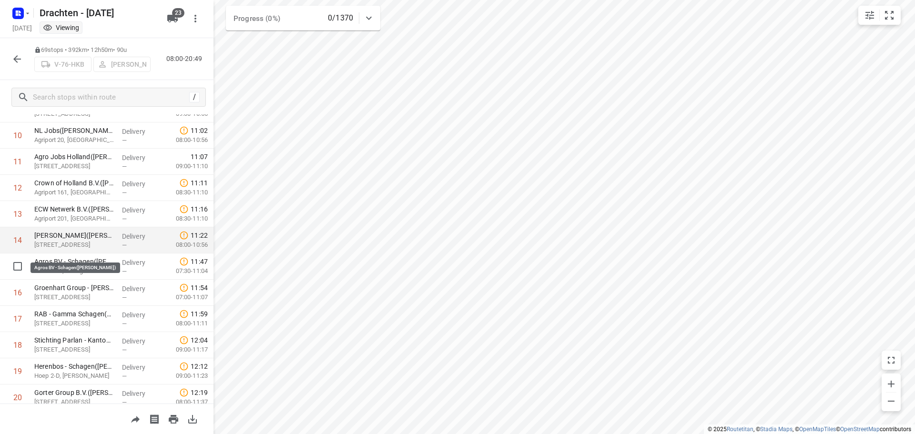
scroll to position [286, 0]
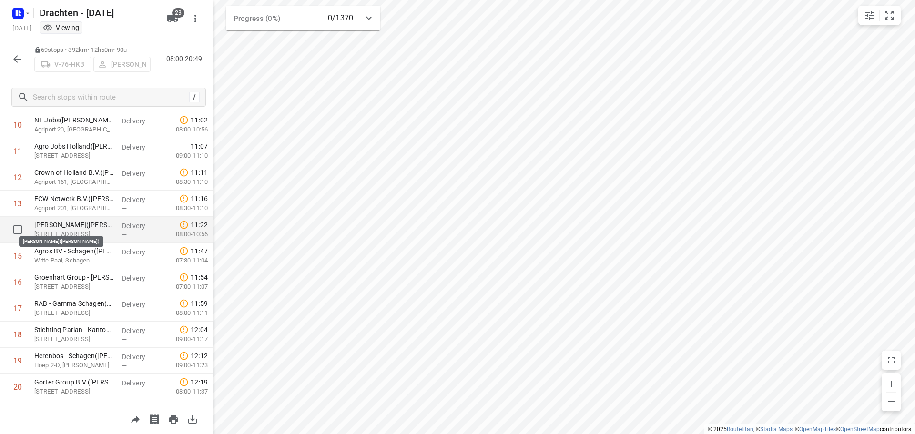
click at [92, 226] on p "Grasdrogerij Hartog(Monika Klaver-Sucharska)" at bounding box center [74, 225] width 80 height 10
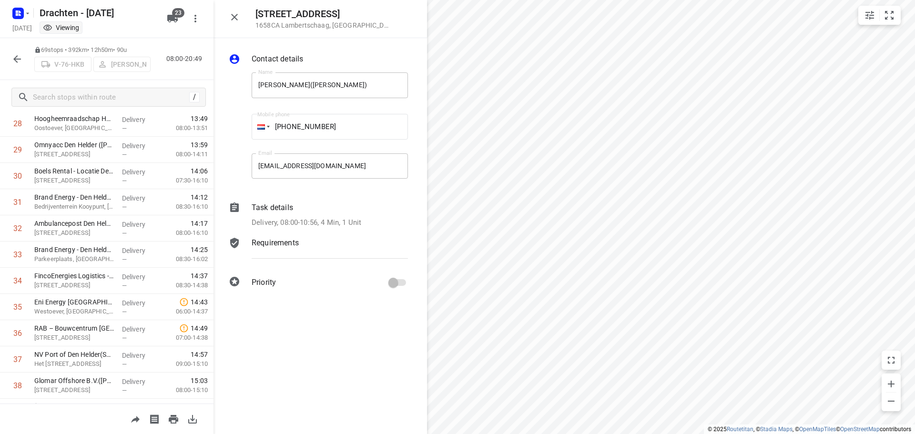
scroll to position [810, 0]
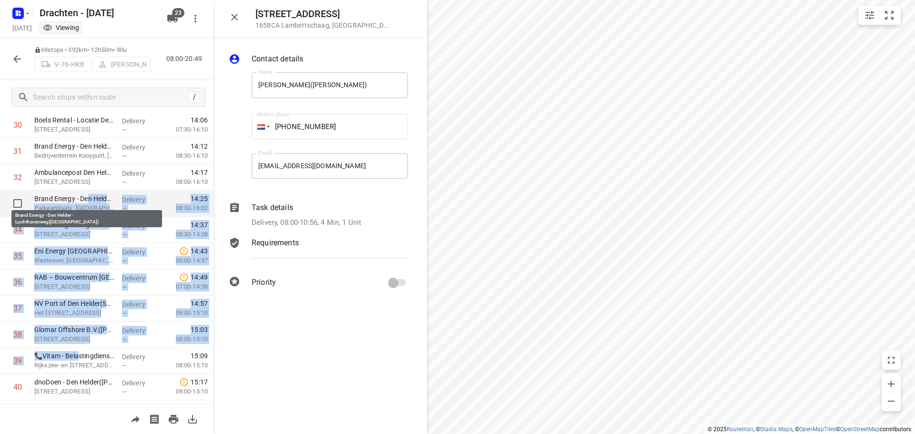
drag, startPoint x: 79, startPoint y: 359, endPoint x: 89, endPoint y: 199, distance: 161.0
click at [89, 199] on div "20a De Roef Drachten, Netherlands 08:00 Departure time 1 Yondr Netherlands t.a.…" at bounding box center [107, 256] width 214 height 1861
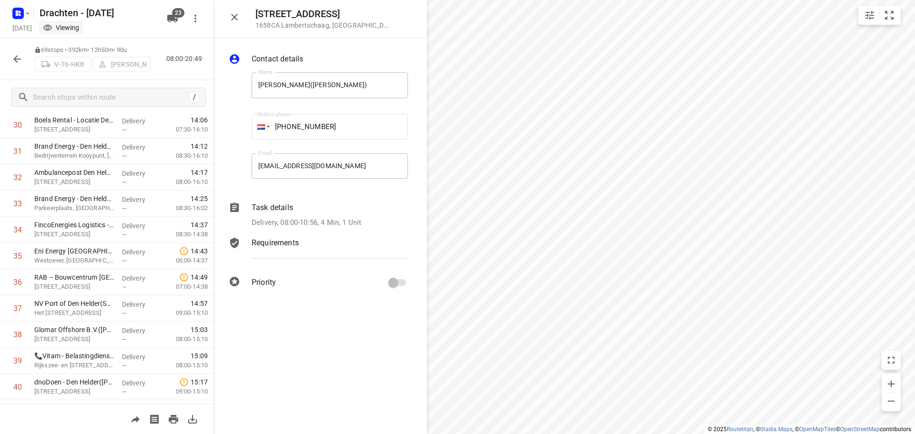
click at [293, 345] on div "Contact details Name Grasdrogerij Hartog(Monika Klaver-Sucharska) Name Mobile p…" at bounding box center [321, 236] width 214 height 396
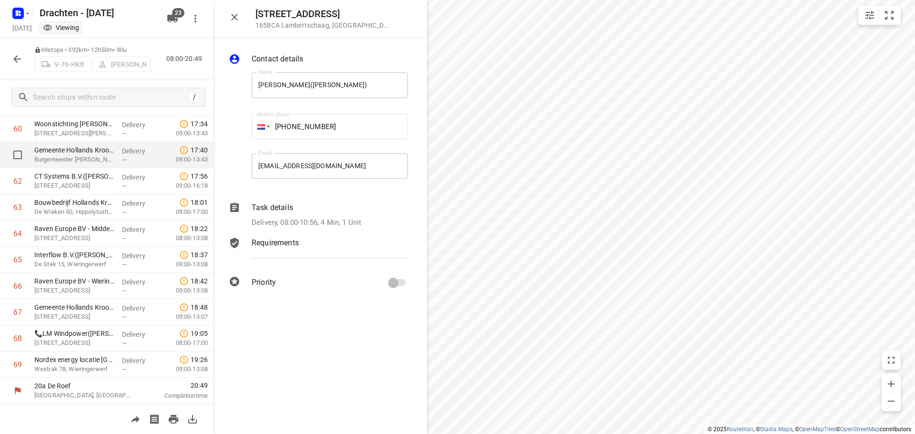
scroll to position [1593, 0]
click at [15, 55] on icon "button" at bounding box center [16, 58] width 11 height 11
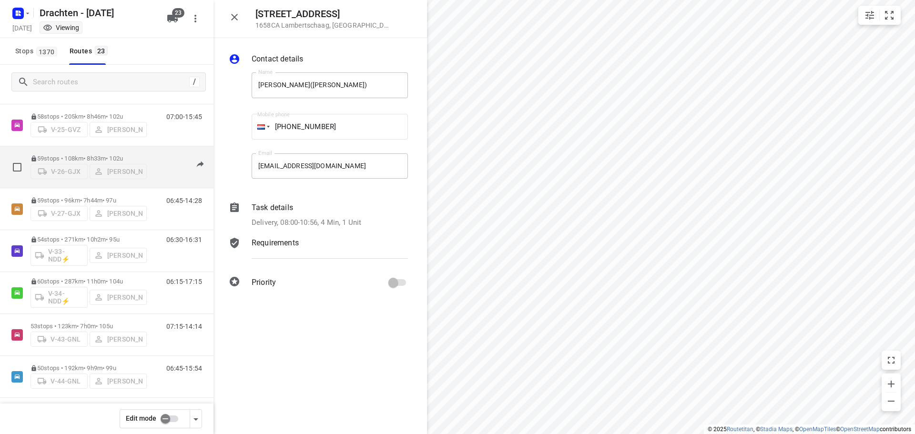
scroll to position [143, 0]
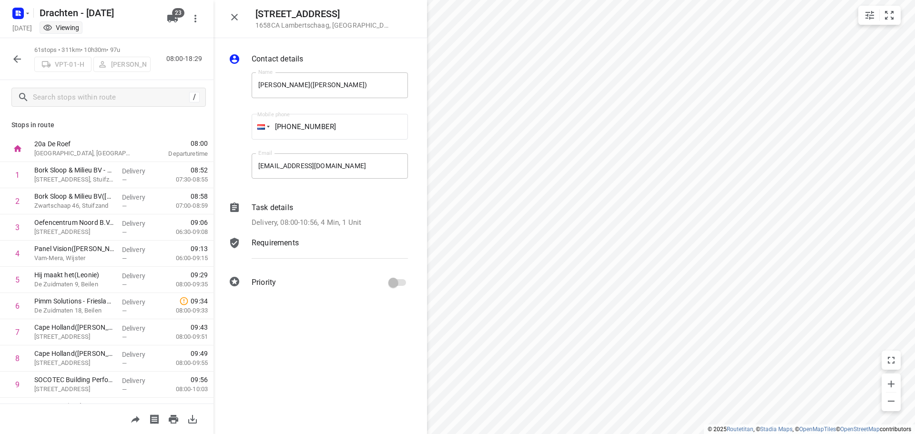
click at [15, 60] on icon "button" at bounding box center [17, 59] width 8 height 8
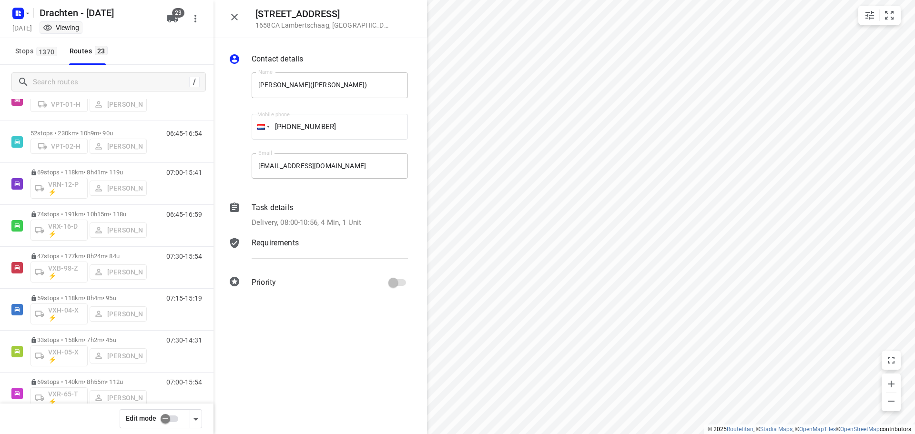
scroll to position [691, 0]
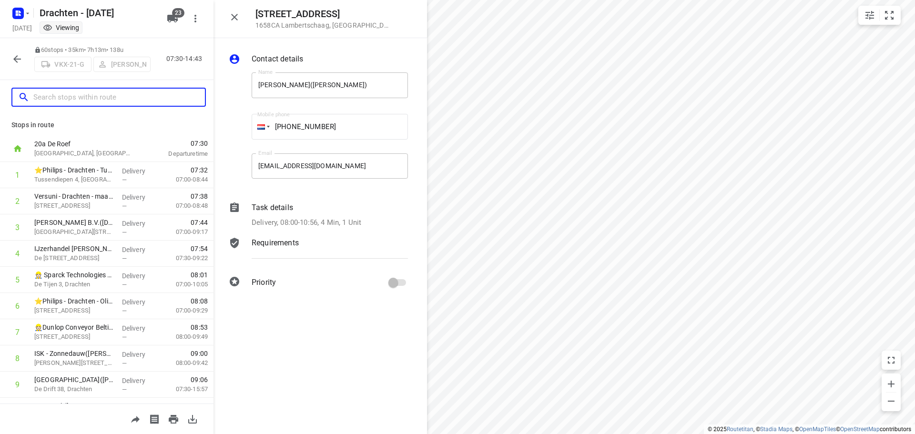
click at [64, 100] on input "text" at bounding box center [119, 97] width 172 height 15
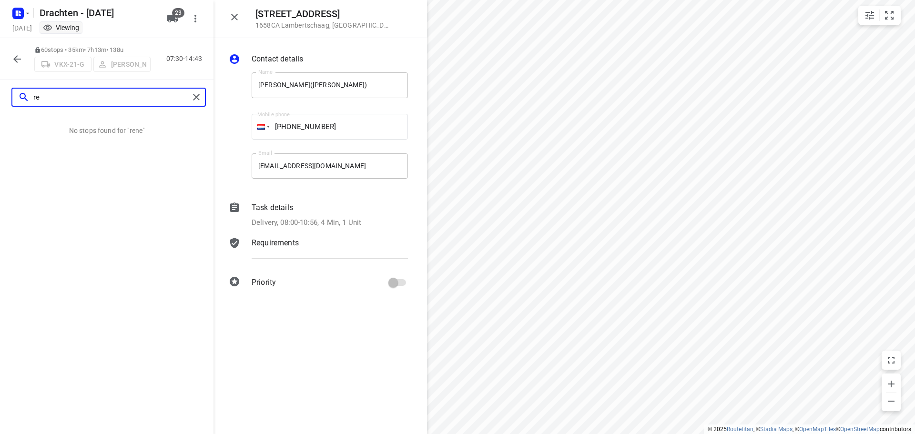
type input "r"
type input "burger"
click at [67, 96] on input "burger" at bounding box center [111, 97] width 156 height 15
click at [124, 94] on input "burger" at bounding box center [111, 97] width 156 height 15
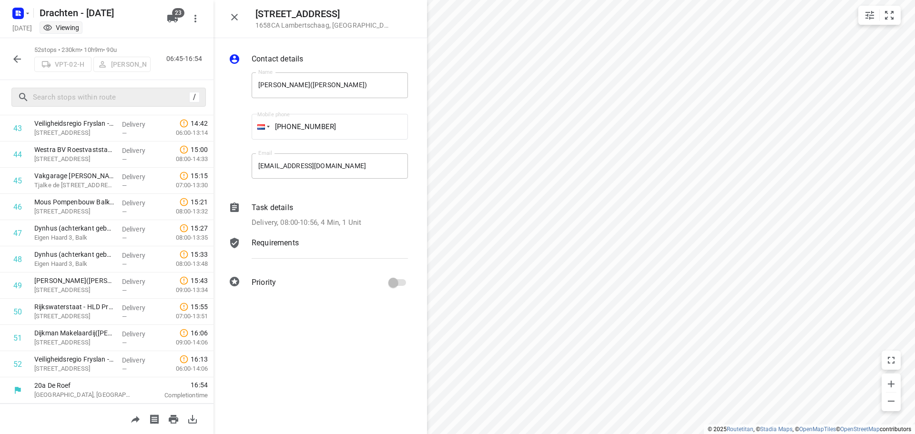
scroll to position [1148, 0]
click at [17, 60] on icon "button" at bounding box center [16, 58] width 11 height 11
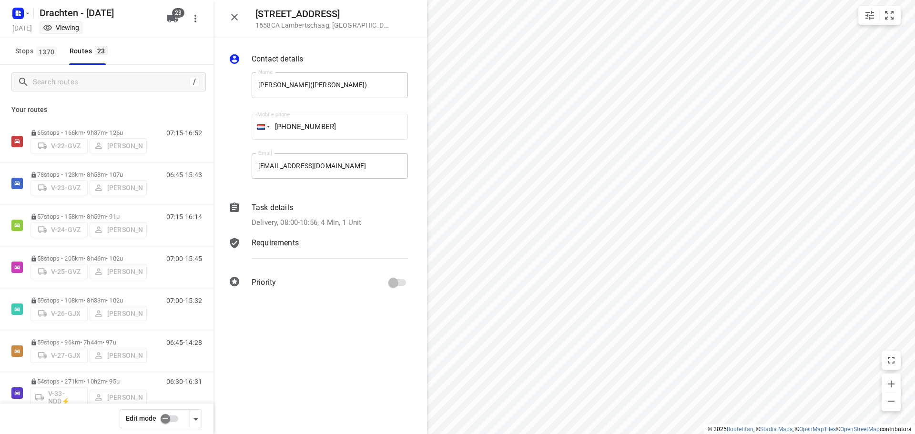
click at [168, 418] on input "checkbox" at bounding box center [165, 419] width 54 height 18
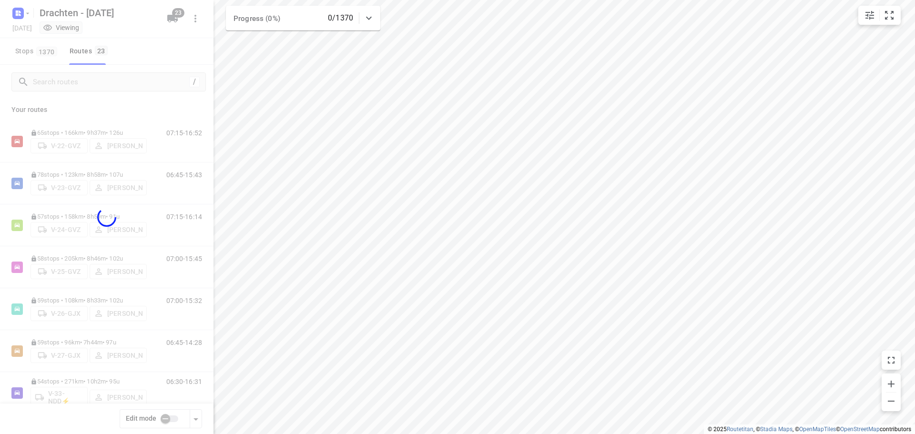
checkbox input "true"
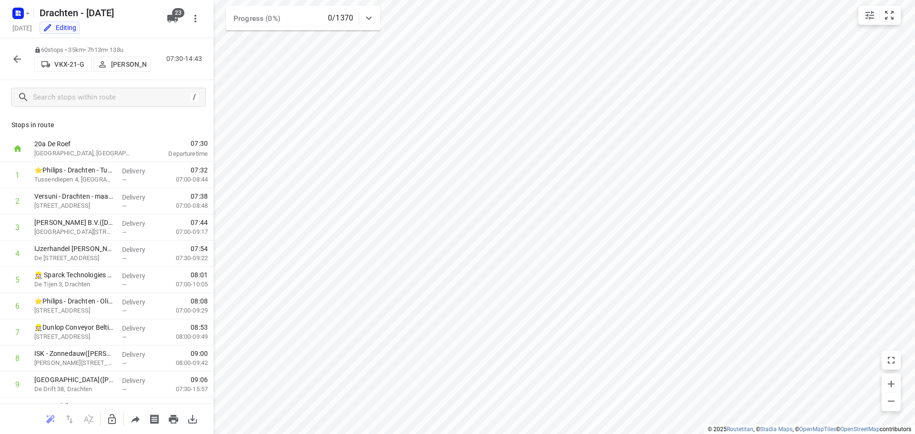
click at [111, 420] on icon "button" at bounding box center [111, 419] width 11 height 11
click at [114, 420] on icon "button" at bounding box center [111, 419] width 11 height 11
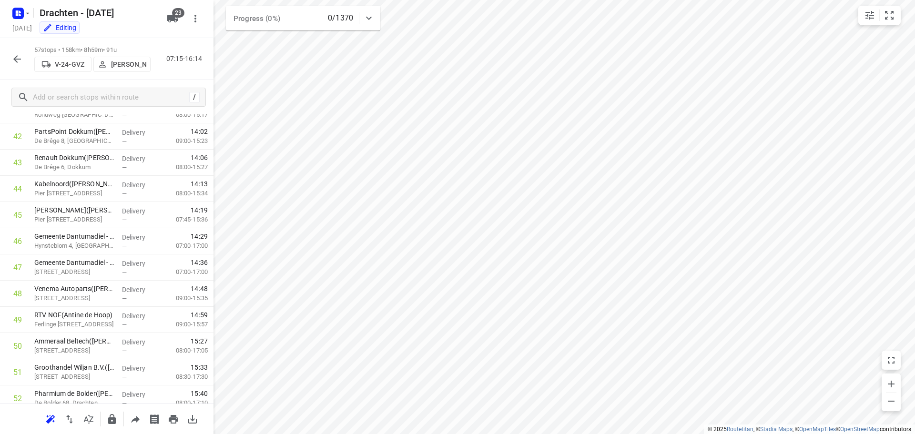
scroll to position [1279, 0]
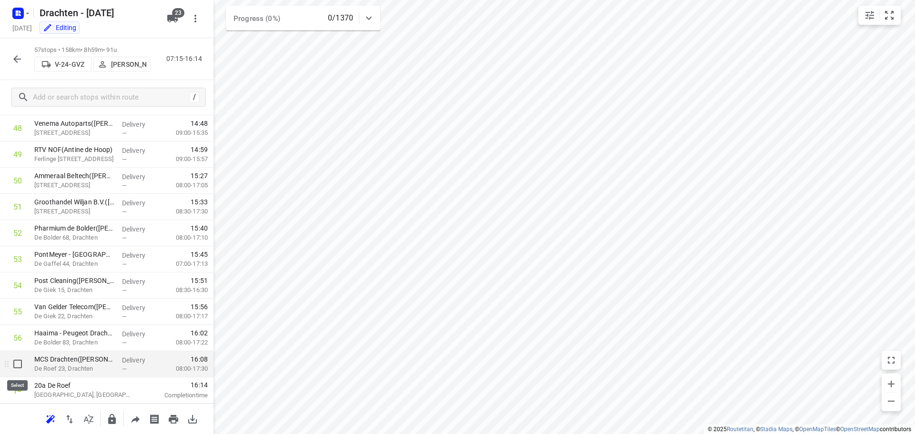
click at [22, 365] on input "checkbox" at bounding box center [17, 364] width 19 height 19
checkbox input "true"
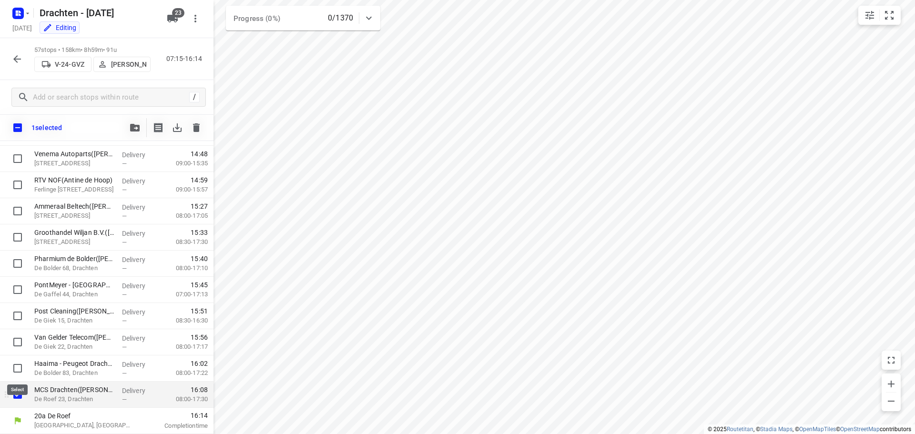
scroll to position [1275, 0]
click at [135, 124] on icon "button" at bounding box center [135, 128] width 10 height 8
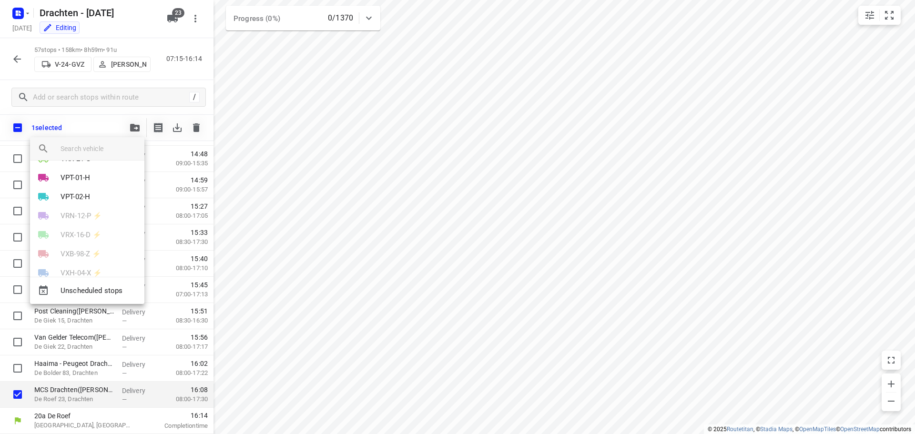
scroll to position [238, 0]
click at [86, 207] on p "VKX-21-G" at bounding box center [76, 206] width 30 height 11
click at [66, 227] on li "16" at bounding box center [87, 221] width 114 height 19
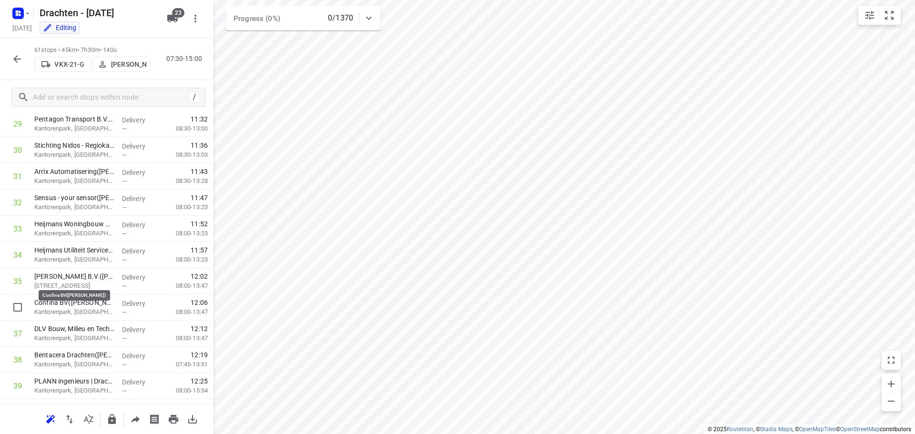
scroll to position [430, 0]
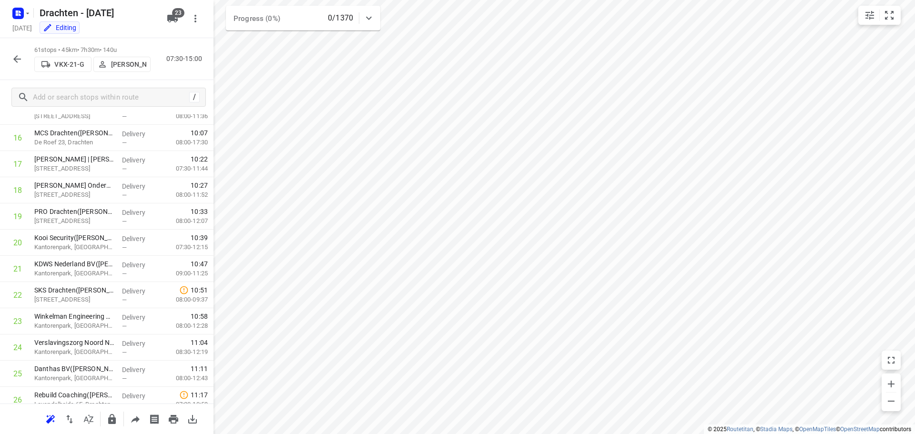
click at [16, 55] on icon "button" at bounding box center [16, 58] width 11 height 11
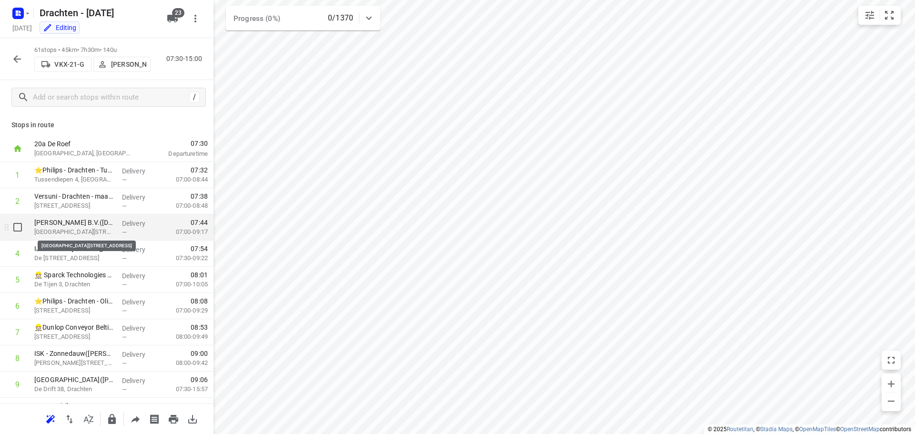
scroll to position [191, 0]
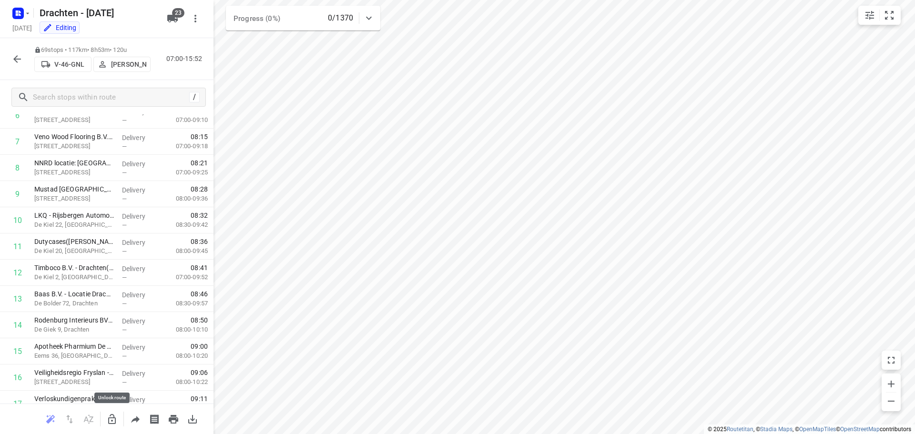
click at [113, 422] on icon "button" at bounding box center [111, 419] width 11 height 11
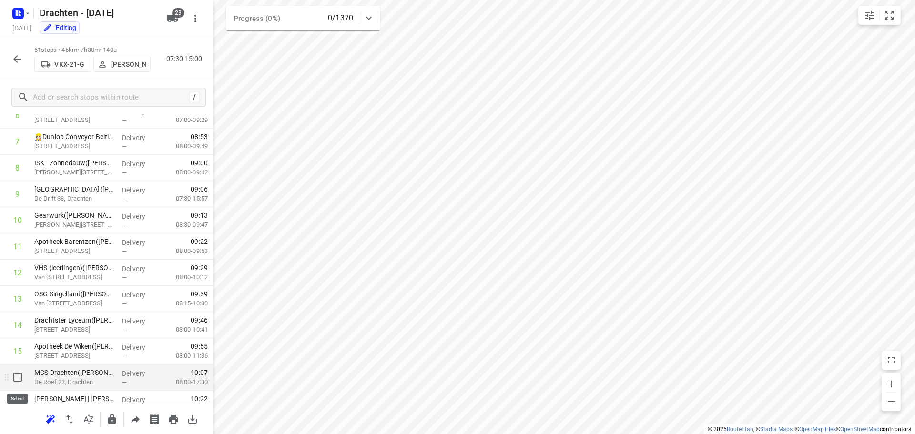
click at [19, 380] on input "checkbox" at bounding box center [17, 377] width 19 height 19
checkbox input "true"
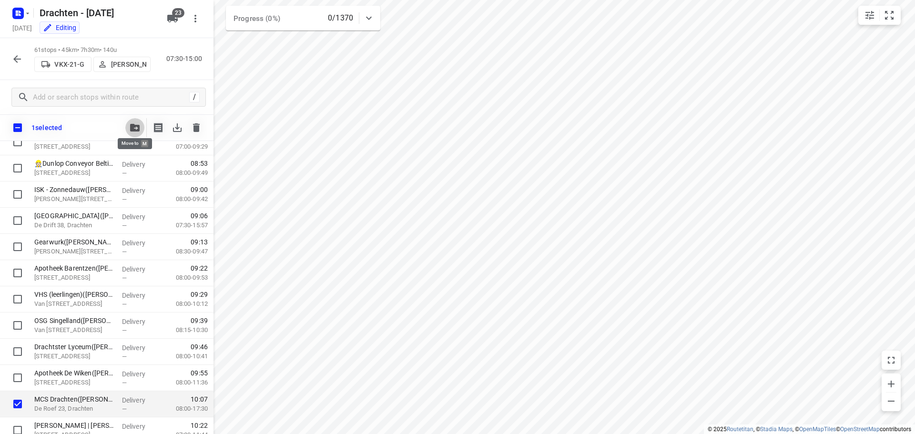
click at [140, 133] on button "button" at bounding box center [134, 127] width 19 height 19
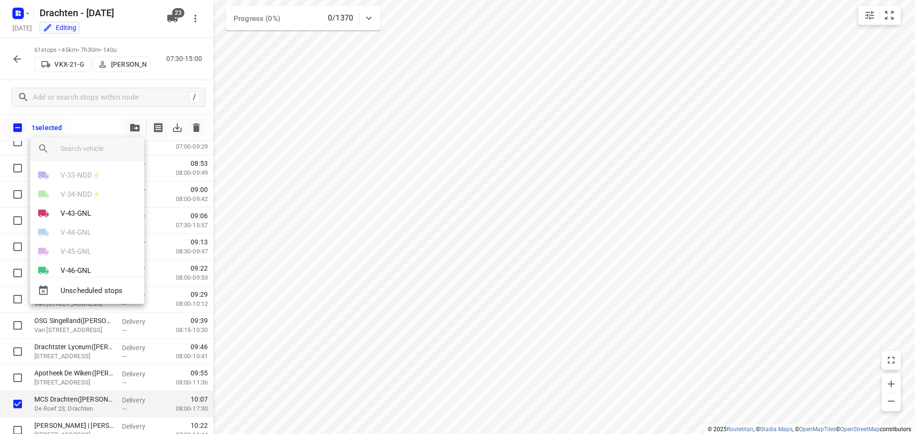
scroll to position [143, 0]
click at [86, 242] on p "V-46-GNL" at bounding box center [76, 244] width 31 height 11
click at [63, 242] on li "12" at bounding box center [87, 240] width 114 height 19
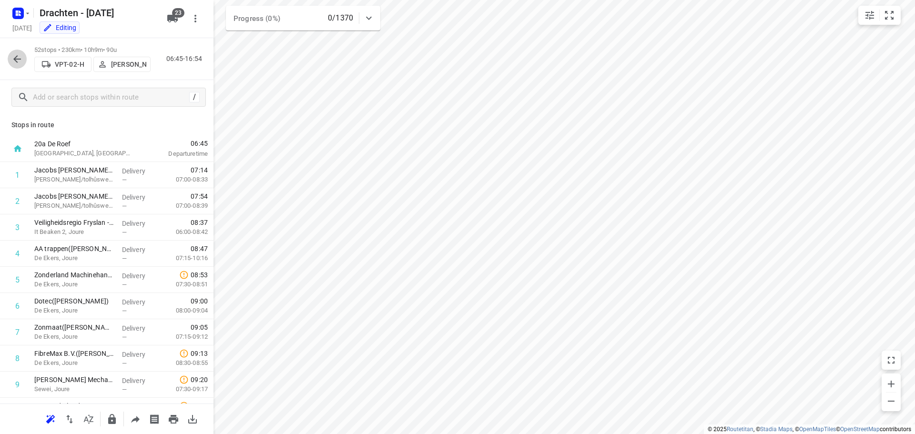
click at [21, 55] on icon "button" at bounding box center [16, 58] width 11 height 11
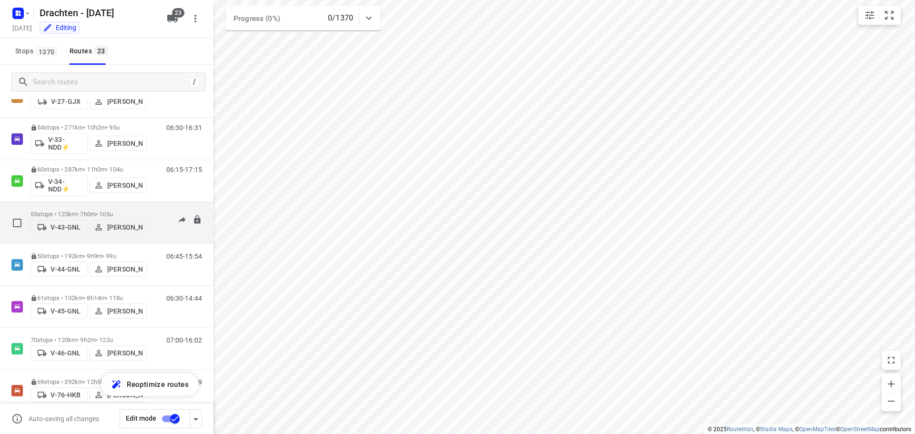
scroll to position [381, 0]
click at [114, 206] on div "70 stops • 120km • 9h2m • 122u V-46-GNL Sietse Bouma" at bounding box center [89, 221] width 116 height 34
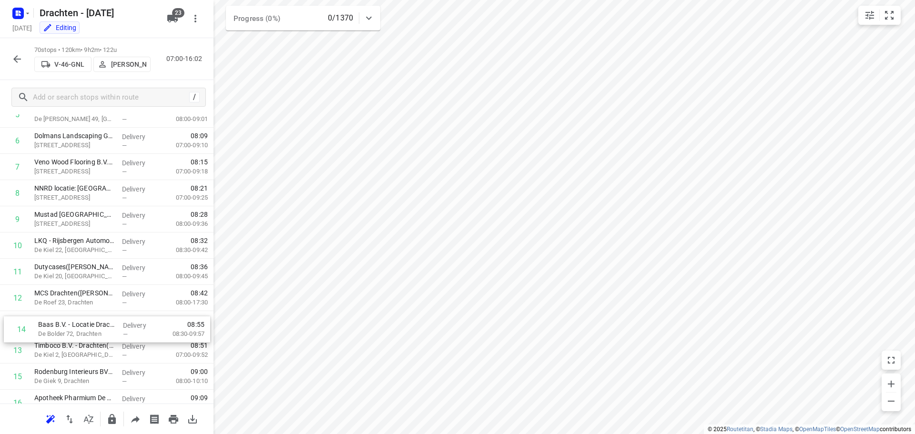
scroll to position [168, 0]
drag, startPoint x: 80, startPoint y: 372, endPoint x: 84, endPoint y: 319, distance: 53.6
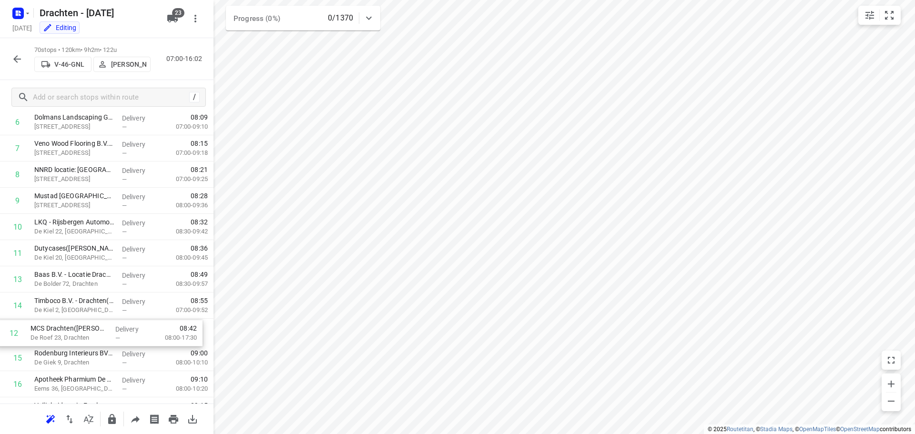
scroll to position [187, 0]
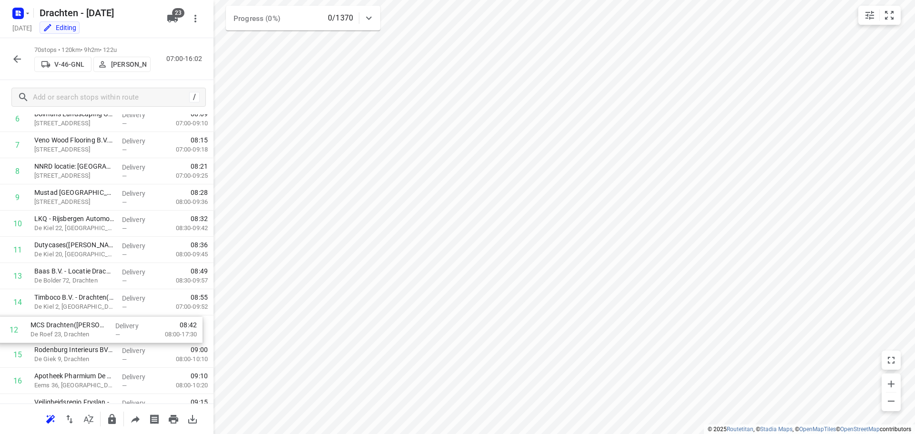
drag, startPoint x: 82, startPoint y: 300, endPoint x: 79, endPoint y: 337, distance: 37.4
click at [77, 332] on p "De Roef 23, Drachten" at bounding box center [74, 333] width 80 height 10
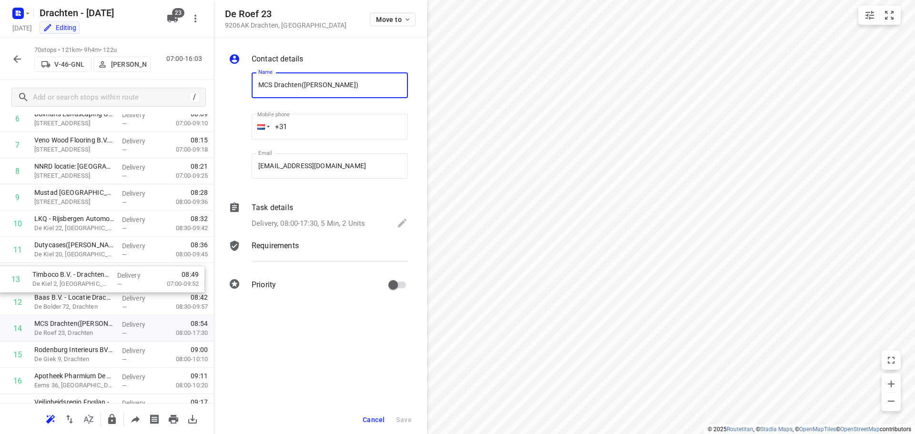
drag, startPoint x: 85, startPoint y: 304, endPoint x: 82, endPoint y: 273, distance: 31.6
click at [374, 417] on span "Cancel" at bounding box center [374, 420] width 22 height 8
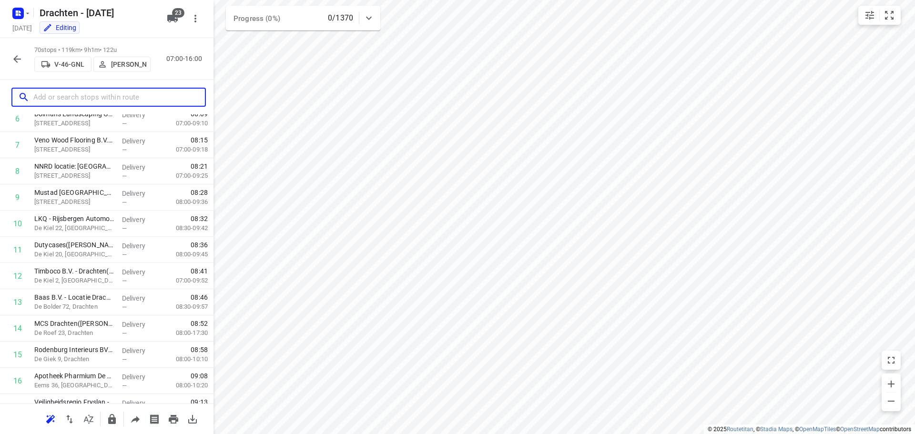
click at [62, 100] on input "text" at bounding box center [119, 97] width 172 height 15
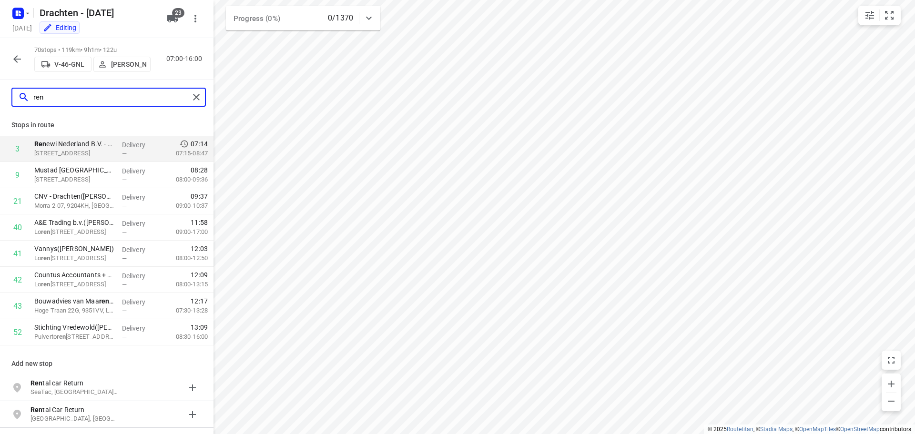
type input "ren"
click at [17, 60] on icon "button" at bounding box center [16, 58] width 11 height 11
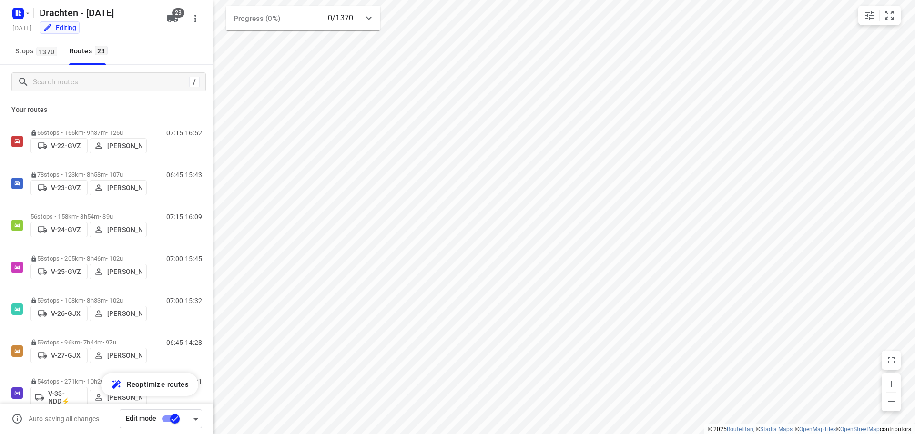
click at [174, 420] on input "checkbox" at bounding box center [175, 419] width 54 height 18
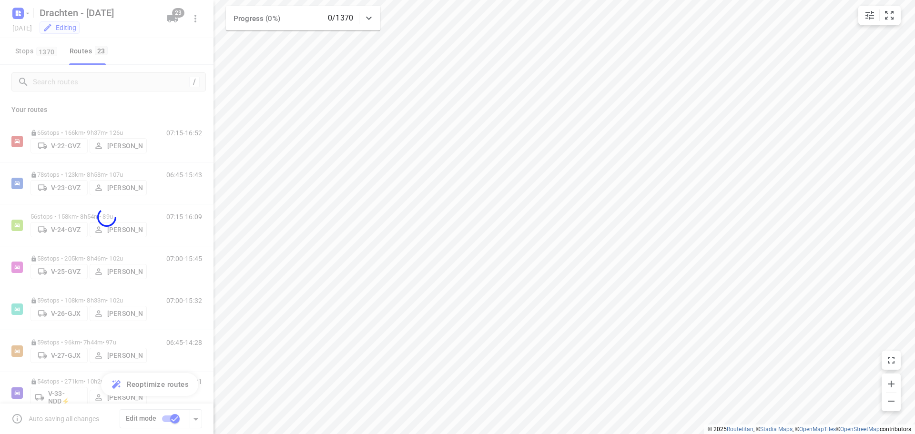
checkbox input "false"
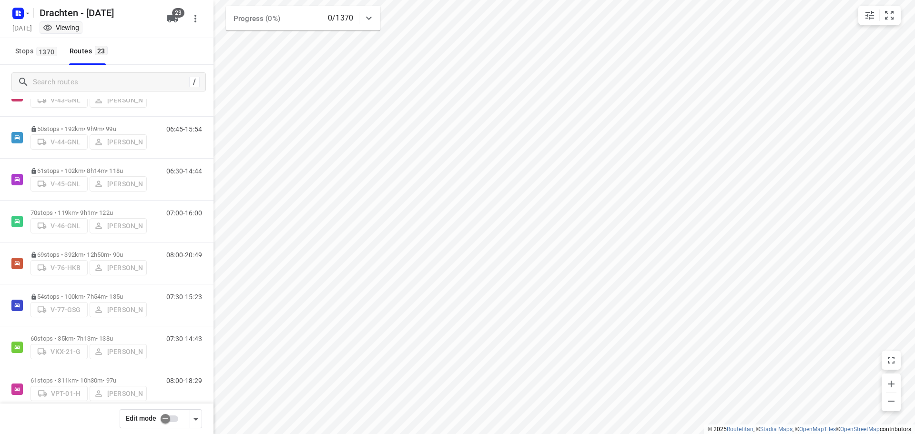
scroll to position [691, 0]
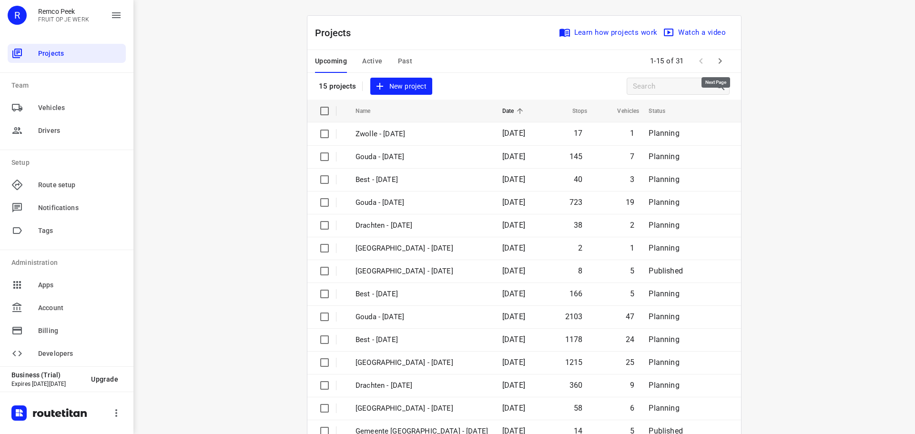
click at [716, 62] on icon "button" at bounding box center [719, 60] width 11 height 11
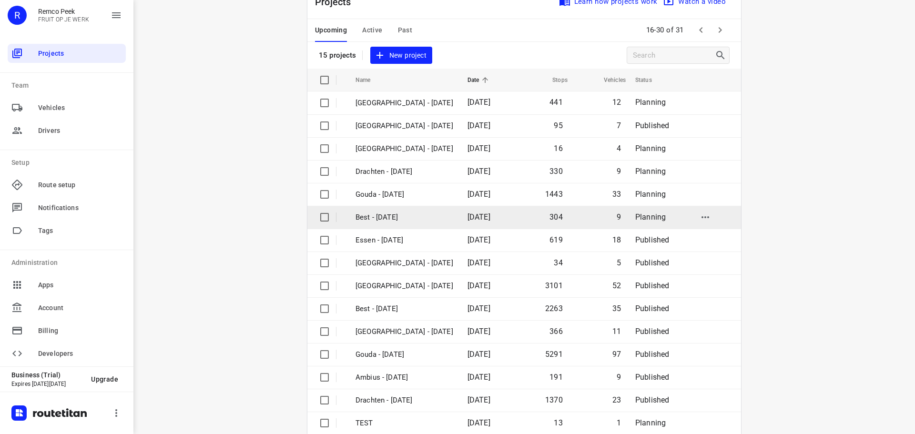
scroll to position [48, 0]
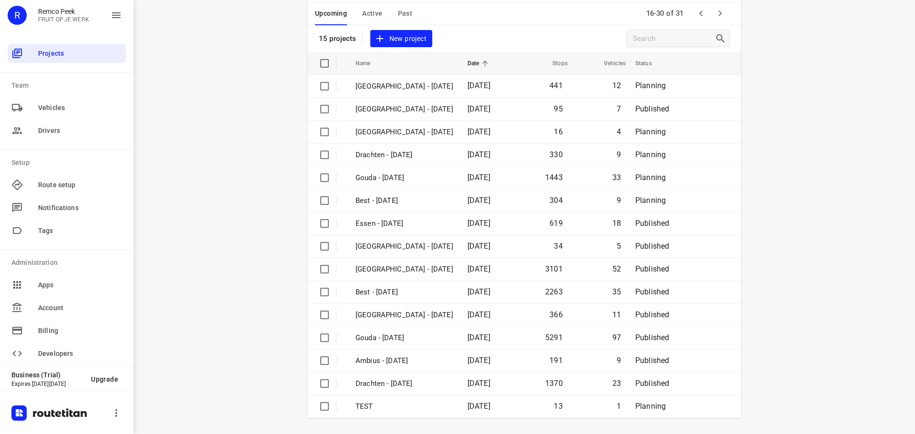
click at [715, 15] on icon "button" at bounding box center [719, 13] width 11 height 11
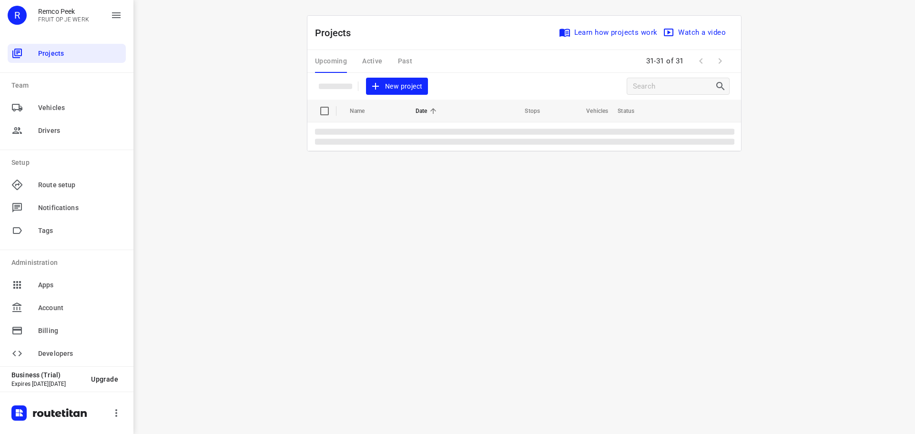
scroll to position [0, 0]
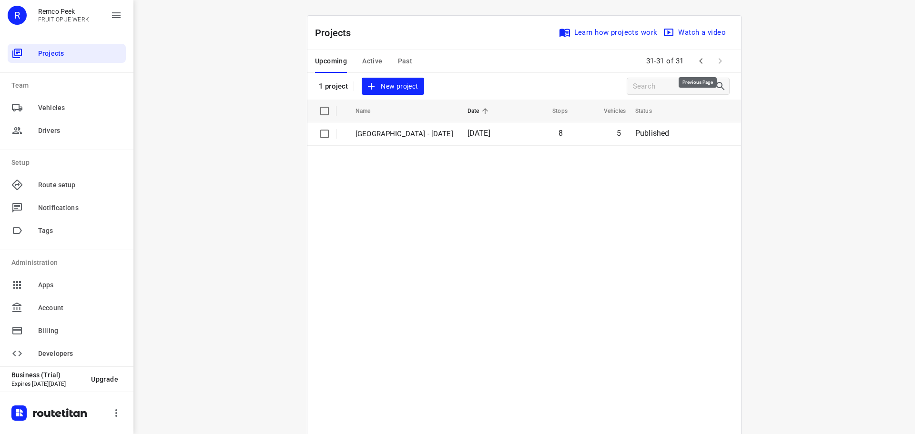
click at [696, 64] on icon "button" at bounding box center [700, 60] width 11 height 11
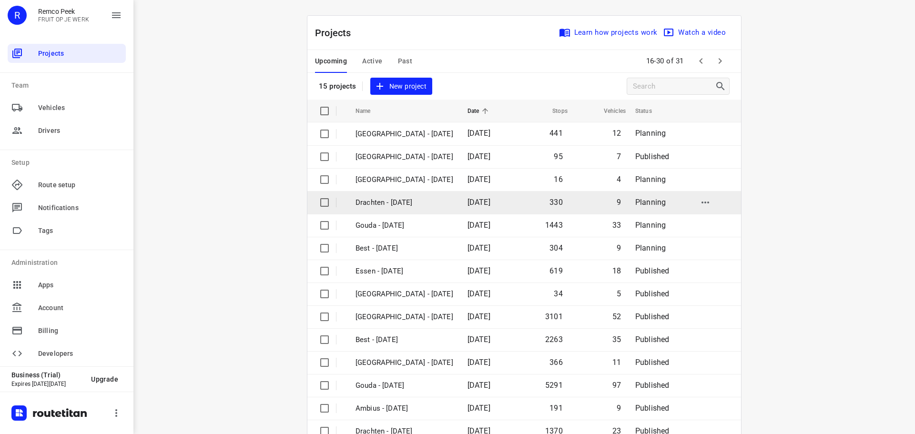
click at [429, 194] on td "Drachten - [DATE]" at bounding box center [403, 202] width 114 height 23
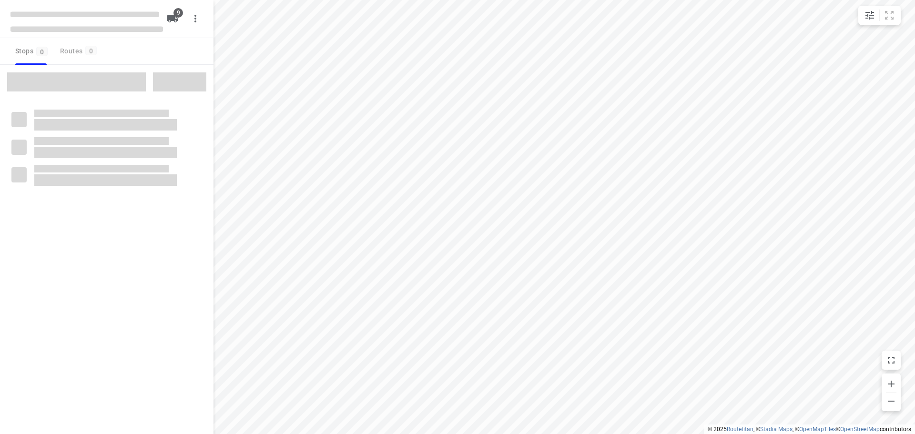
checkbox input "true"
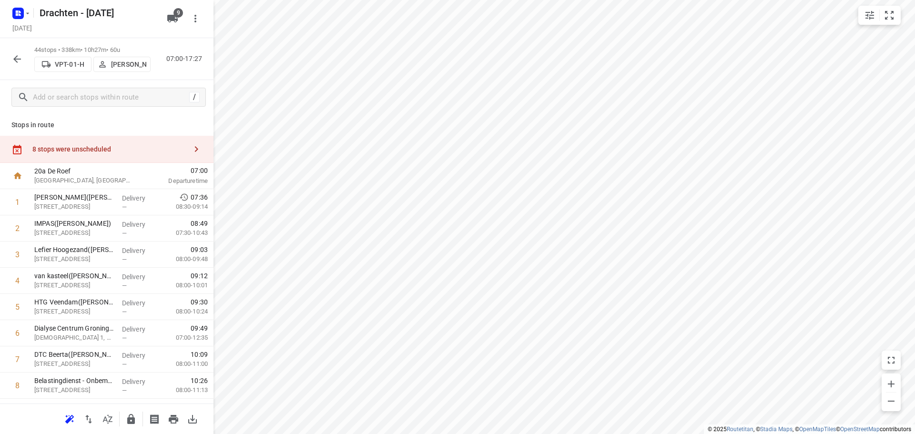
click at [142, 150] on div "8 stops were unscheduled" at bounding box center [109, 149] width 154 height 8
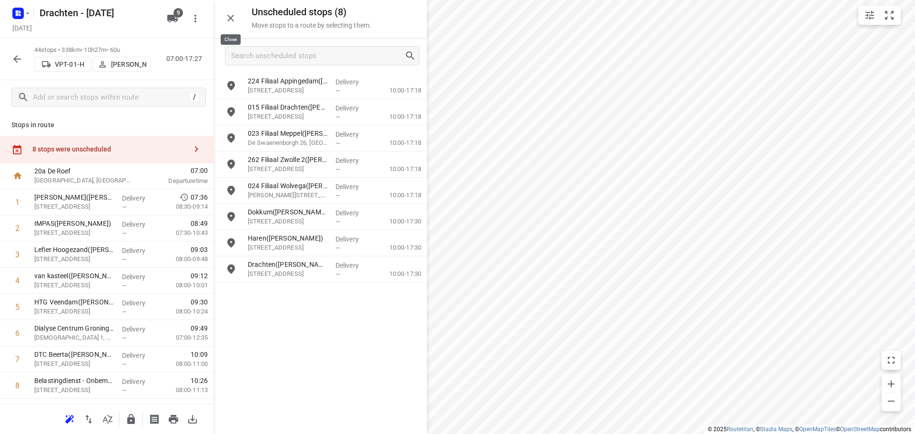
click at [231, 15] on icon "button" at bounding box center [230, 17] width 11 height 11
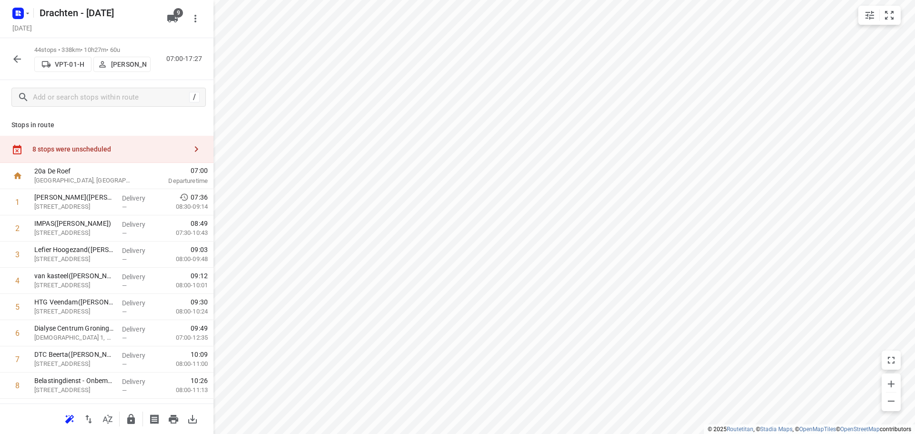
click at [146, 150] on div "8 stops were unscheduled" at bounding box center [109, 149] width 154 height 8
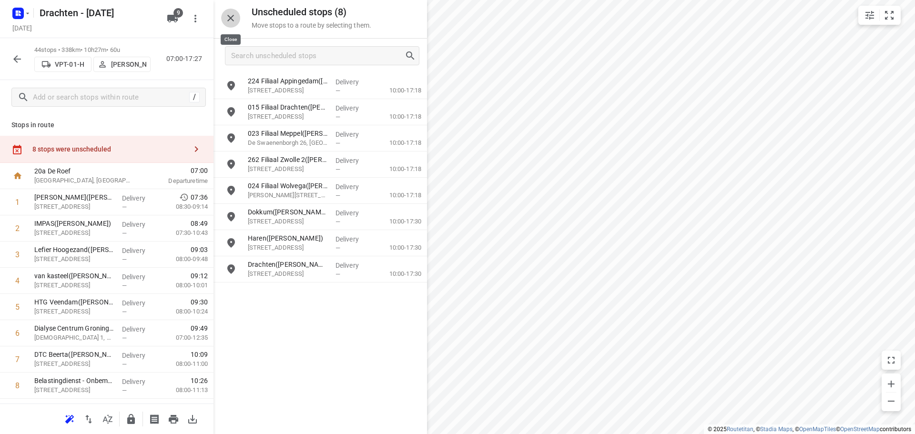
click at [222, 16] on button "button" at bounding box center [230, 18] width 19 height 19
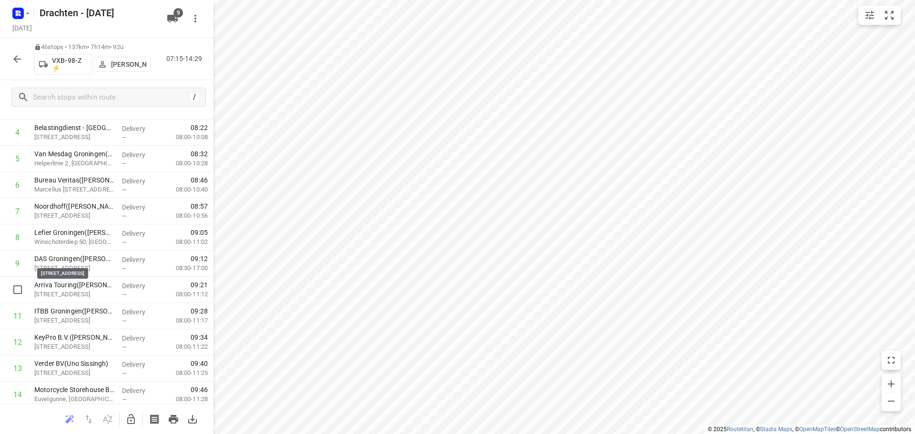
scroll to position [133, 0]
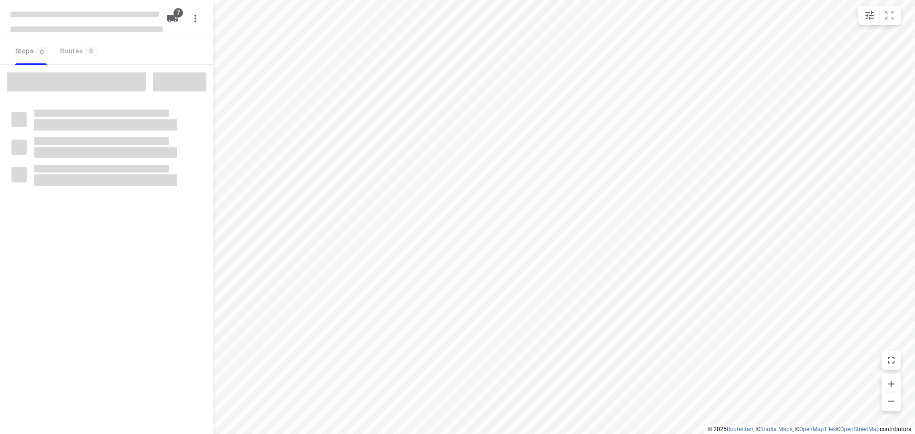
checkbox input "true"
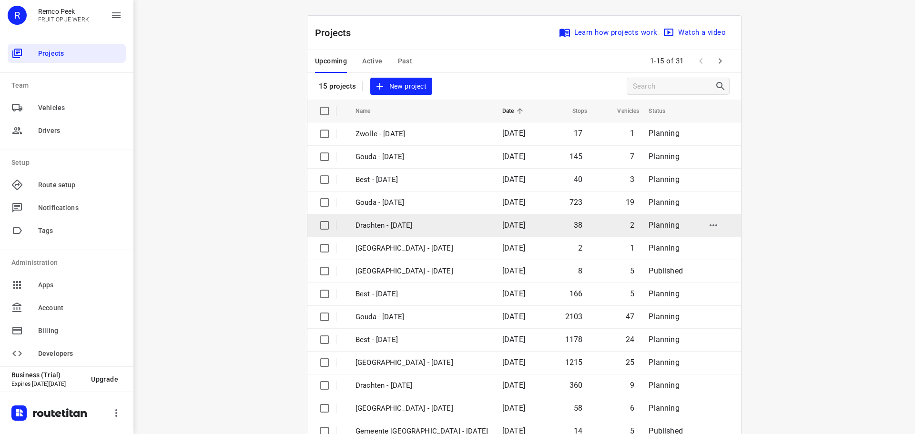
scroll to position [48, 0]
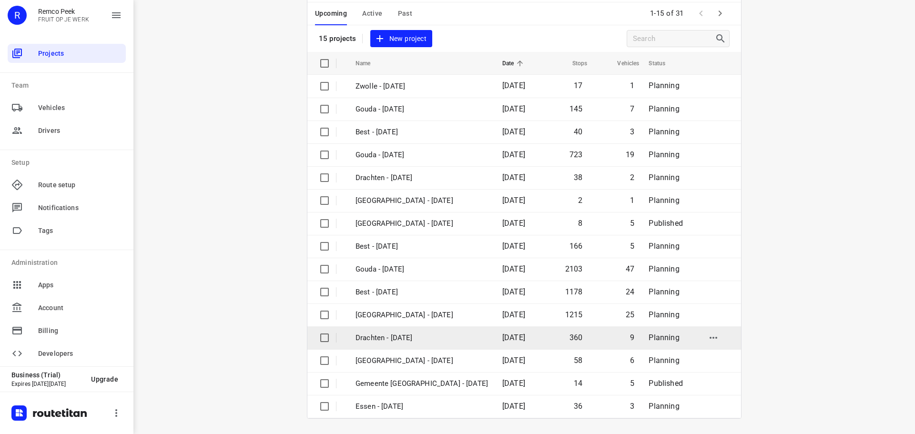
click at [417, 337] on p "Drachten - [DATE]" at bounding box center [422, 338] width 133 height 11
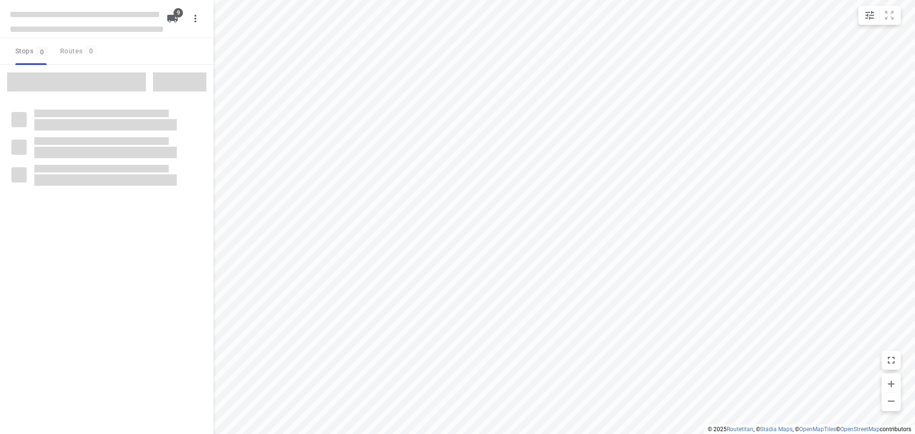
checkbox input "true"
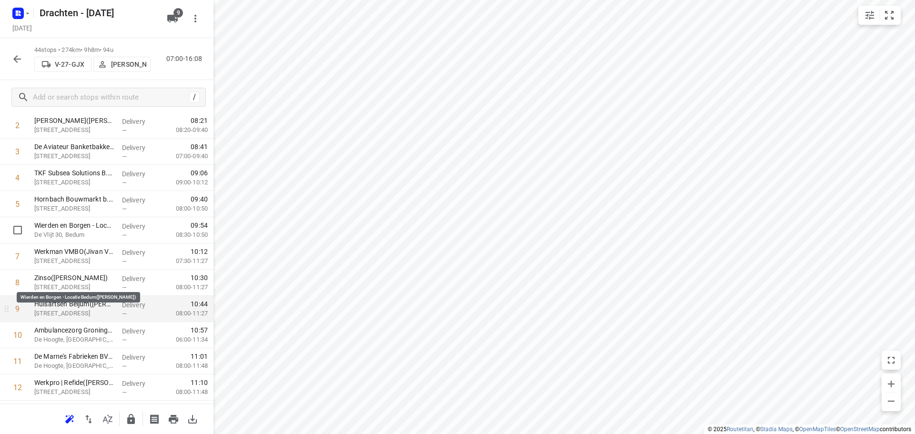
scroll to position [48, 0]
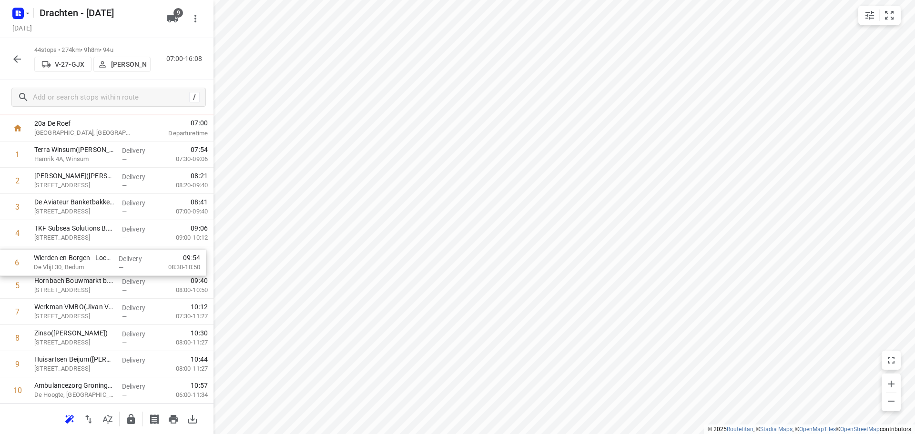
drag, startPoint x: 91, startPoint y: 286, endPoint x: 90, endPoint y: 260, distance: 26.7
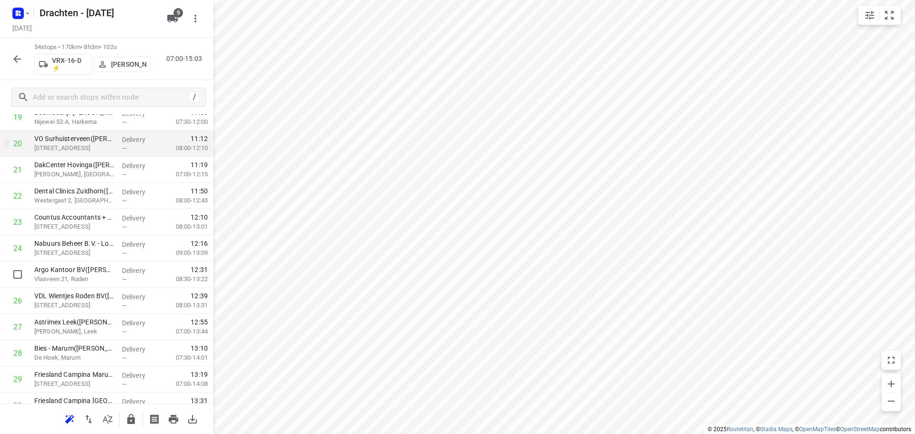
scroll to position [572, 0]
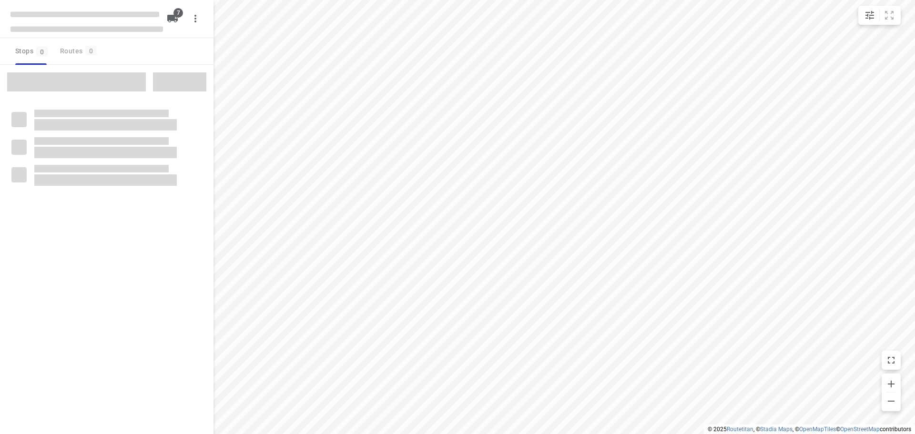
checkbox input "true"
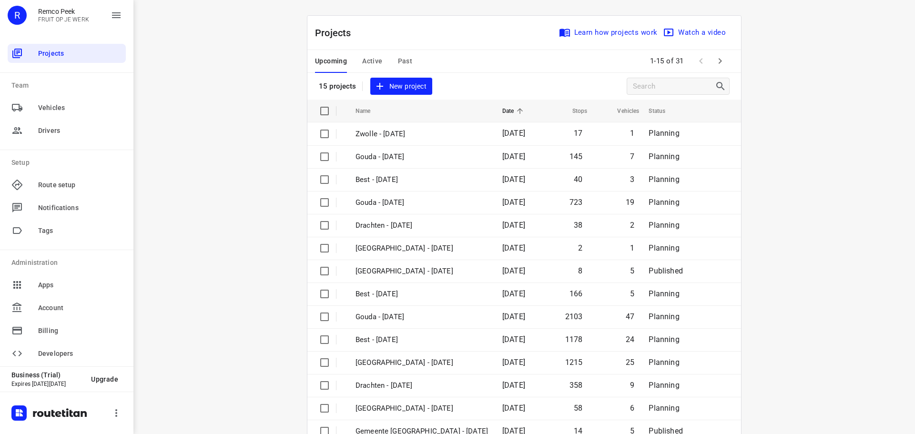
click at [721, 59] on icon "button" at bounding box center [719, 60] width 11 height 11
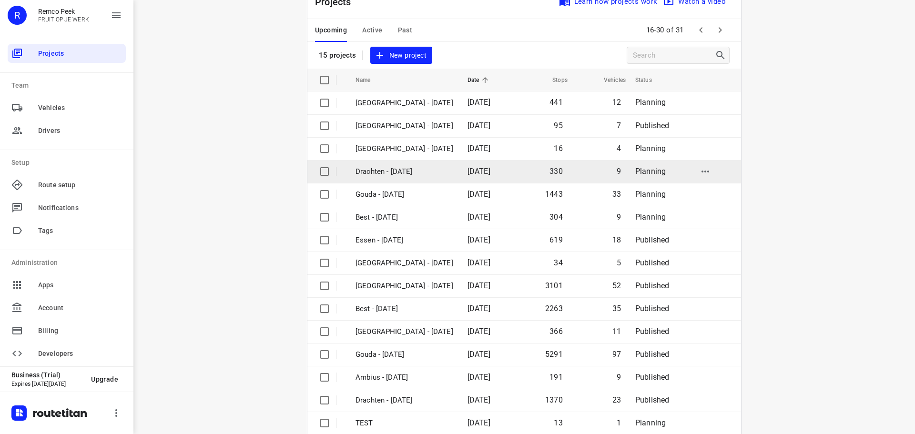
scroll to position [48, 0]
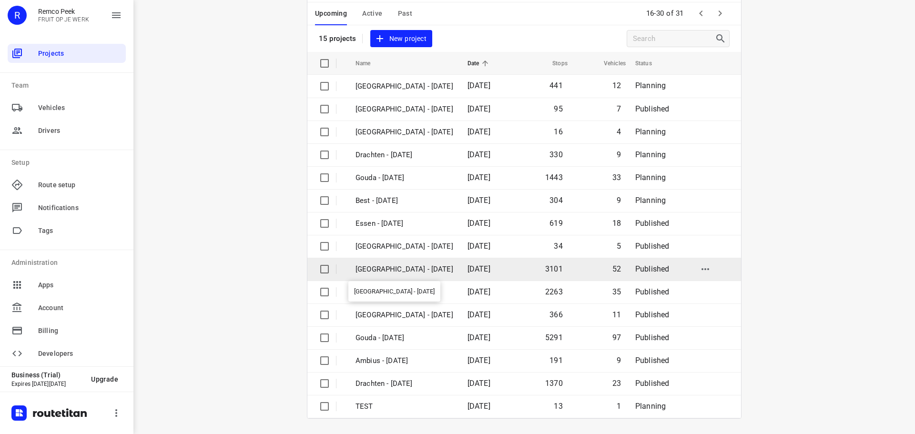
click at [394, 272] on p "[GEOGRAPHIC_DATA] - [DATE]" at bounding box center [405, 269] width 98 height 11
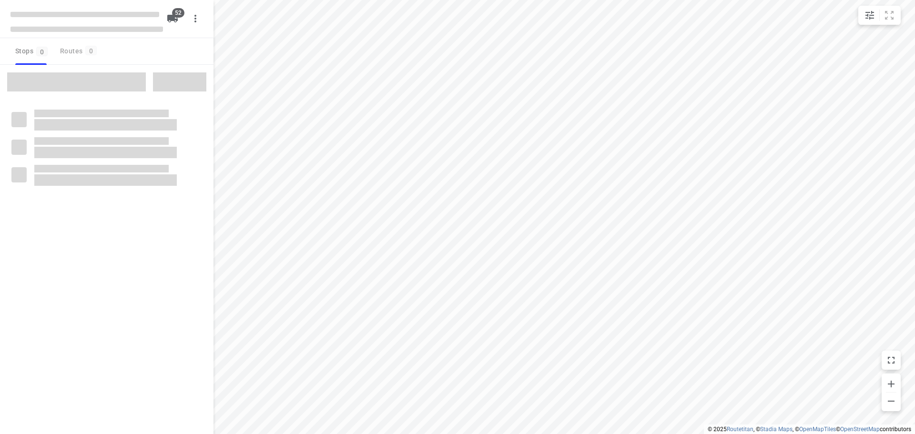
checkbox input "true"
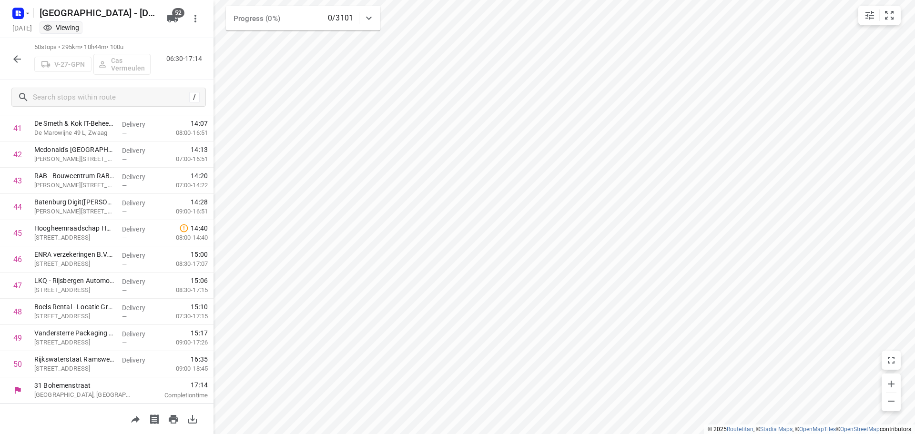
scroll to position [1095, 0]
click at [18, 56] on icon "button" at bounding box center [16, 58] width 11 height 11
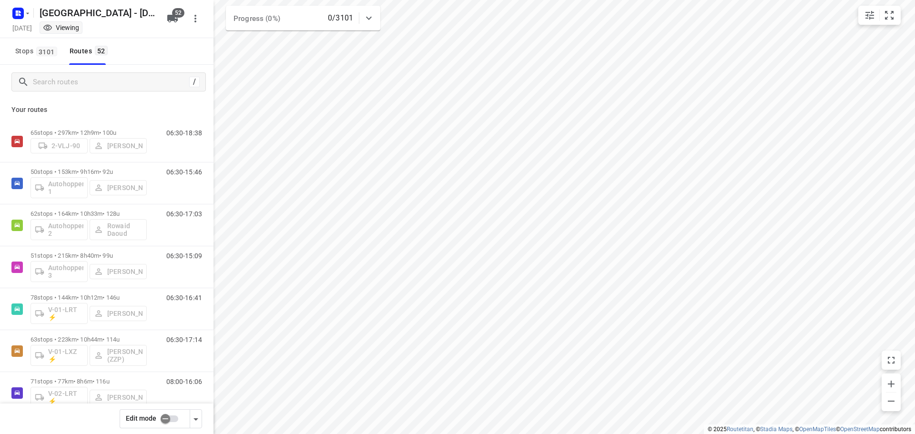
click at [22, 21] on div "Zwolle - Monday Monday, Sep 22 Viewing" at bounding box center [86, 18] width 153 height 33
click at [25, 12] on icon "button" at bounding box center [28, 14] width 8 height 8
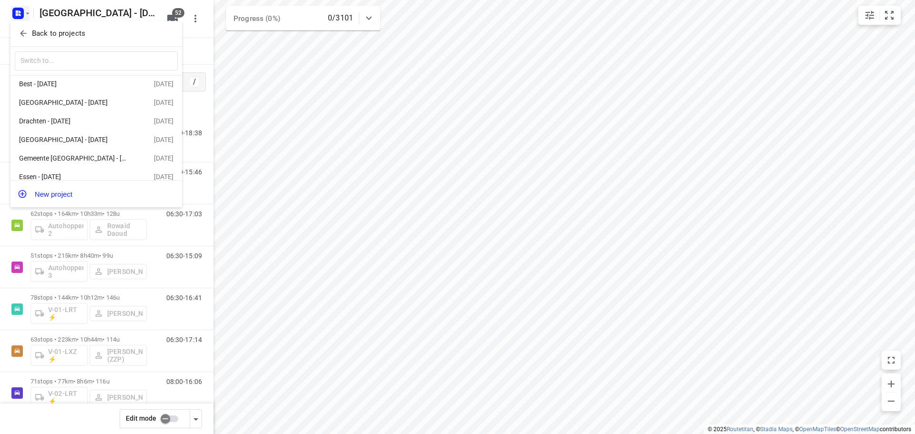
scroll to position [188, 0]
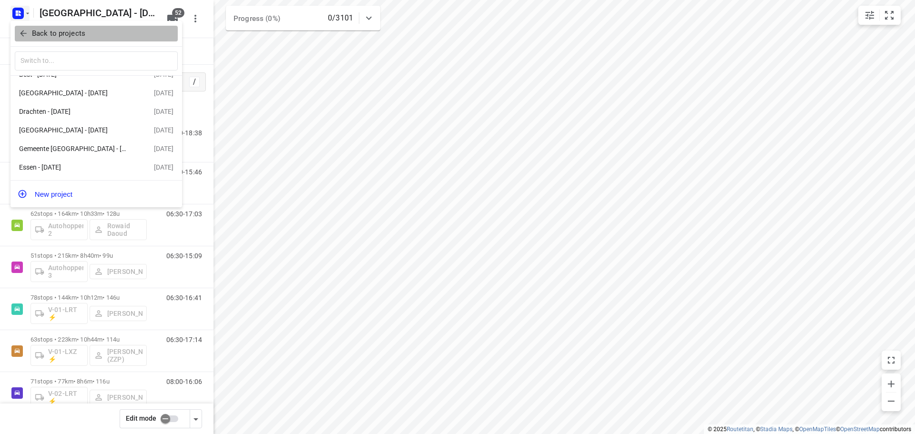
click at [56, 37] on p "Back to projects" at bounding box center [58, 33] width 53 height 11
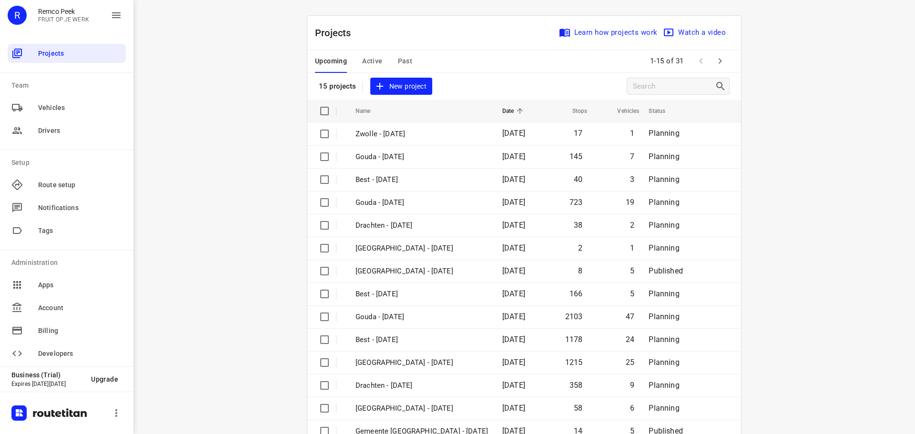
click at [717, 57] on icon "button" at bounding box center [719, 60] width 11 height 11
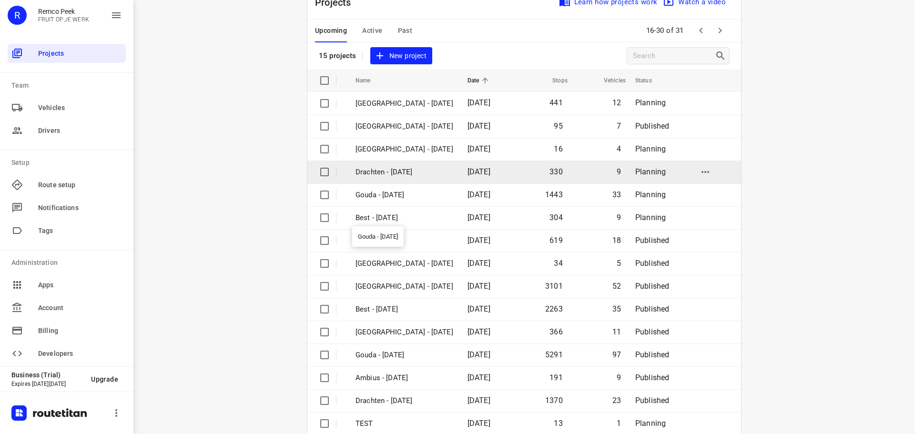
scroll to position [48, 0]
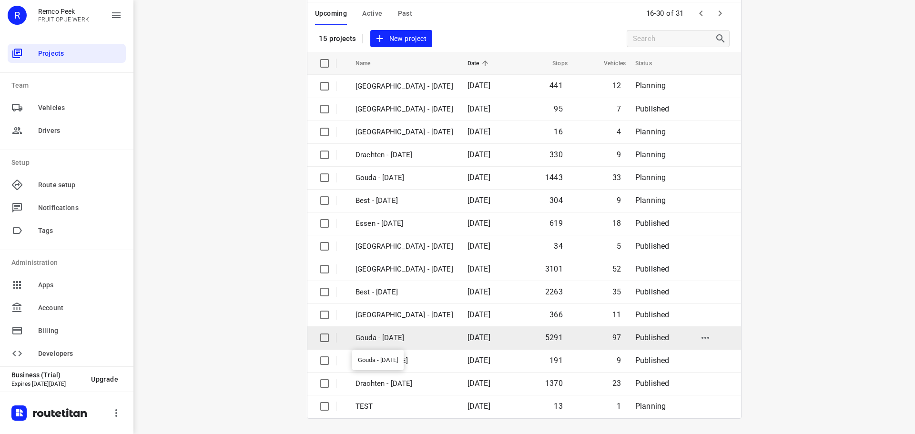
click at [405, 338] on p "Gouda - Monday" at bounding box center [405, 338] width 98 height 11
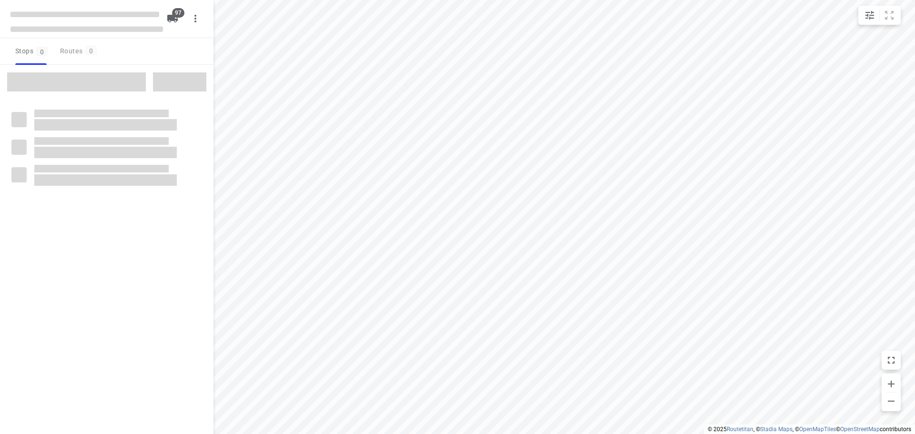
checkbox input "true"
